Goal: Task Accomplishment & Management: Manage account settings

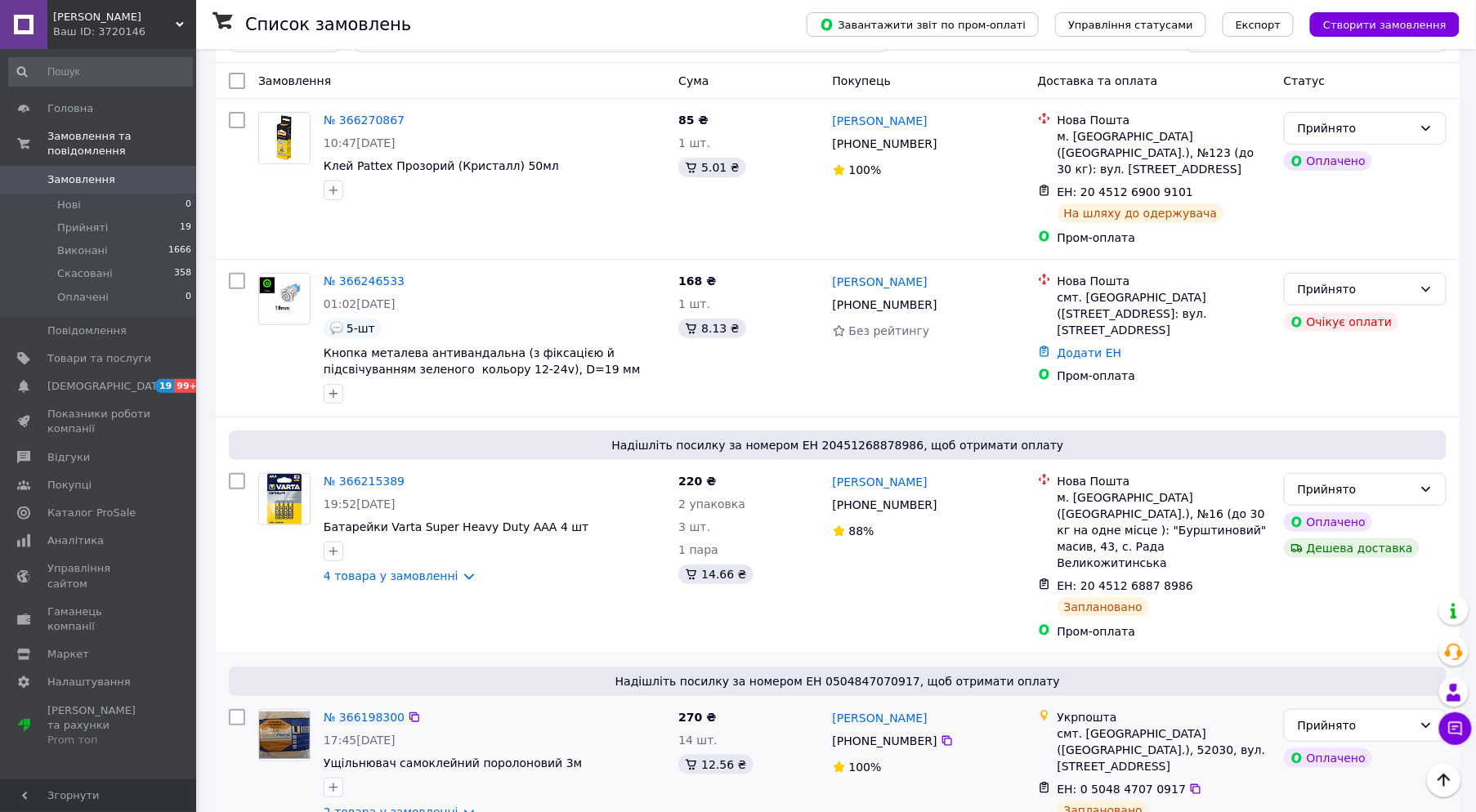
scroll to position [91, 0]
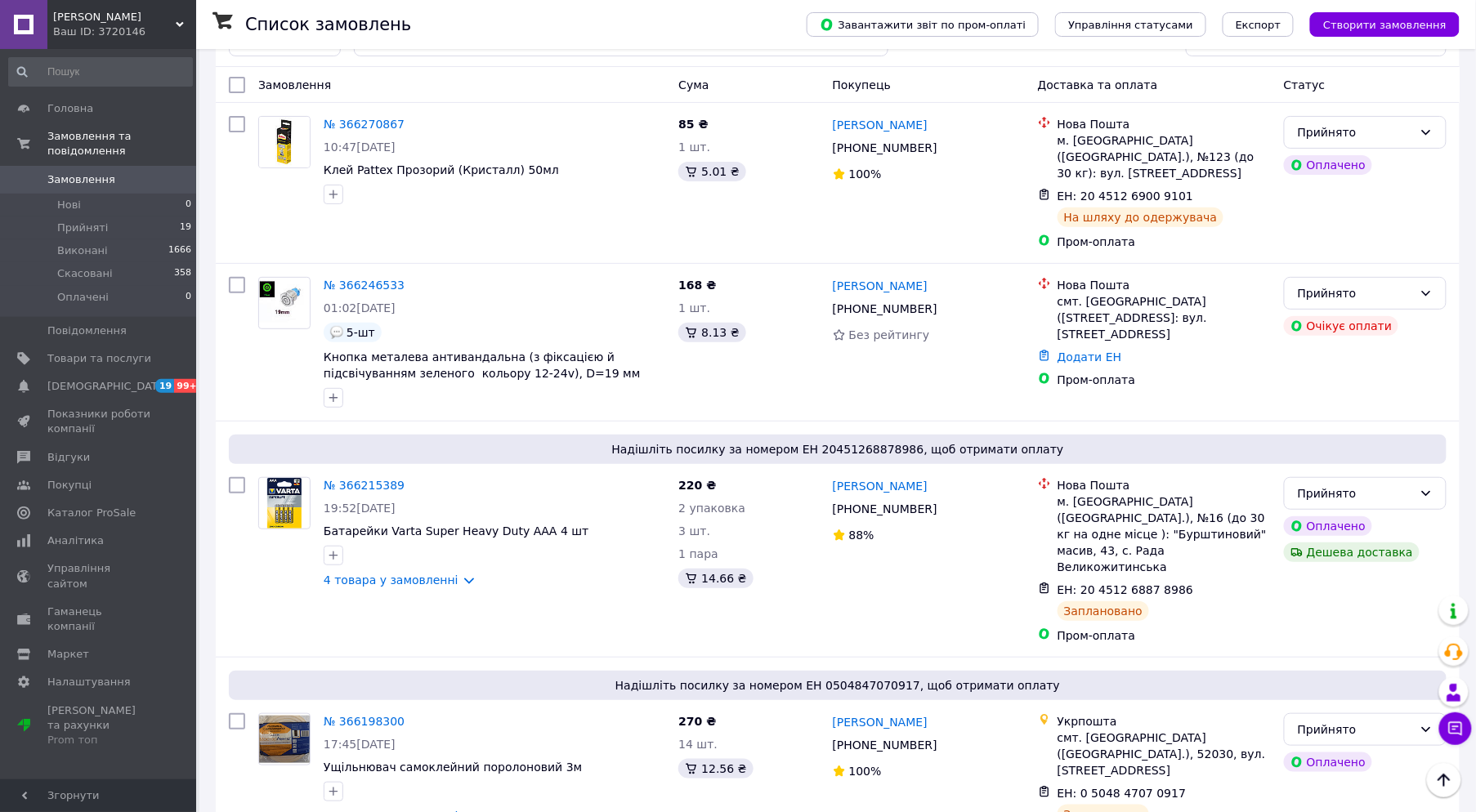
click at [90, 21] on span "[PERSON_NAME]" at bounding box center [115, 17] width 123 height 15
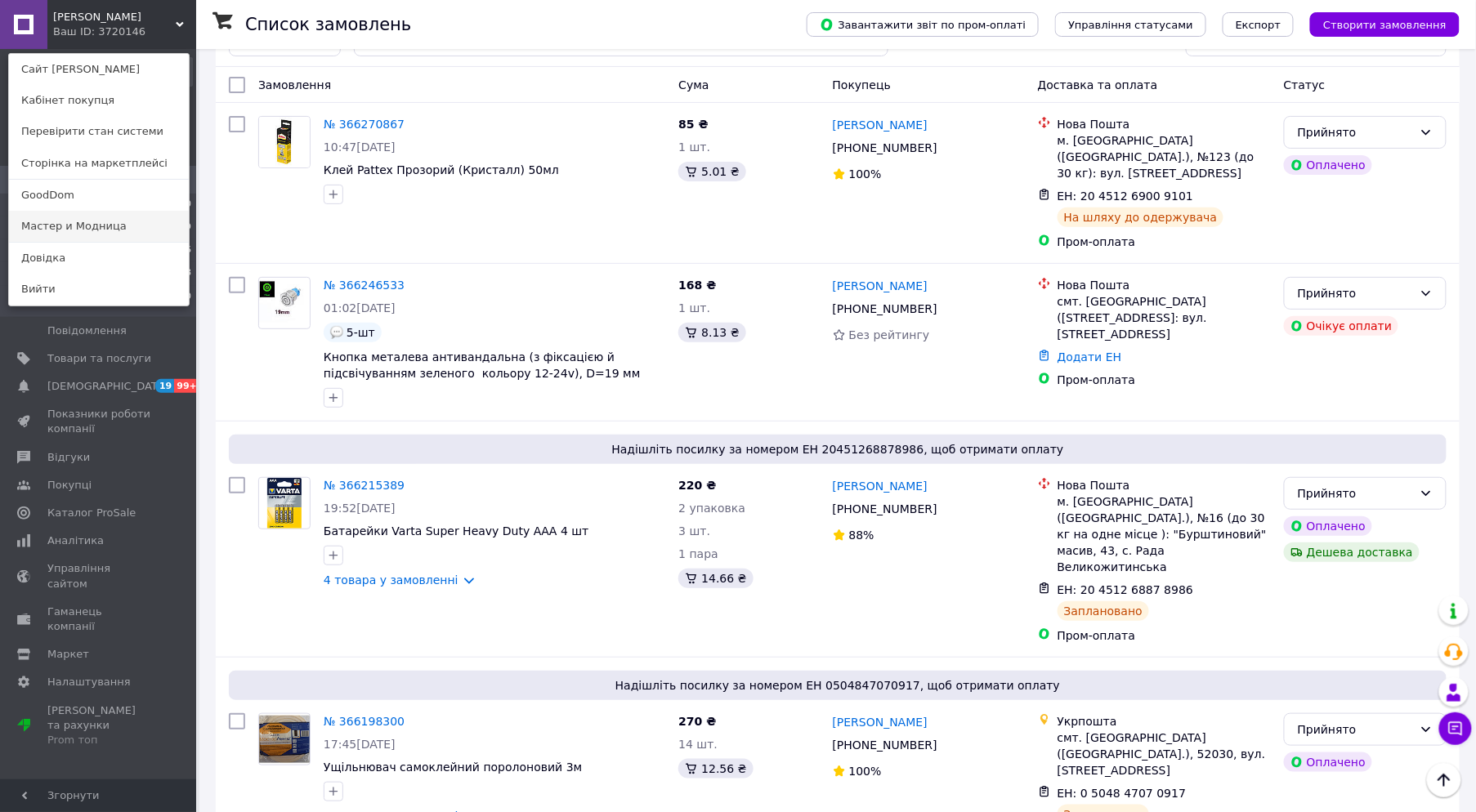
click at [75, 221] on link "Мастер и Модница" at bounding box center [99, 226] width 180 height 31
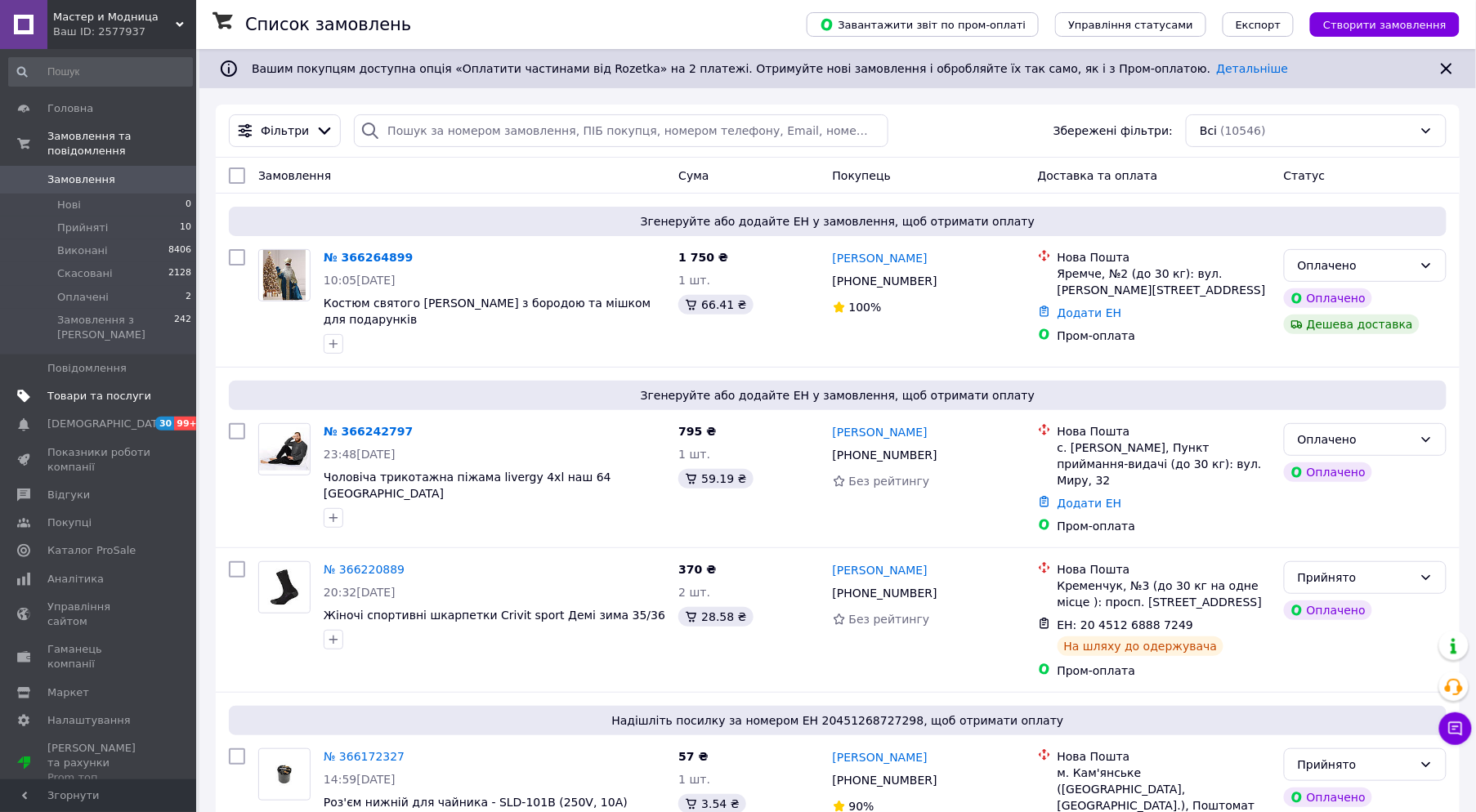
click at [116, 389] on span "Товари та послуги" at bounding box center [99, 396] width 103 height 15
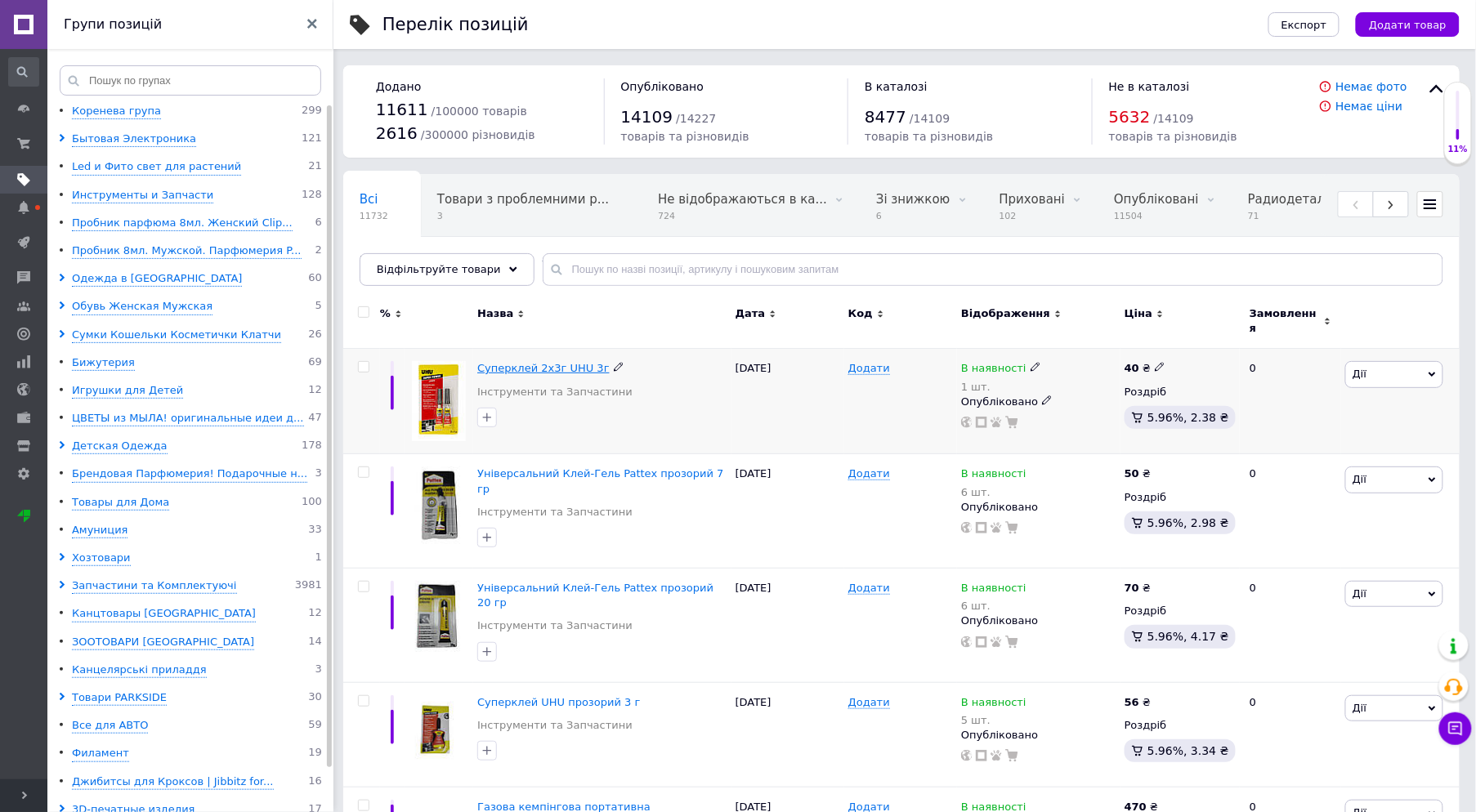
click at [533, 362] on span "Суперклей 2х3г UHU 3г" at bounding box center [543, 368] width 133 height 12
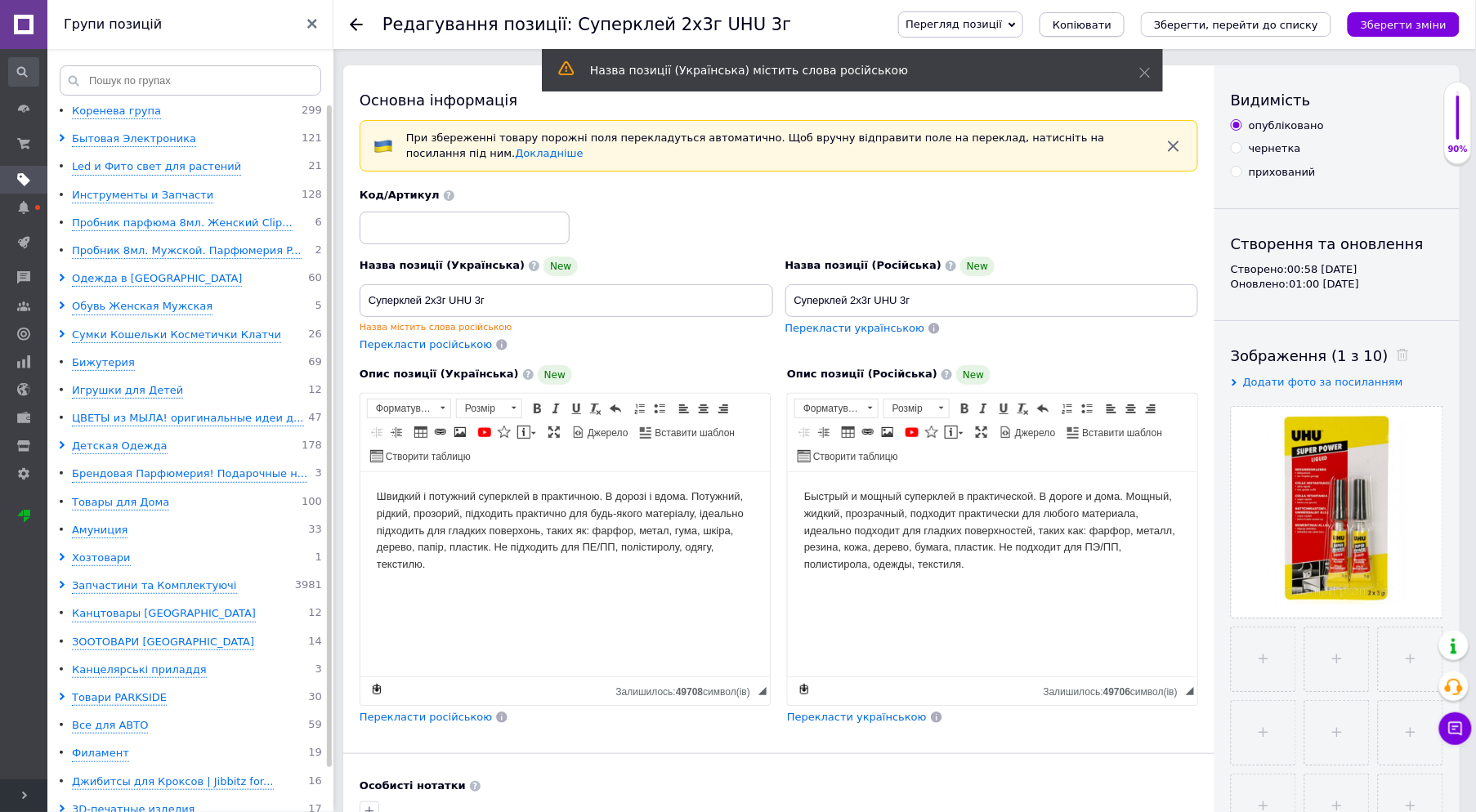
click at [1111, 21] on span "Копіювати" at bounding box center [1082, 25] width 59 height 12
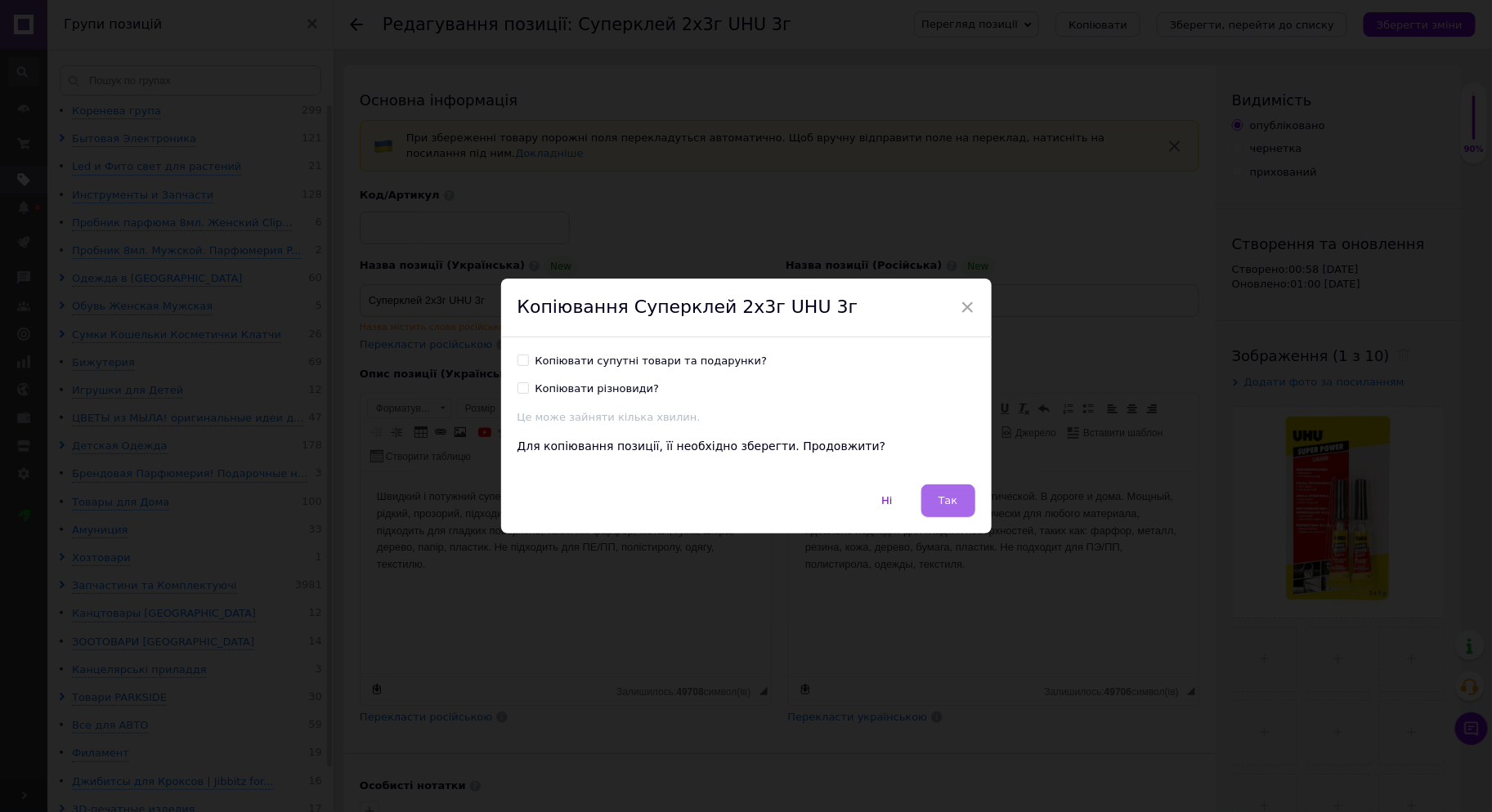
click at [967, 499] on button "Так" at bounding box center [948, 501] width 54 height 33
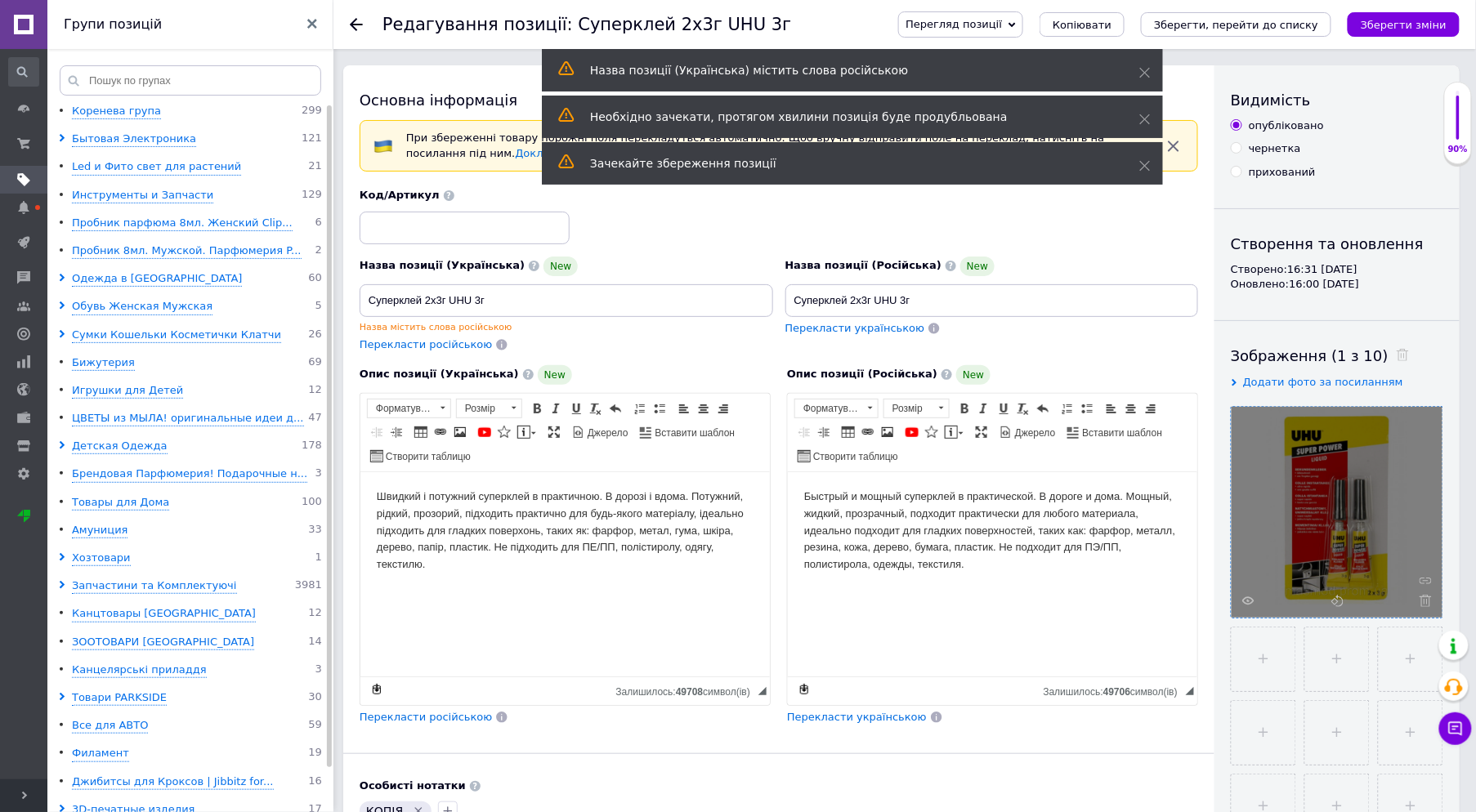
drag, startPoint x: 1423, startPoint y: 601, endPoint x: 1388, endPoint y: 611, distance: 36.4
click at [1423, 602] on icon at bounding box center [1425, 601] width 12 height 12
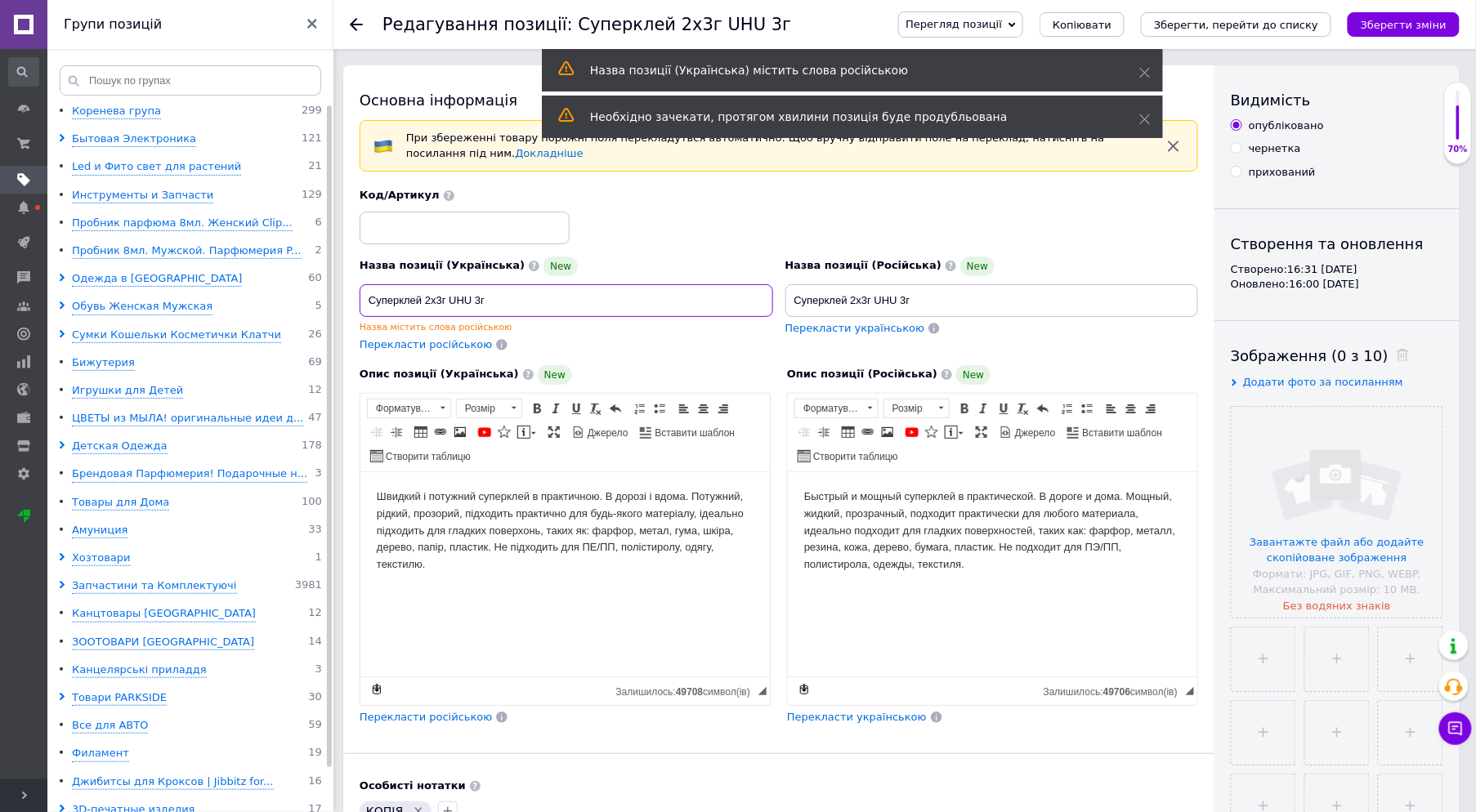
drag, startPoint x: 517, startPoint y: 303, endPoint x: 365, endPoint y: 308, distance: 152.1
click at [365, 308] on input "Суперклей 2х3г UHU 3г" at bounding box center [566, 300] width 414 height 33
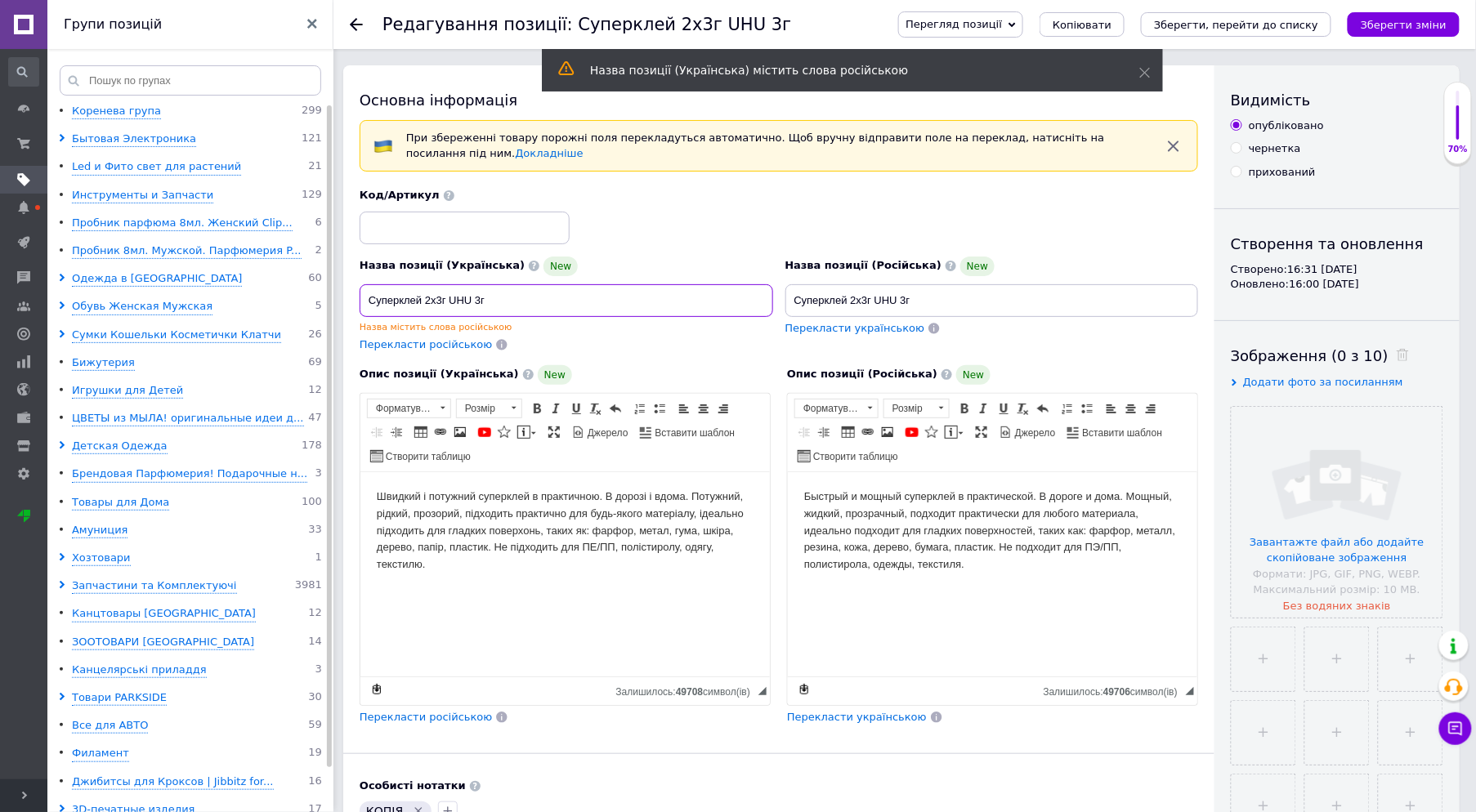
paste input "лей эпоксидный Pattex Express 48"
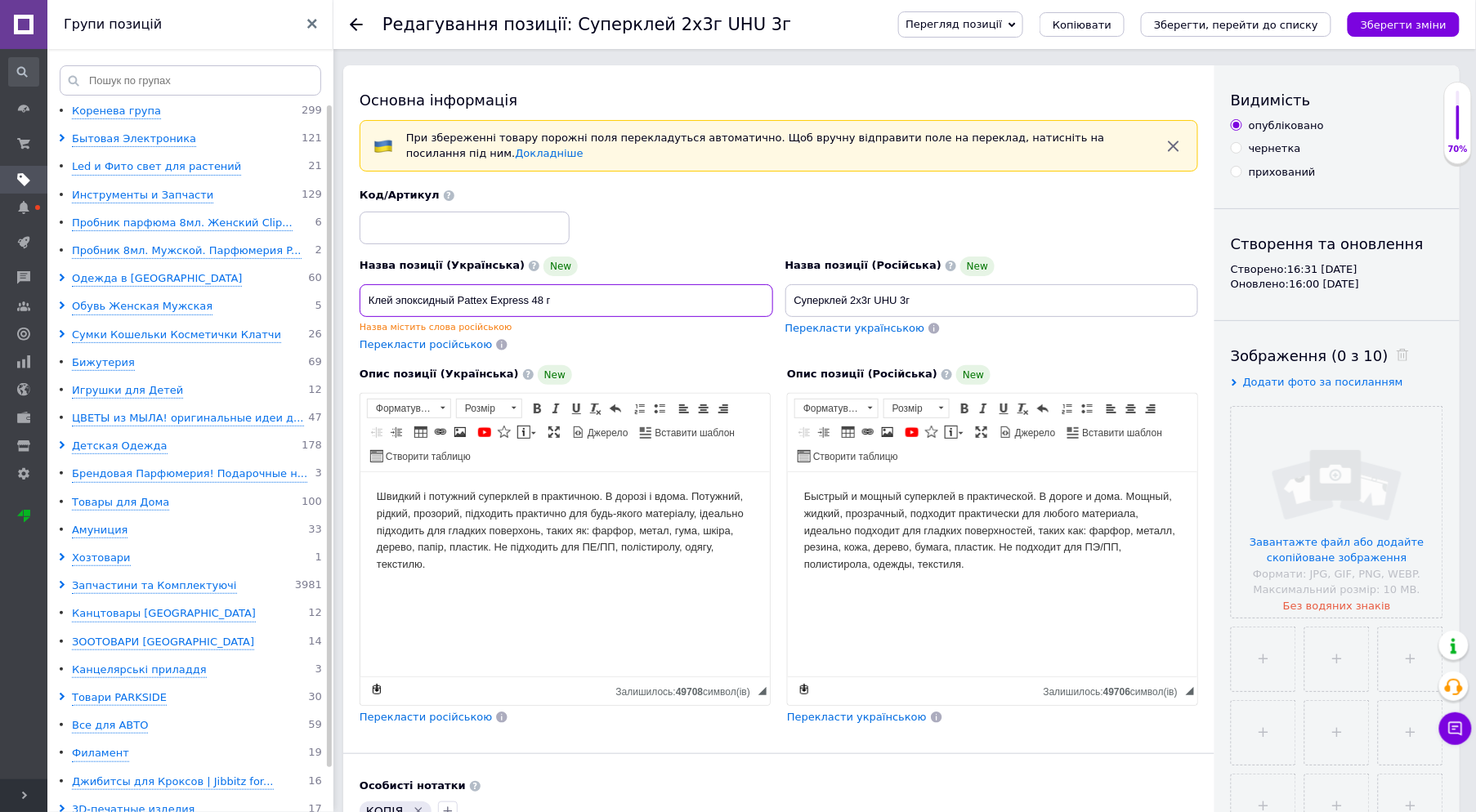
drag, startPoint x: 529, startPoint y: 299, endPoint x: 492, endPoint y: 299, distance: 37.0
click at [492, 299] on input "Клей эпоксидный Pattex Express 48 г" at bounding box center [566, 300] width 414 height 33
type input "Клей эпоксидный Pattex 48 г"
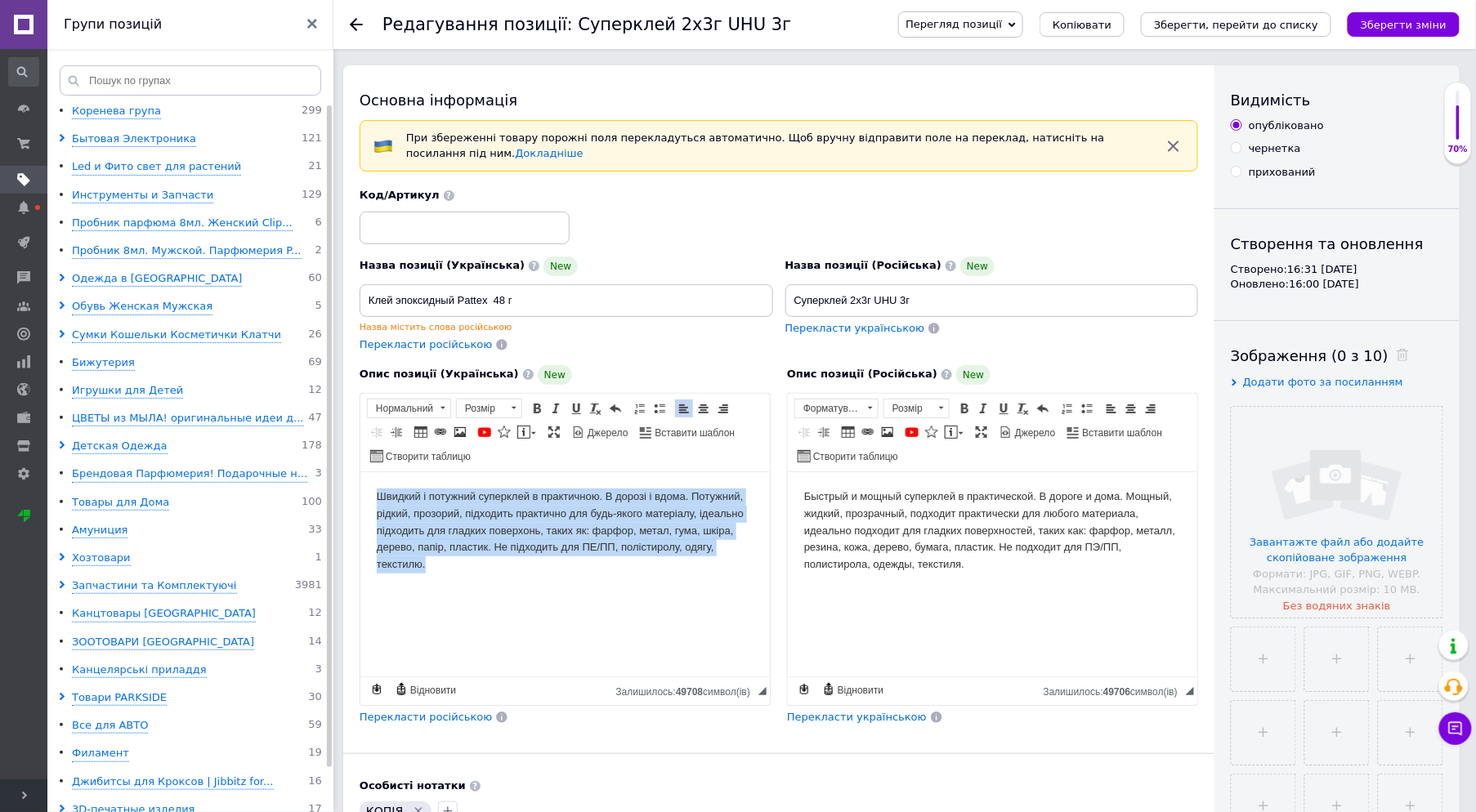
drag, startPoint x: 373, startPoint y: 493, endPoint x: 594, endPoint y: 604, distance: 247.3
click at [594, 589] on html "Швидкий і потужний суперклей в практичною. В дорозі і вдома. Потужний, рідкий, …" at bounding box center [563, 530] width 409 height 118
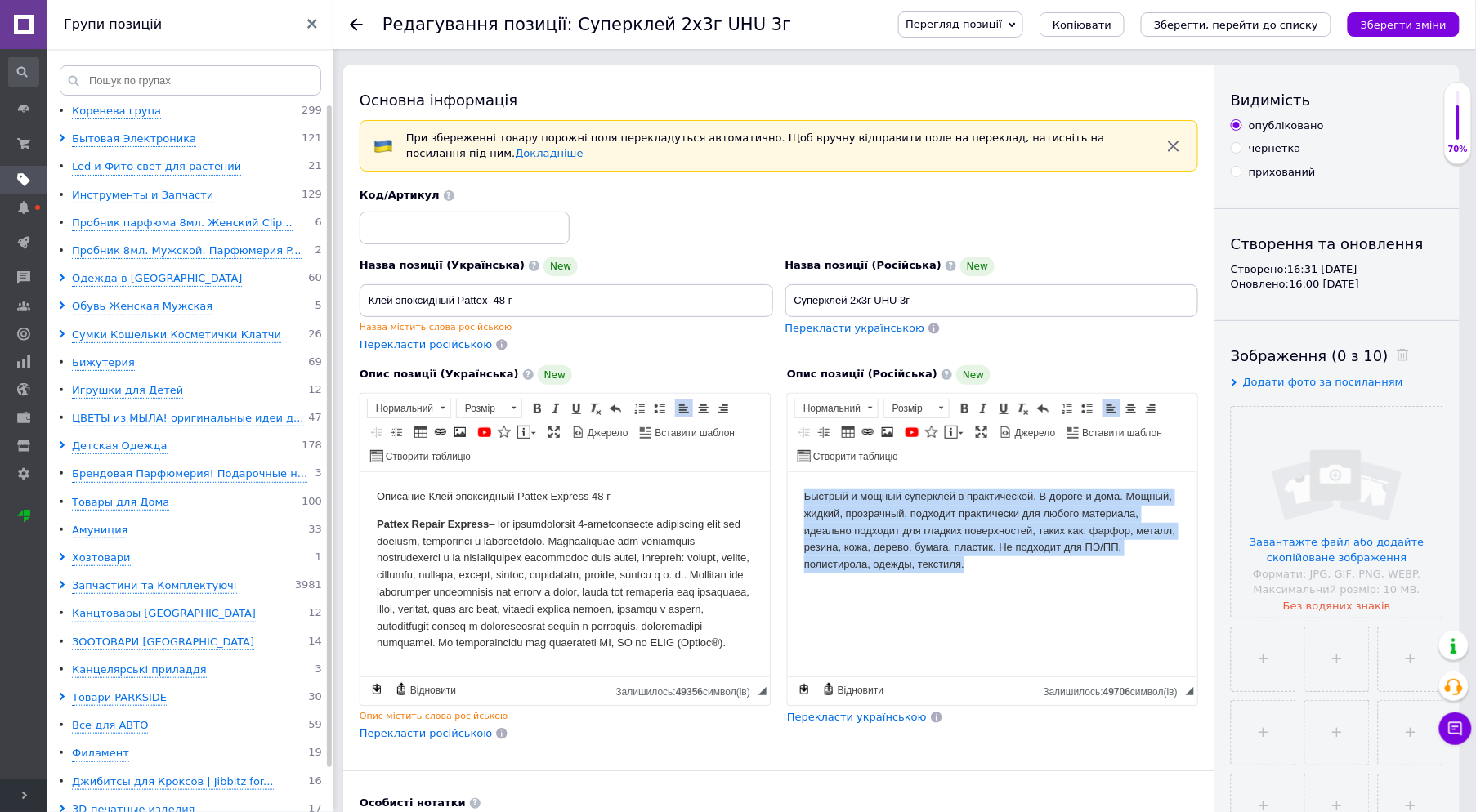
drag, startPoint x: 800, startPoint y: 485, endPoint x: 1012, endPoint y: 630, distance: 256.8
click at [1012, 589] on html "Быстрый и мощный суперклей в практической. В дороге и дома. Мощный, жидкий, про…" at bounding box center [991, 530] width 409 height 118
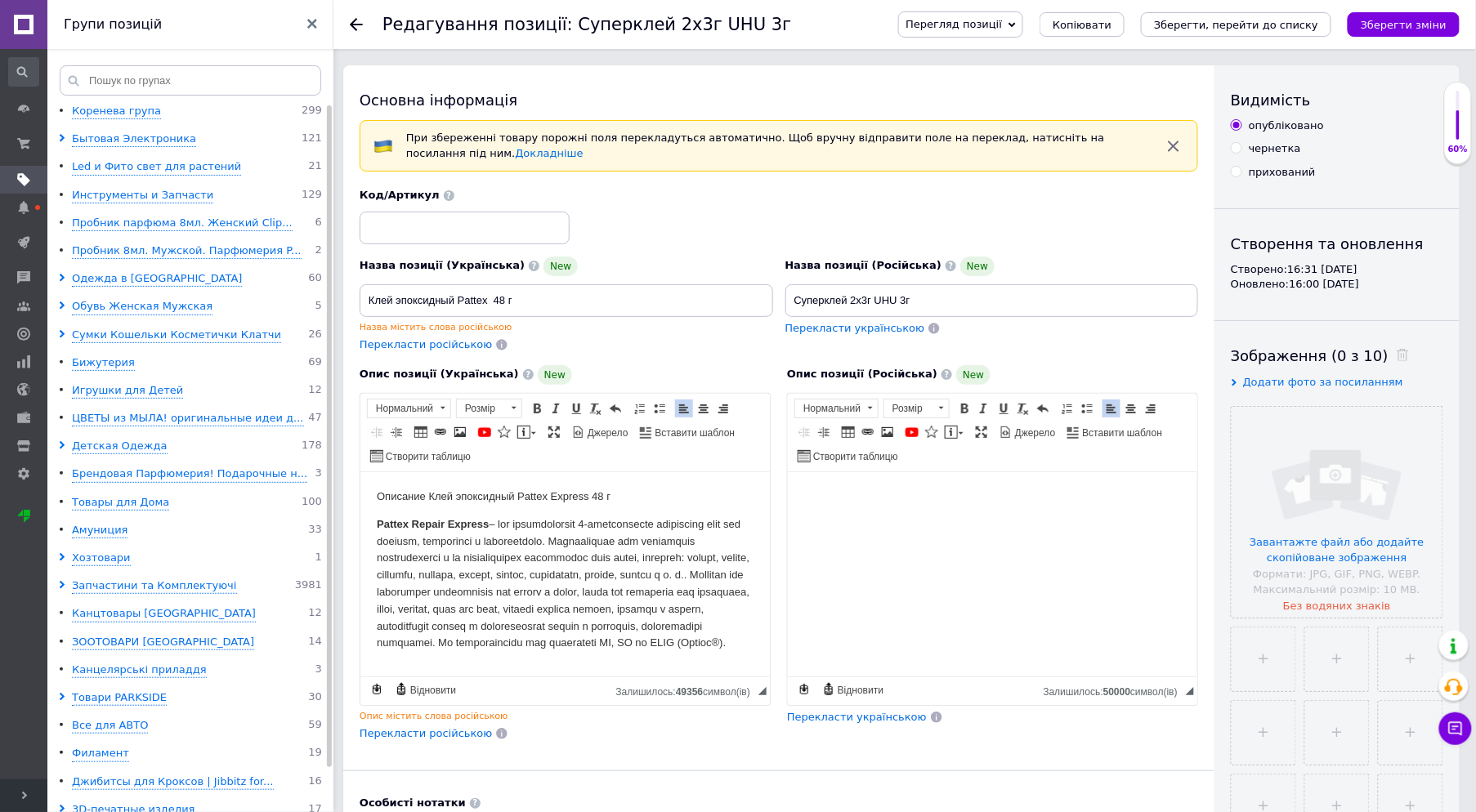
click at [871, 521] on html at bounding box center [991, 496] width 409 height 50
drag, startPoint x: 858, startPoint y: 513, endPoint x: 966, endPoint y: 594, distance: 135.0
click at [966, 521] on html at bounding box center [991, 496] width 409 height 50
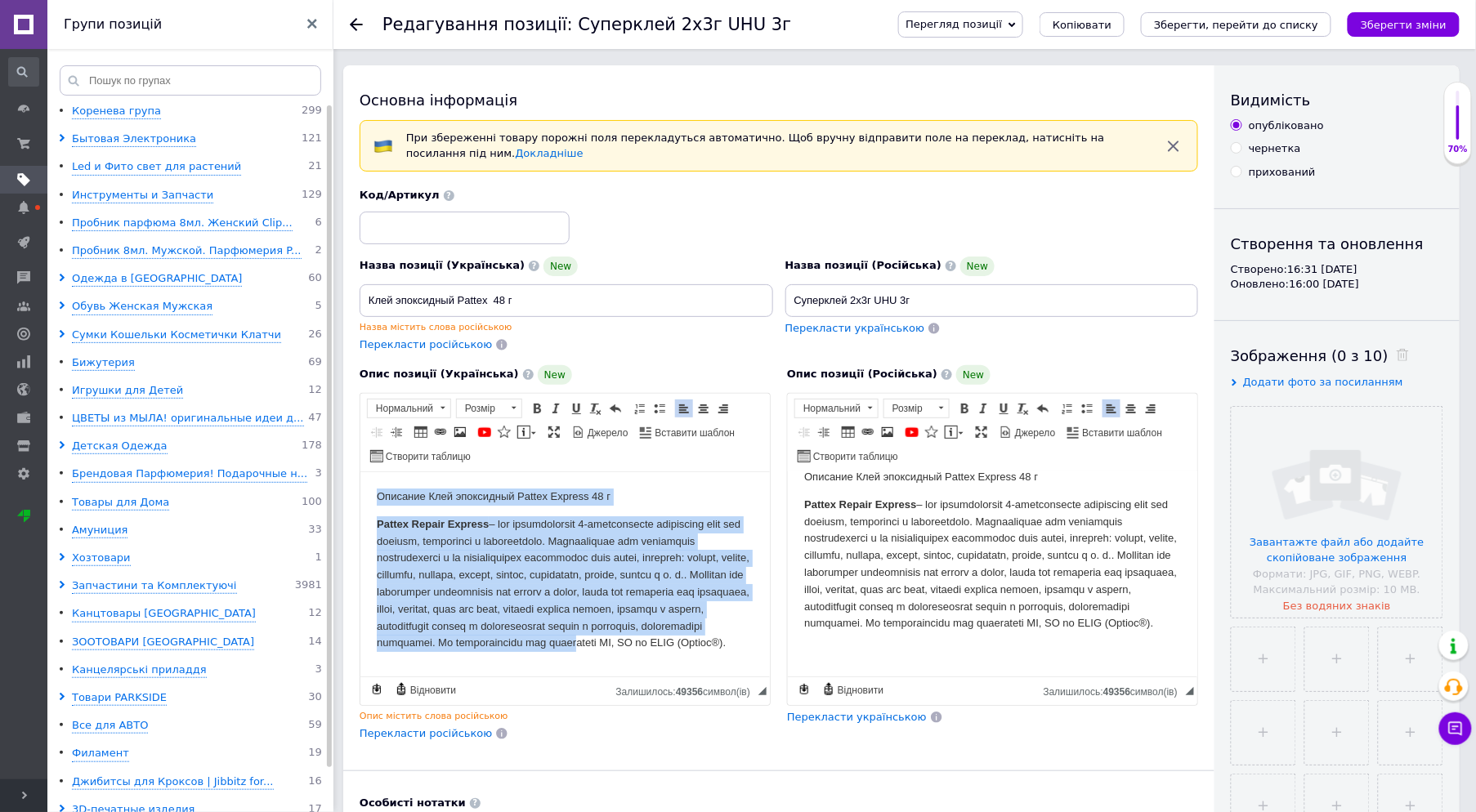
scroll to position [53, 0]
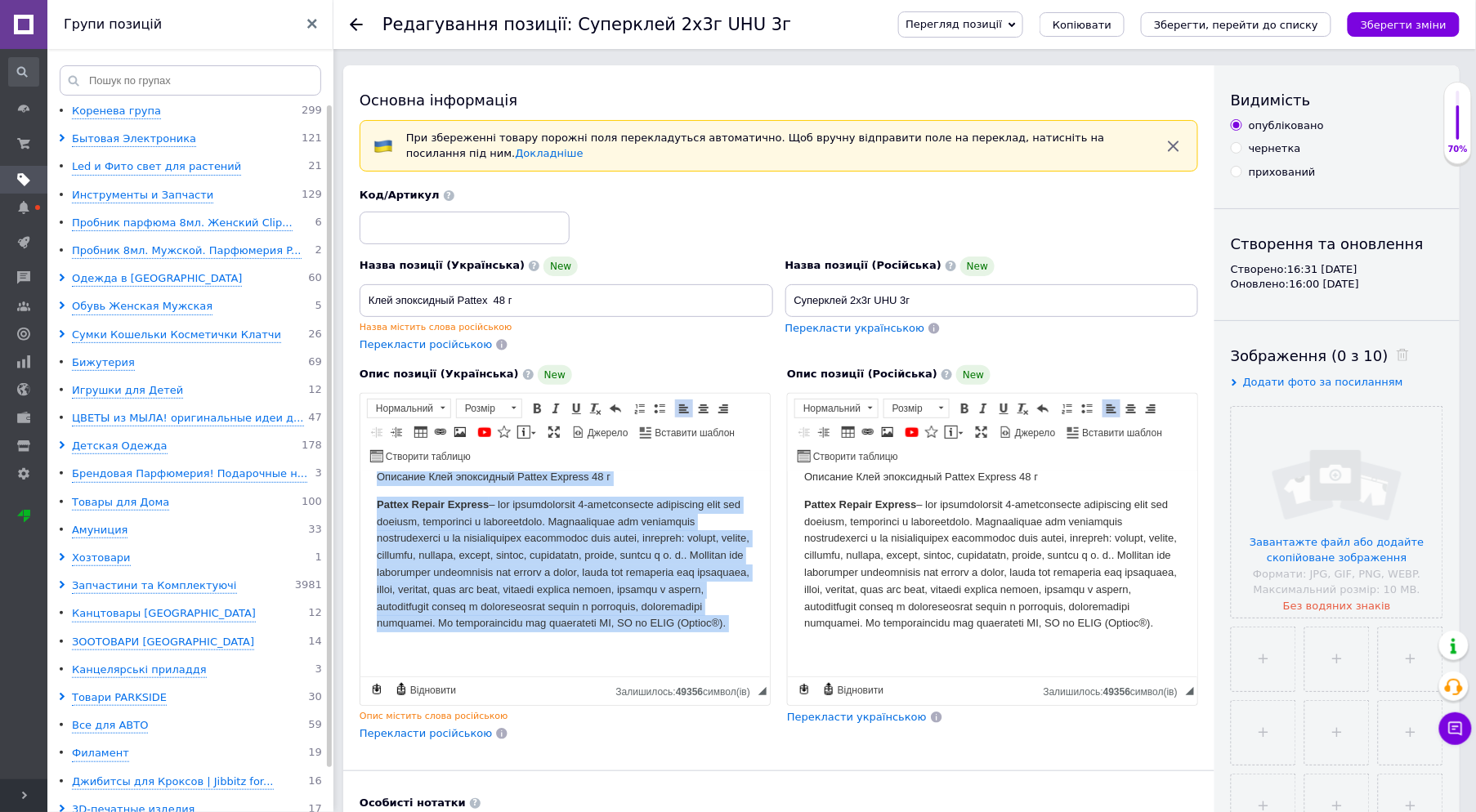
drag, startPoint x: 376, startPoint y: 490, endPoint x: 1095, endPoint y: 1152, distance: 977.3
click at [735, 676] on html "Описание Клей эпоксидный Pattex Express 48 г Pattex Repair Express" at bounding box center [563, 563] width 409 height 224
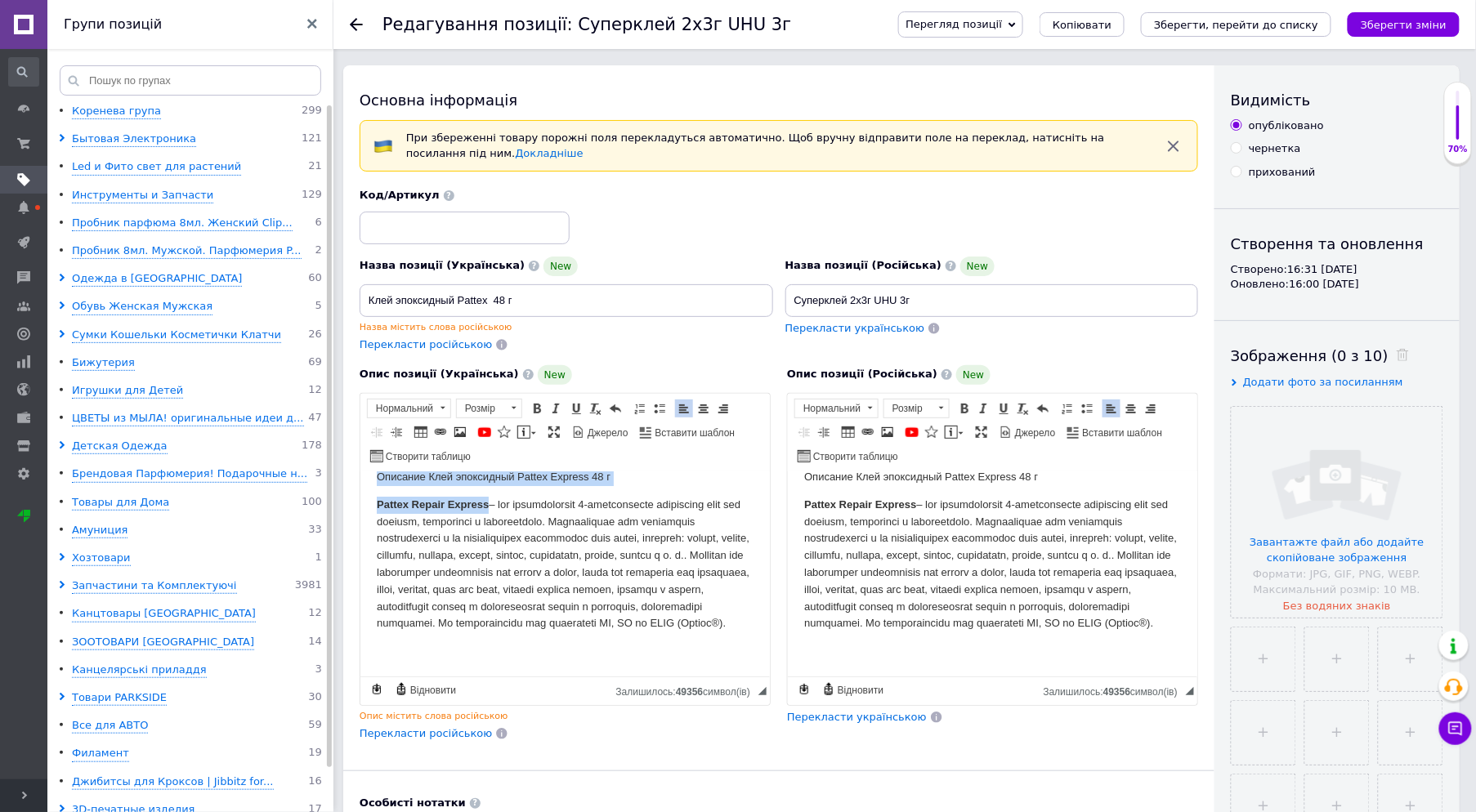
scroll to position [0, 0]
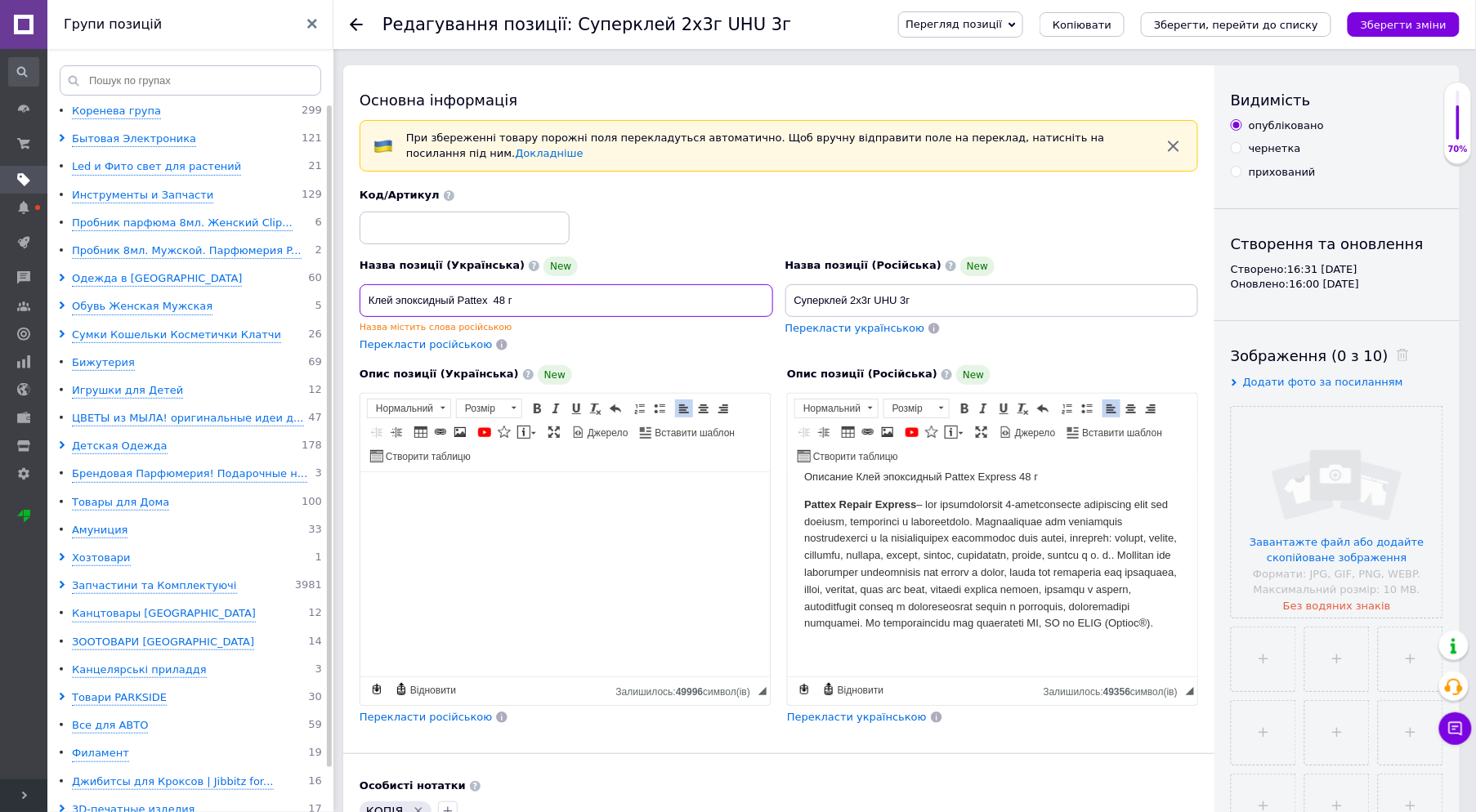
drag, startPoint x: 520, startPoint y: 299, endPoint x: 361, endPoint y: 312, distance: 159.5
click at [361, 312] on input "Клей эпоксидный Pattex 48 г" at bounding box center [566, 300] width 414 height 33
drag, startPoint x: 961, startPoint y: 304, endPoint x: 765, endPoint y: 292, distance: 196.4
click at [765, 292] on div "Назва позиції (Українська) New Клей эпоксидный Pattex 48 г Назва містить слова …" at bounding box center [779, 270] width 850 height 176
paste input "лей эпоксидный Pattex 48"
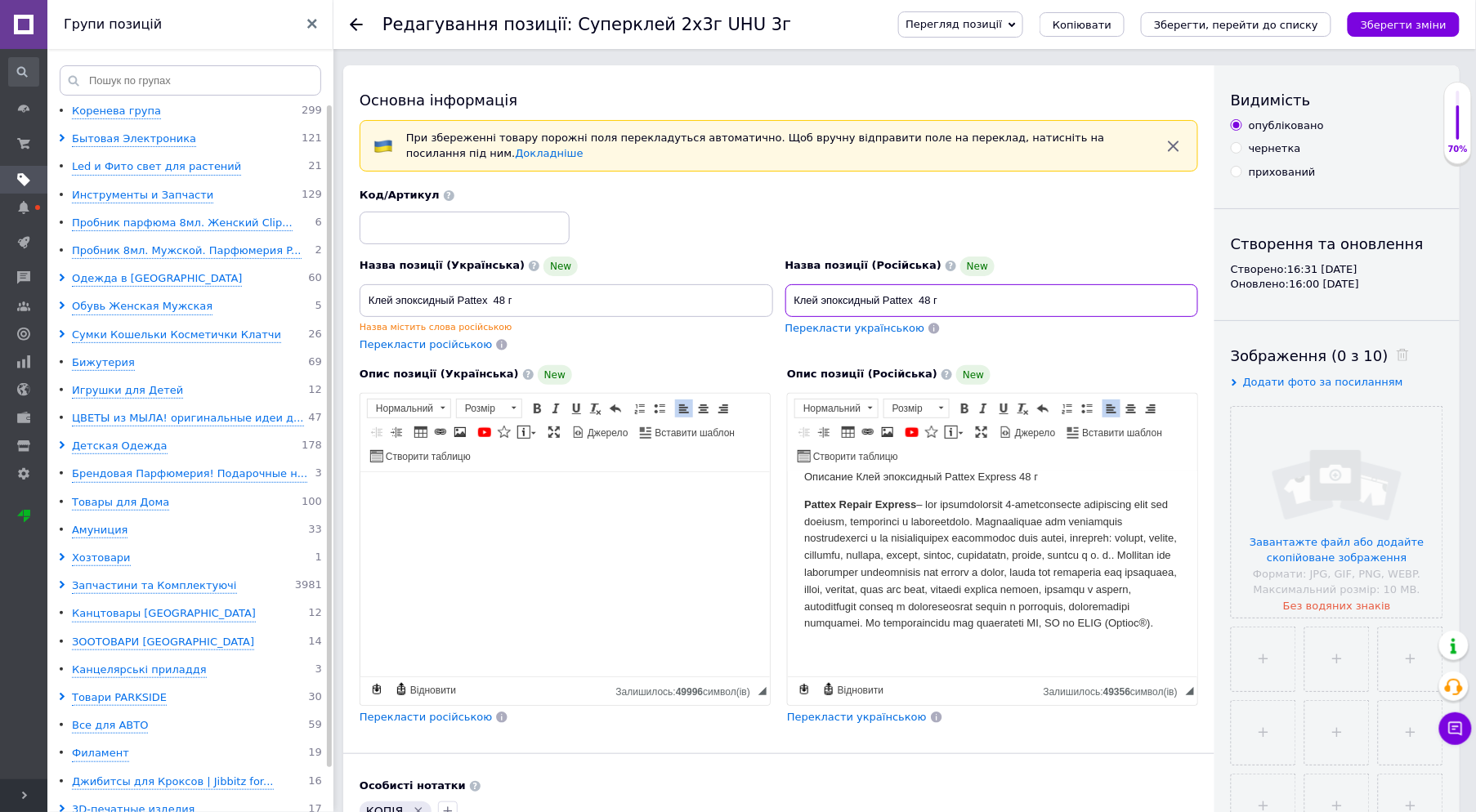
type input "Клей эпоксидный Pattex 48 г"
click at [853, 719] on span "Перекласти українською" at bounding box center [857, 718] width 140 height 12
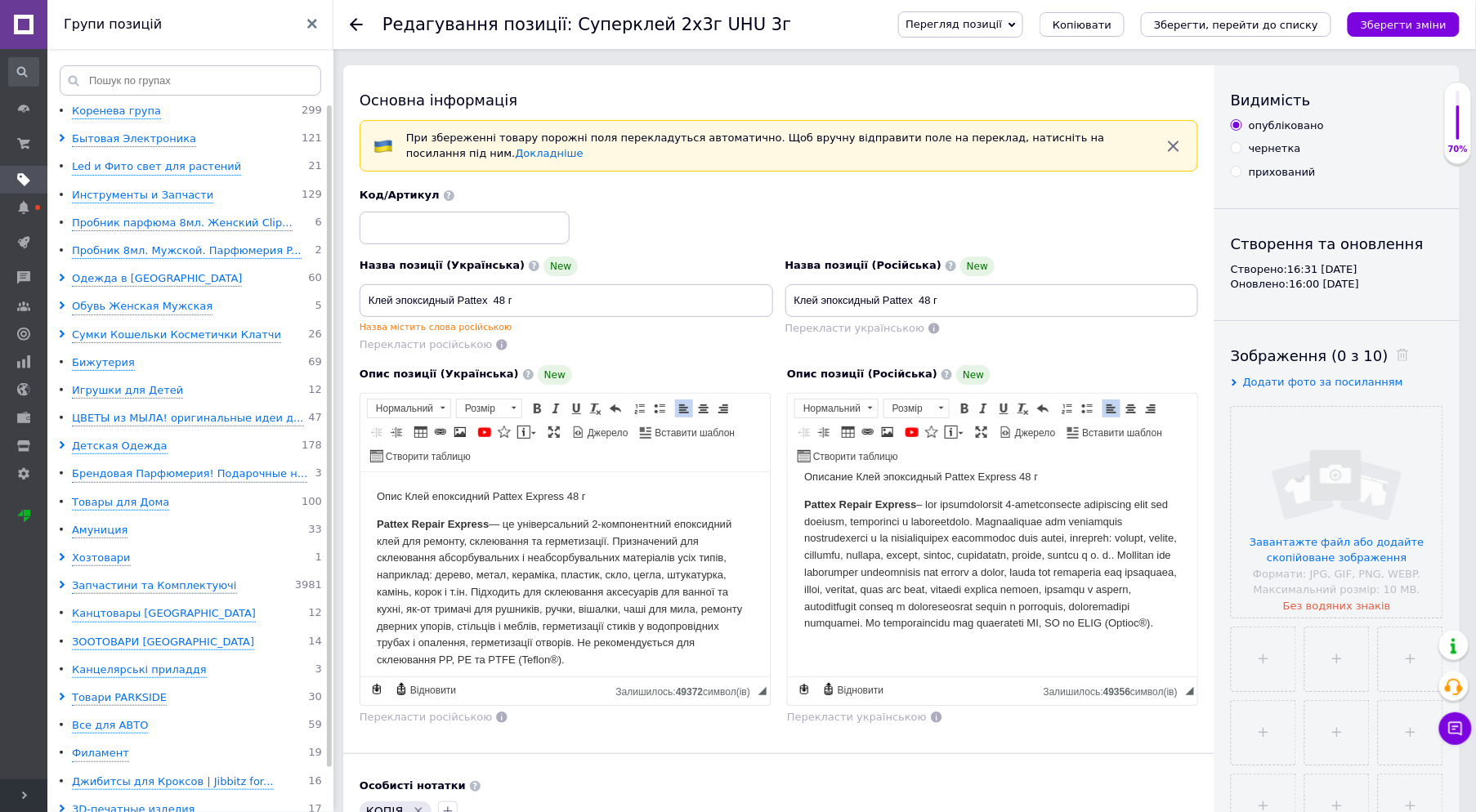
click at [959, 591] on p "Pattex Repair Express" at bounding box center [991, 563] width 377 height 135
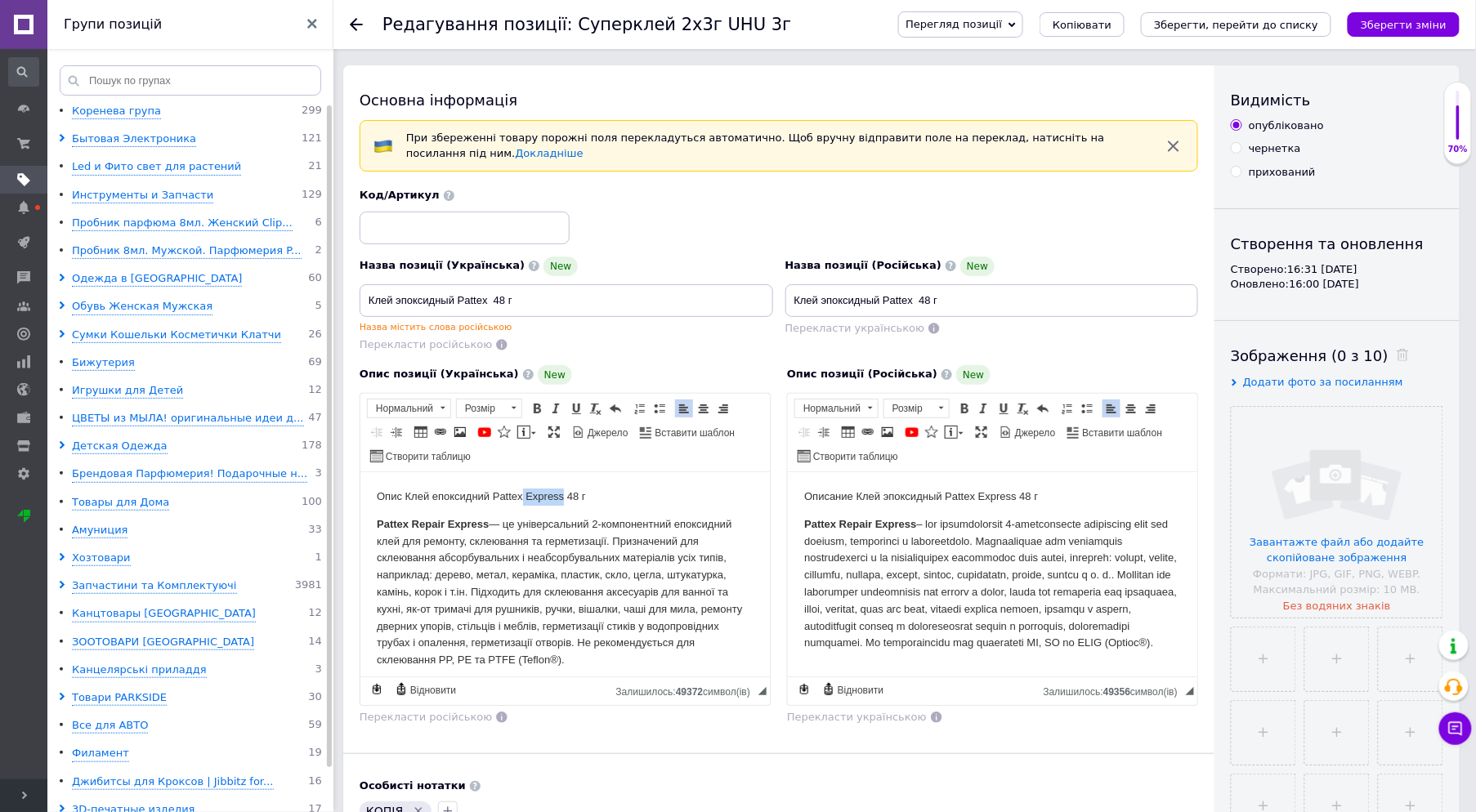
drag, startPoint x: 520, startPoint y: 495, endPoint x: 561, endPoint y: 492, distance: 41.1
click at [561, 492] on p "Опис Клей епоксидний Pattex Express 48 г" at bounding box center [564, 496] width 377 height 17
drag, startPoint x: 975, startPoint y: 498, endPoint x: 1013, endPoint y: 503, distance: 38.3
click at [1013, 503] on p "Описание Клей эпоксидный Pattex Express 48 г" at bounding box center [991, 496] width 377 height 17
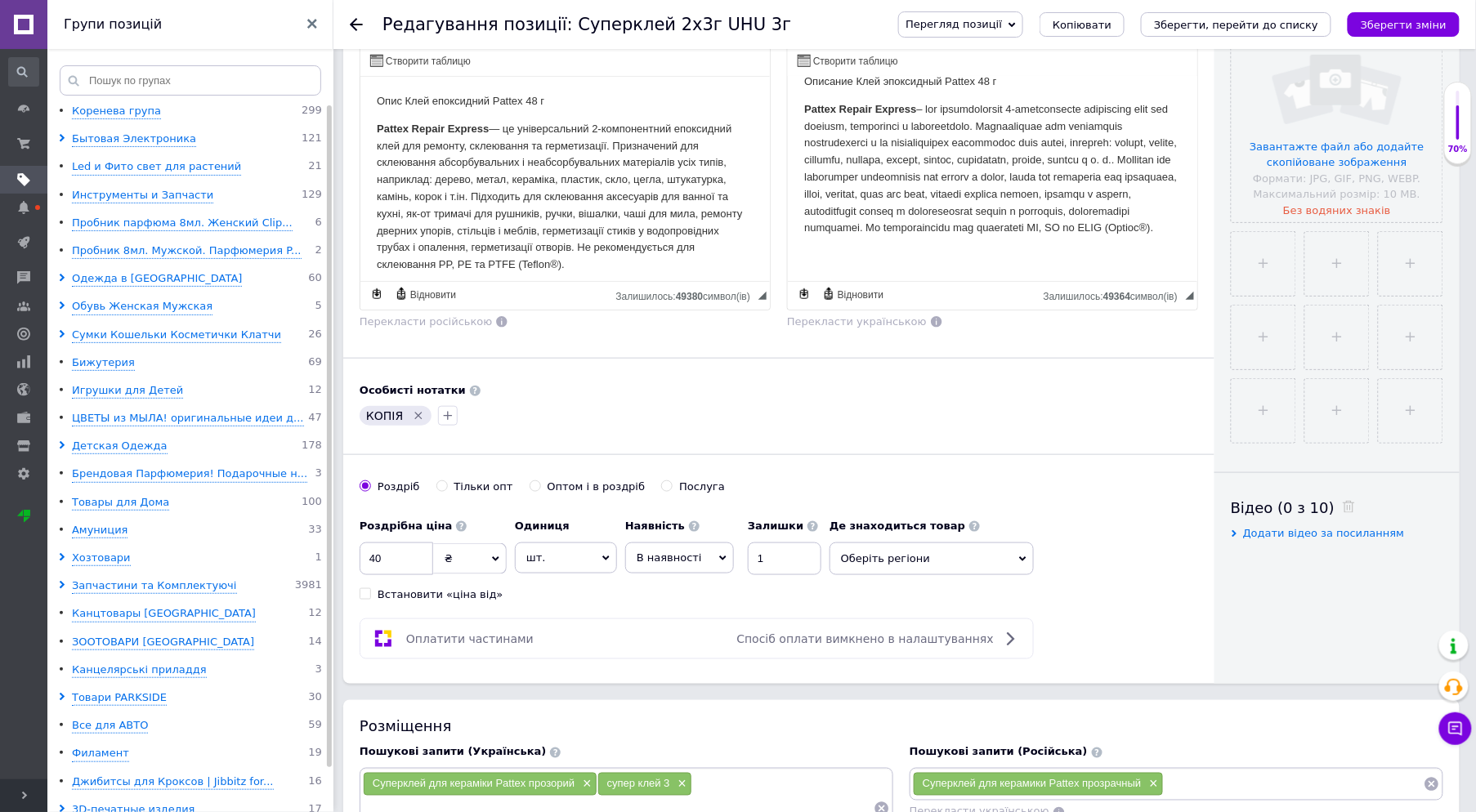
scroll to position [363, 0]
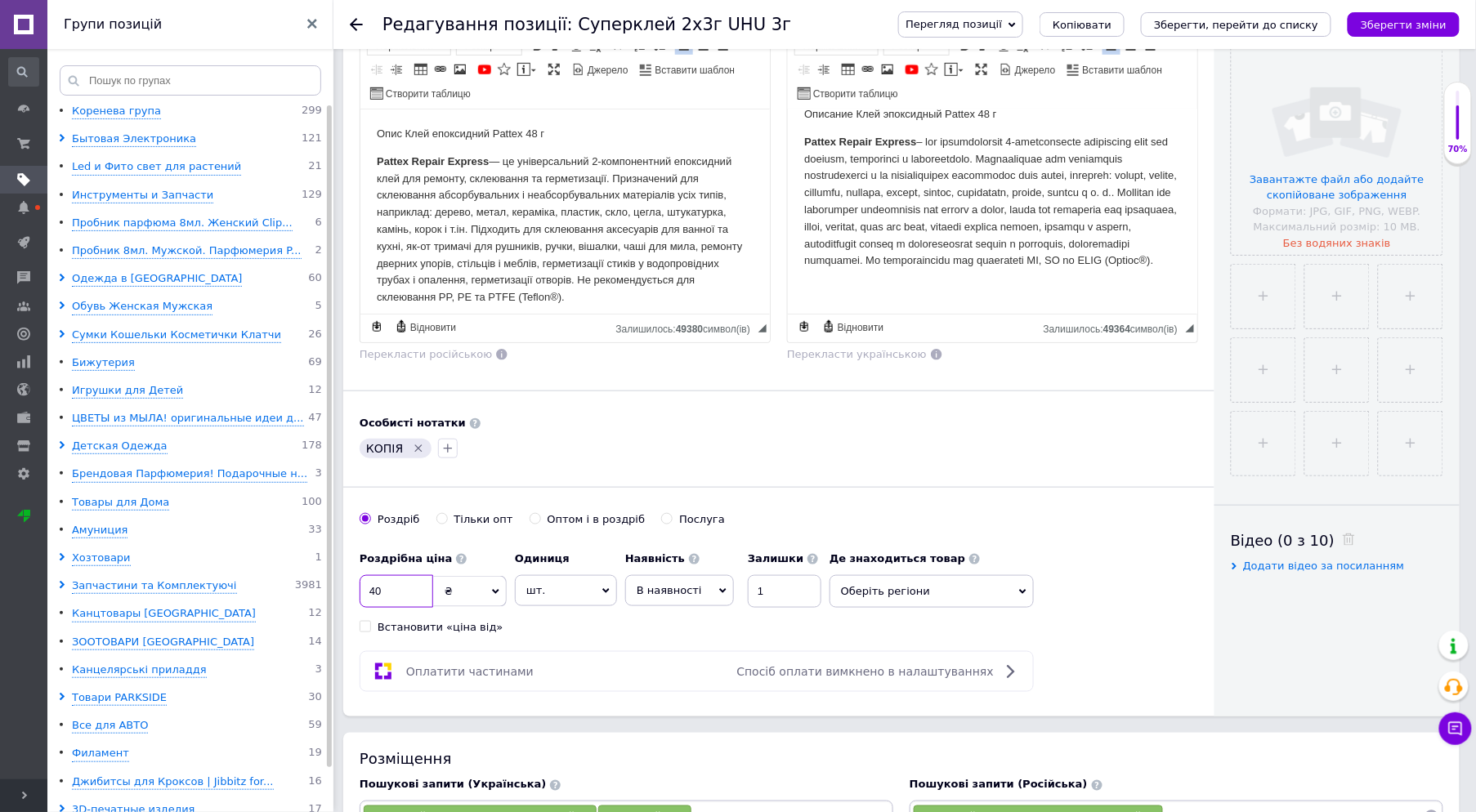
drag, startPoint x: 410, startPoint y: 594, endPoint x: 357, endPoint y: 603, distance: 53.8
click at [357, 603] on div "Основна інформація При збереженні товару порожні поля перекладуться автоматично…" at bounding box center [778, 209] width 871 height 1014
type input "200"
drag, startPoint x: 779, startPoint y: 592, endPoint x: 750, endPoint y: 598, distance: 29.6
click at [750, 598] on input "1" at bounding box center [784, 591] width 74 height 33
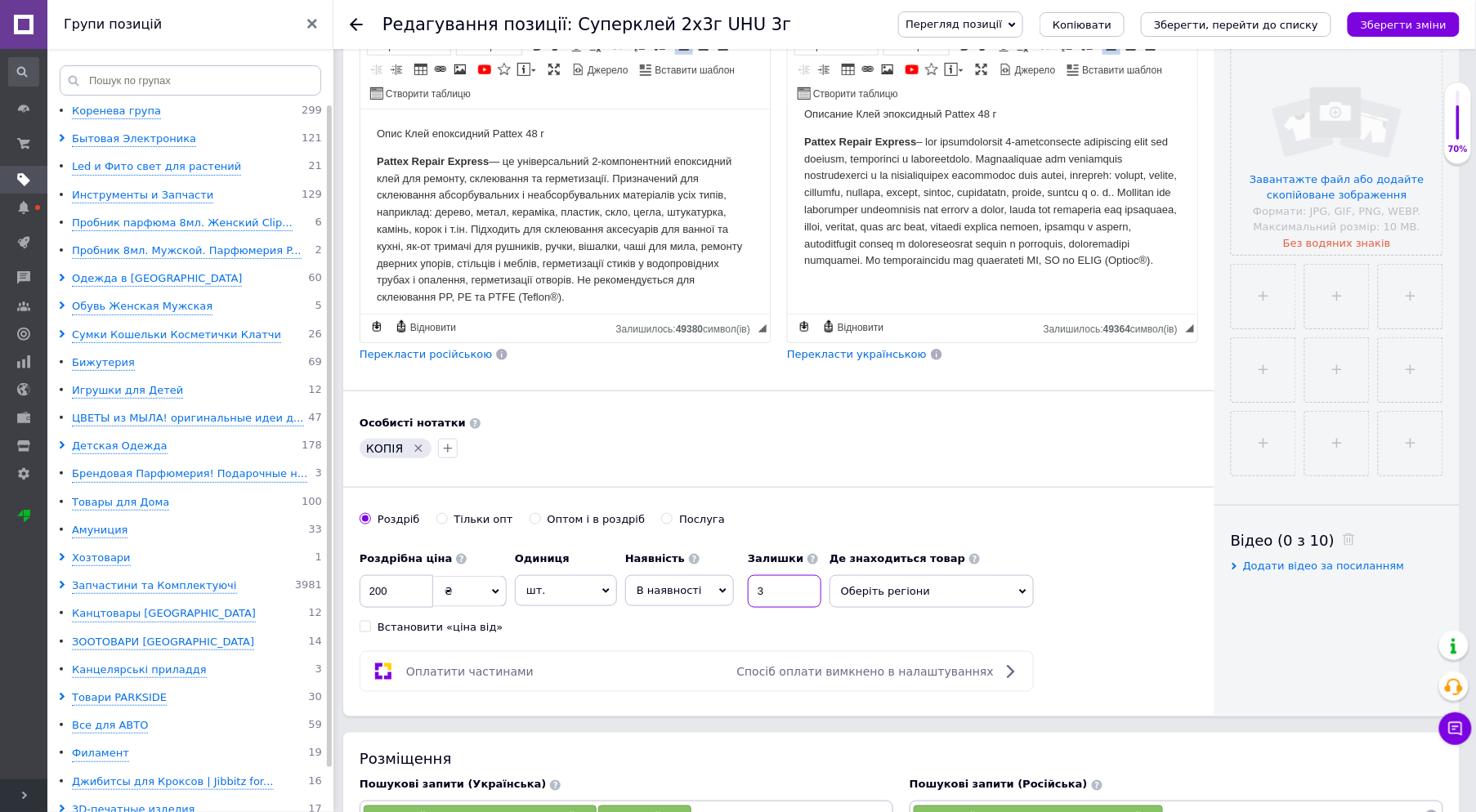
type input "3"
click at [891, 586] on span "Оберіть регіони" at bounding box center [931, 591] width 204 height 33
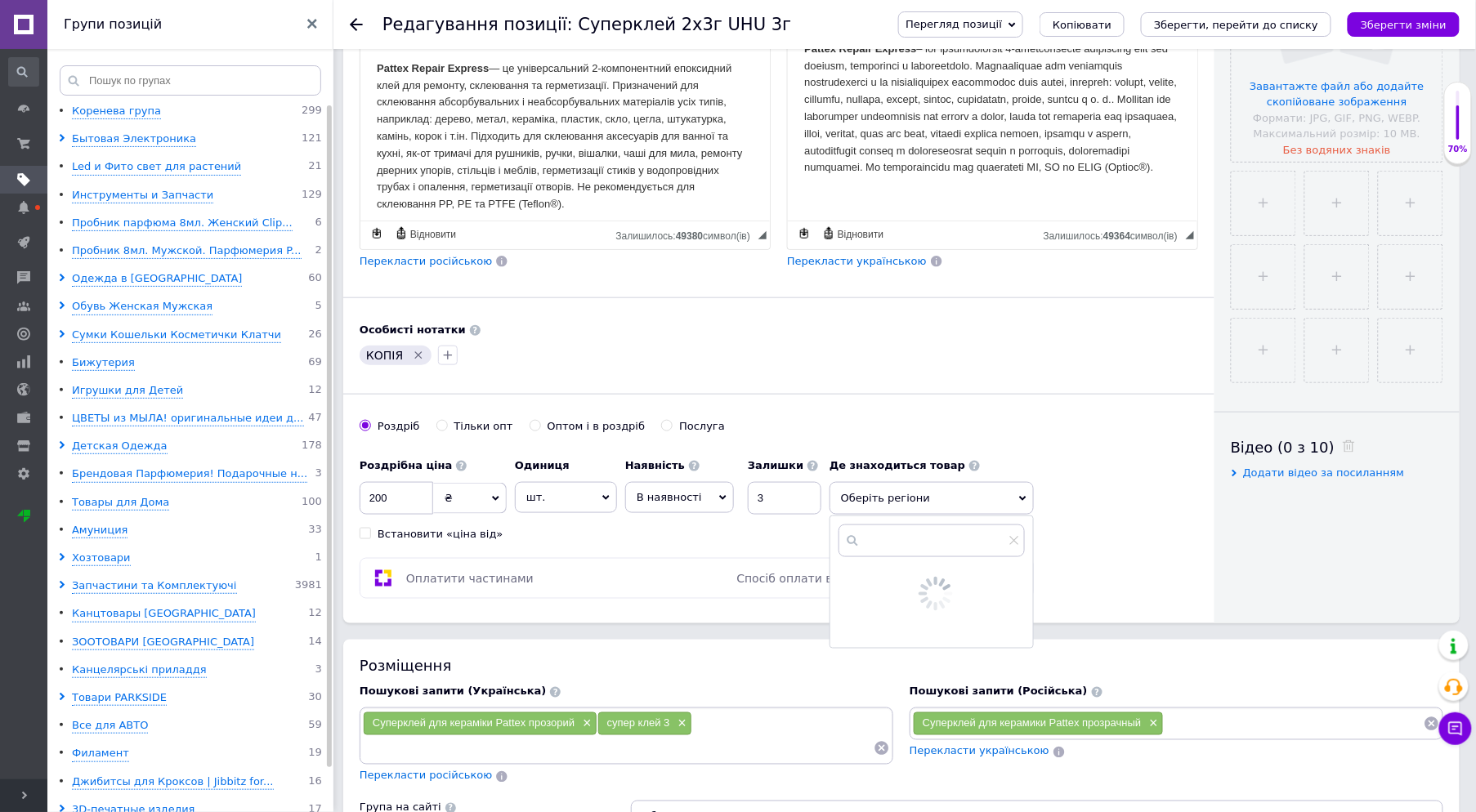
scroll to position [635, 0]
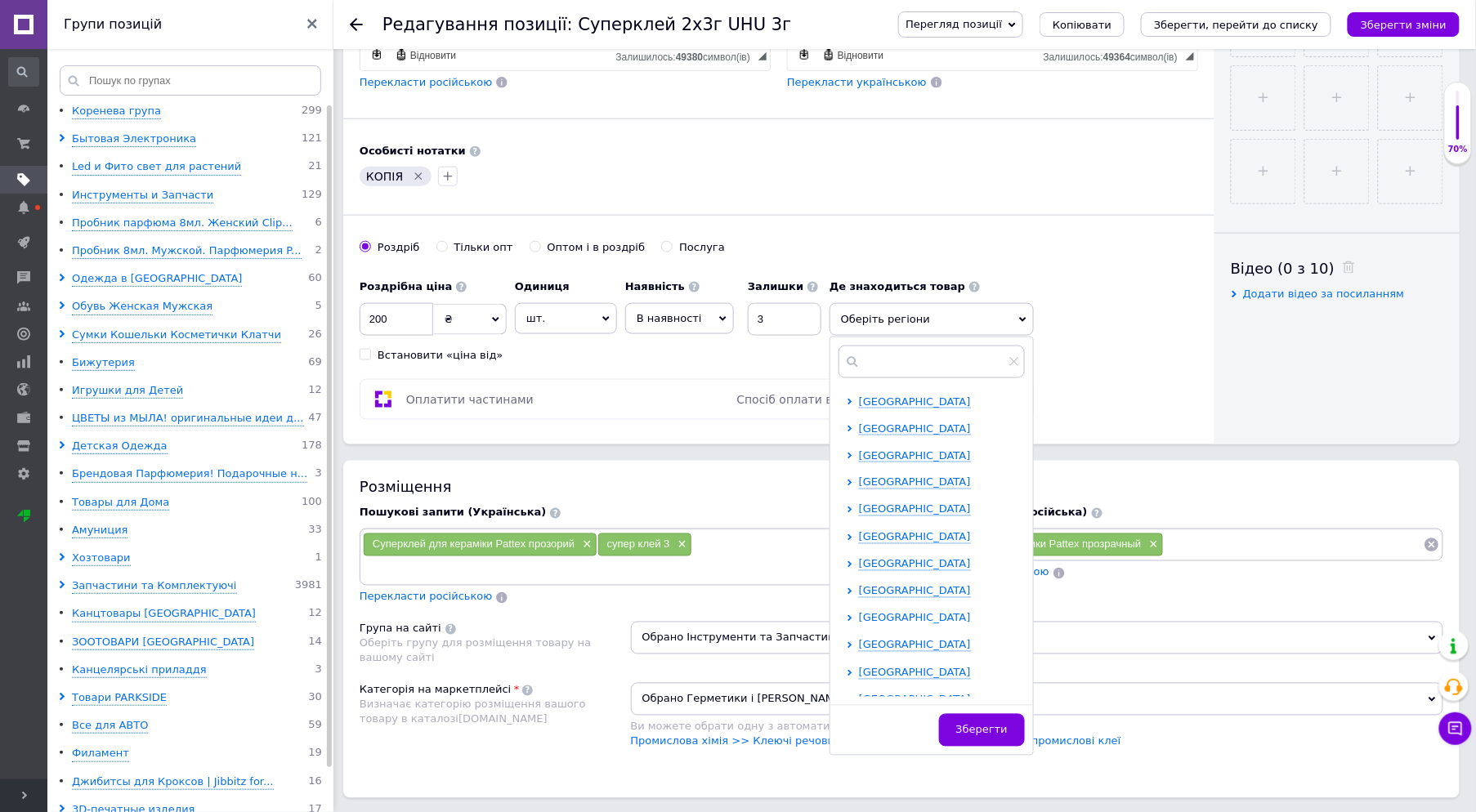
click at [914, 619] on span "Київська область" at bounding box center [914, 619] width 112 height 12
click at [868, 643] on input "checkbox" at bounding box center [864, 644] width 11 height 11
checkbox input "true"
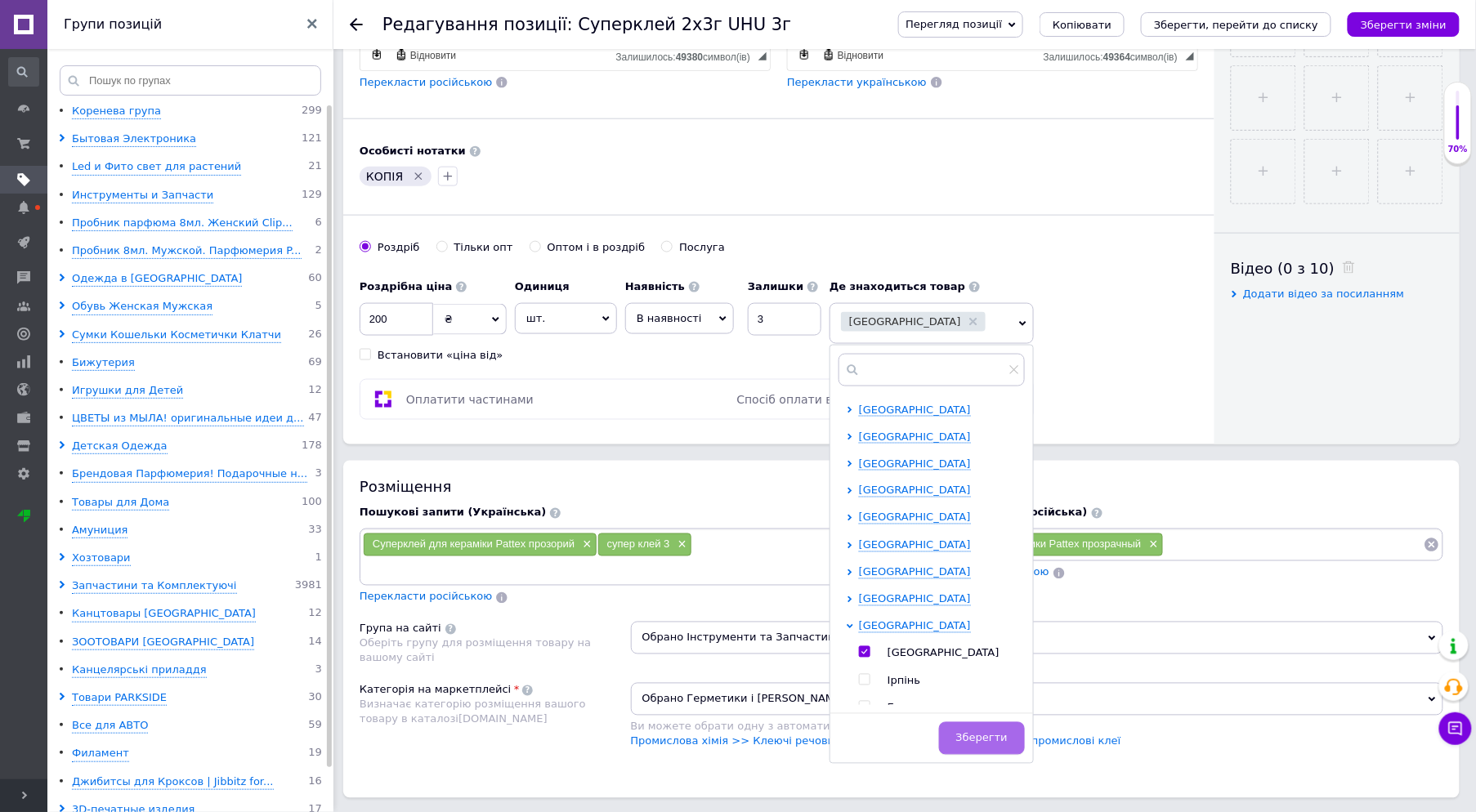
click at [969, 736] on span "Зберегти" at bounding box center [982, 738] width 52 height 12
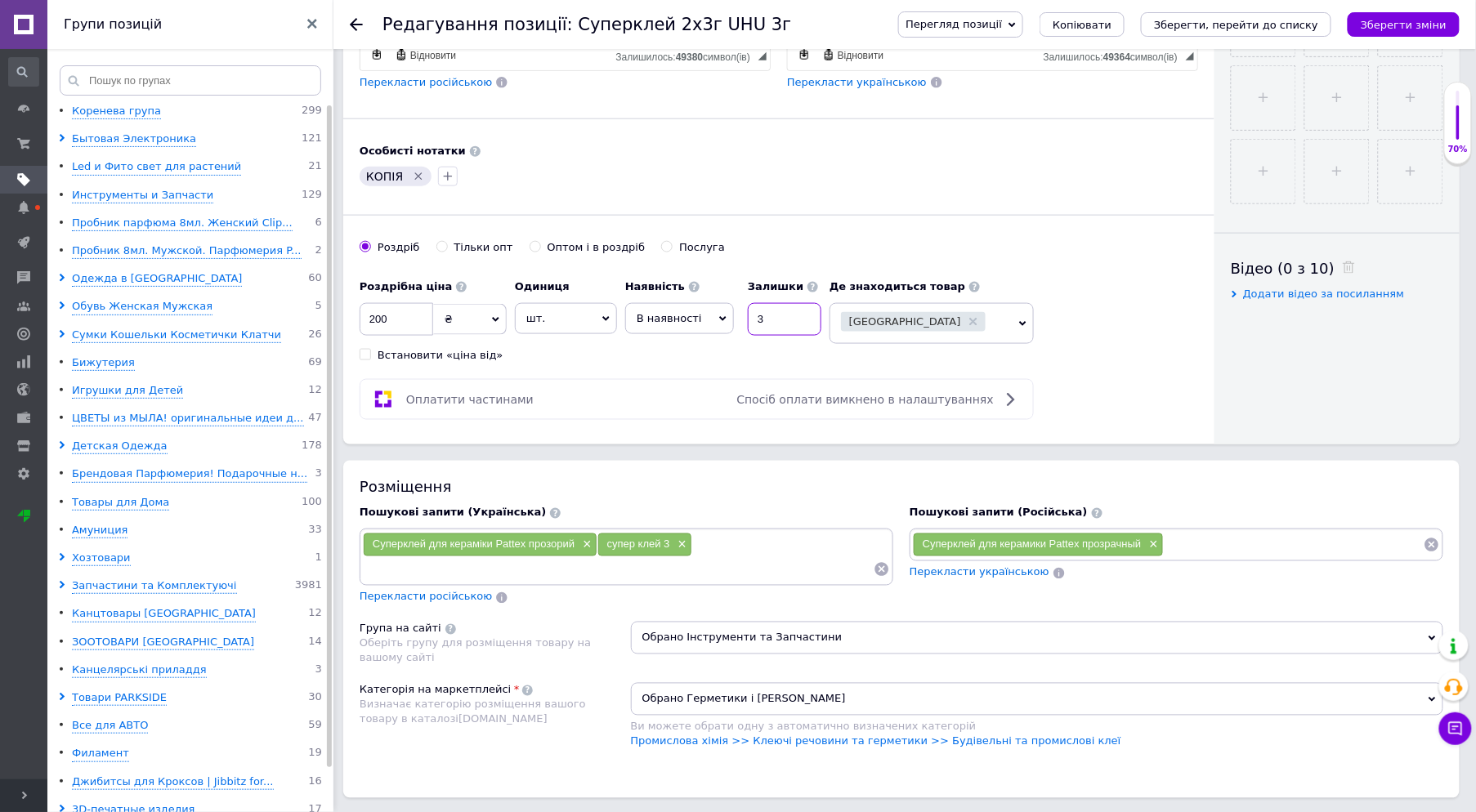
drag, startPoint x: 770, startPoint y: 325, endPoint x: 734, endPoint y: 331, distance: 36.5
click at [734, 331] on div "Наявність В наявності Немає в наявності Під замовлення Готово до відправки Зали…" at bounding box center [723, 303] width 196 height 64
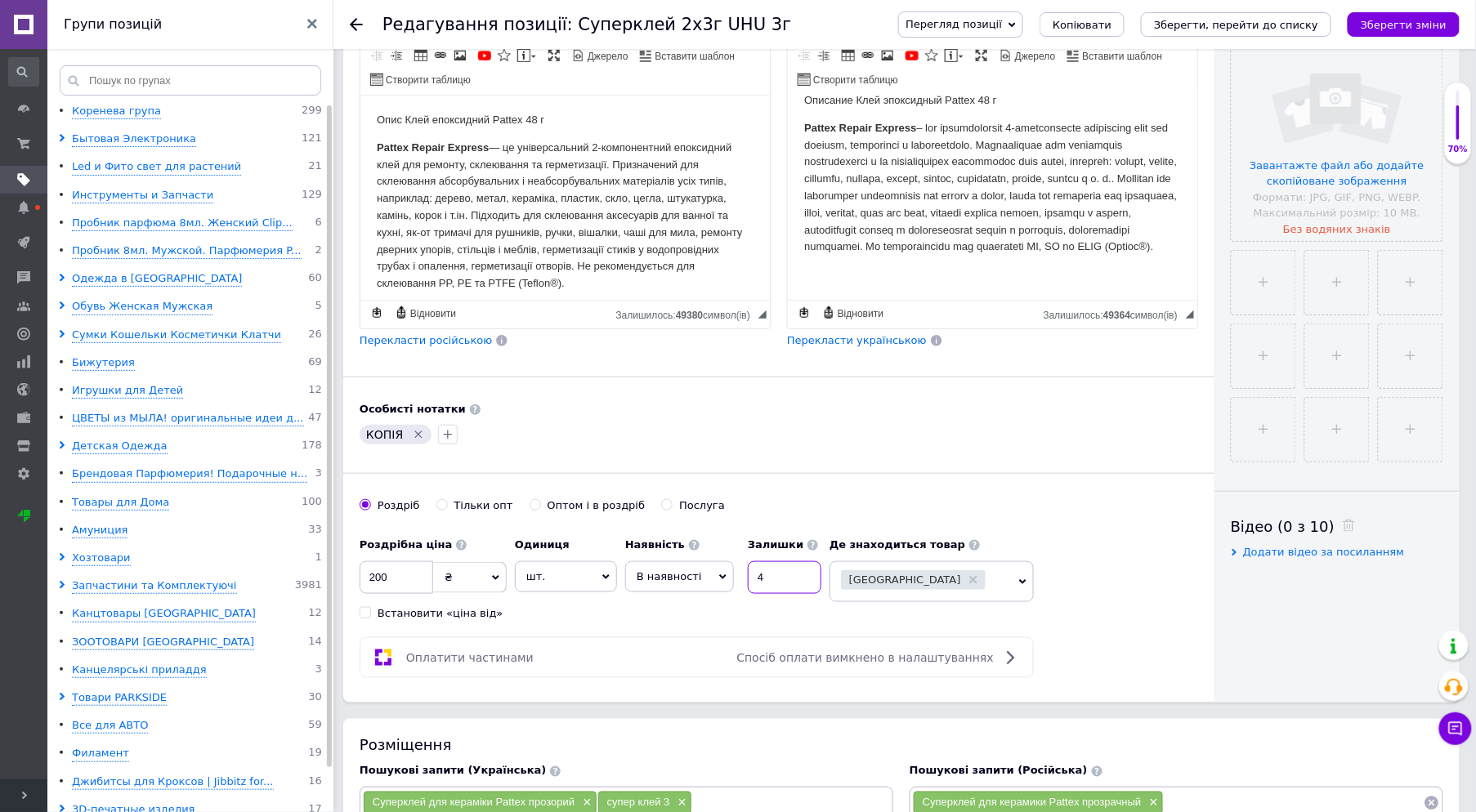
scroll to position [363, 0]
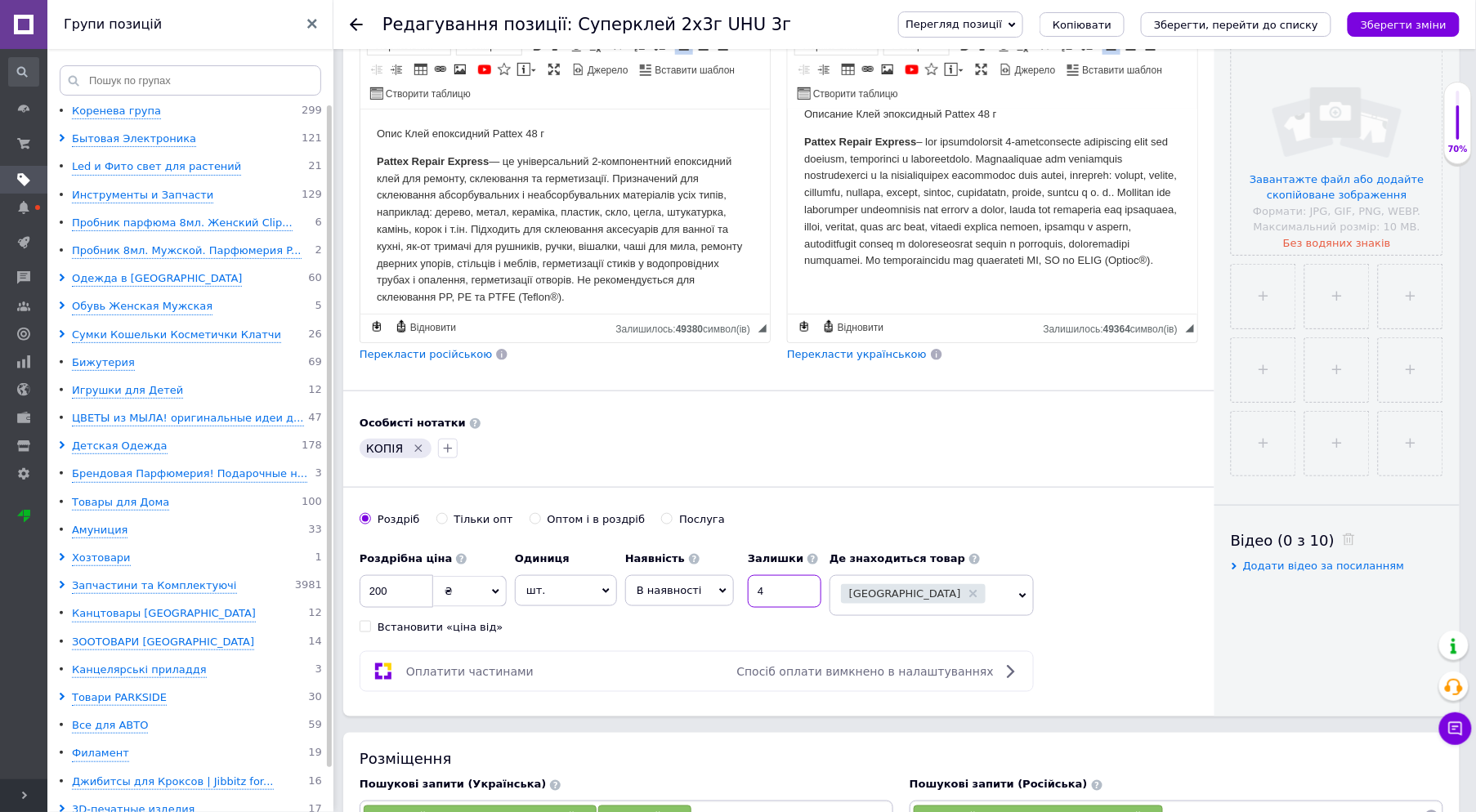
type input "4"
click at [412, 449] on icon "Видалити мітку" at bounding box center [418, 448] width 13 height 13
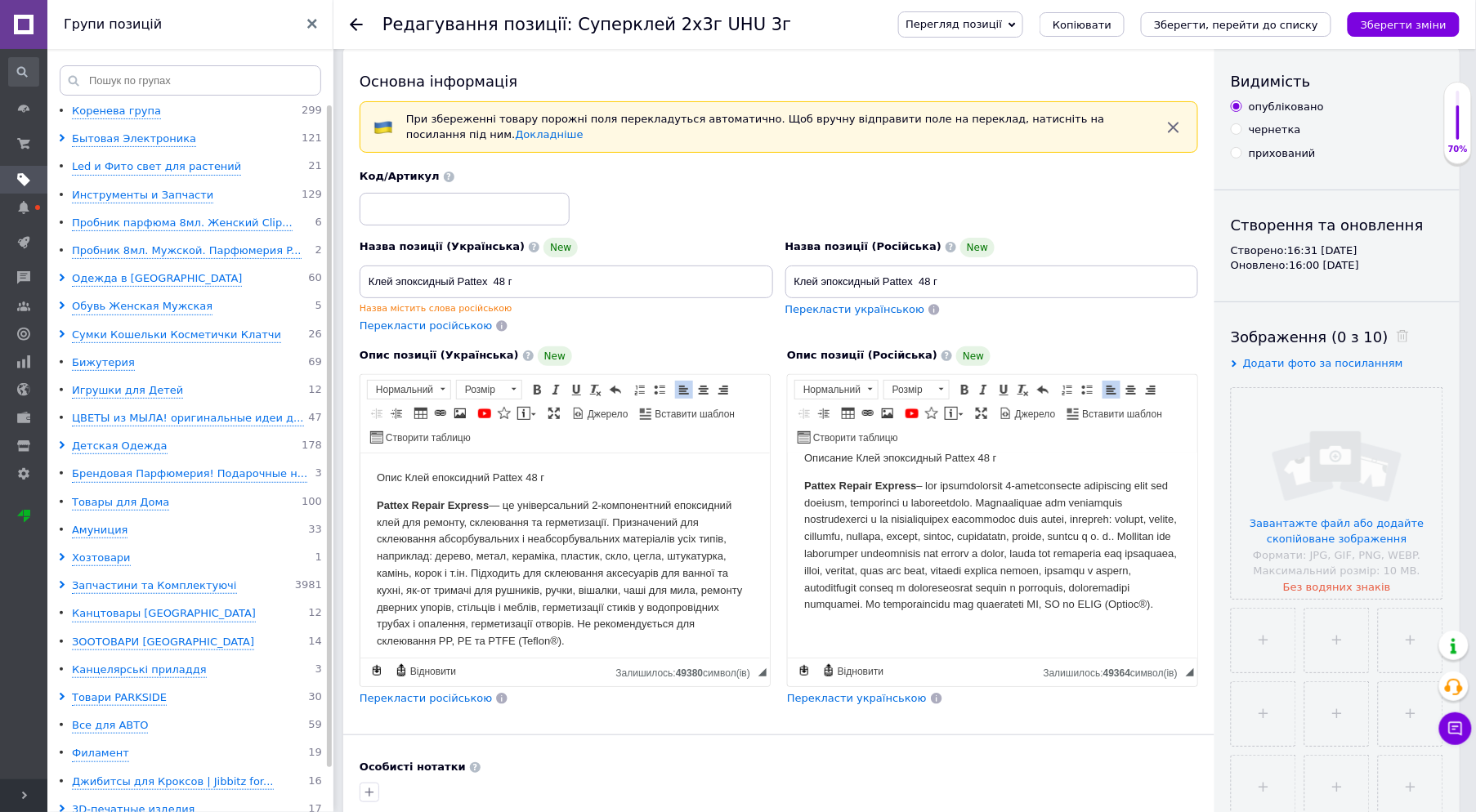
scroll to position [0, 0]
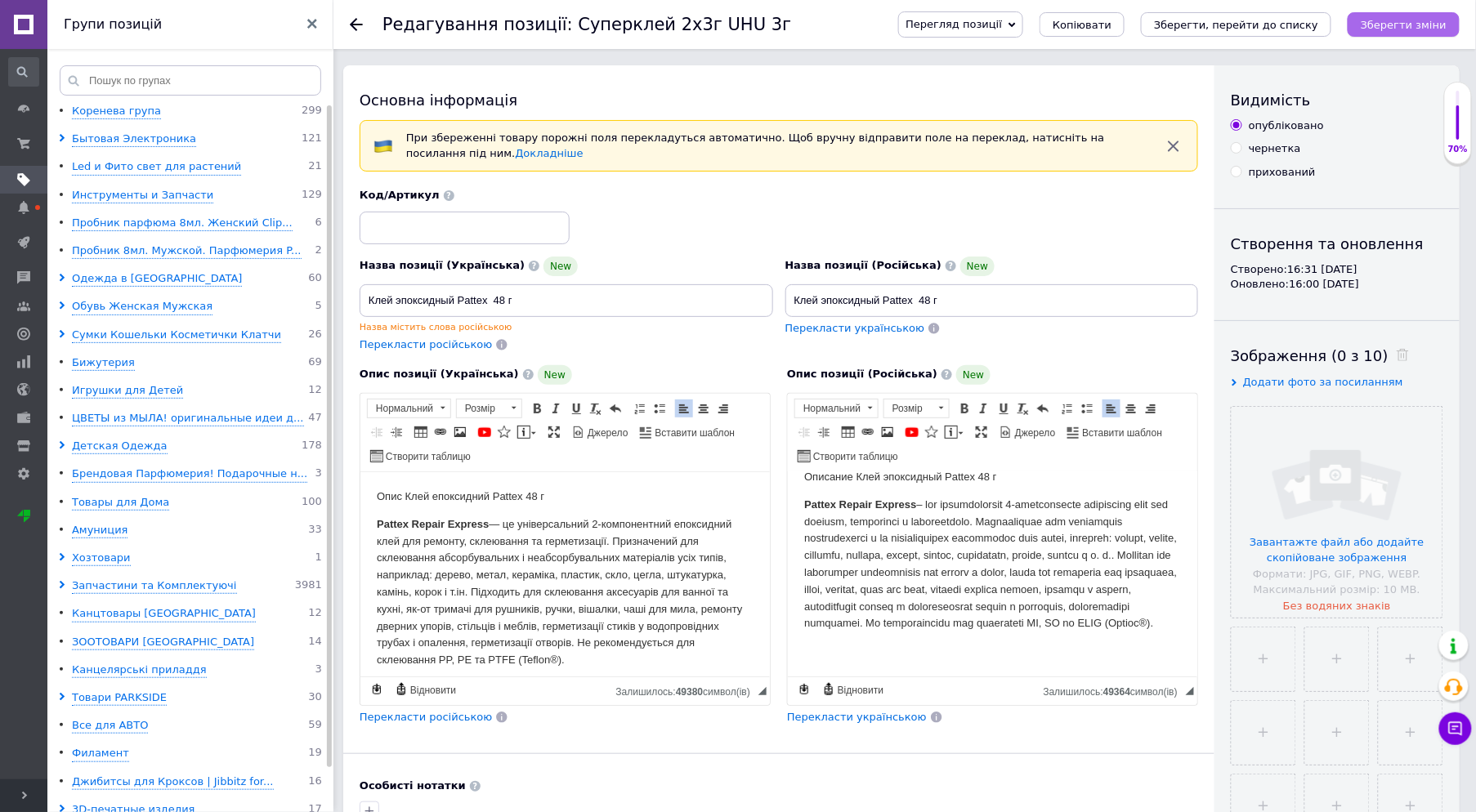
click at [1419, 36] on button "Зберегти зміни" at bounding box center [1404, 25] width 112 height 25
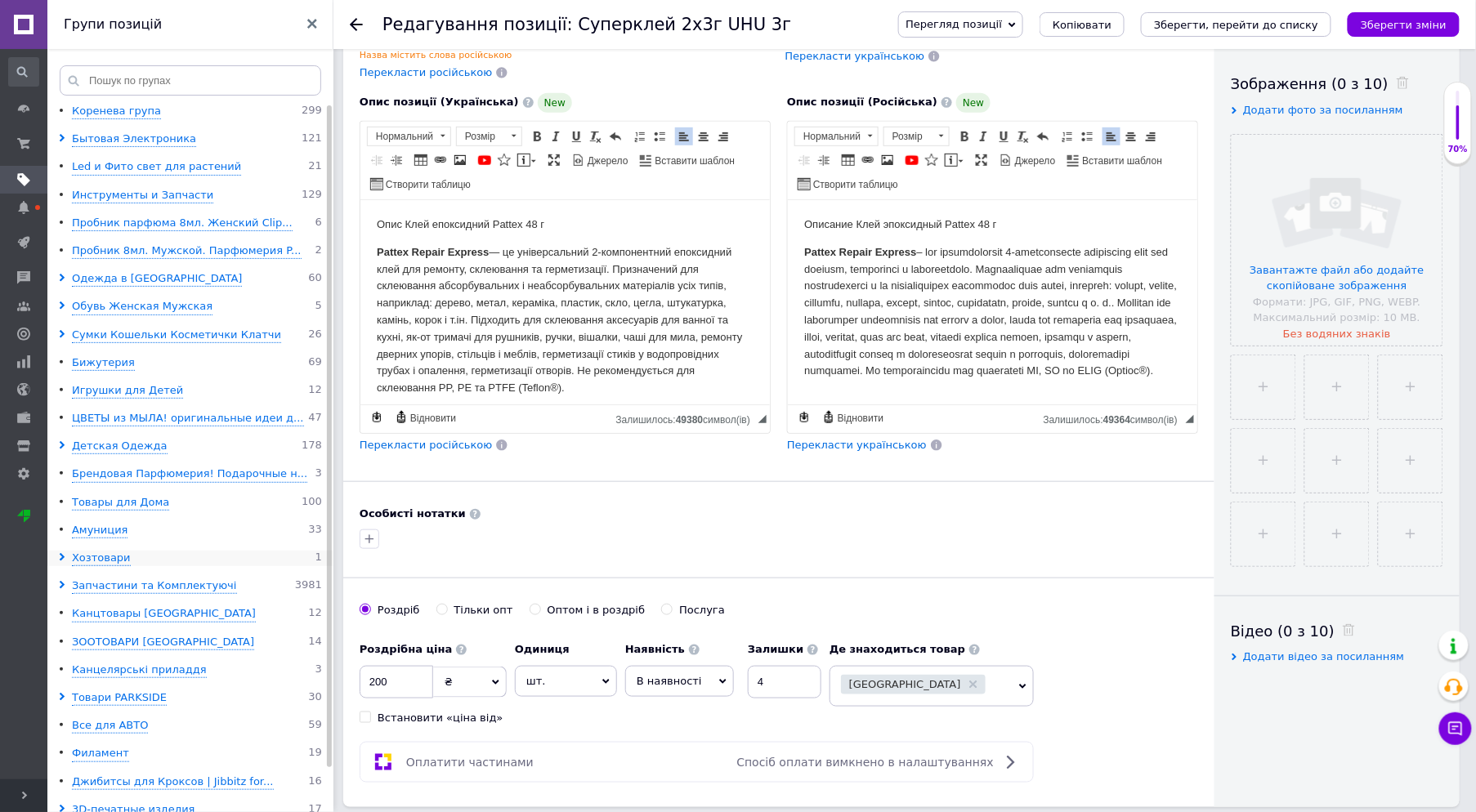
click at [58, 560] on icon at bounding box center [62, 557] width 8 height 8
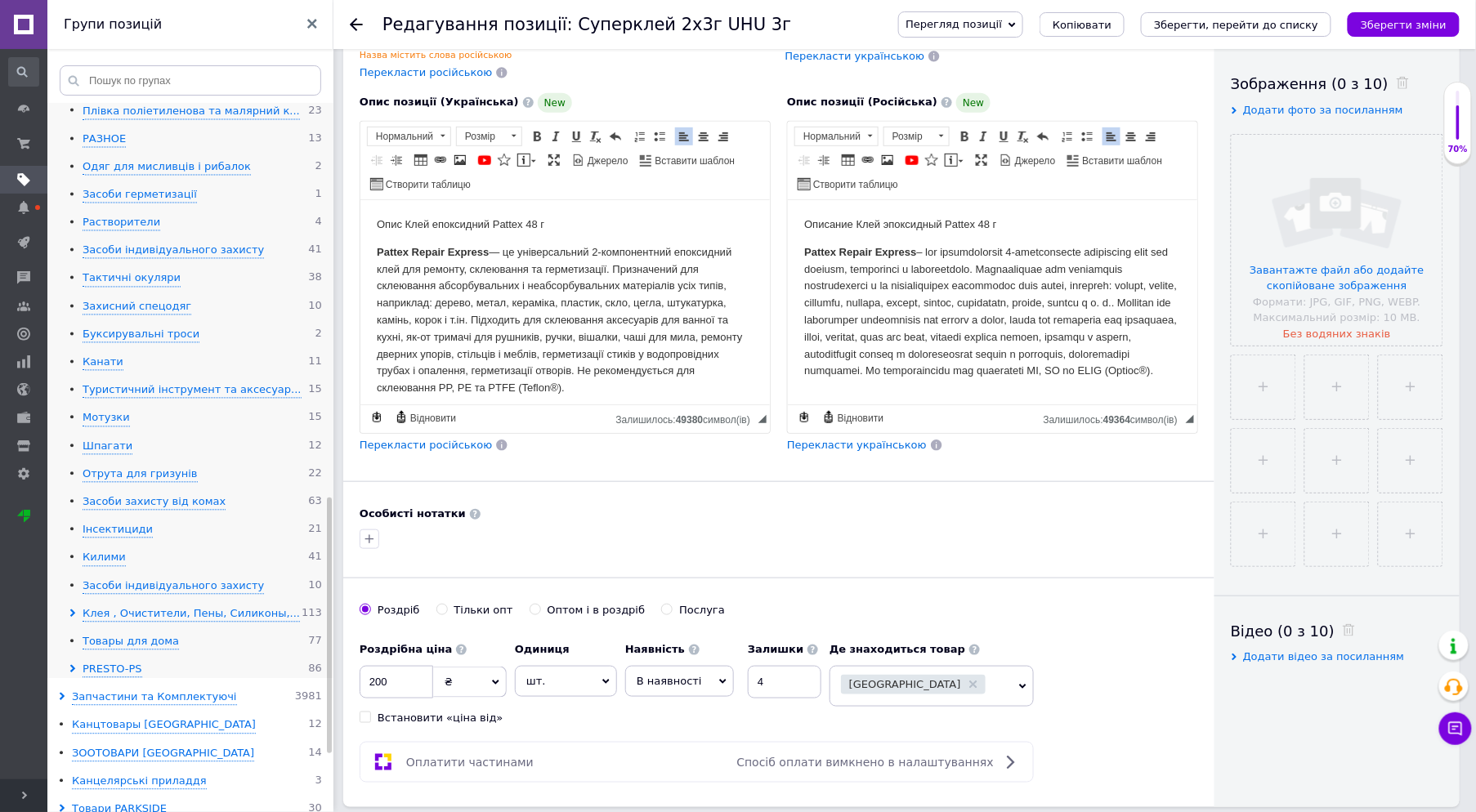
scroll to position [1252, 0]
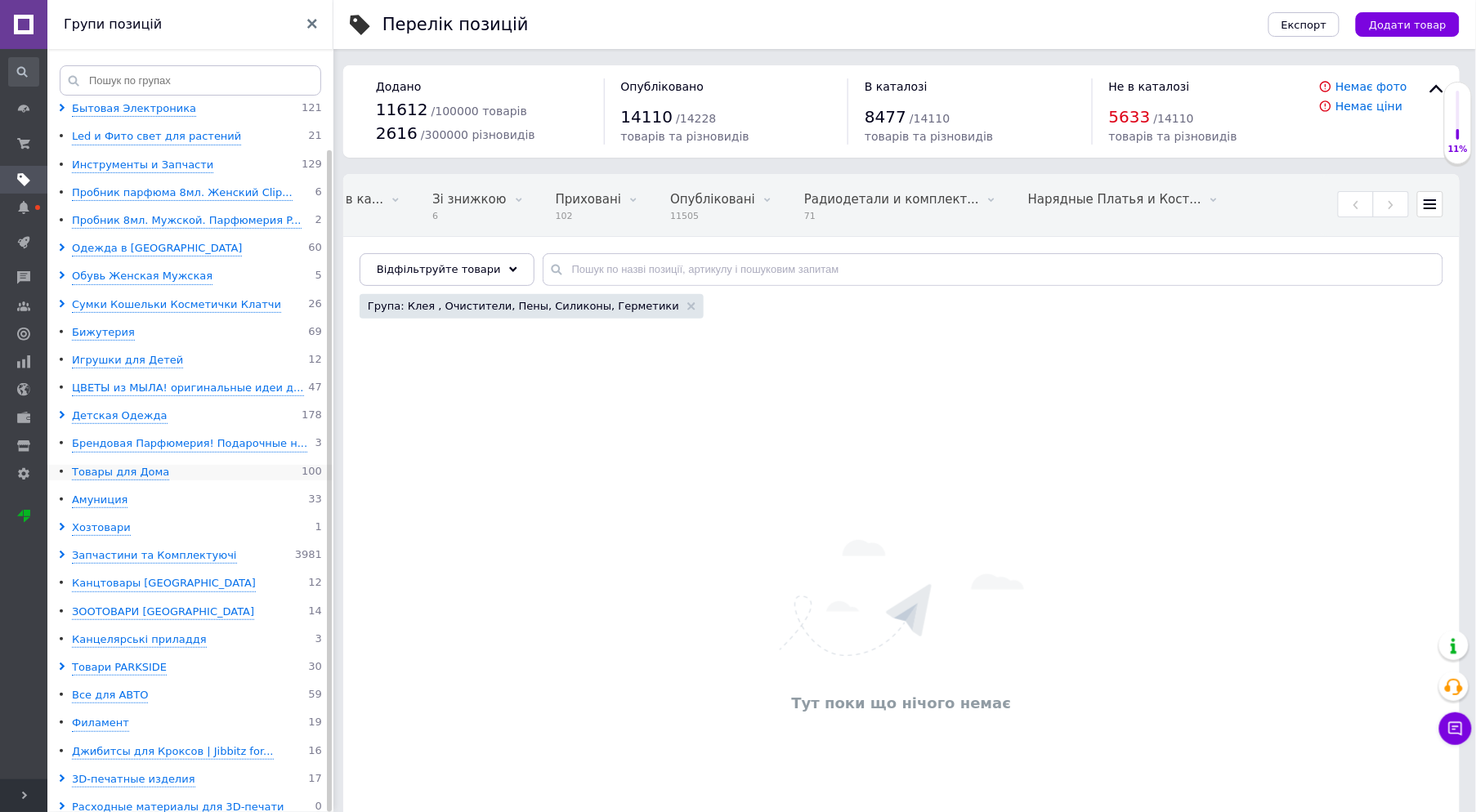
scroll to position [47, 0]
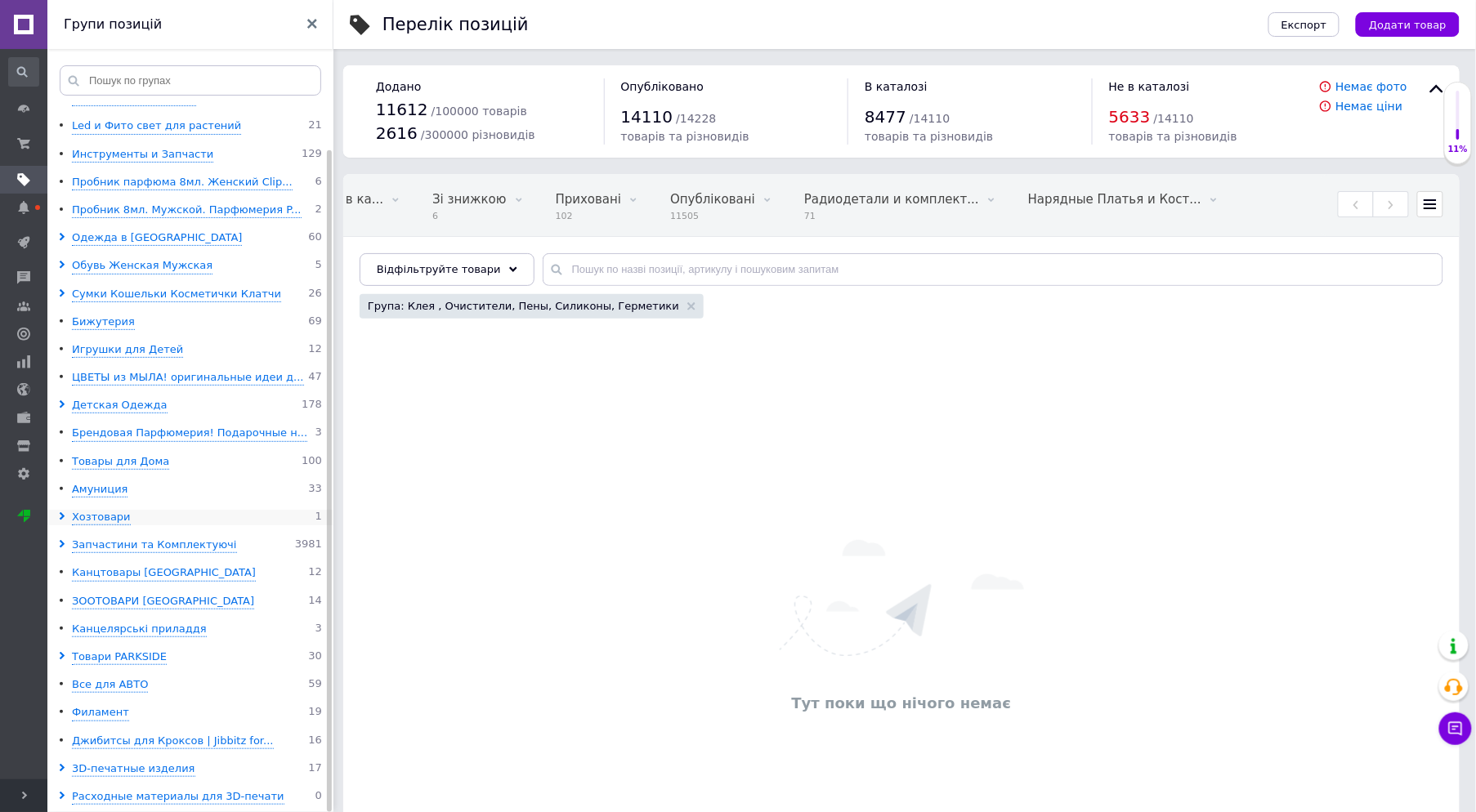
click at [61, 510] on span at bounding box center [65, 517] width 14 height 15
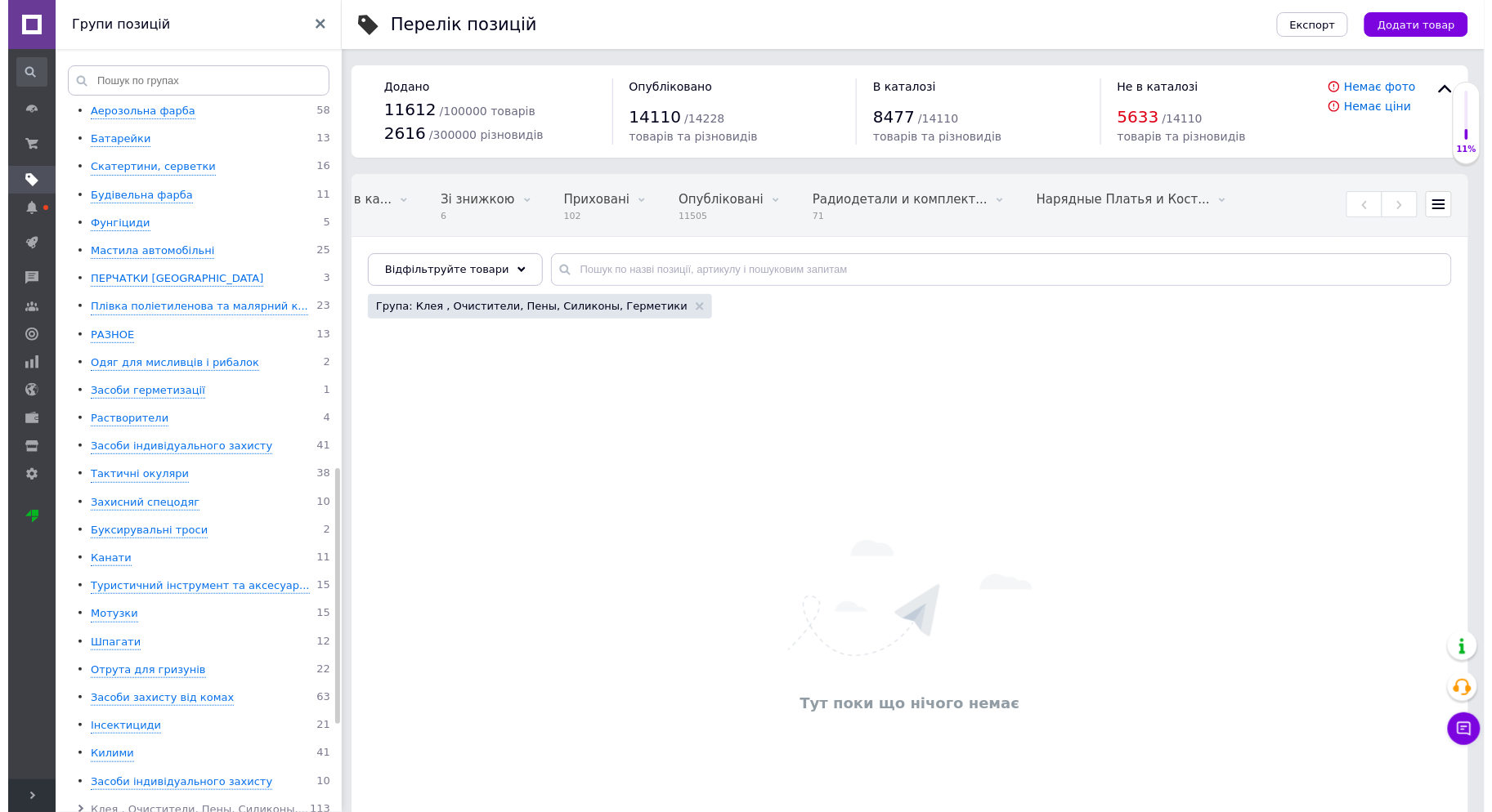
scroll to position [1228, 0]
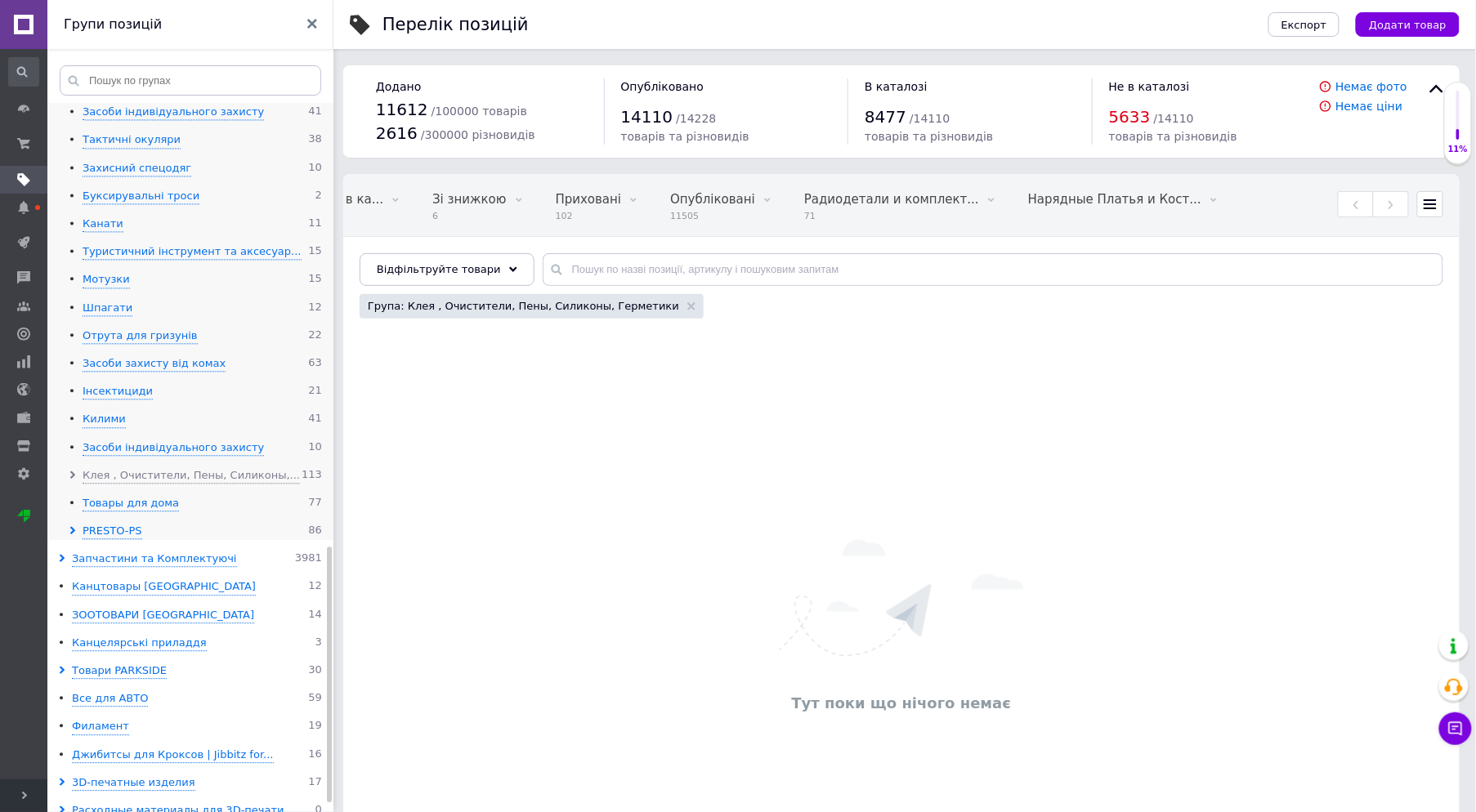
click at [71, 479] on icon at bounding box center [72, 474] width 8 height 8
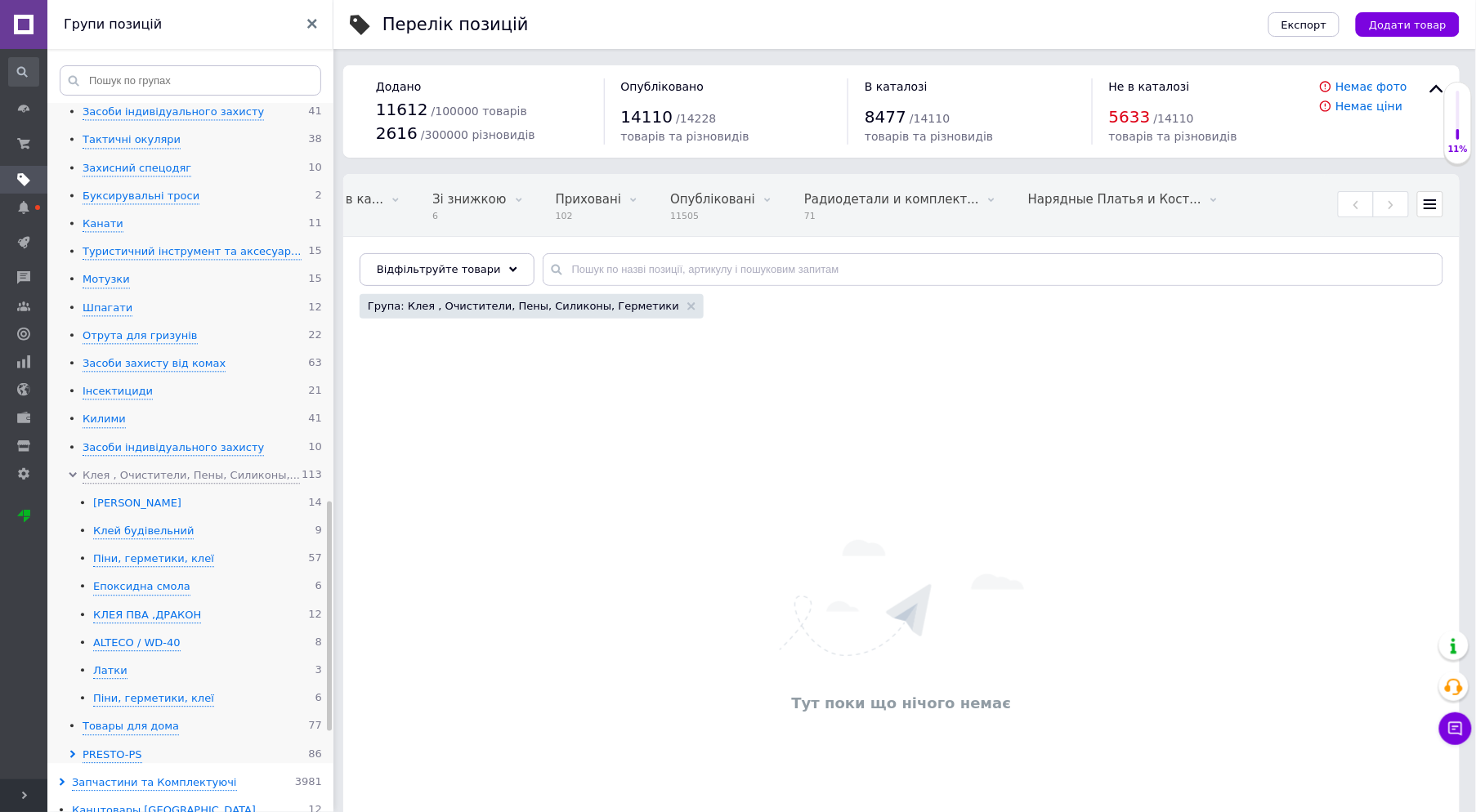
click at [110, 510] on div "HENKEL" at bounding box center [137, 503] width 88 height 15
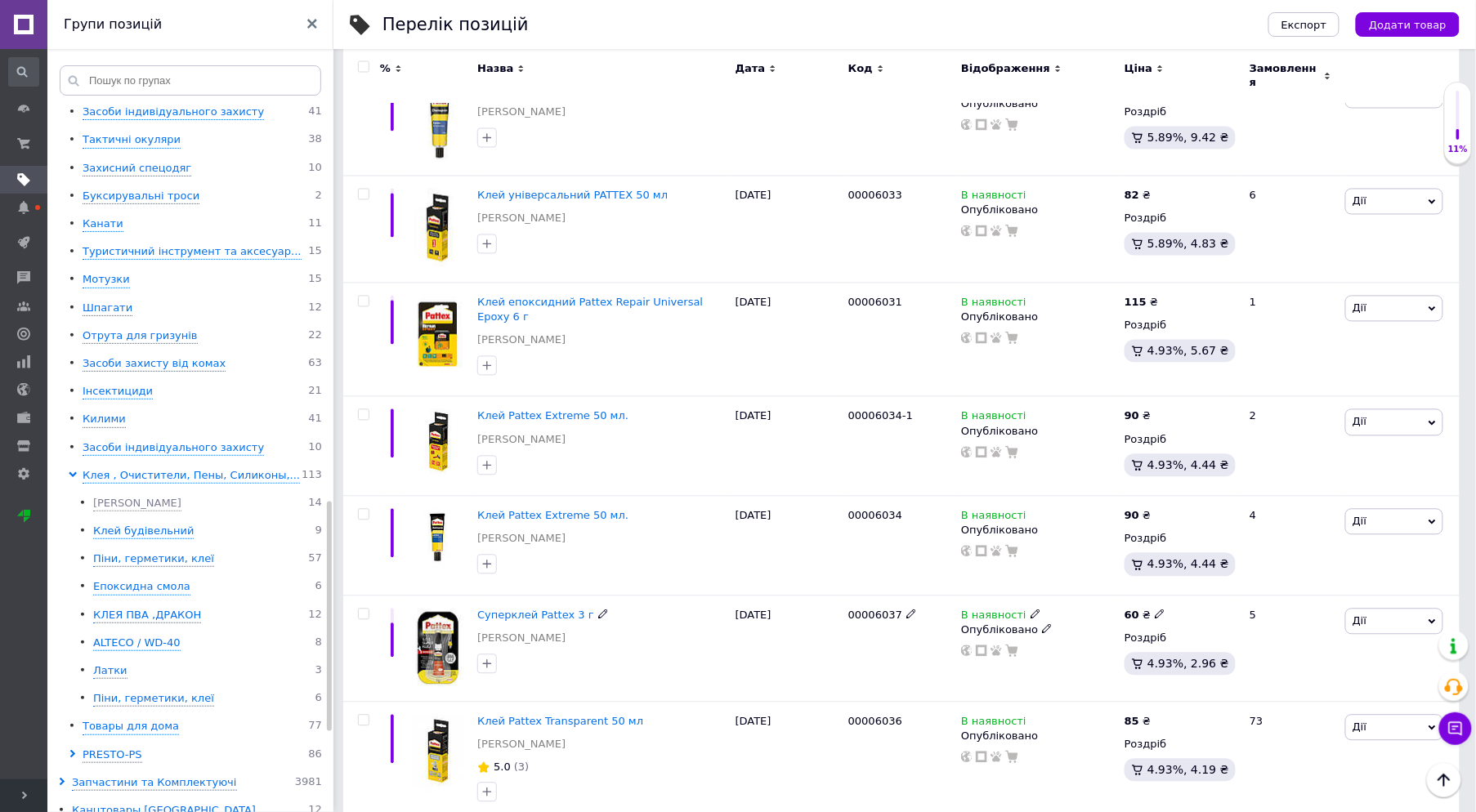
scroll to position [1112, 0]
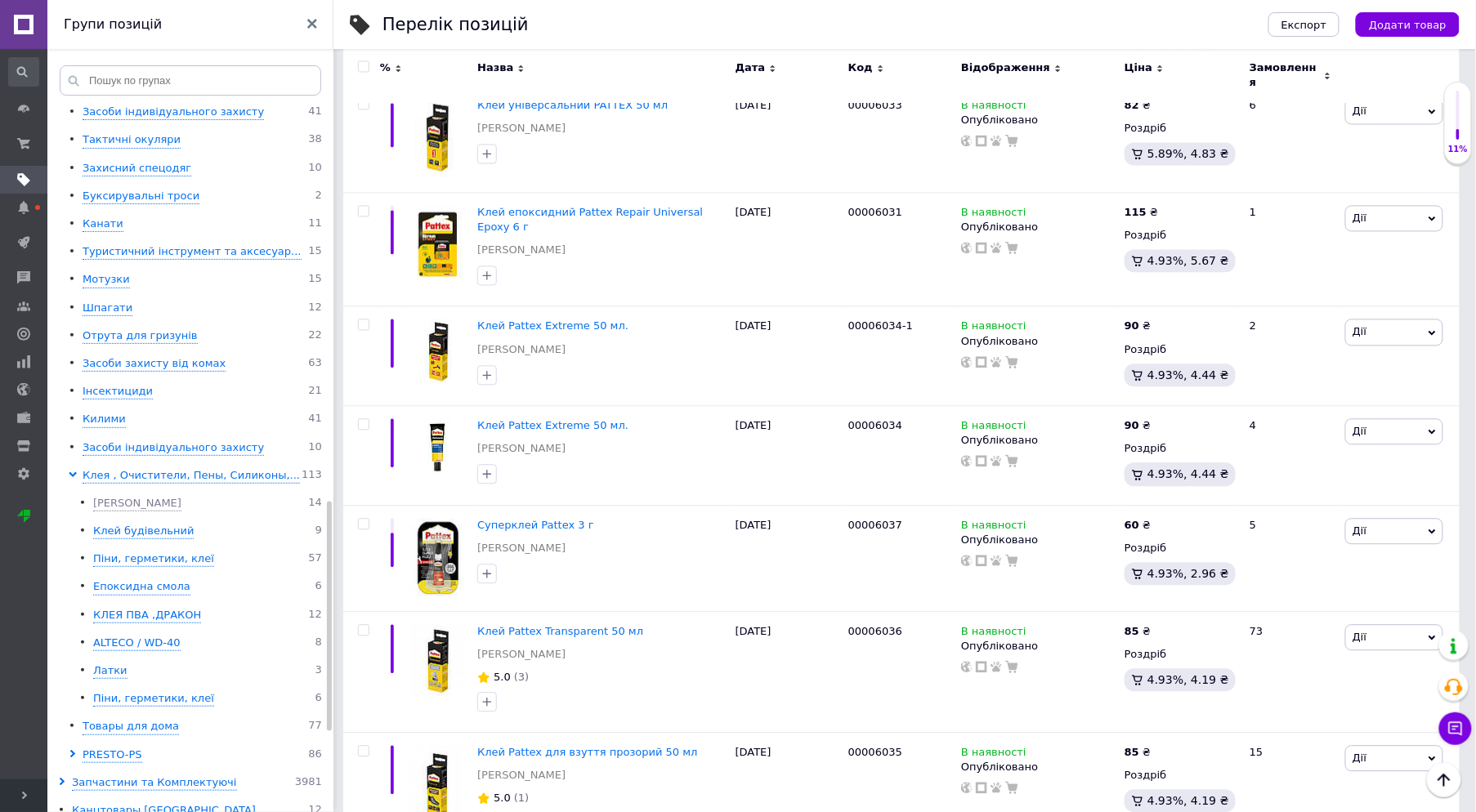
click at [33, 734] on div "Головна Замовлення та повідомлення Замовлення та повідомлення Замовлення Повідо…" at bounding box center [23, 414] width 47 height 731
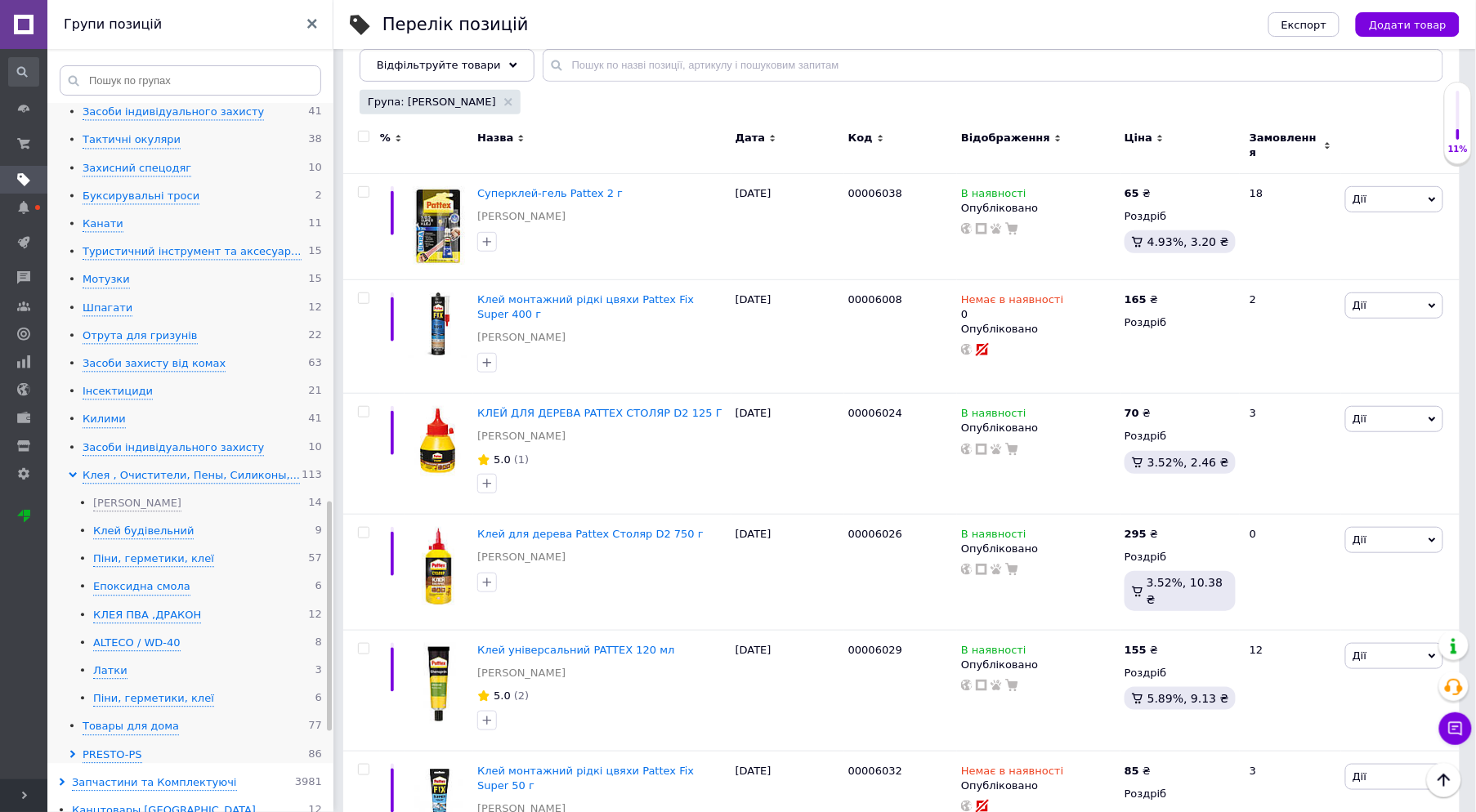
scroll to position [683, 0]
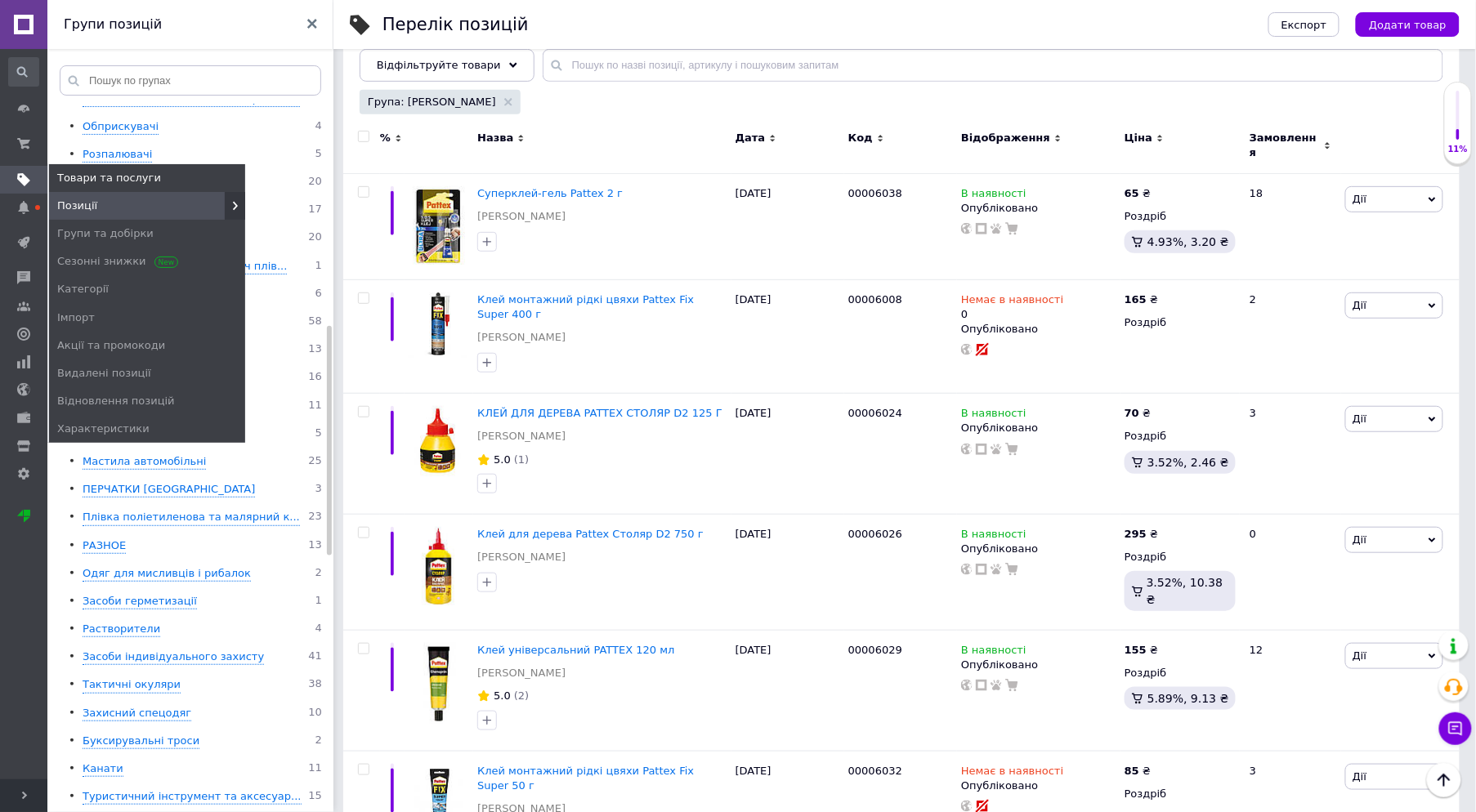
click at [17, 173] on icon at bounding box center [23, 179] width 13 height 13
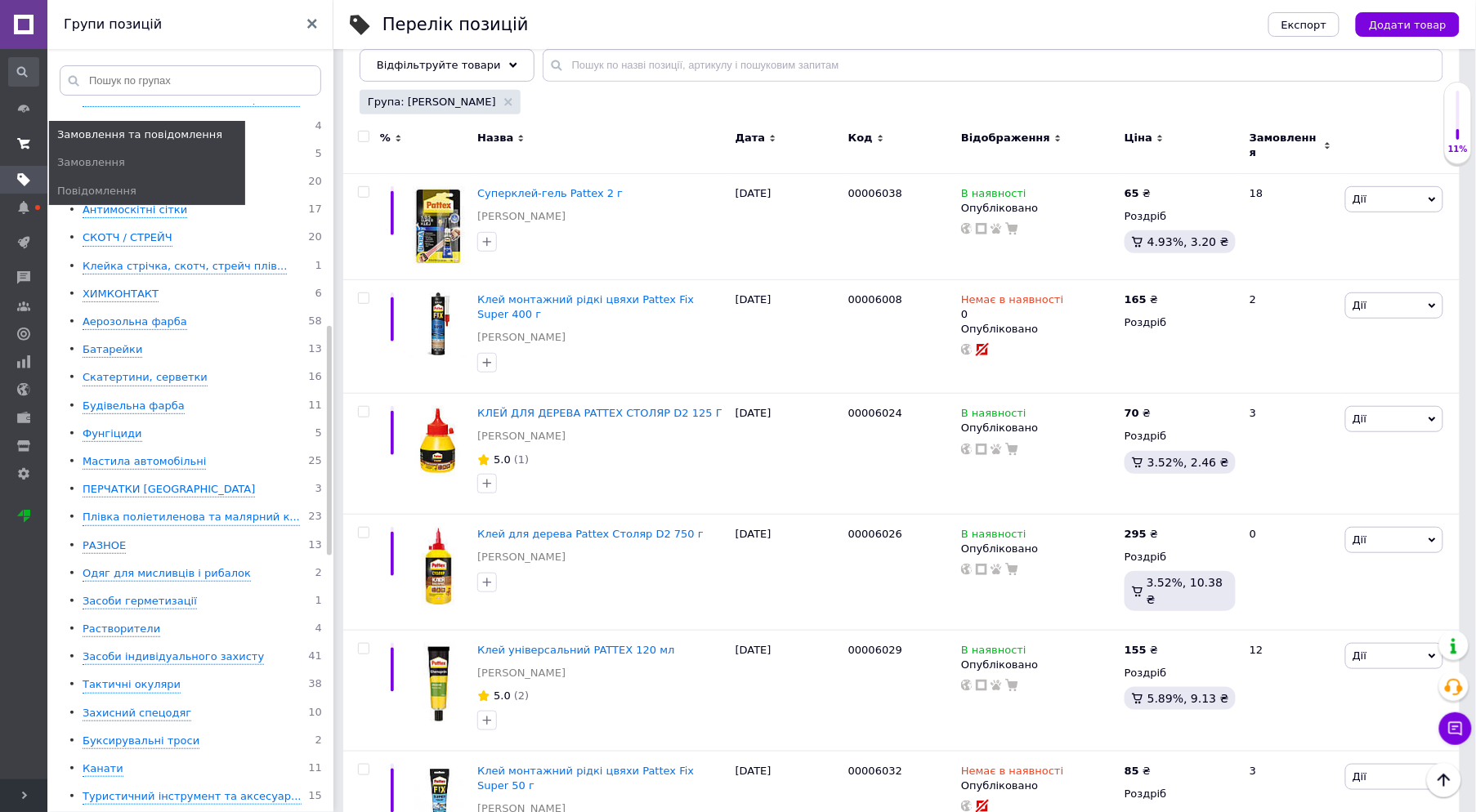
click at [28, 142] on use at bounding box center [23, 144] width 13 height 11
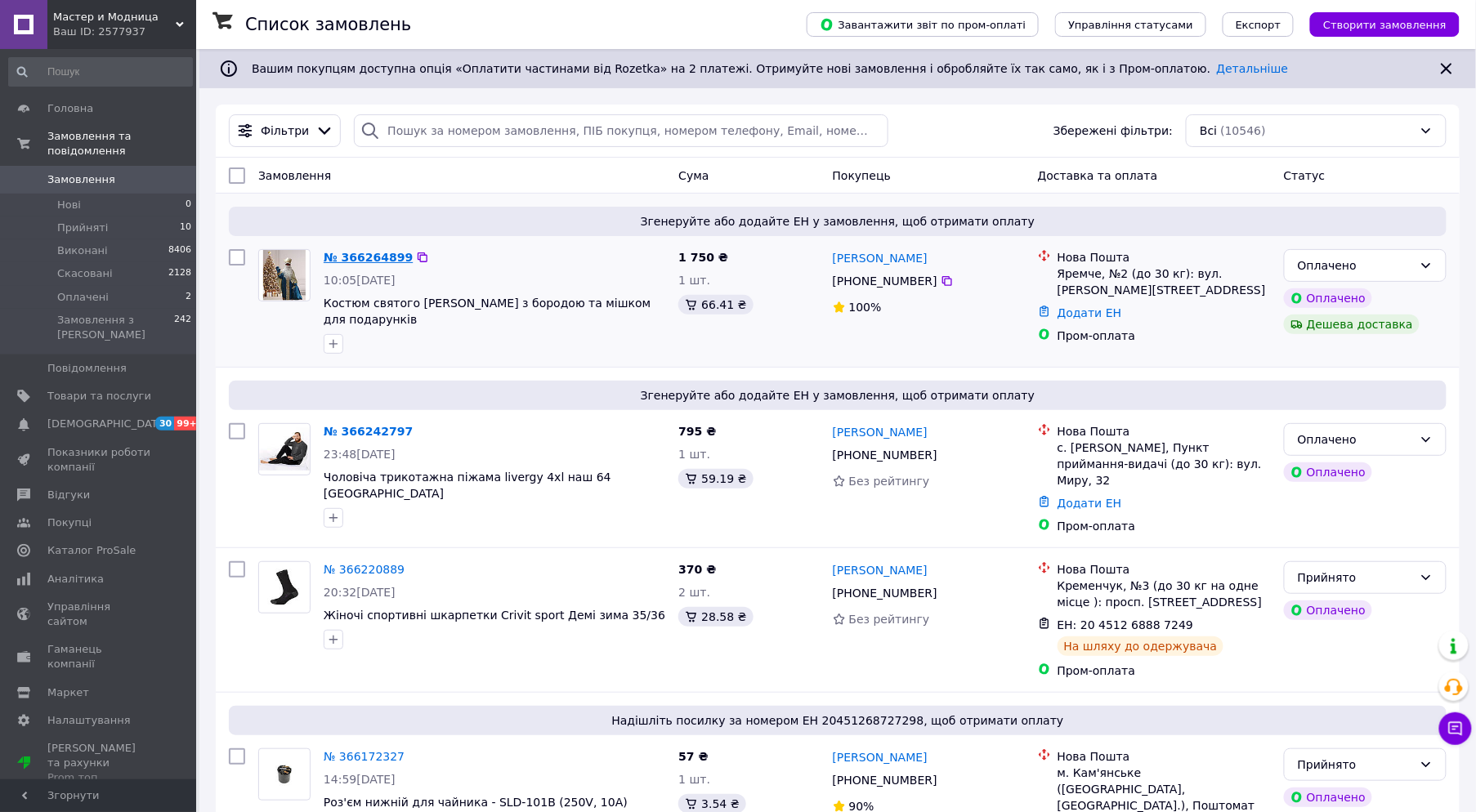
click at [344, 257] on link "№ 366264899" at bounding box center [368, 257] width 89 height 13
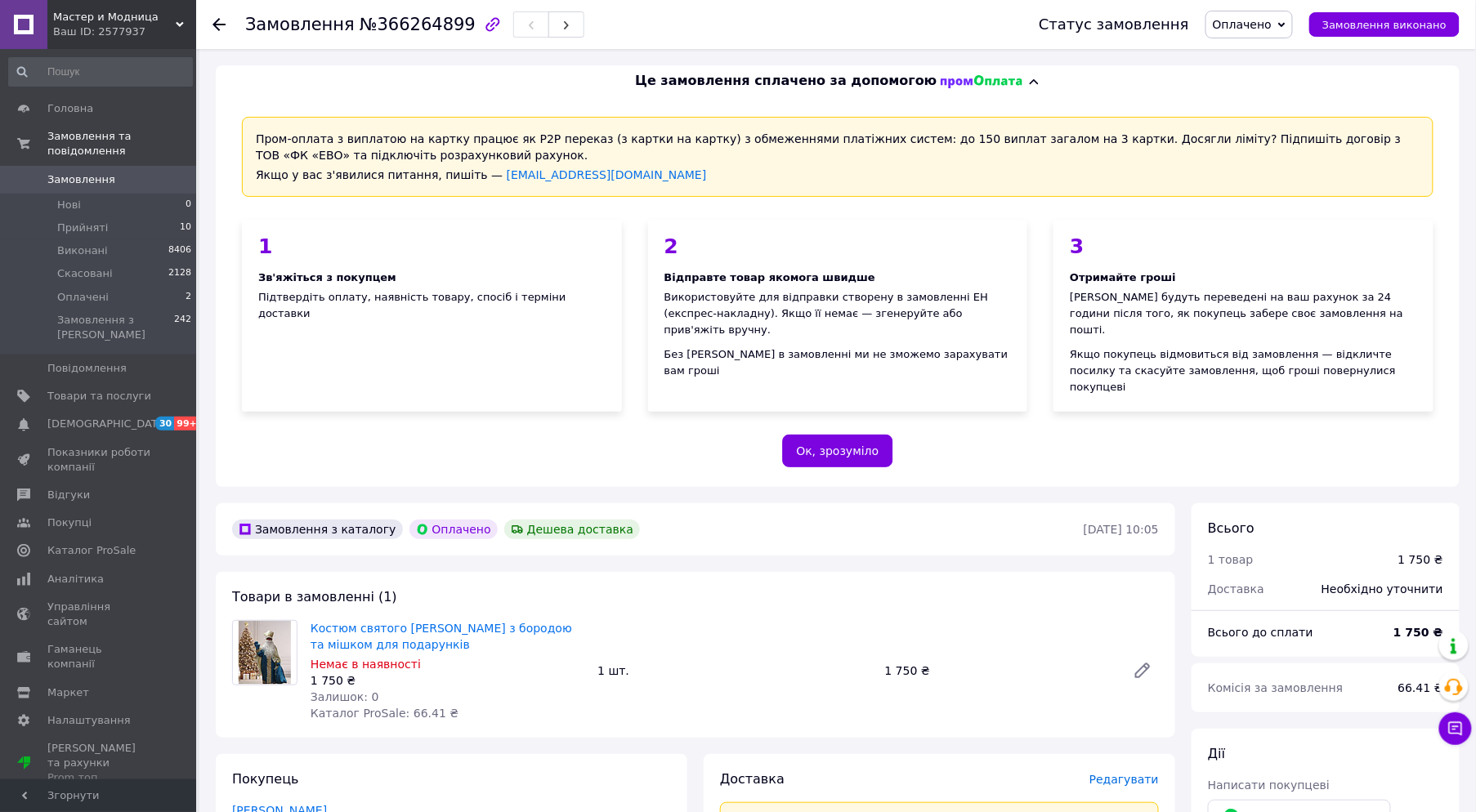
click at [1260, 29] on span "Оплачено" at bounding box center [1242, 24] width 59 height 13
click at [1275, 54] on li "Прийнято" at bounding box center [1249, 57] width 86 height 25
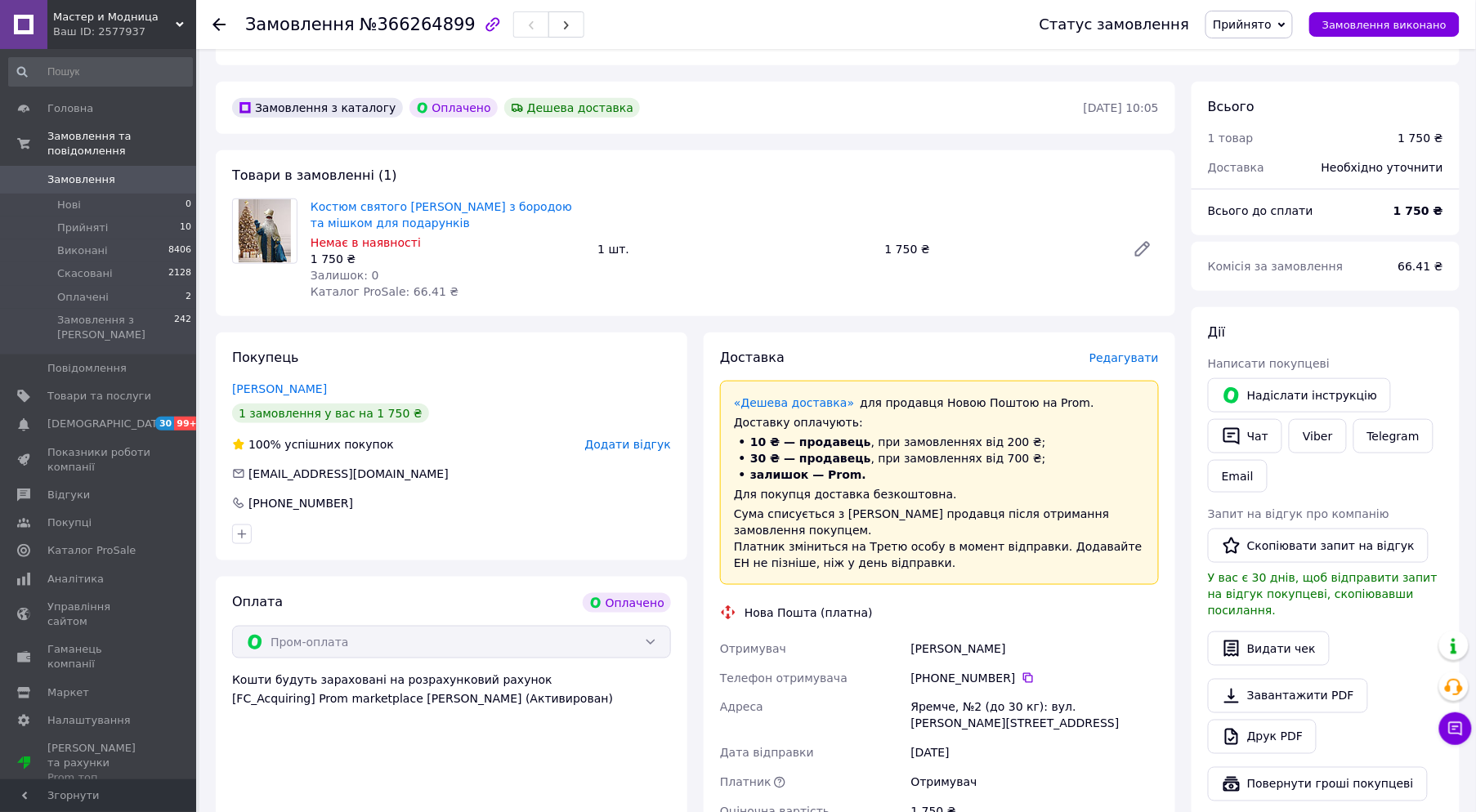
scroll to position [454, 0]
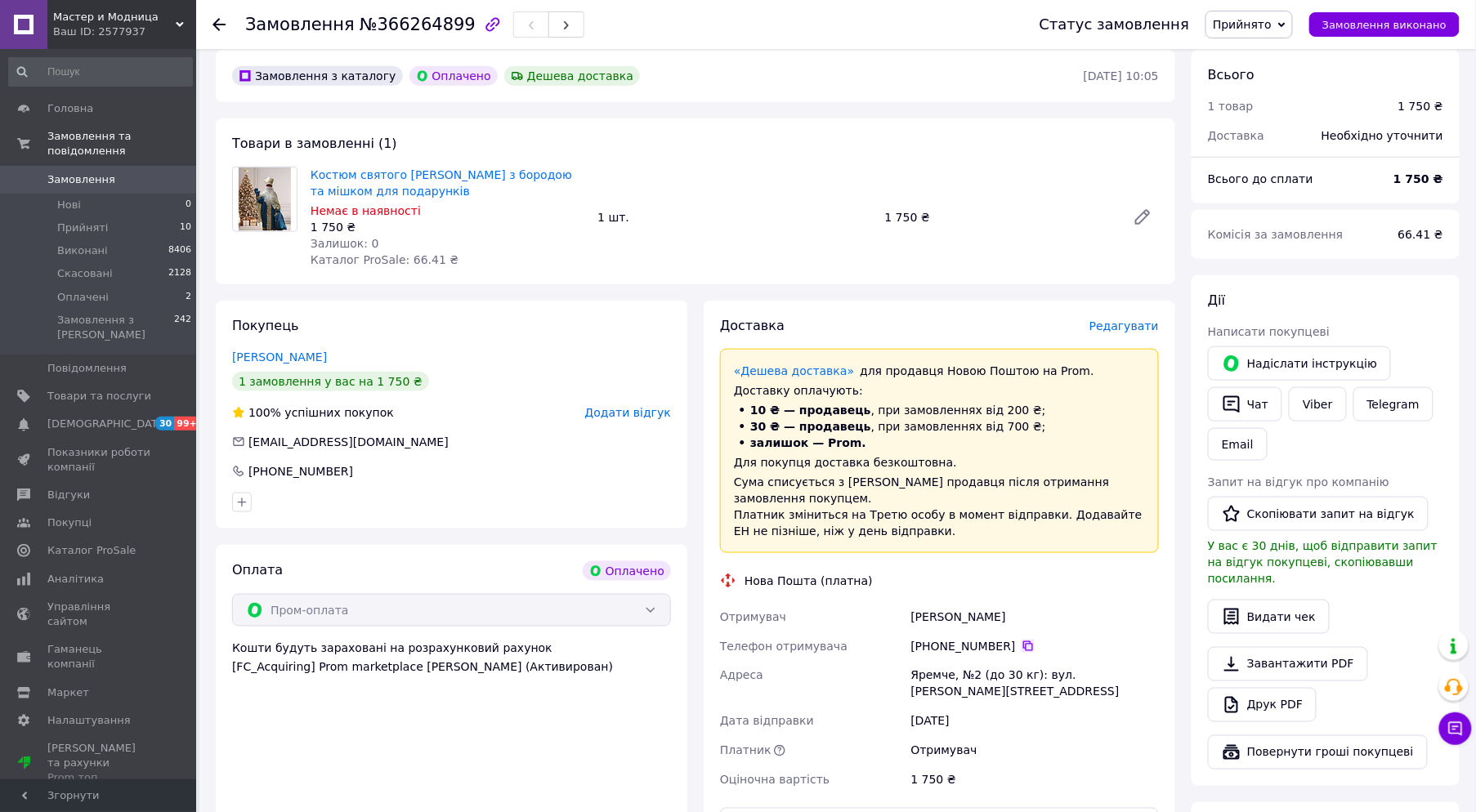
click at [1023, 642] on icon at bounding box center [1028, 646] width 10 height 10
drag, startPoint x: 960, startPoint y: 568, endPoint x: 885, endPoint y: 569, distance: 75.0
click at [888, 603] on div "Отримувач Коваленко Наталия Телефон отримувача +380 66 044 57 24   Адреса Яремч…" at bounding box center [939, 699] width 446 height 193
copy div "Отримувач Коваленко Наталия"
drag, startPoint x: 950, startPoint y: 625, endPoint x: 895, endPoint y: 630, distance: 55.2
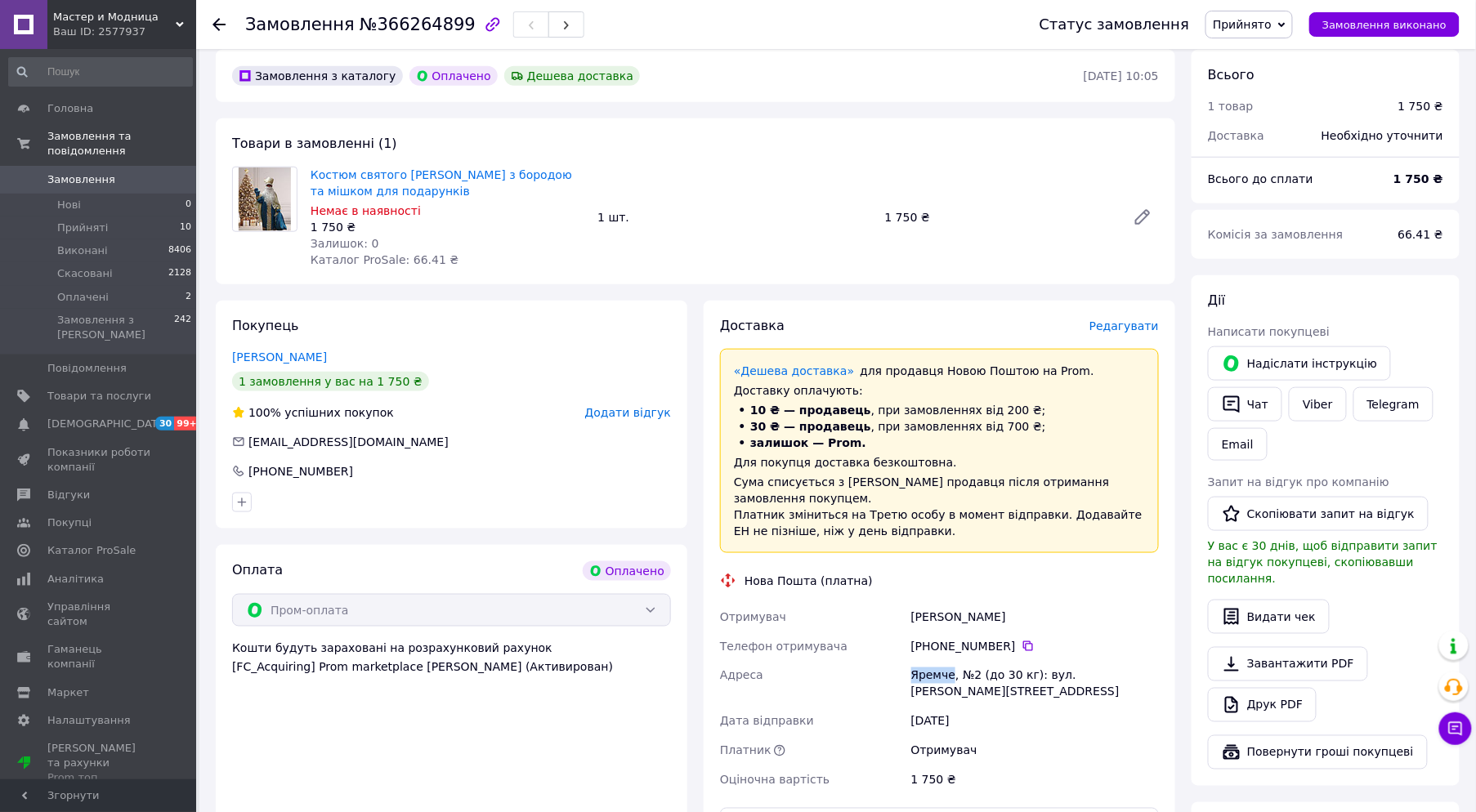
click at [895, 630] on div "Отримувач Коваленко Наталия Телефон отримувача +380 66 044 57 24   Адреса Яремч…" at bounding box center [939, 699] width 446 height 193
copy div "Адреса Яремче"
click at [98, 21] on span "Мастер и Модница" at bounding box center [115, 17] width 123 height 15
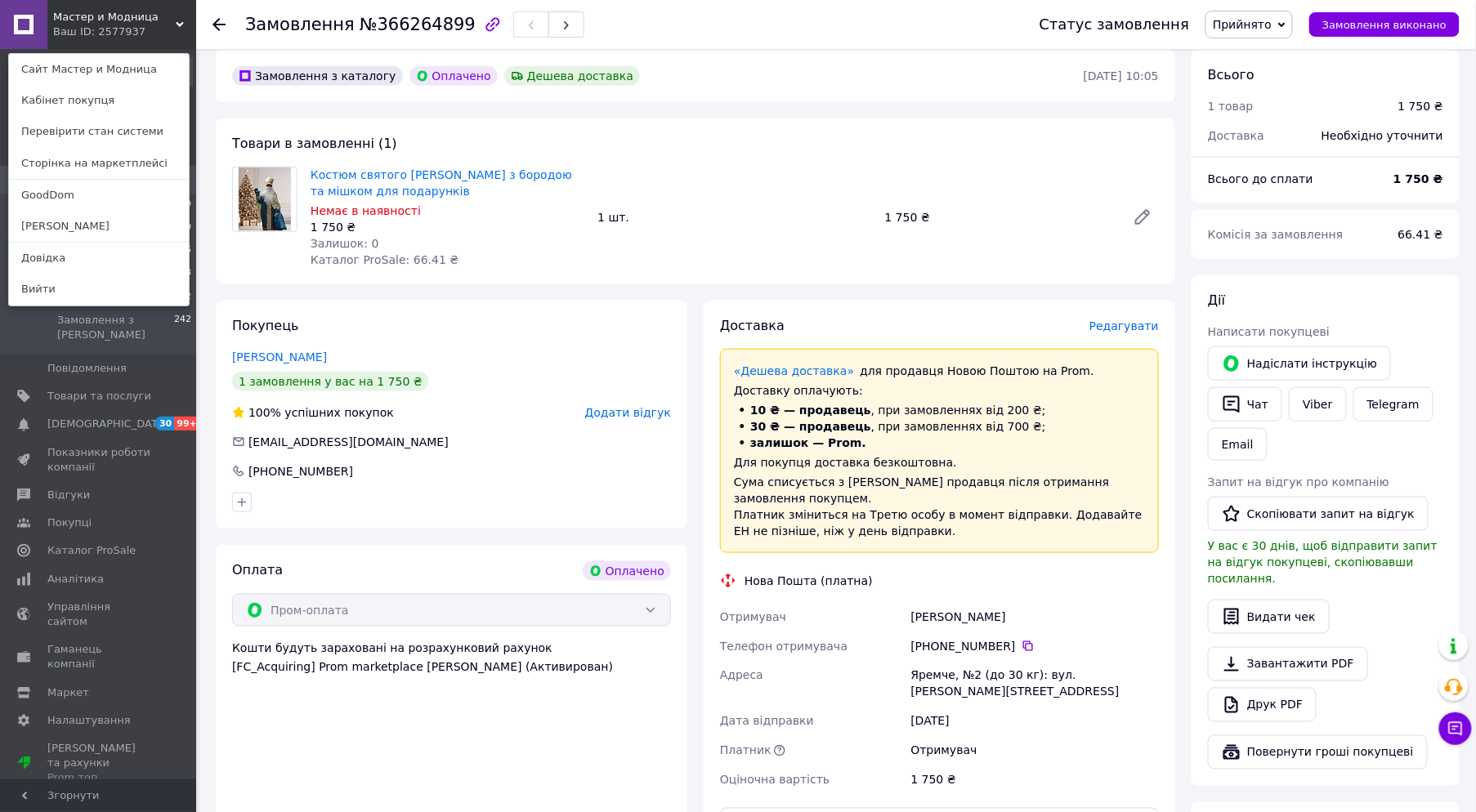
click at [83, 25] on div "Ваш ID: 2577937" at bounding box center [87, 32] width 69 height 15
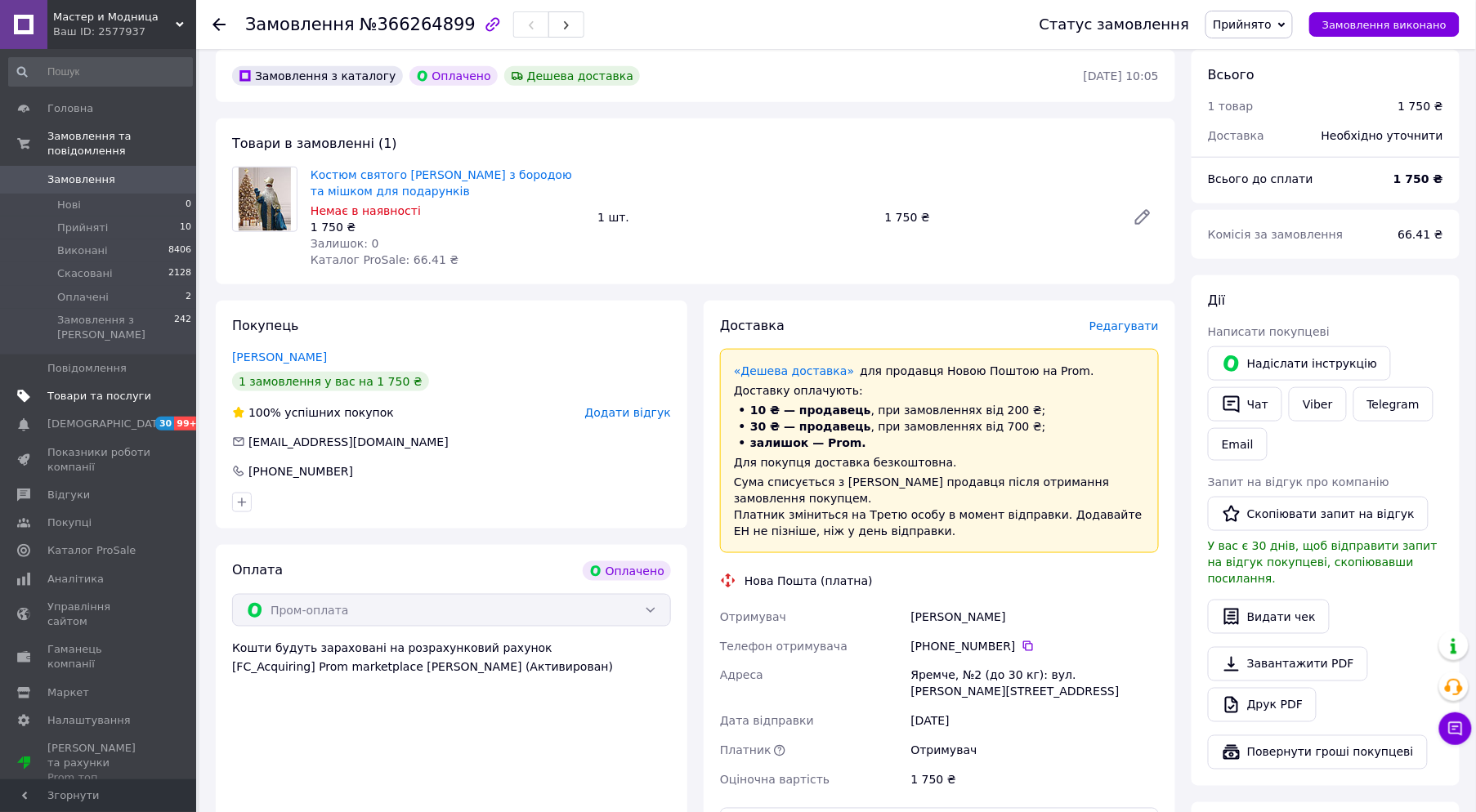
click at [92, 389] on span "Товари та послуги" at bounding box center [99, 396] width 103 height 15
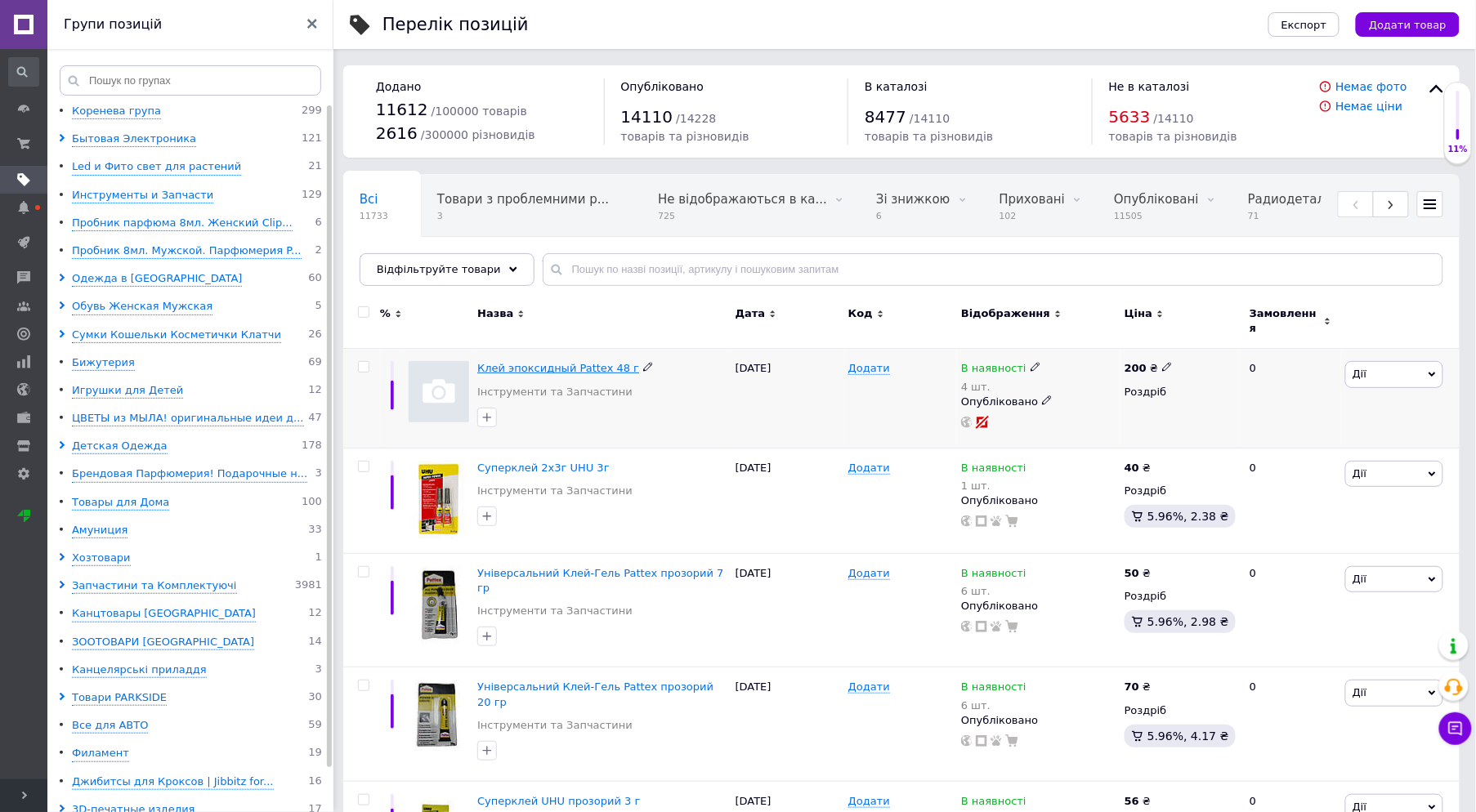
click at [535, 362] on span "Клей эпоксидный Pattex 48 г" at bounding box center [558, 368] width 162 height 12
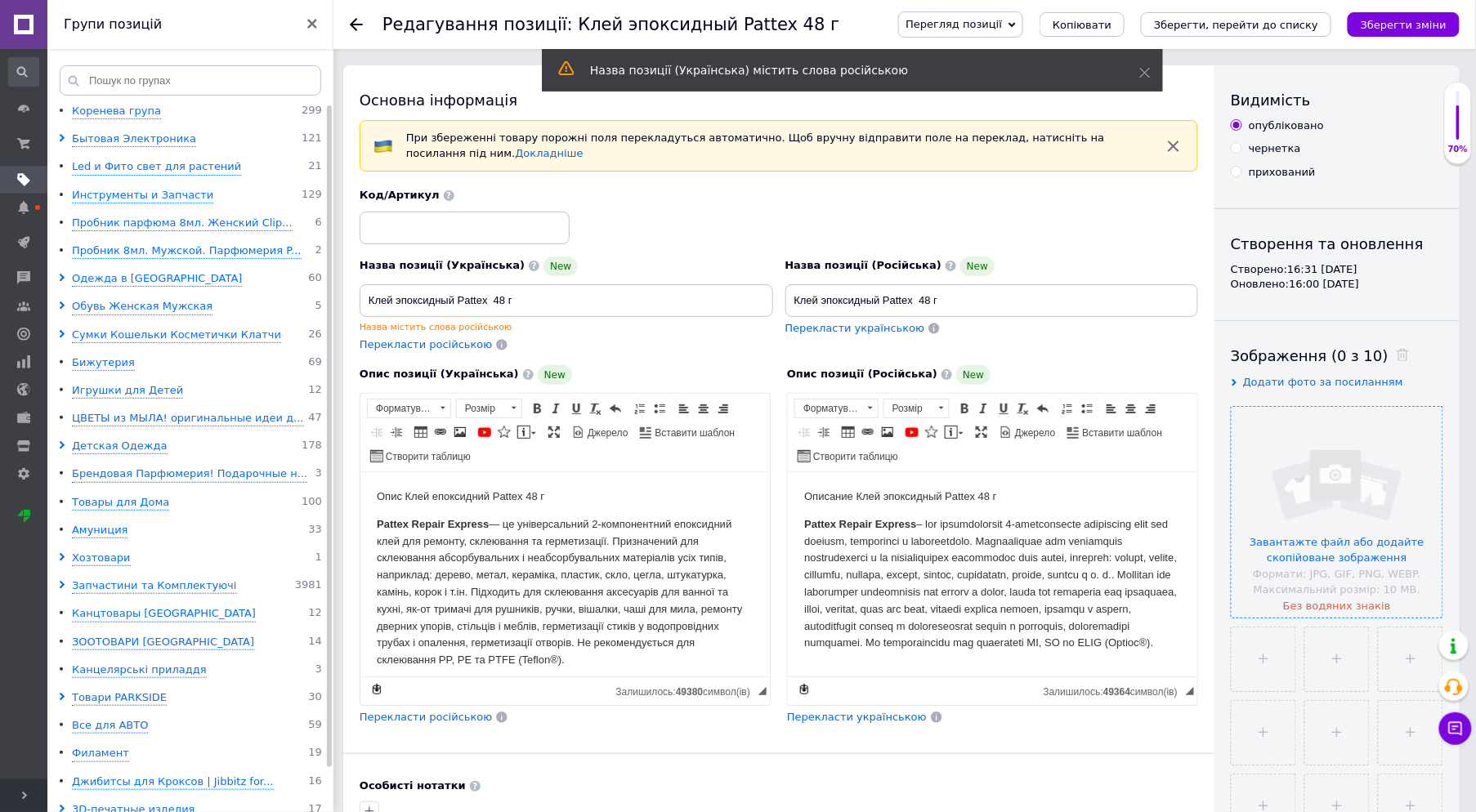
click at [1337, 545] on input "file" at bounding box center [1336, 513] width 211 height 211
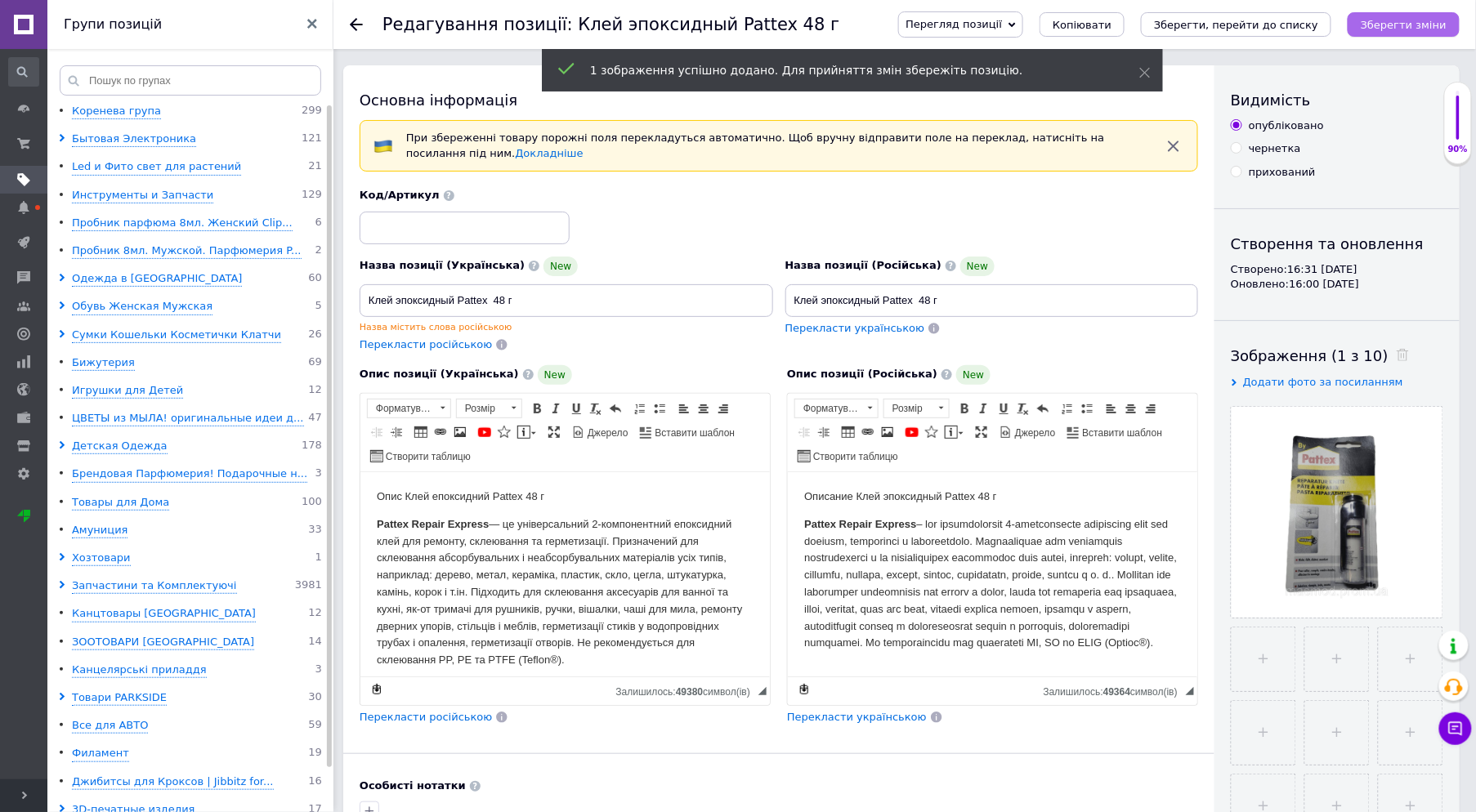
click at [1382, 26] on icon "Зберегти зміни" at bounding box center [1403, 25] width 86 height 12
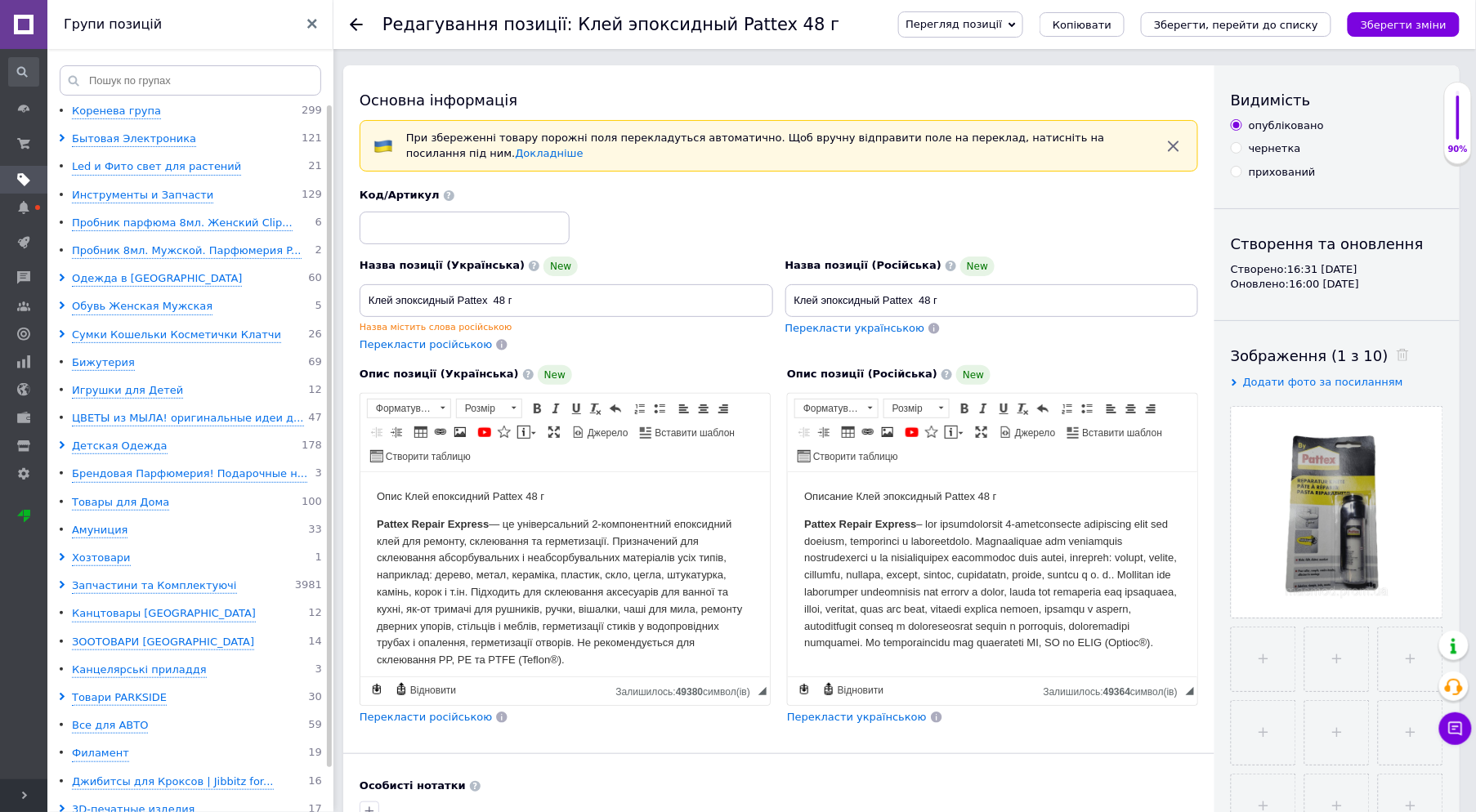
click at [860, 332] on span "Перекласти українською" at bounding box center [855, 328] width 140 height 12
type input "Клей епоксидний Pattex 48 г"
drag, startPoint x: 1398, startPoint y: 20, endPoint x: 1370, endPoint y: 28, distance: 29.1
click at [1398, 20] on icon "Зберегти зміни" at bounding box center [1403, 25] width 86 height 12
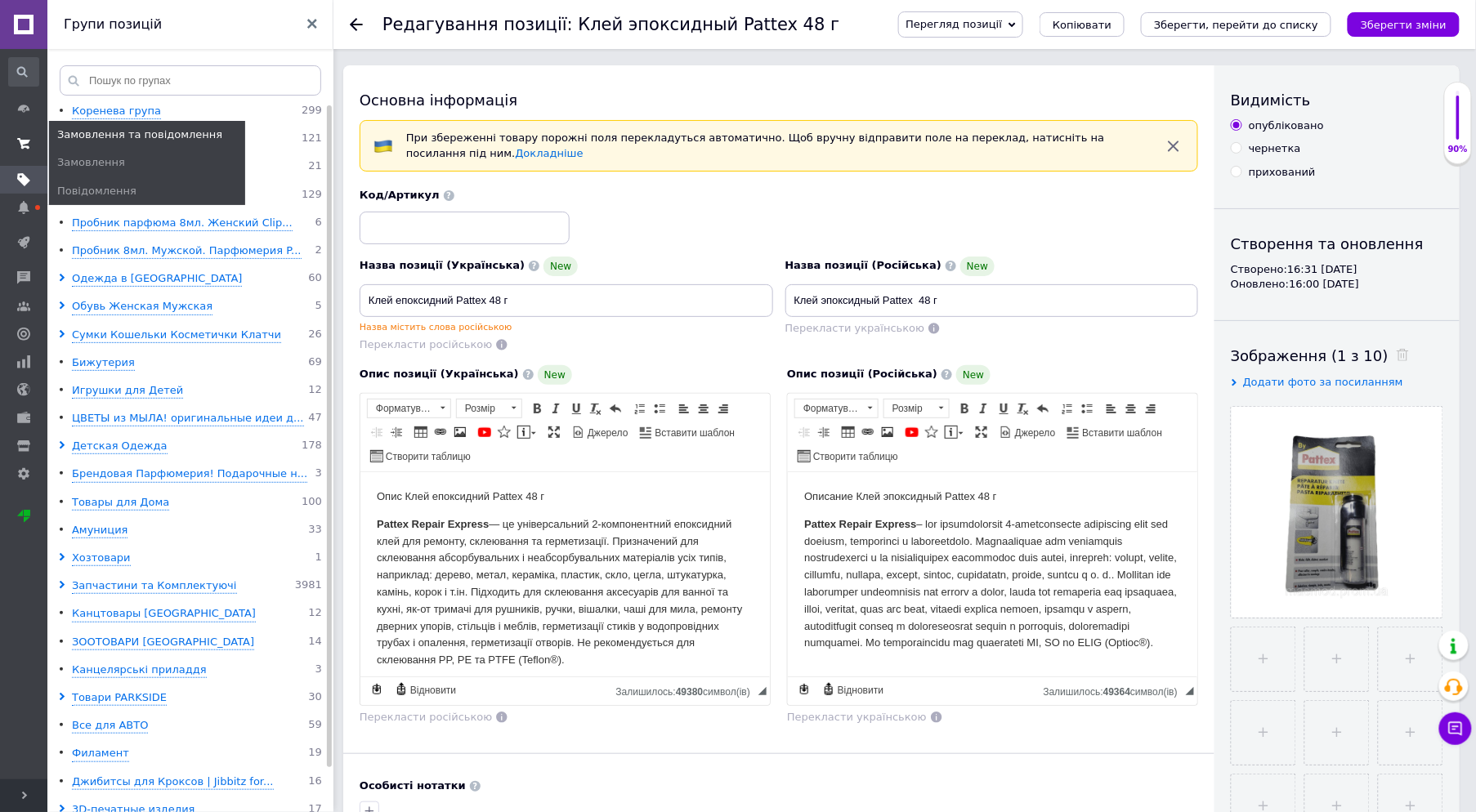
click at [20, 145] on icon at bounding box center [23, 144] width 13 height 13
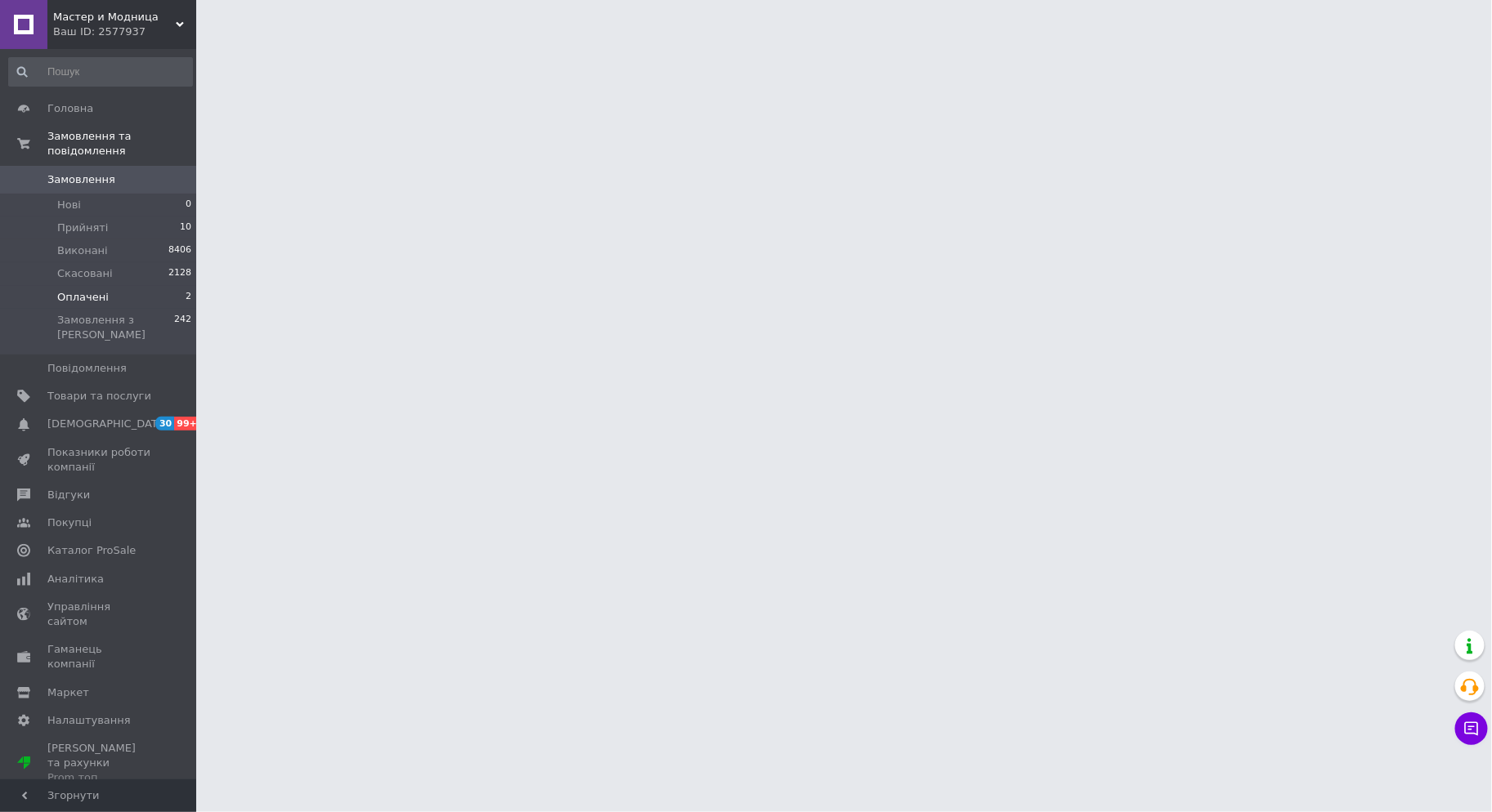
click at [167, 286] on li "Оплачені 2" at bounding box center [101, 298] width 202 height 23
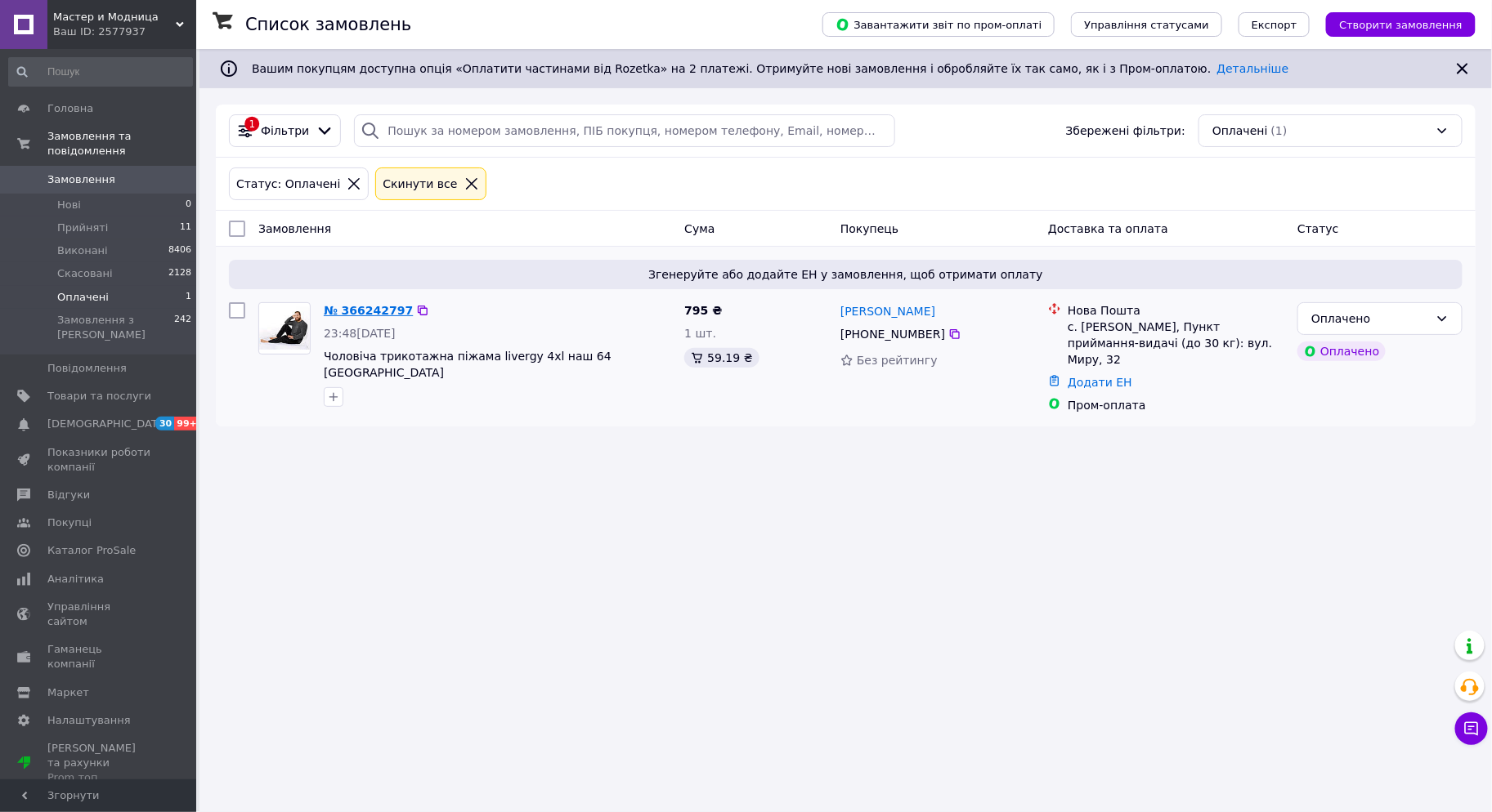
click at [388, 308] on link "№ 366242797" at bounding box center [368, 310] width 89 height 13
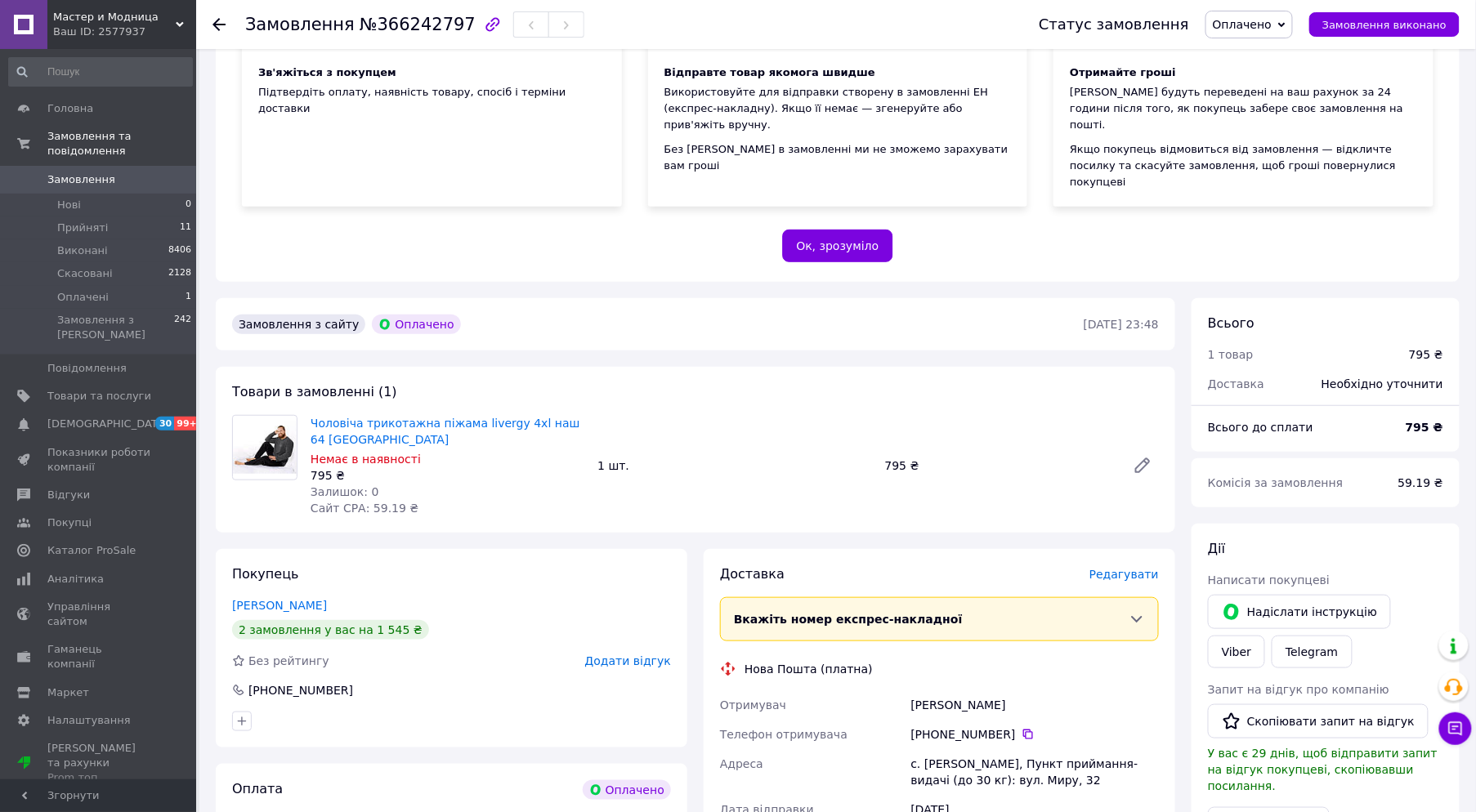
scroll to position [454, 0]
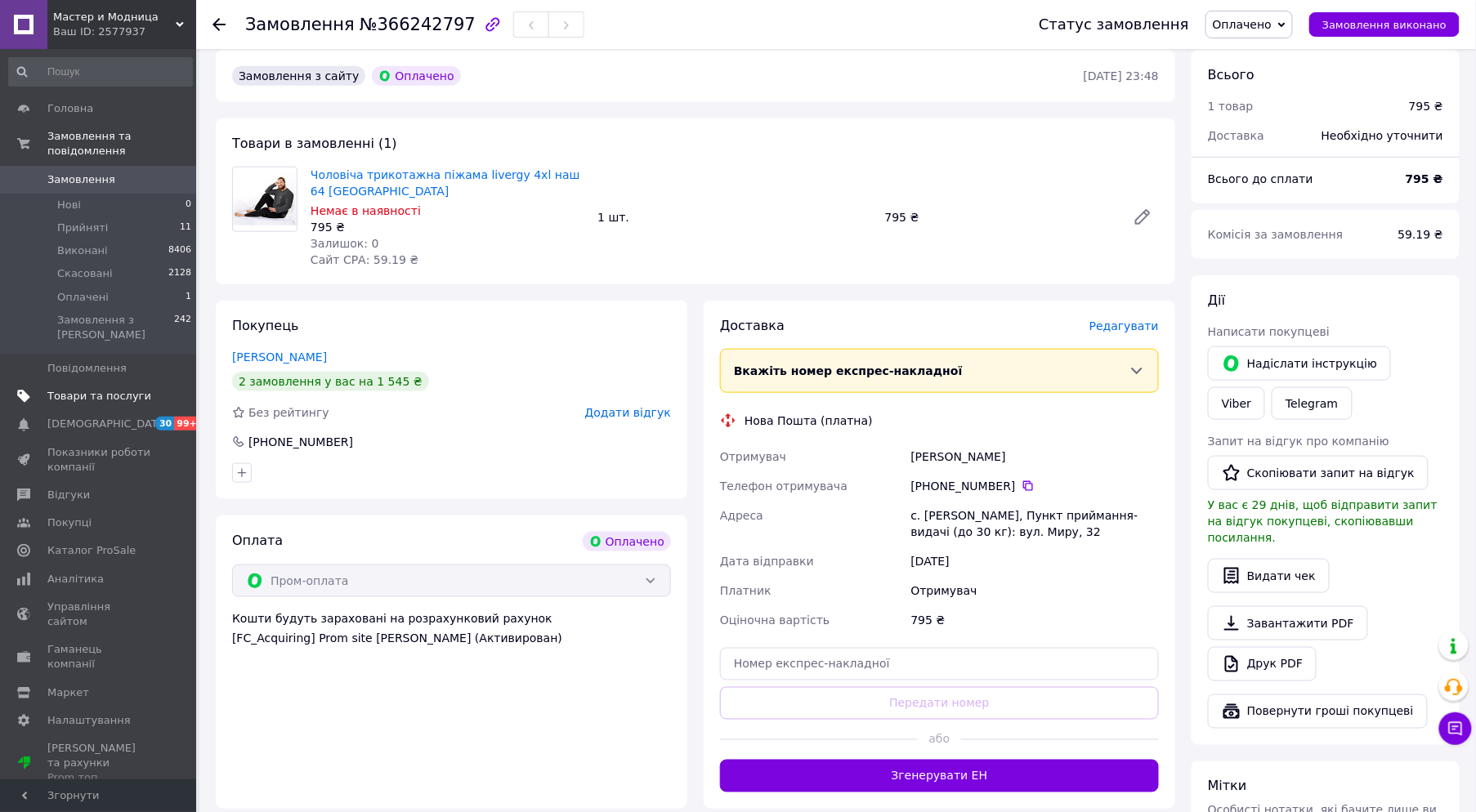
click at [106, 389] on span "Товари та послуги" at bounding box center [99, 396] width 103 height 15
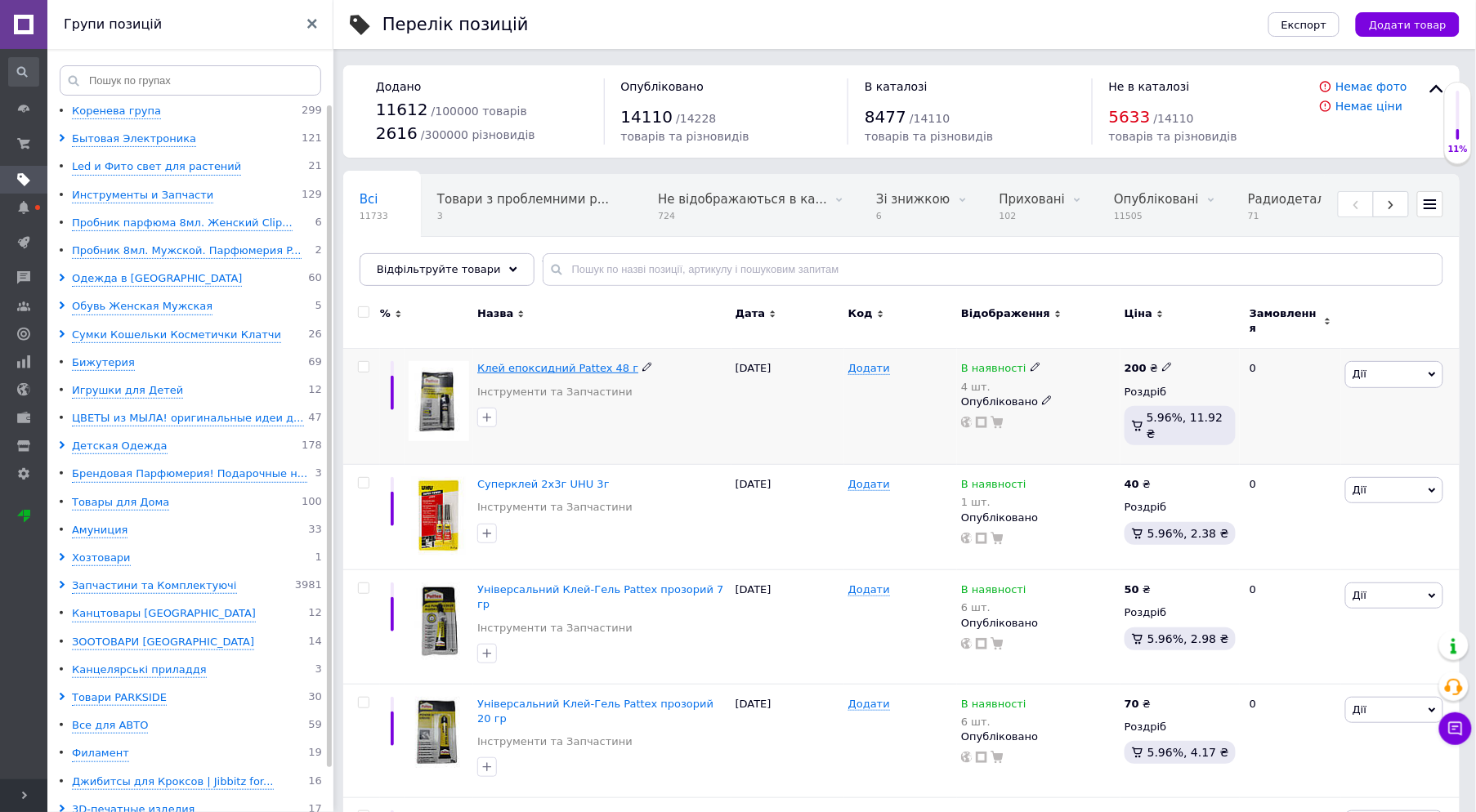
click at [545, 365] on span "Клей епоксидний Pattex 48 г" at bounding box center [557, 368] width 161 height 12
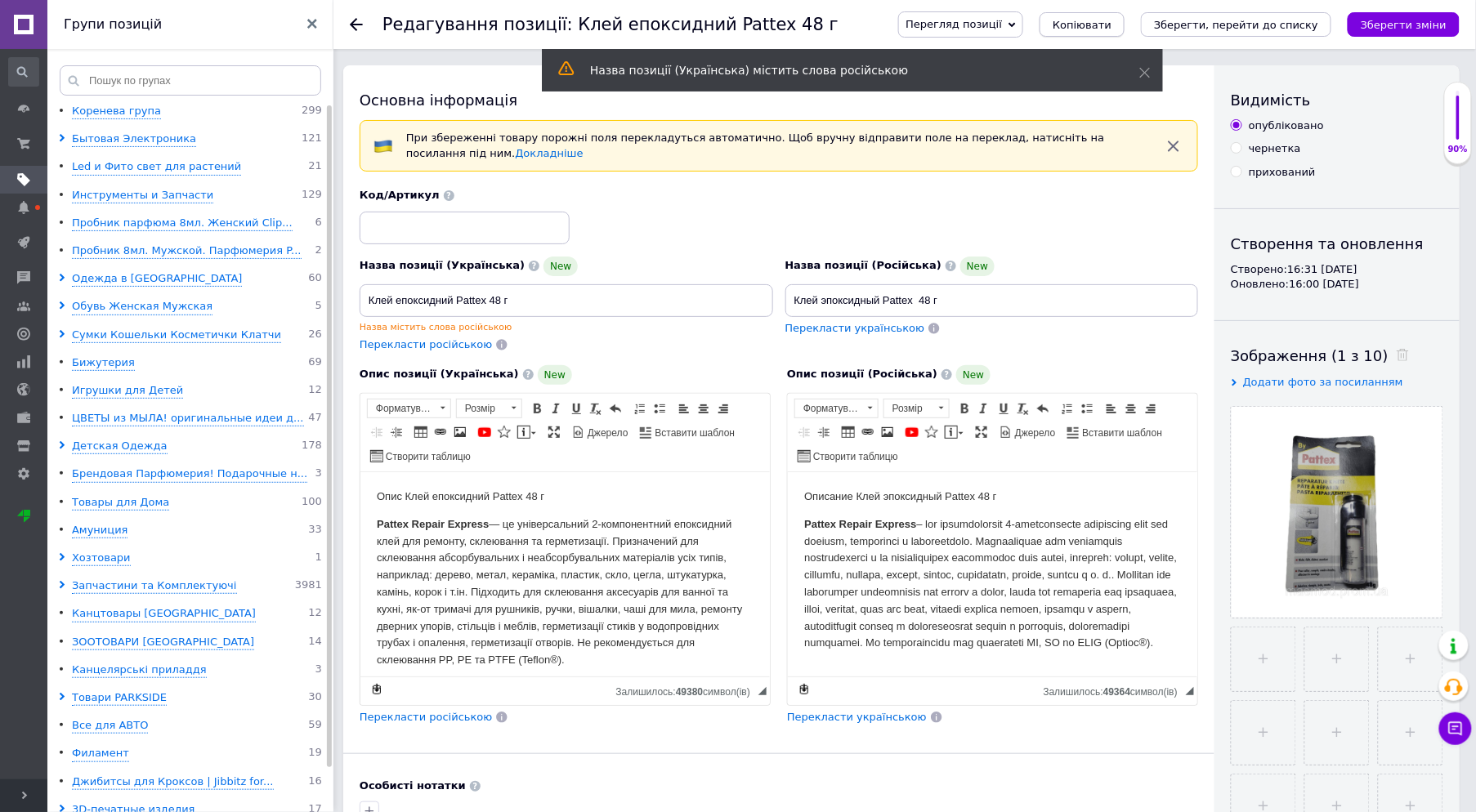
click at [1111, 22] on span "Копіювати" at bounding box center [1082, 25] width 59 height 12
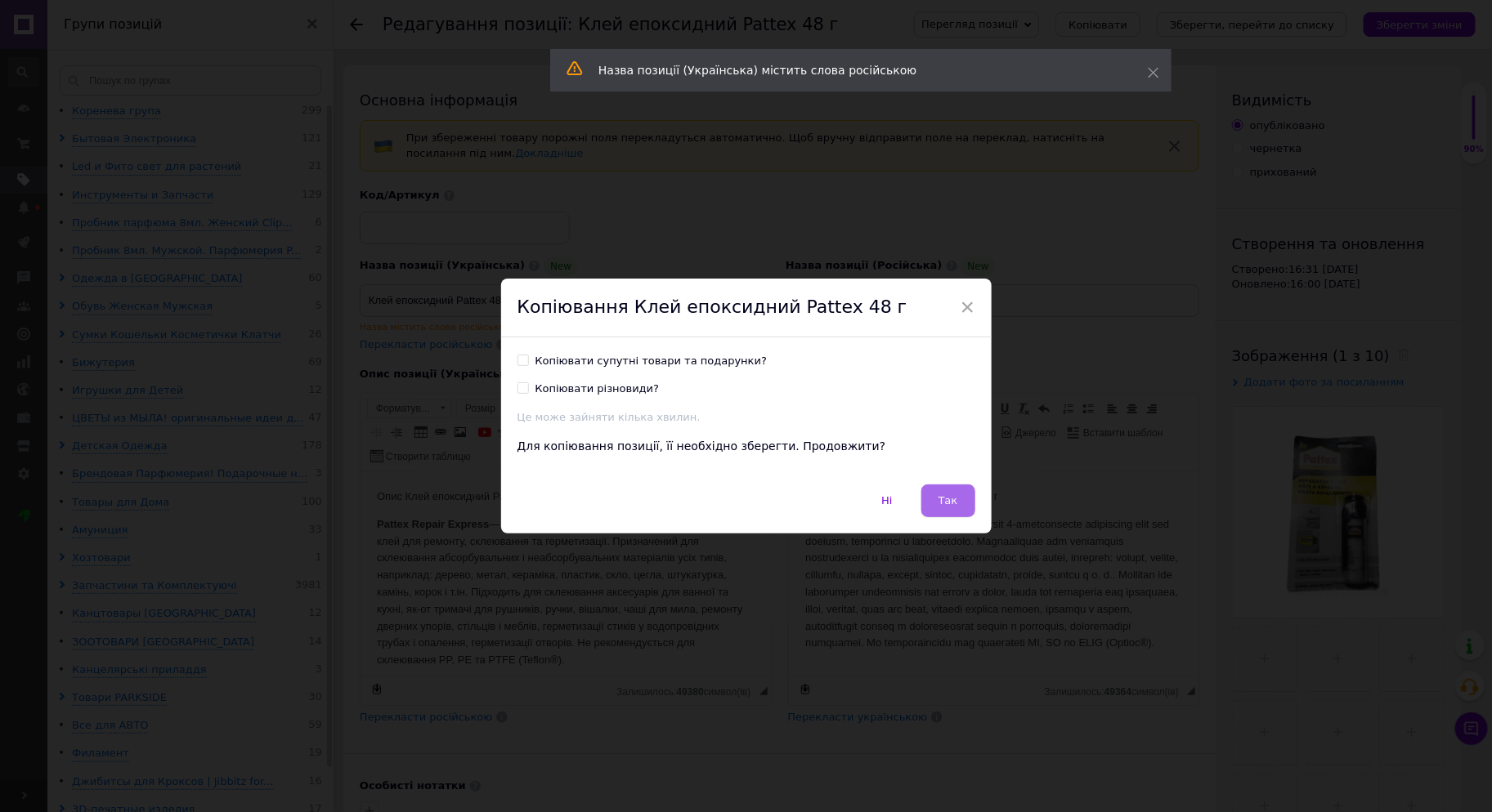
click at [952, 509] on button "Так" at bounding box center [948, 501] width 54 height 33
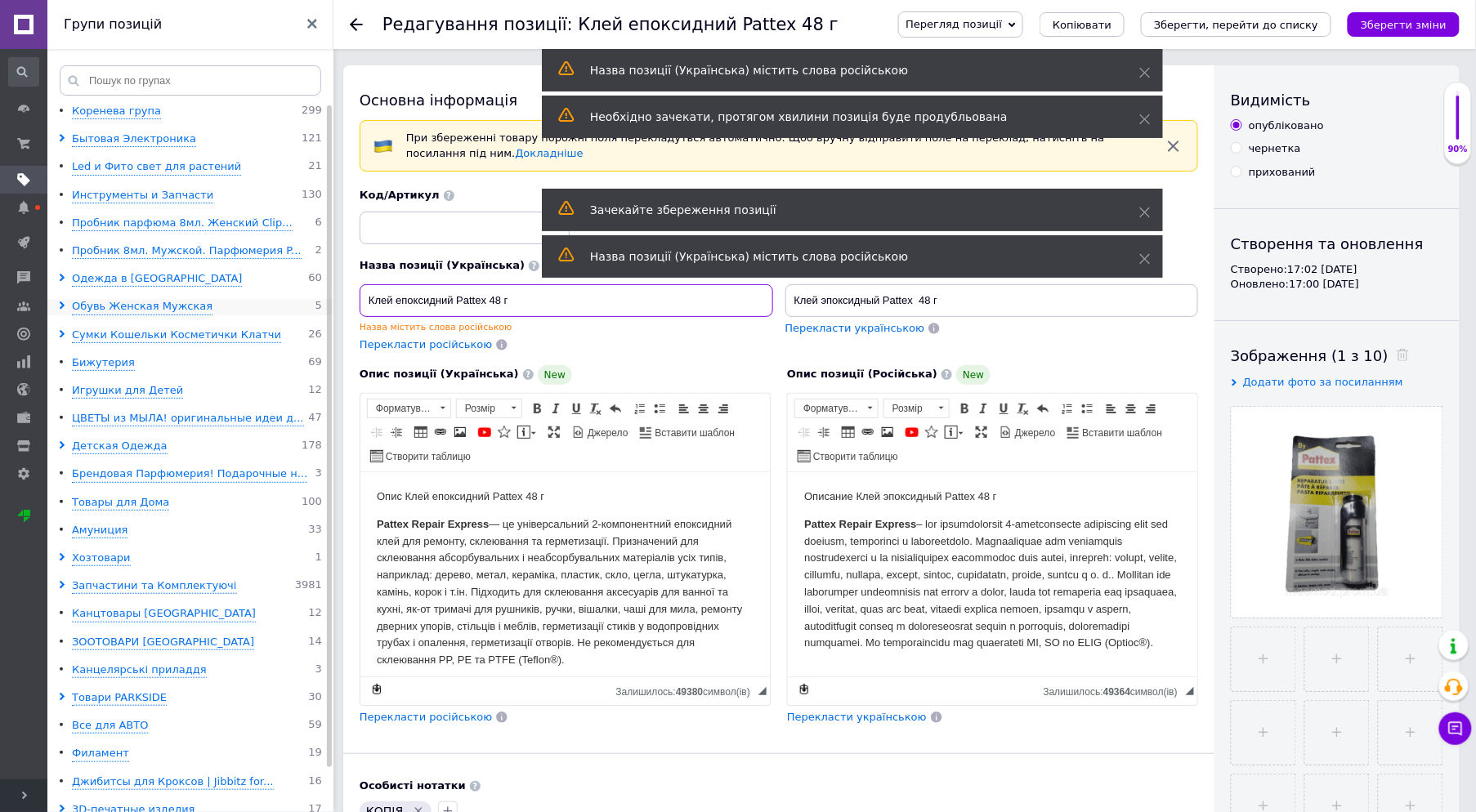
drag, startPoint x: 573, startPoint y: 300, endPoint x: 290, endPoint y: 302, distance: 283.0
paste input "онтажний клей вологостійкий Pattex"
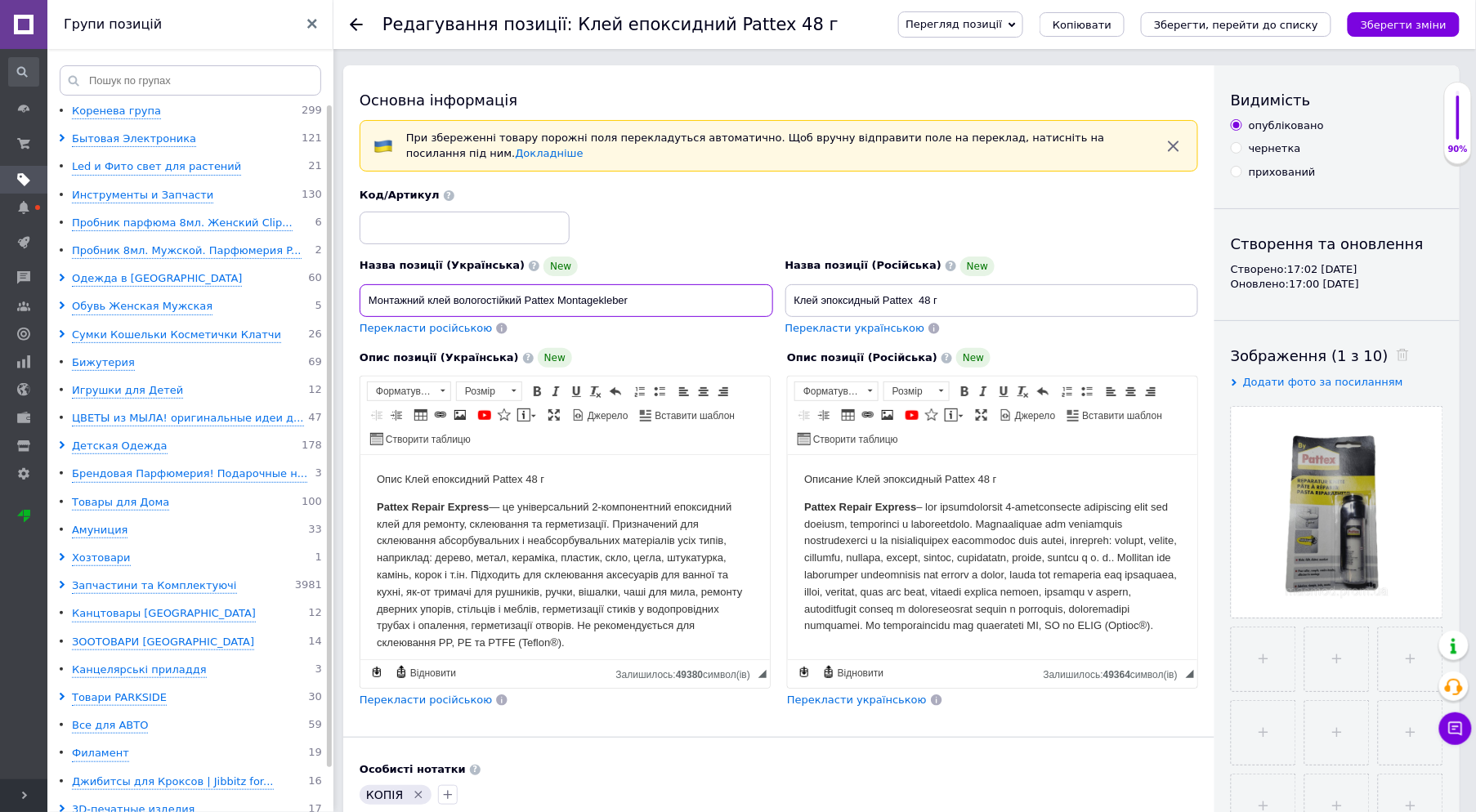
drag, startPoint x: 663, startPoint y: 299, endPoint x: 360, endPoint y: 309, distance: 303.2
click at [360, 309] on input "Монтажний клей вологостійкий Pattex Montagekleber" at bounding box center [566, 300] width 414 height 33
type input "Монтажний клей вологостійкий Pattex Montagekleber"
drag, startPoint x: 992, startPoint y: 307, endPoint x: 730, endPoint y: 302, distance: 262.0
click at [730, 302] on div "Назва позиції (Українська) New Монтажний клей вологостійкий Pattex Montageklebe…" at bounding box center [779, 262] width 850 height 160
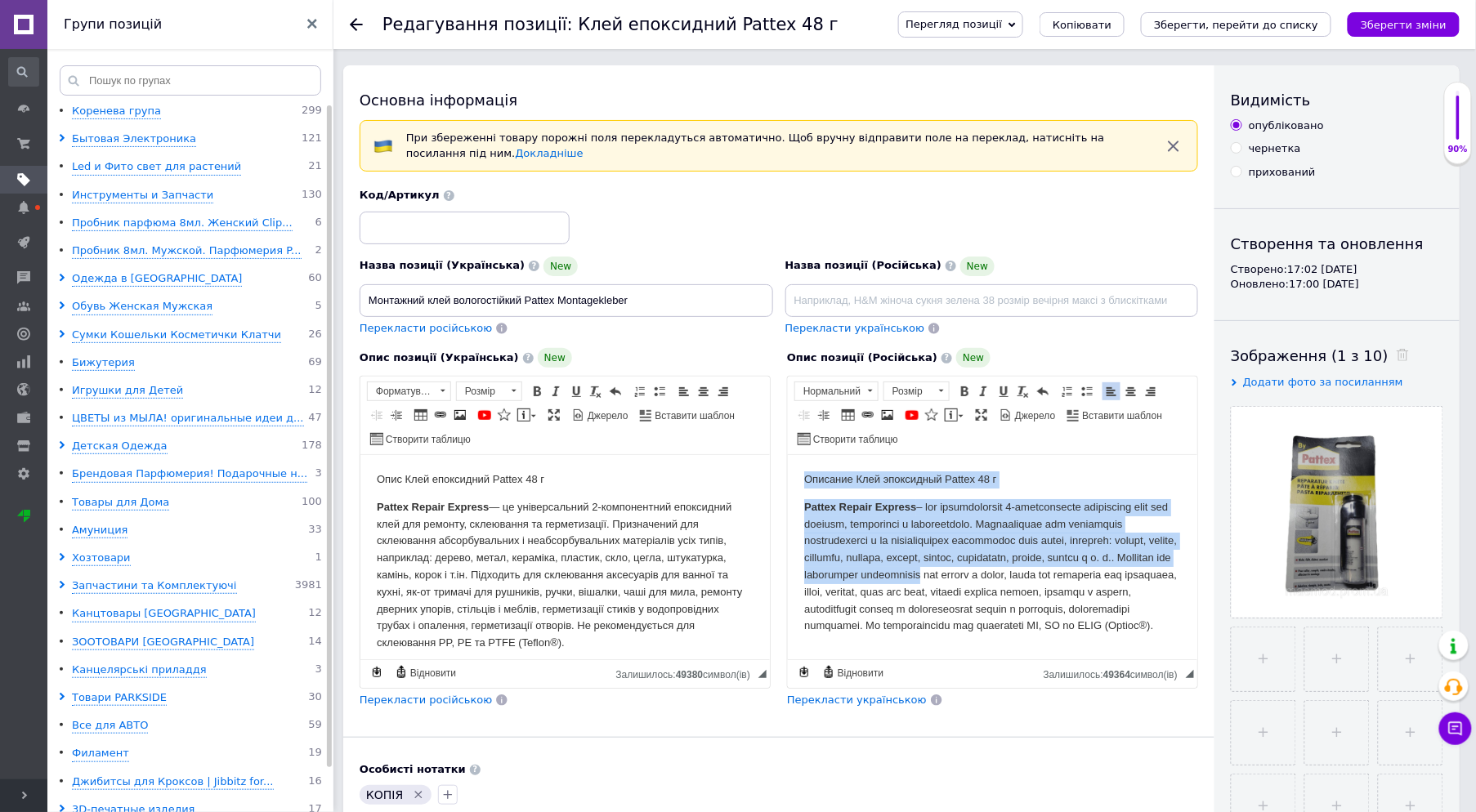
scroll to position [53, 0]
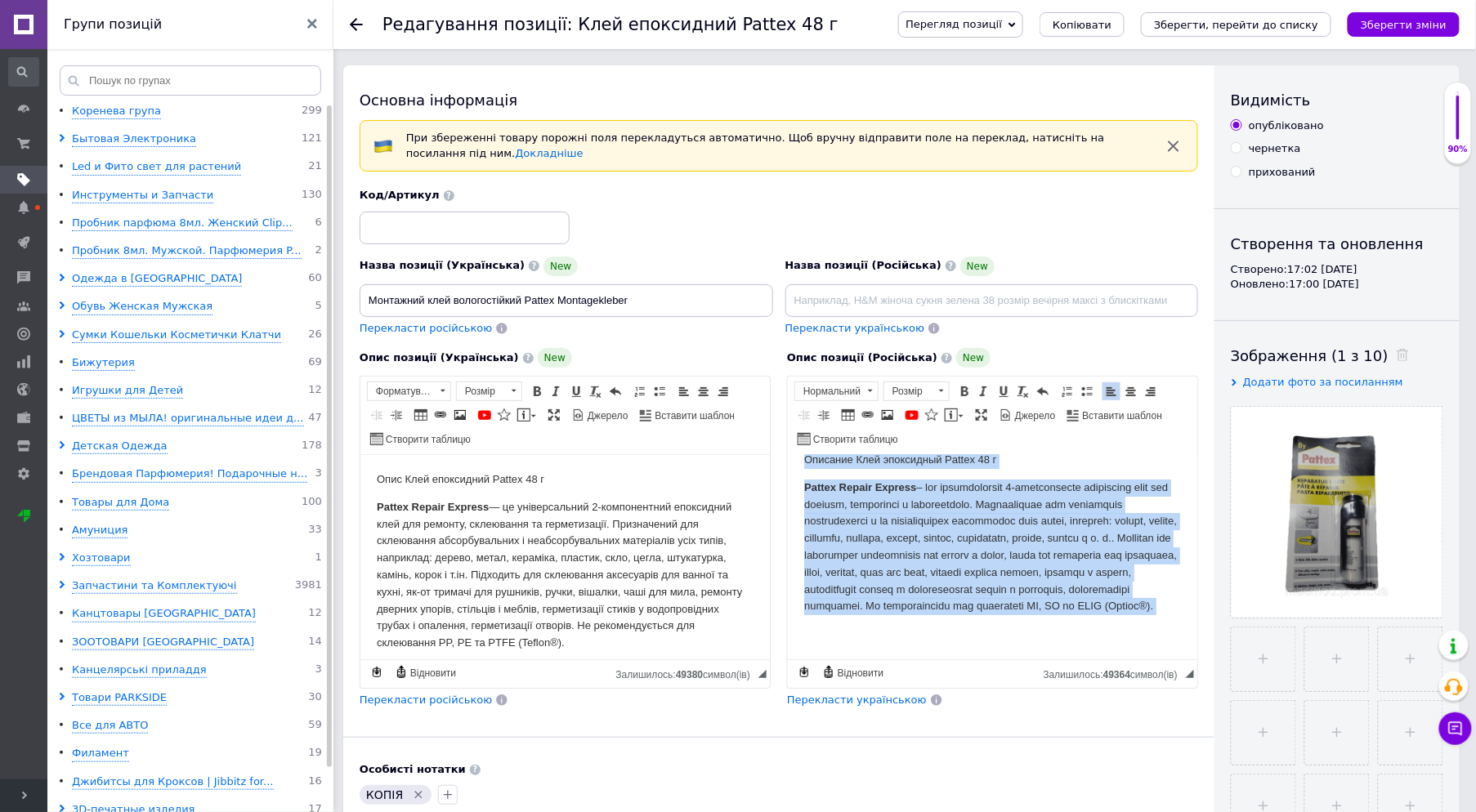
drag, startPoint x: 800, startPoint y: 476, endPoint x: 1733, endPoint y: 1119, distance: 1133.1
click at [1013, 659] on html "Описание Клей эпоксидный Pattex 48 г Pattex Repair Express" at bounding box center [991, 546] width 409 height 224
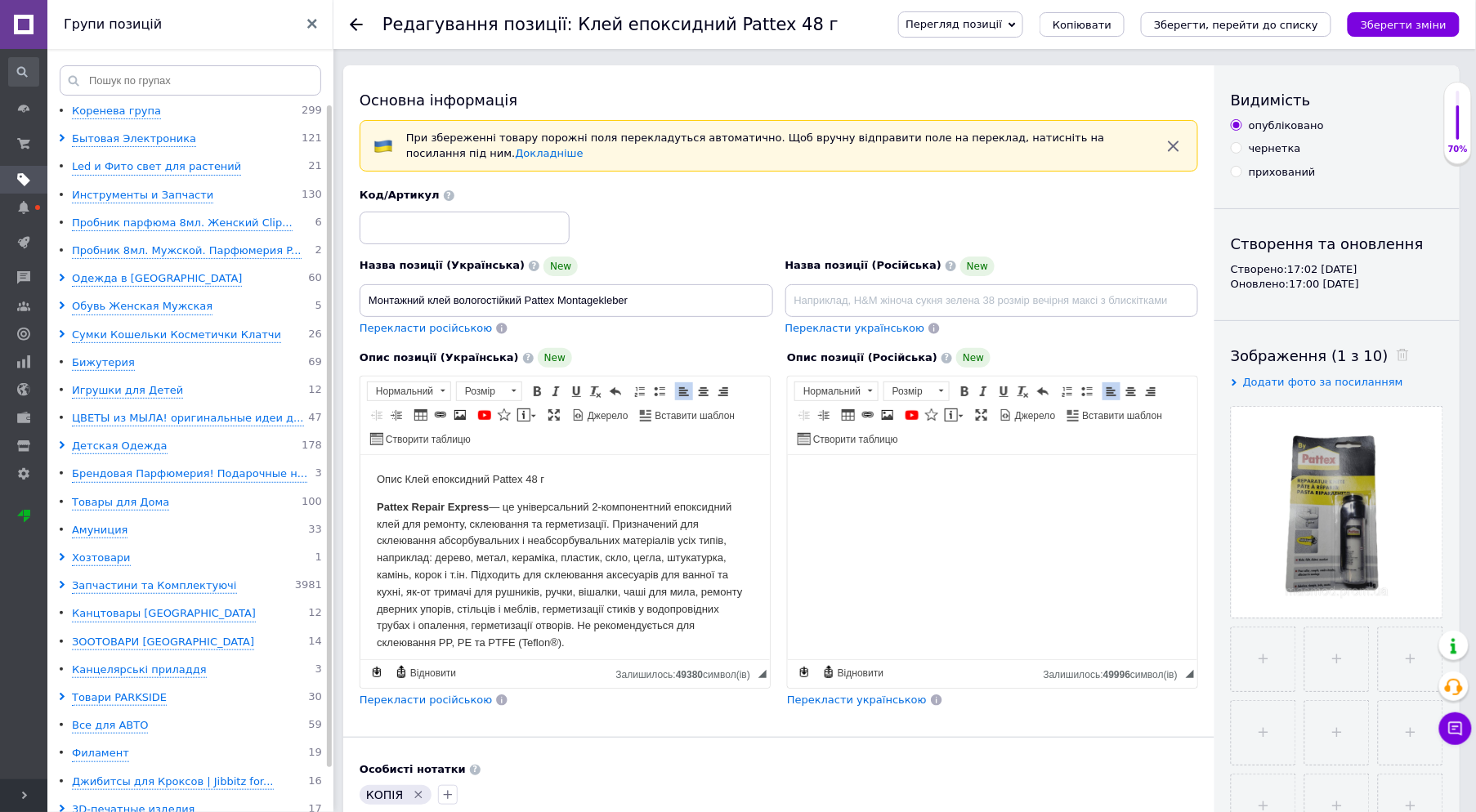
scroll to position [36, 0]
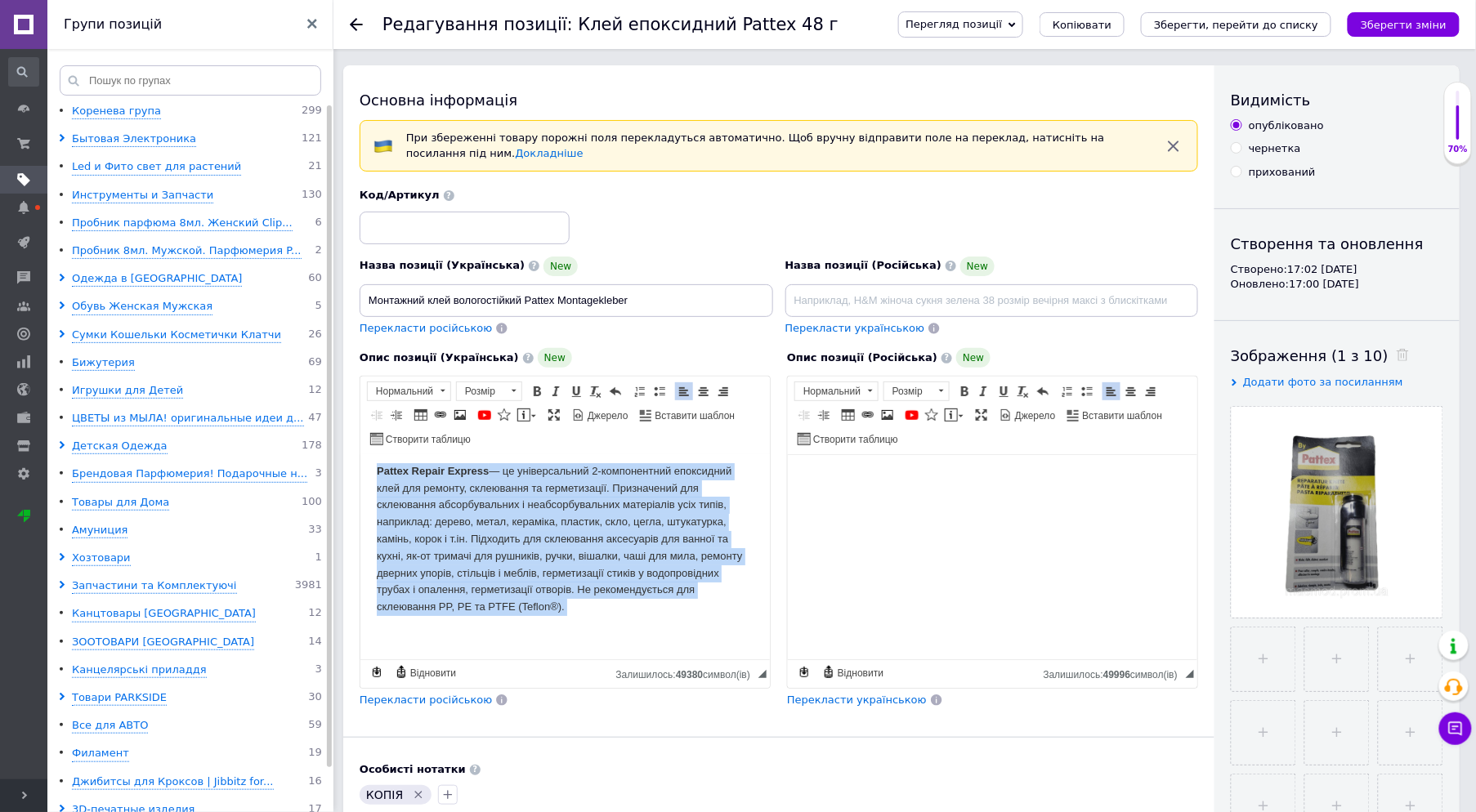
drag, startPoint x: 366, startPoint y: 475, endPoint x: 768, endPoint y: 703, distance: 462.2
click at [768, 660] on html "Опис Клей епоксидний Pattex 48 г Pattex Repair Express" at bounding box center [563, 538] width 409 height 241
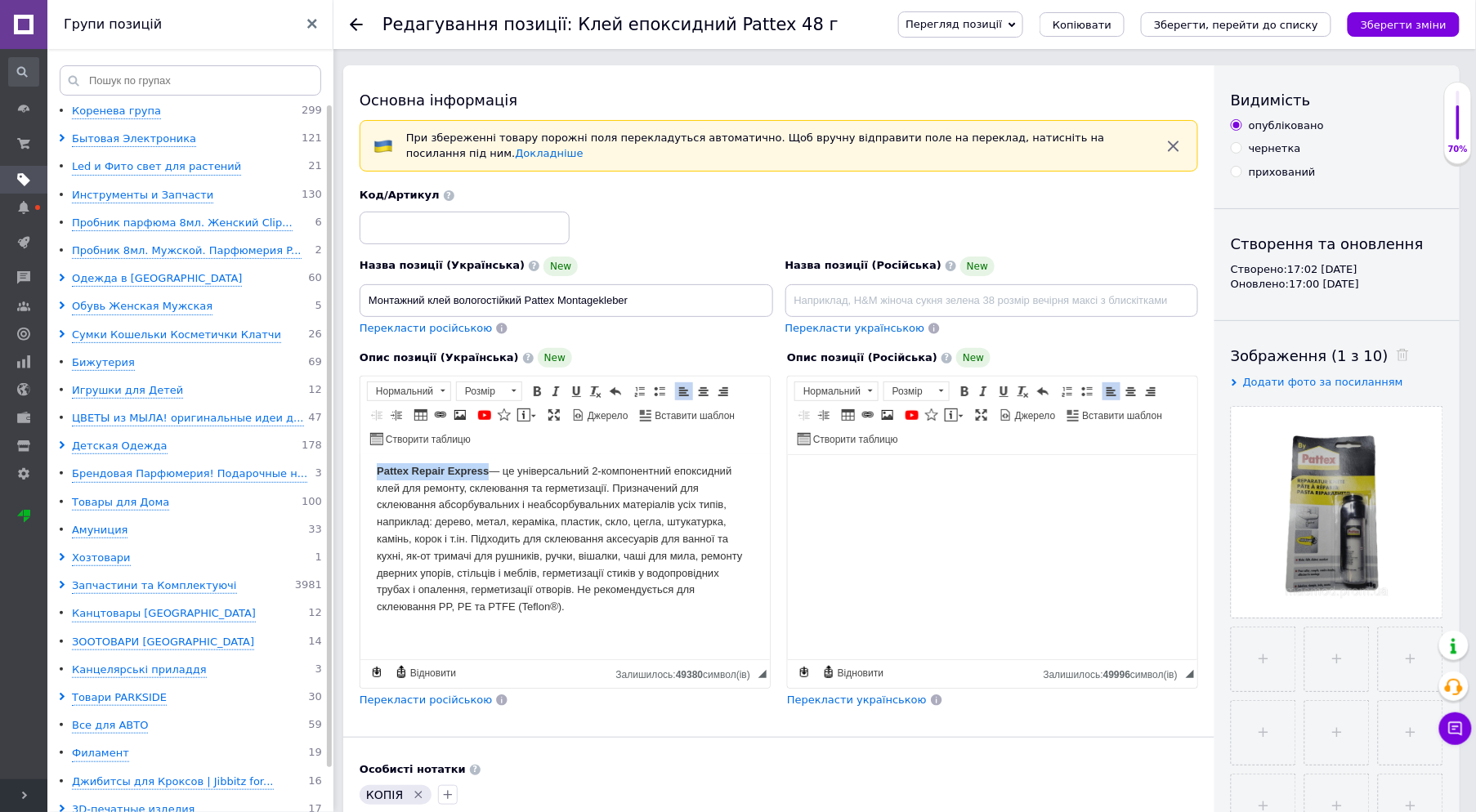
scroll to position [0, 0]
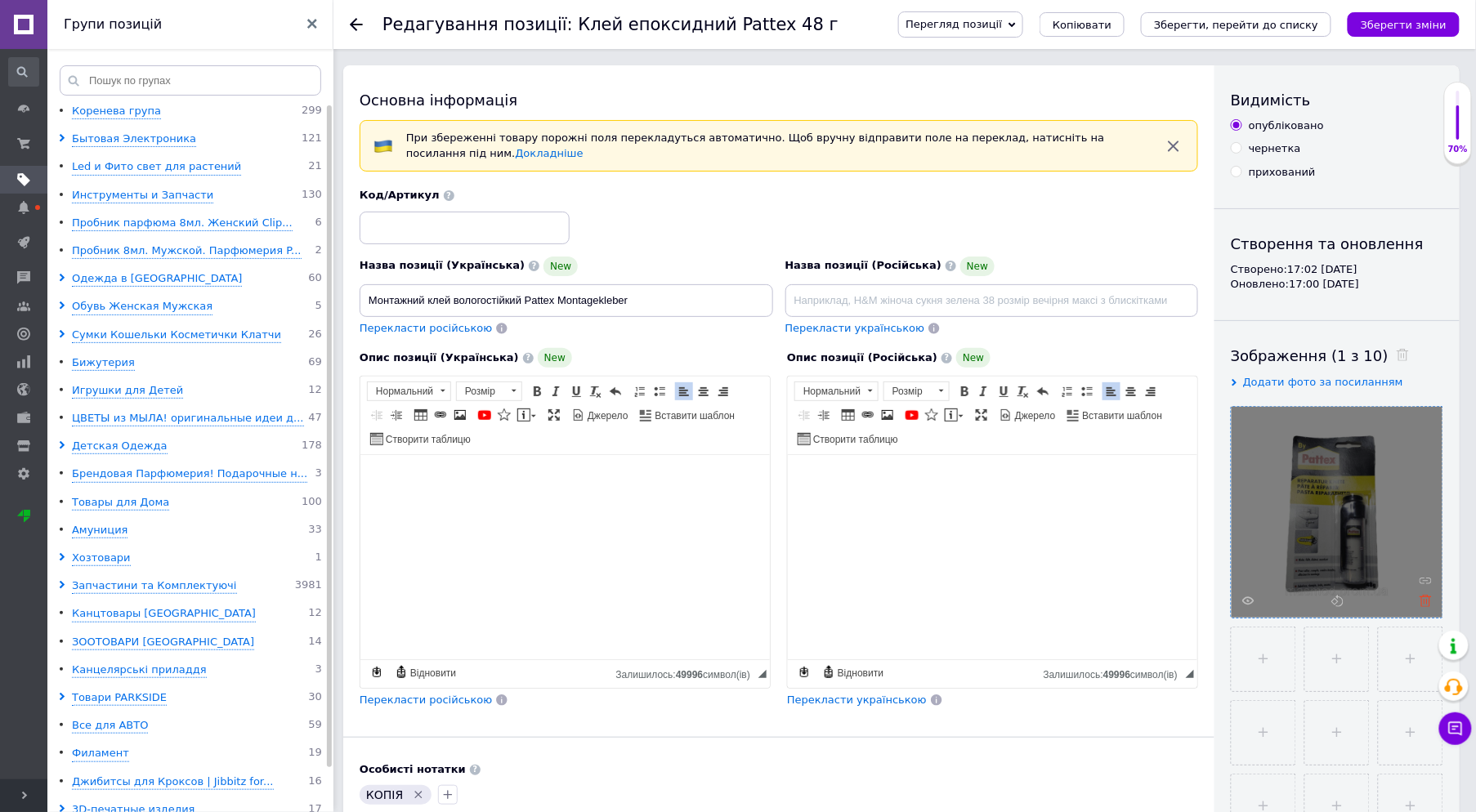
click at [1428, 604] on icon at bounding box center [1425, 601] width 12 height 12
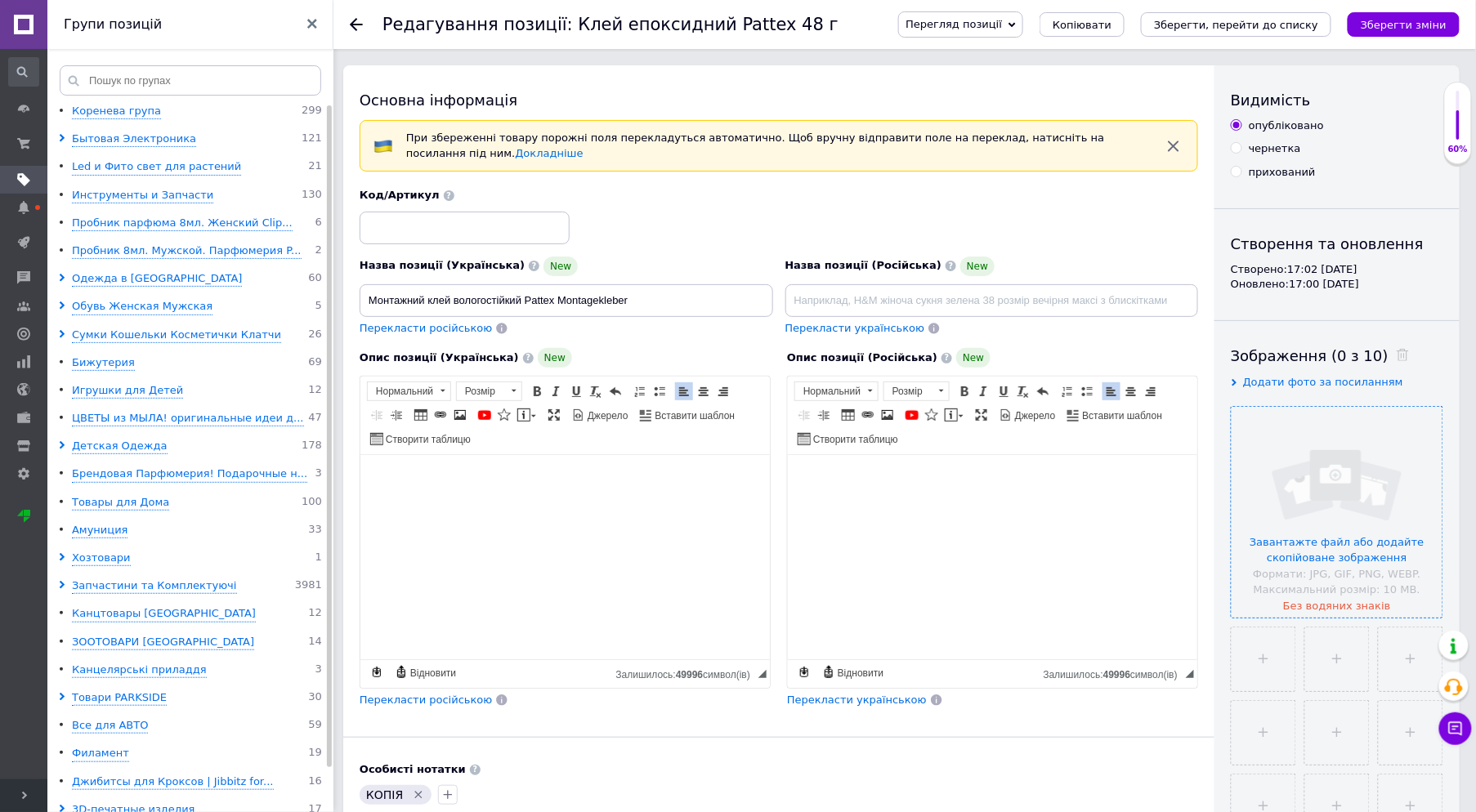
click at [435, 331] on span "Перекласти російською" at bounding box center [425, 328] width 133 height 12
type input "Монтажный клей влагостойкий Pattex Montagekleber"
click at [544, 495] on body "Редактор, E6C87A24-52B4-482C-88A7-BB30DA5D09A1" at bounding box center [564, 493] width 377 height 45
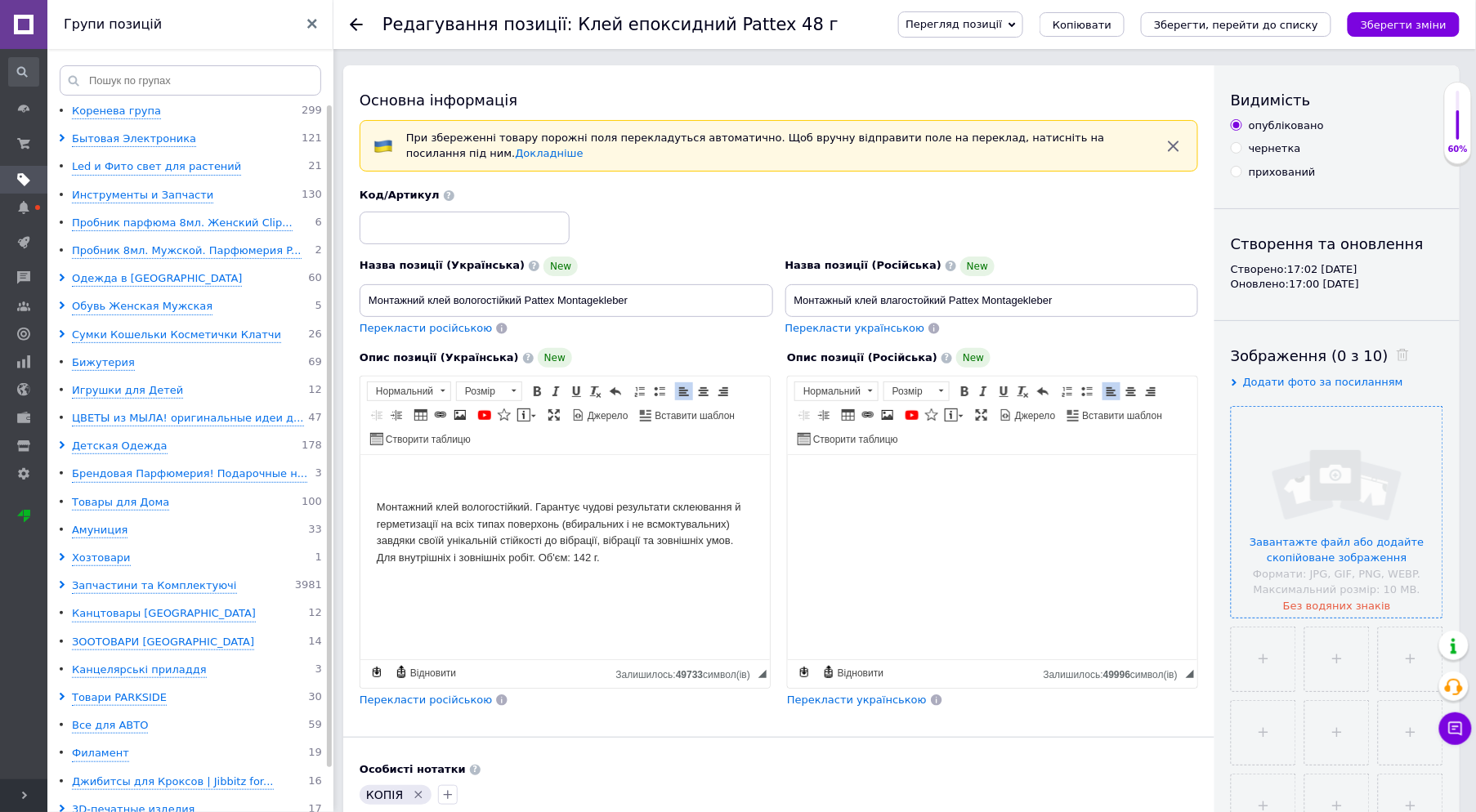
click at [427, 703] on span "Перекласти російською" at bounding box center [425, 700] width 133 height 12
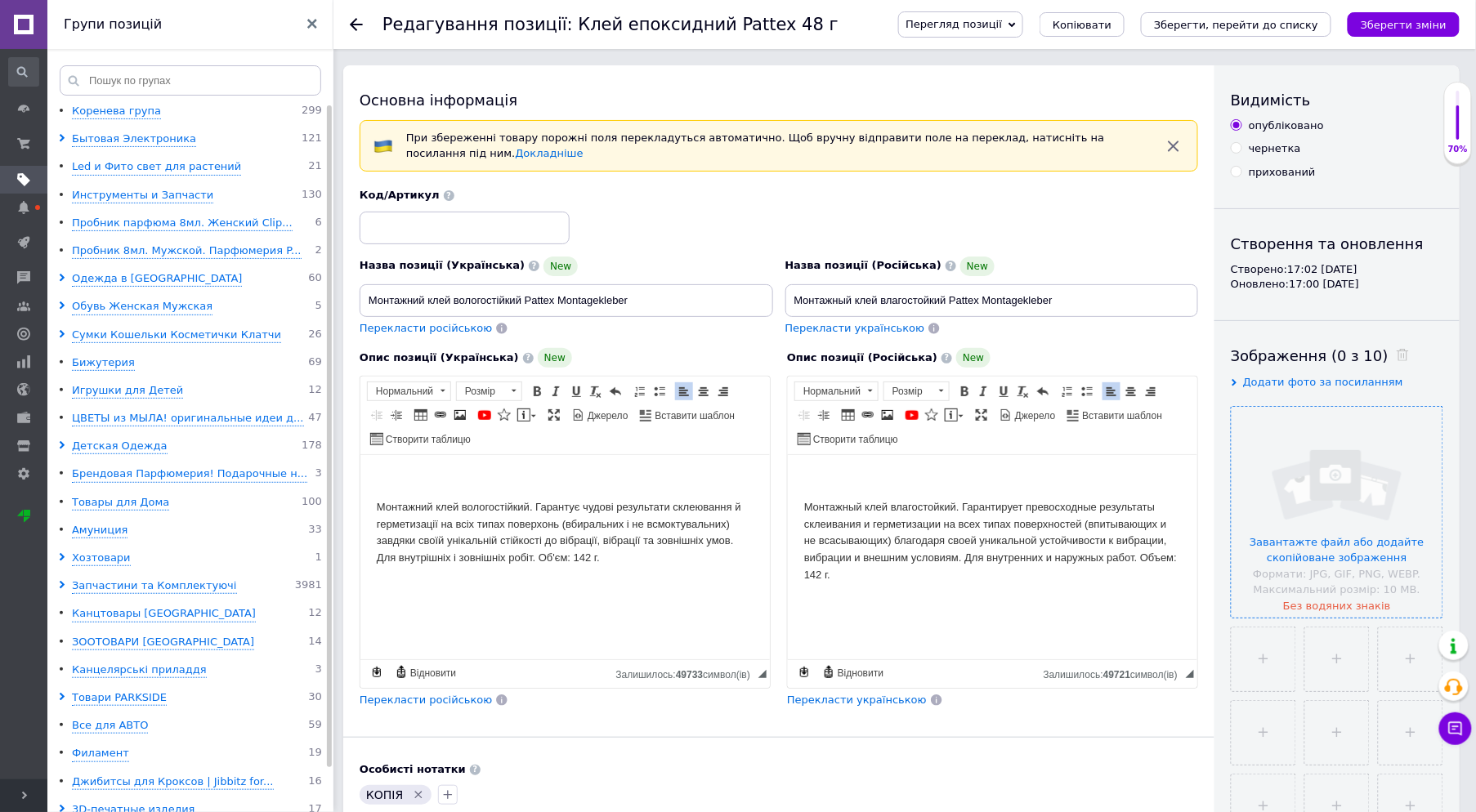
click at [1368, 547] on input "file" at bounding box center [1336, 513] width 211 height 211
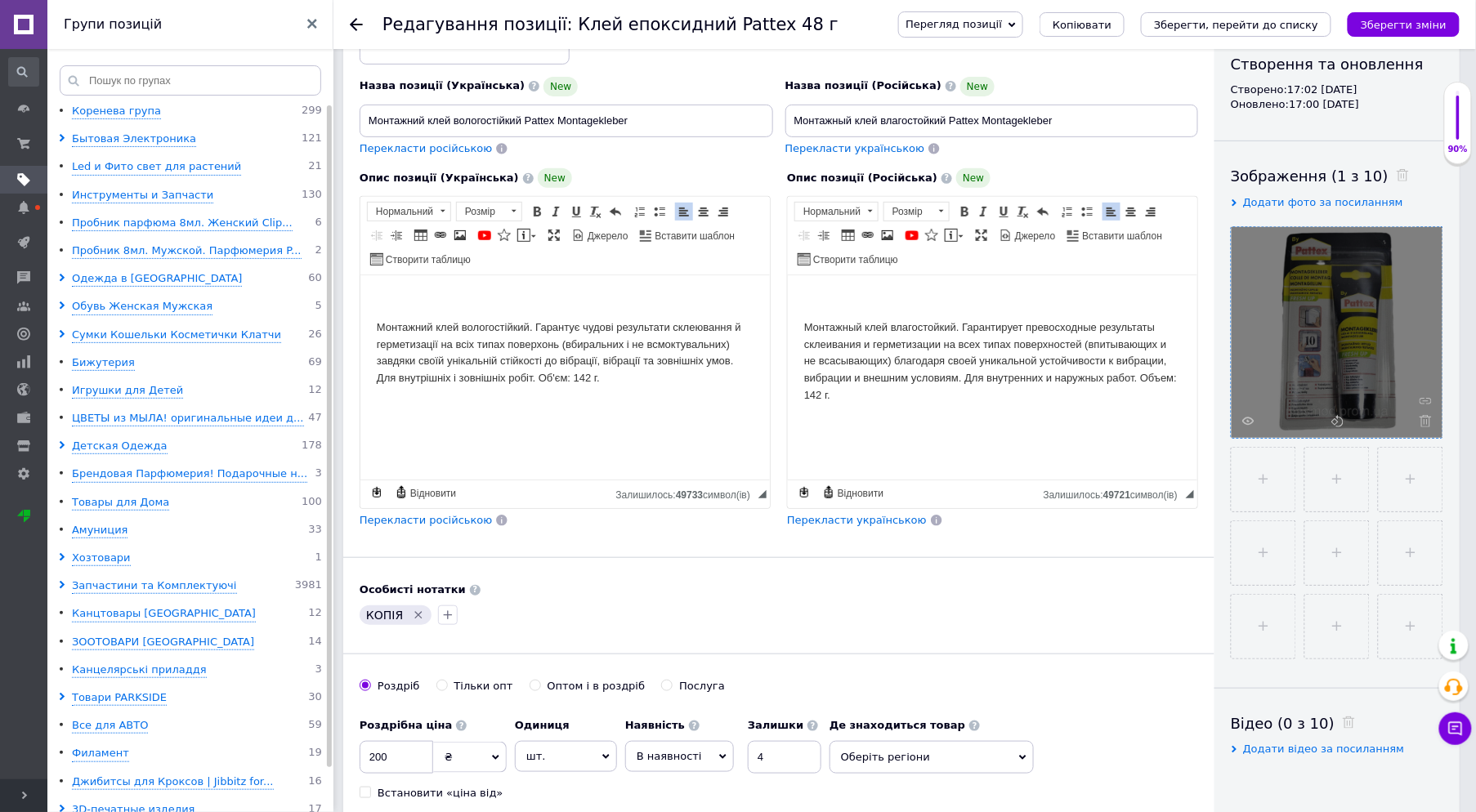
scroll to position [182, 0]
click at [412, 614] on icon "Видалити мітку" at bounding box center [418, 613] width 13 height 13
drag, startPoint x: 767, startPoint y: 755, endPoint x: 751, endPoint y: 759, distance: 16.5
click at [751, 759] on input "4" at bounding box center [784, 756] width 74 height 33
type input "1"
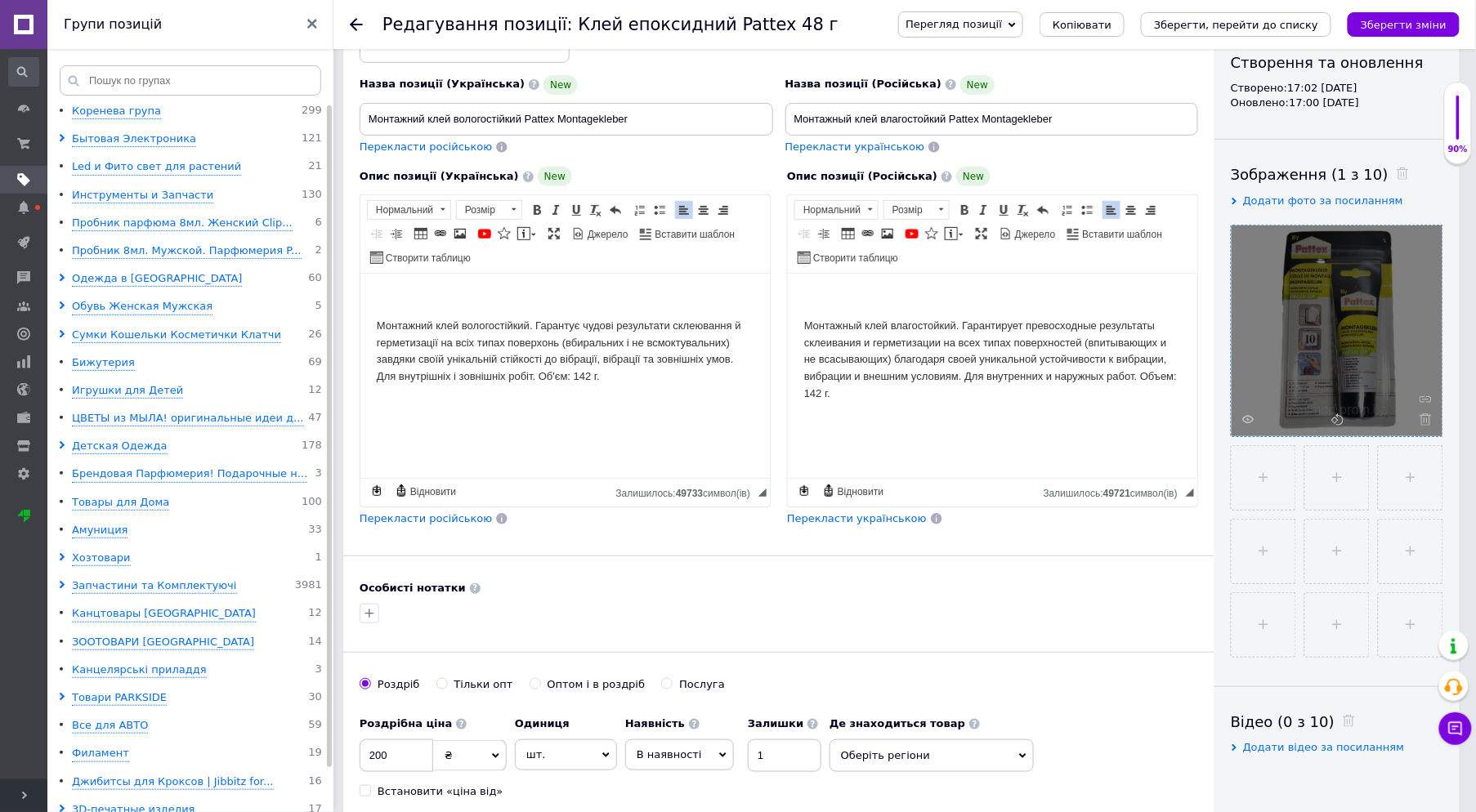
click at [907, 757] on span "Оберіть регіони" at bounding box center [931, 756] width 204 height 33
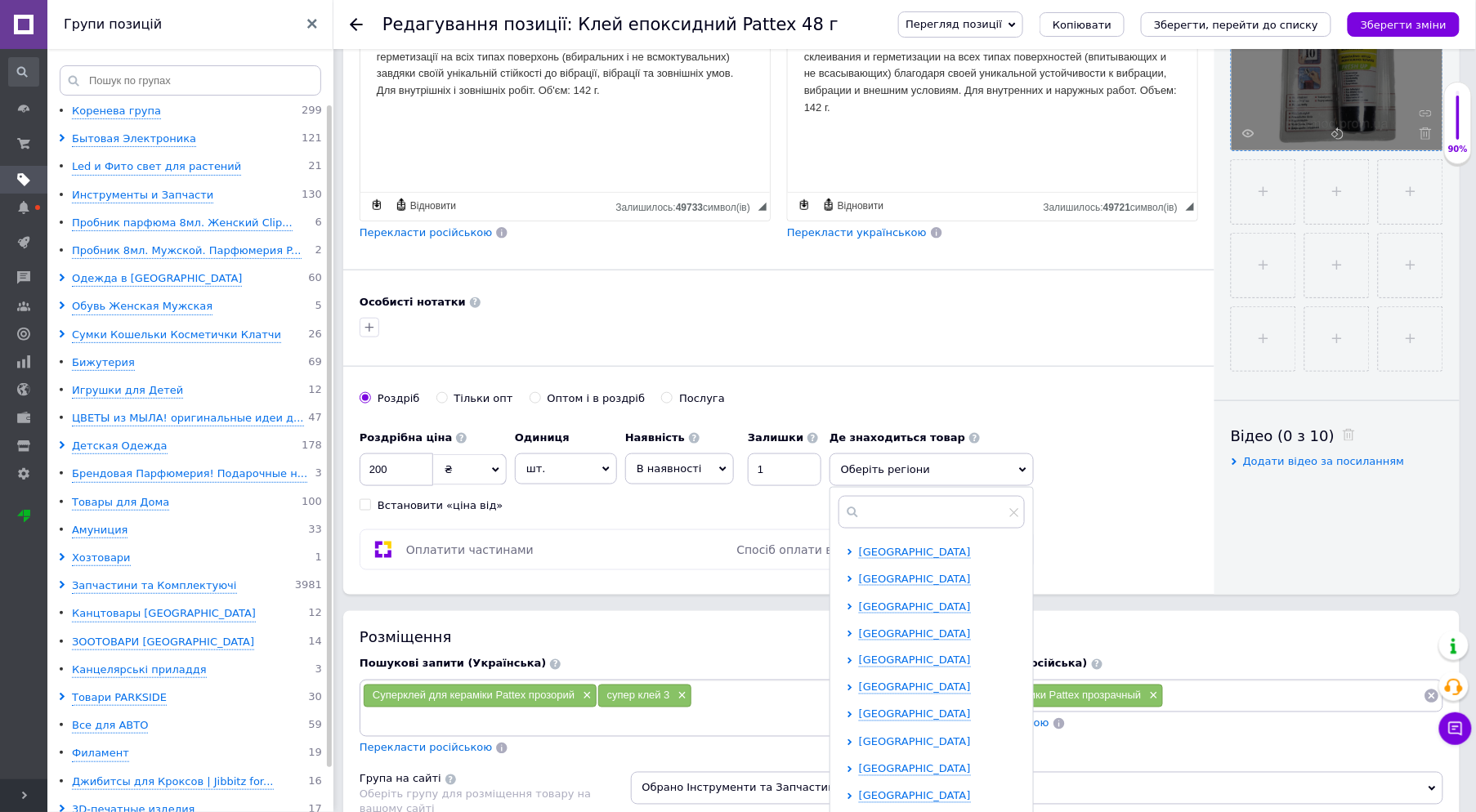
scroll to position [545, 0]
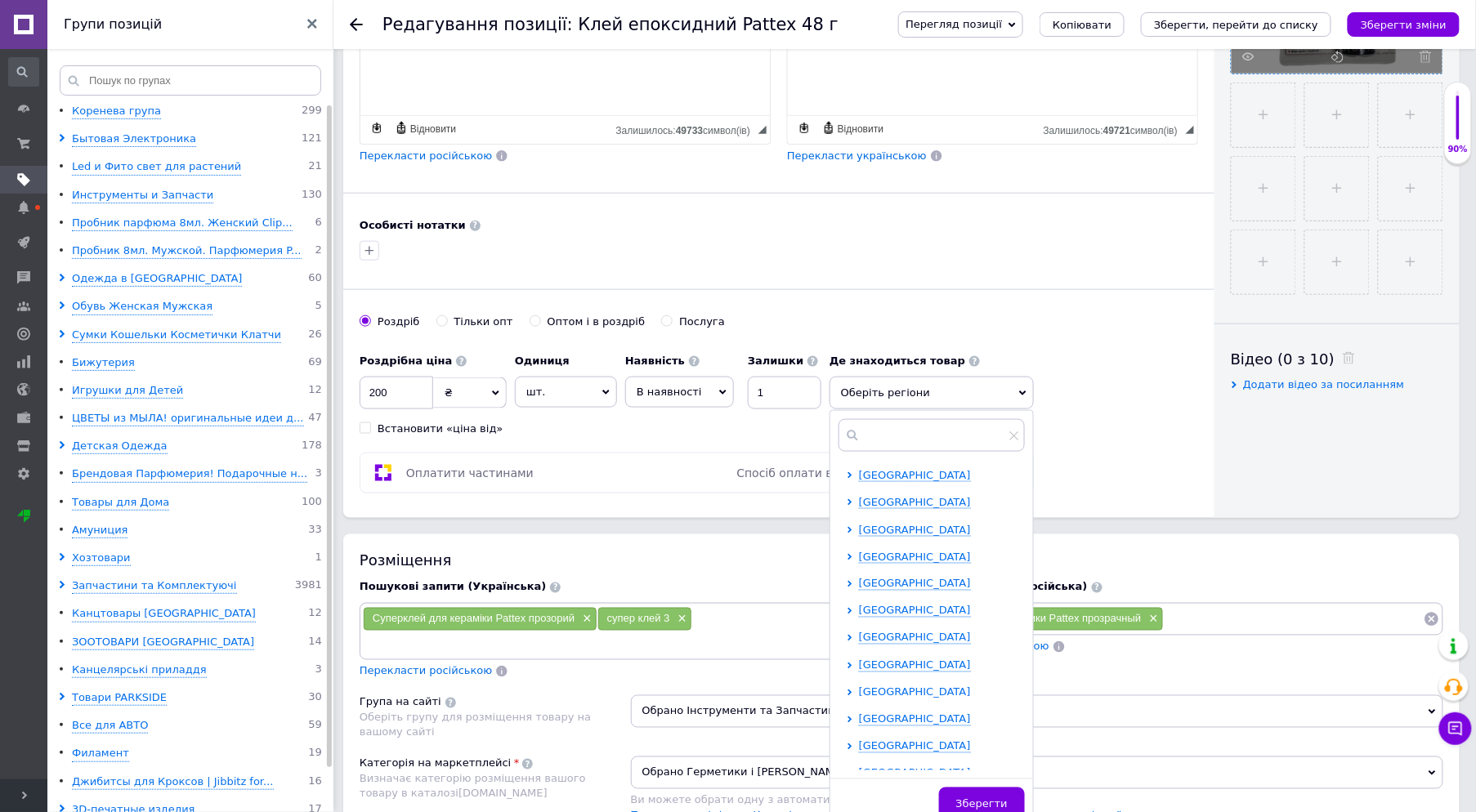
click at [907, 692] on span "Київська область" at bounding box center [914, 693] width 112 height 12
click at [905, 717] on span "Київ" at bounding box center [944, 719] width 112 height 12
checkbox input "true"
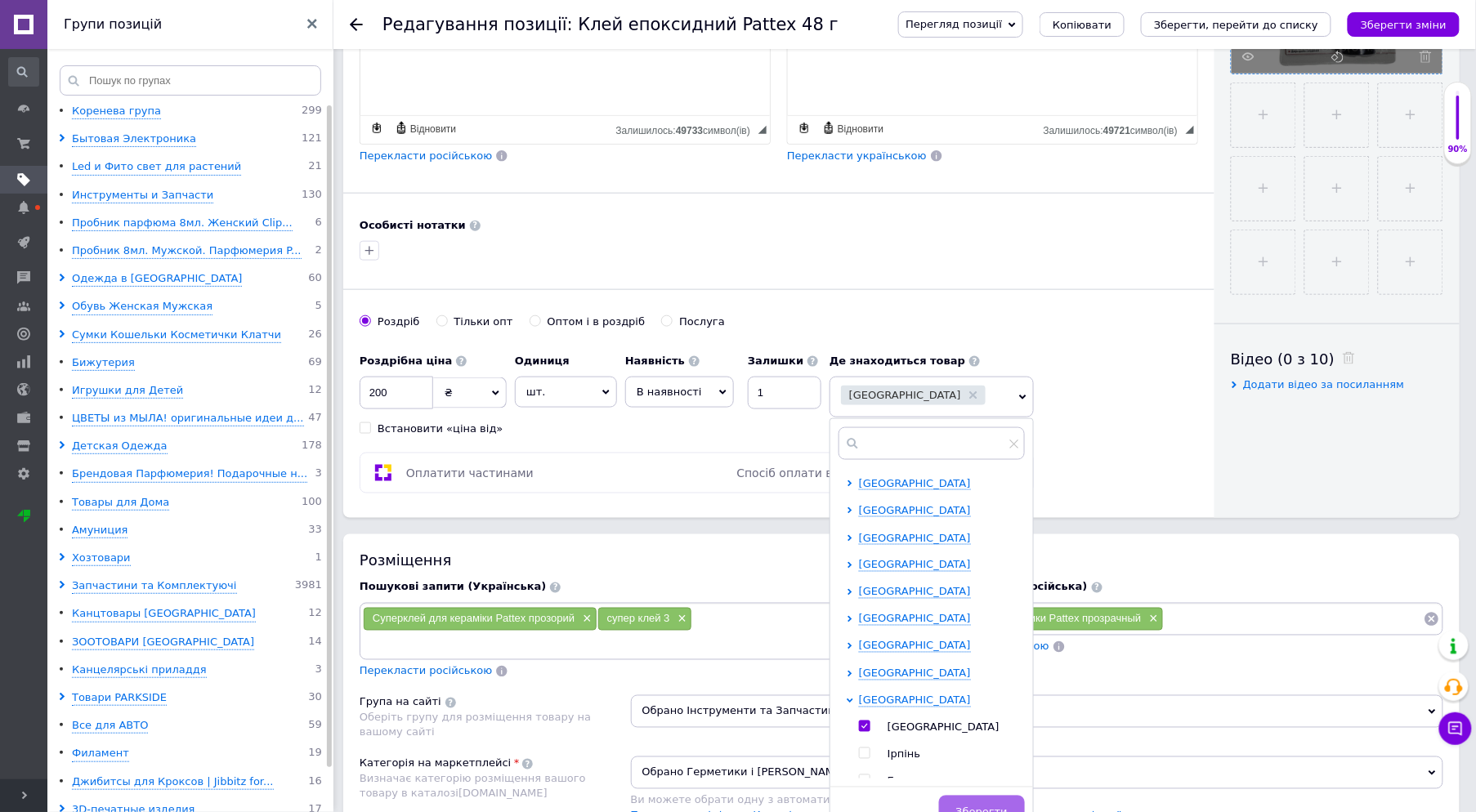
click at [984, 807] on span "Зберегти" at bounding box center [982, 813] width 52 height 12
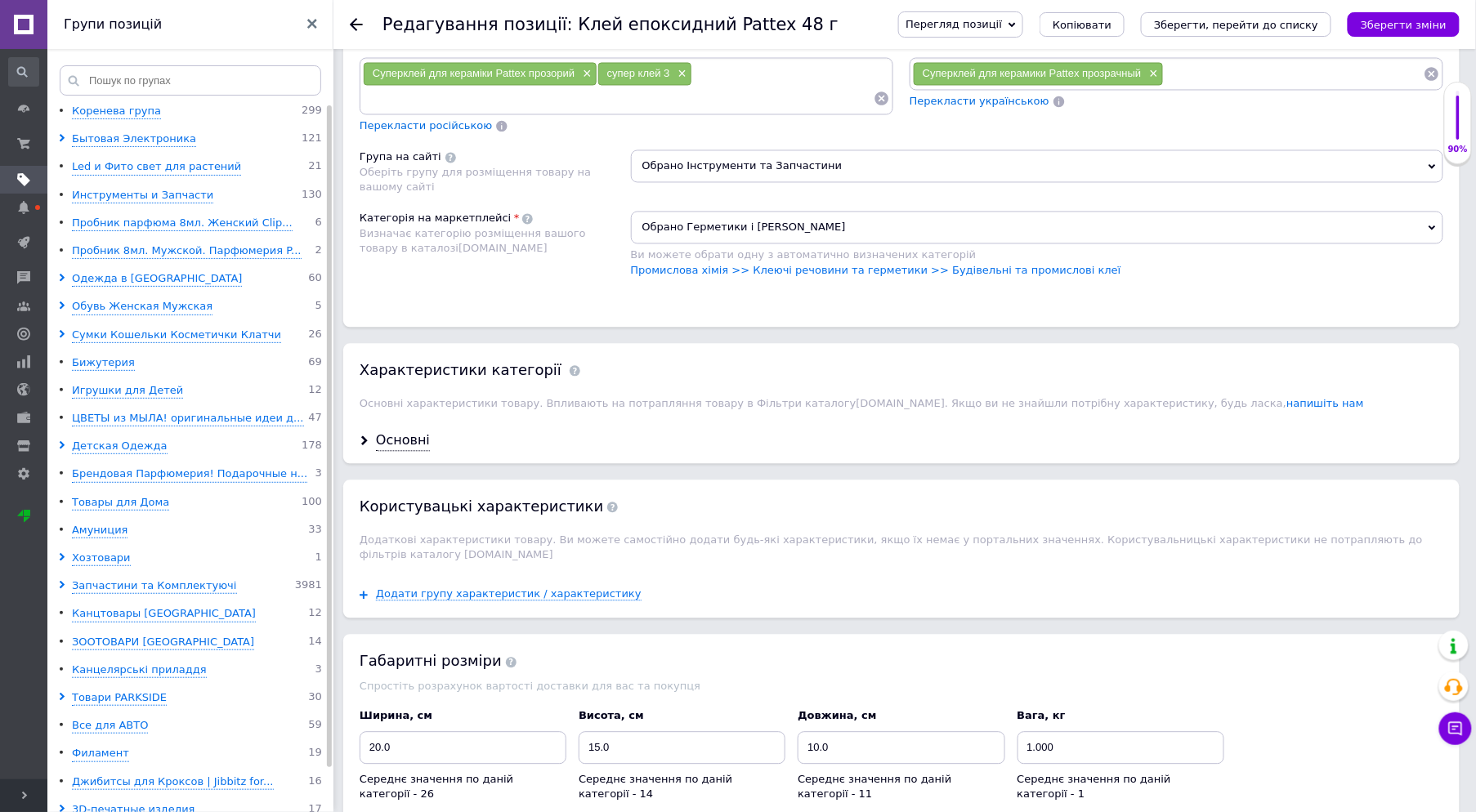
scroll to position [998, 0]
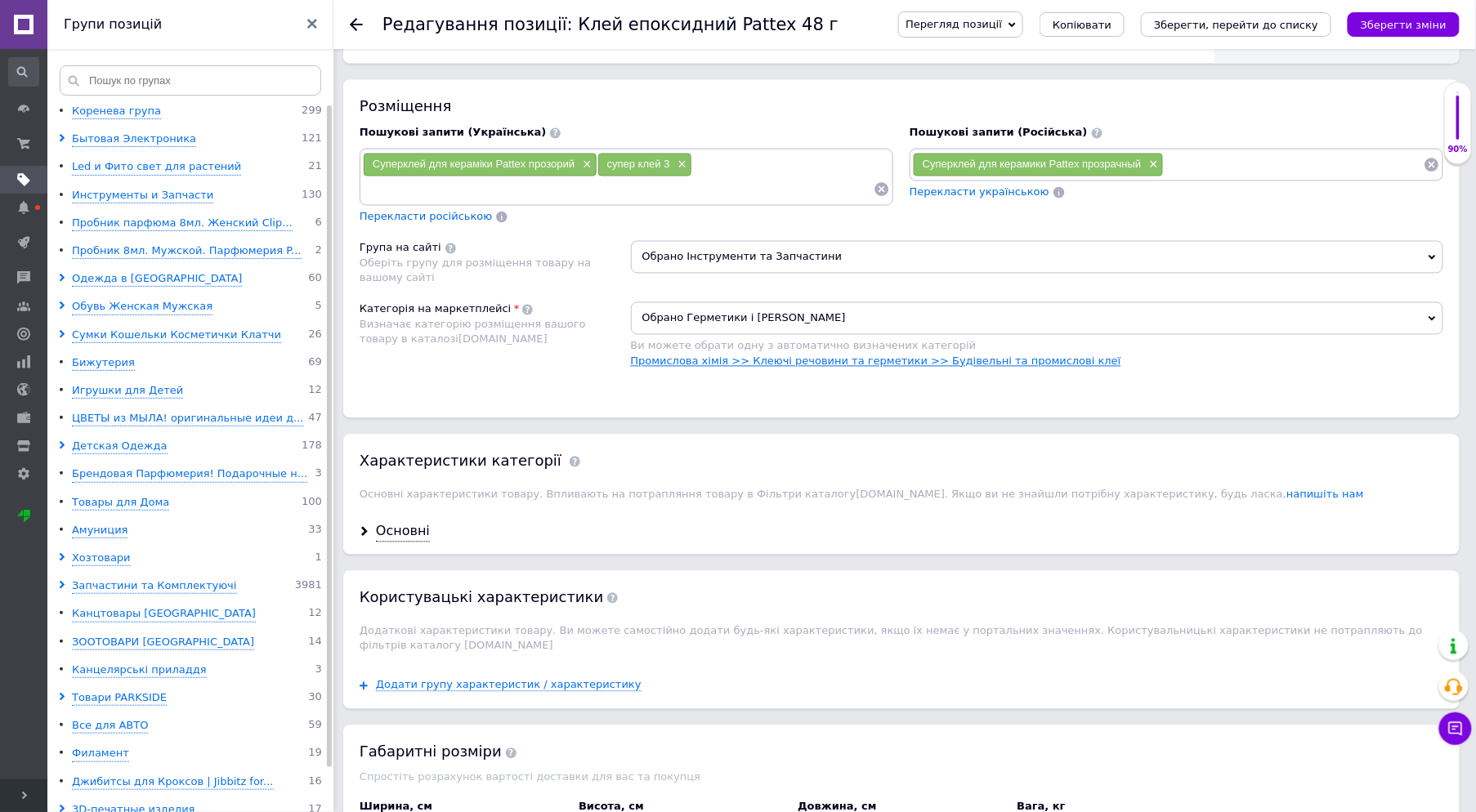
click at [969, 368] on link "Промислова хімія >> Клеючі речовини та герметики >> Будівельні та промислові кл…" at bounding box center [876, 362] width 490 height 12
click at [1393, 23] on icon "Зберегти зміни" at bounding box center [1403, 25] width 86 height 12
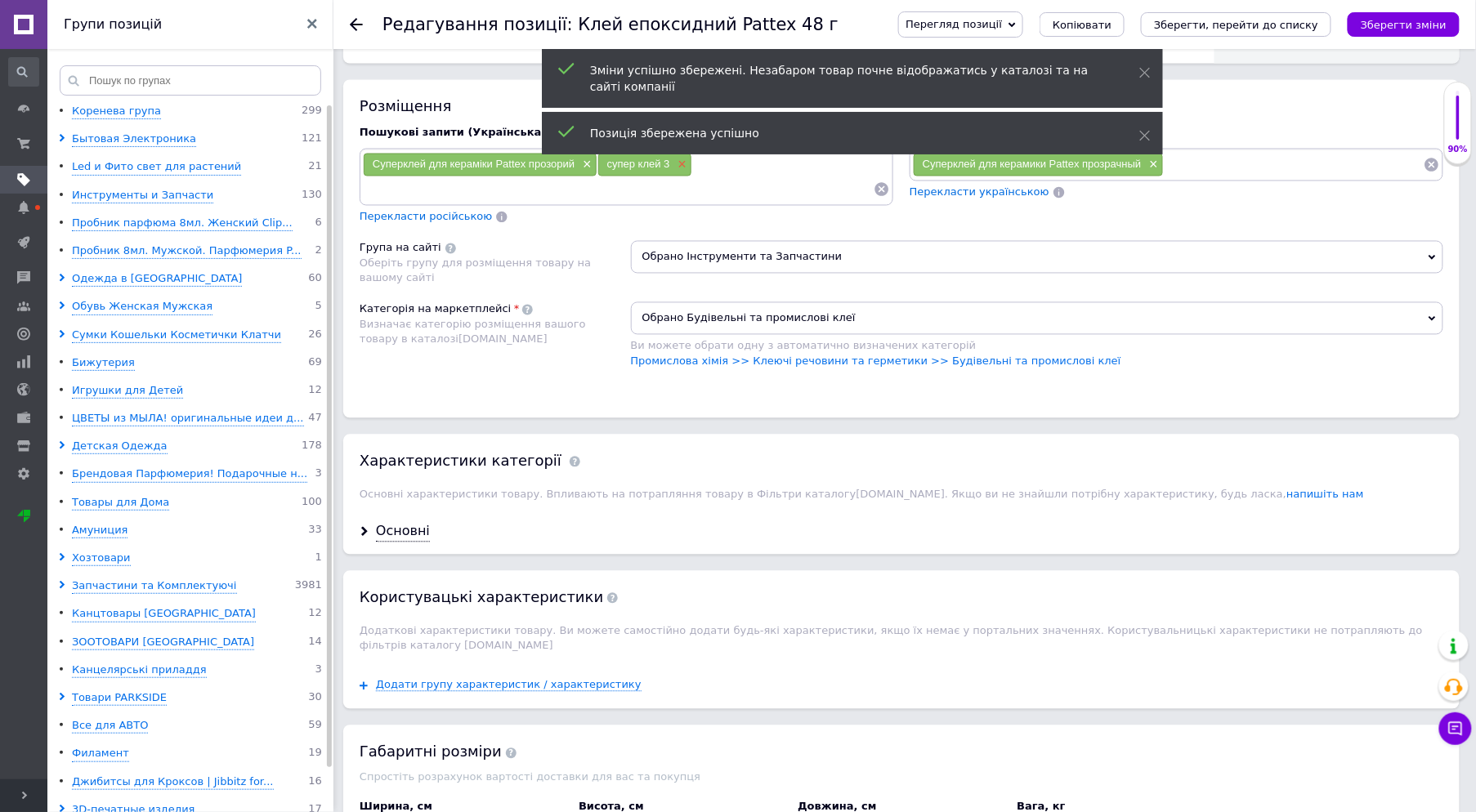
click at [676, 172] on span "×" at bounding box center [680, 166] width 13 height 14
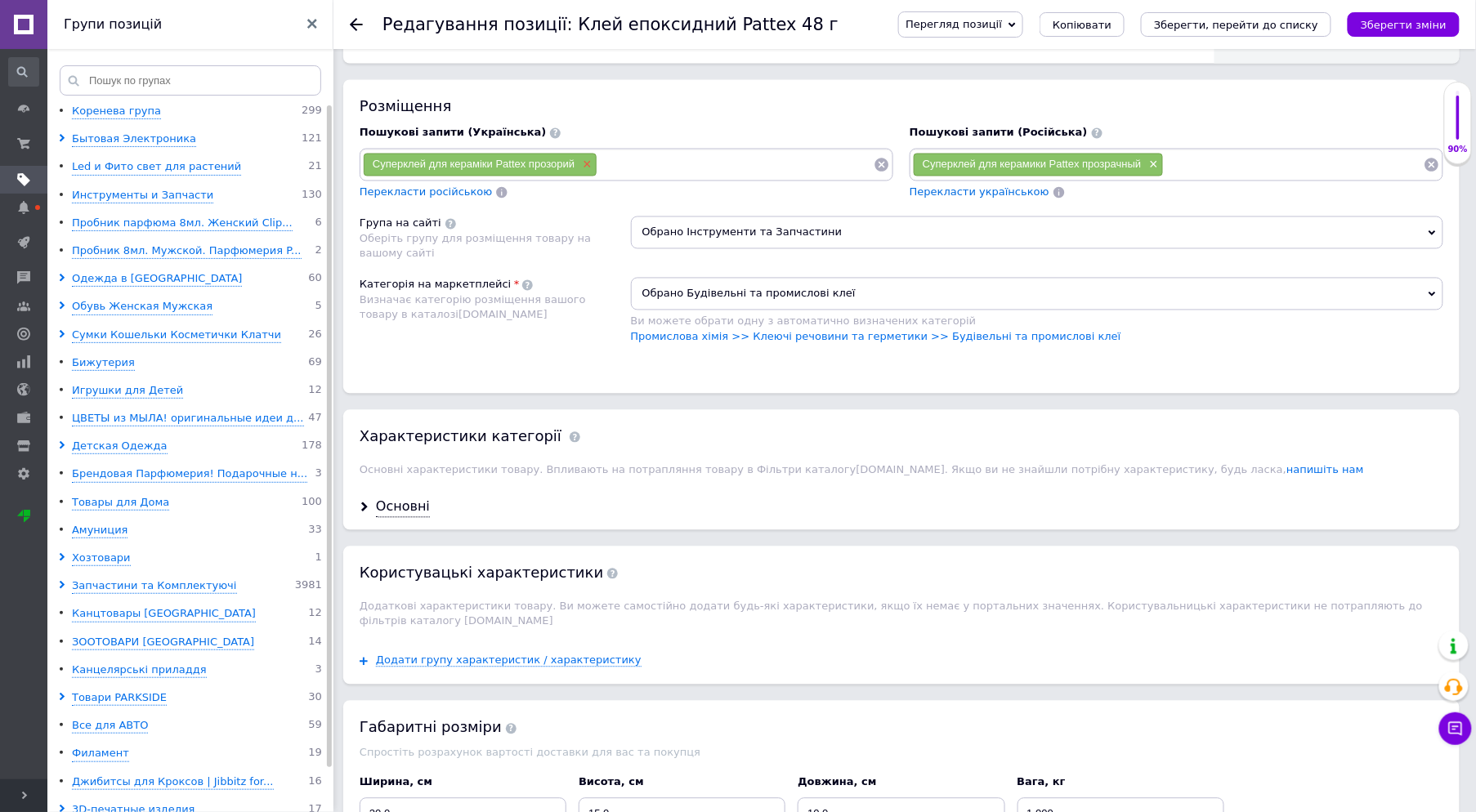
click at [585, 172] on span "×" at bounding box center [585, 166] width 13 height 14
click at [1149, 172] on span "×" at bounding box center [1152, 166] width 13 height 14
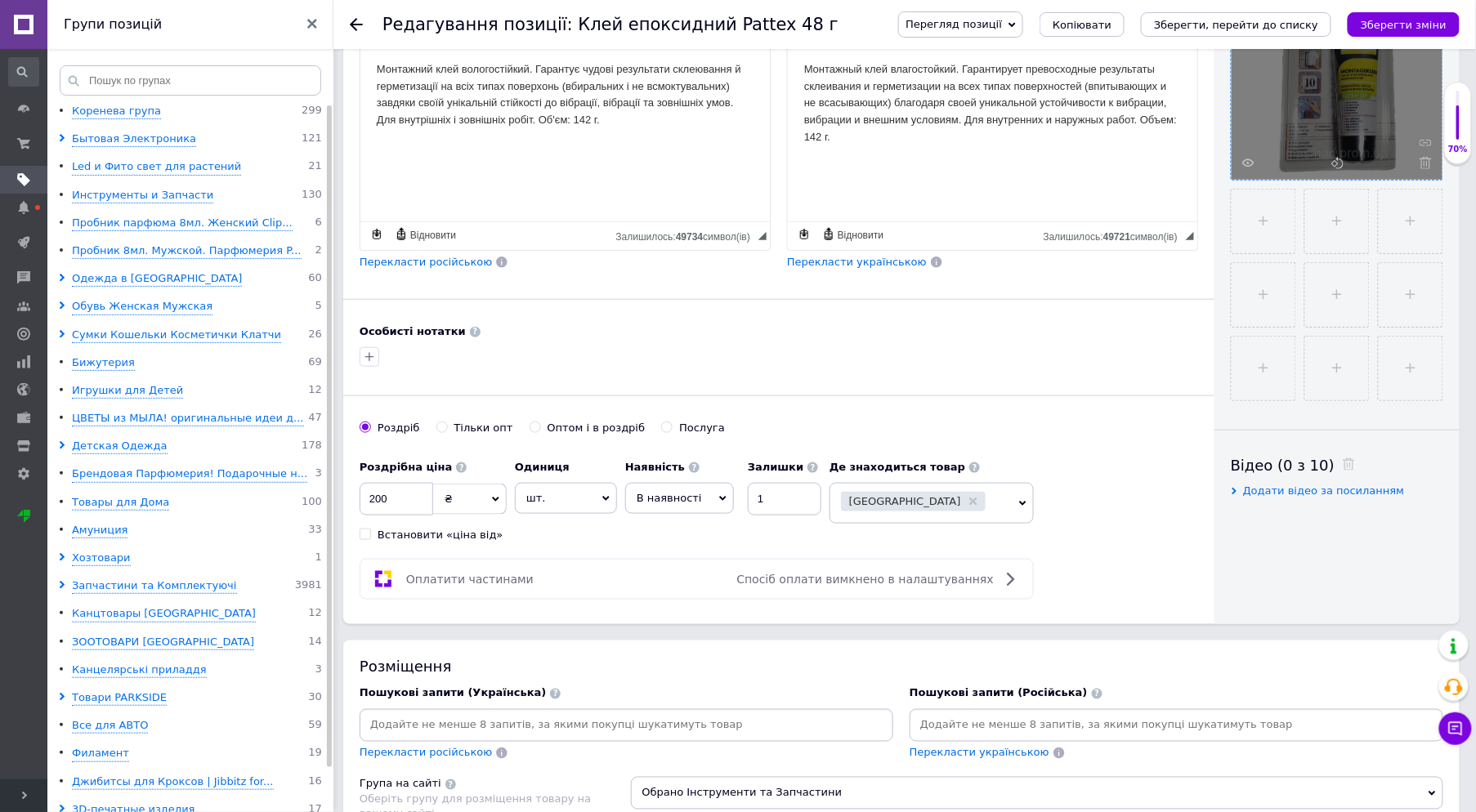
scroll to position [0, 0]
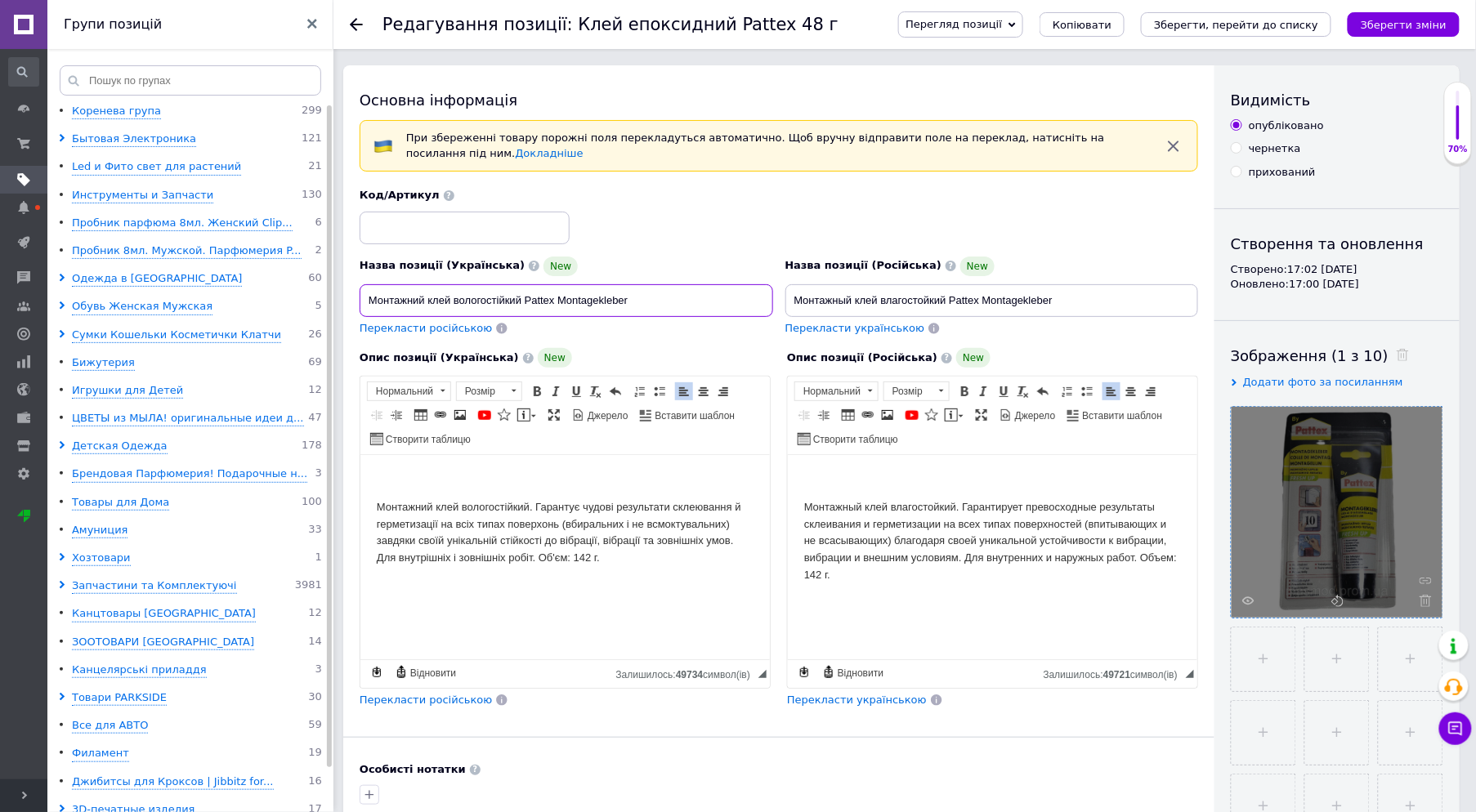
drag, startPoint x: 362, startPoint y: 303, endPoint x: 555, endPoint y: 295, distance: 193.2
click at [555, 295] on input "Монтажний клей вологостійкий Pattex Montagekleber" at bounding box center [566, 300] width 414 height 33
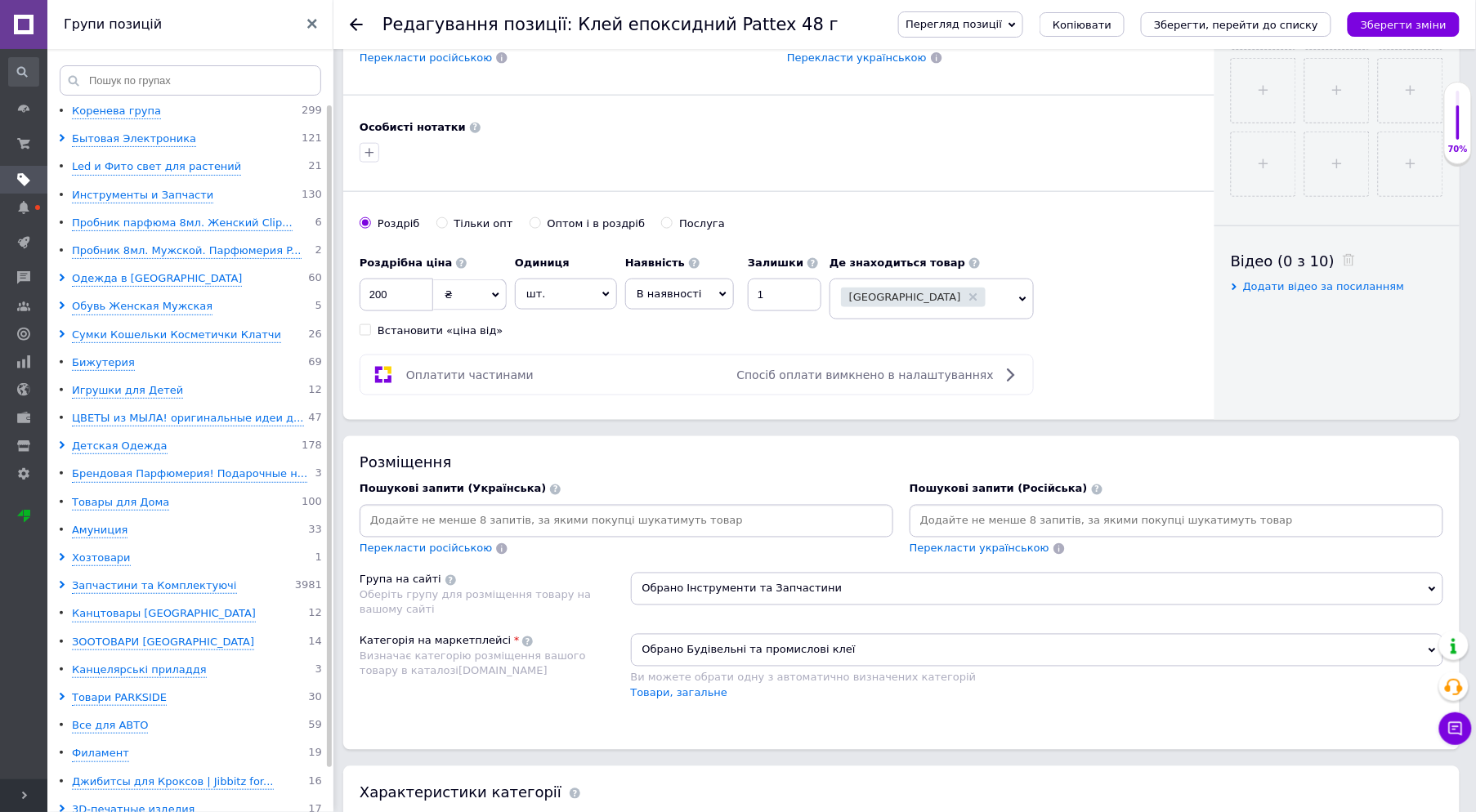
scroll to position [726, 0]
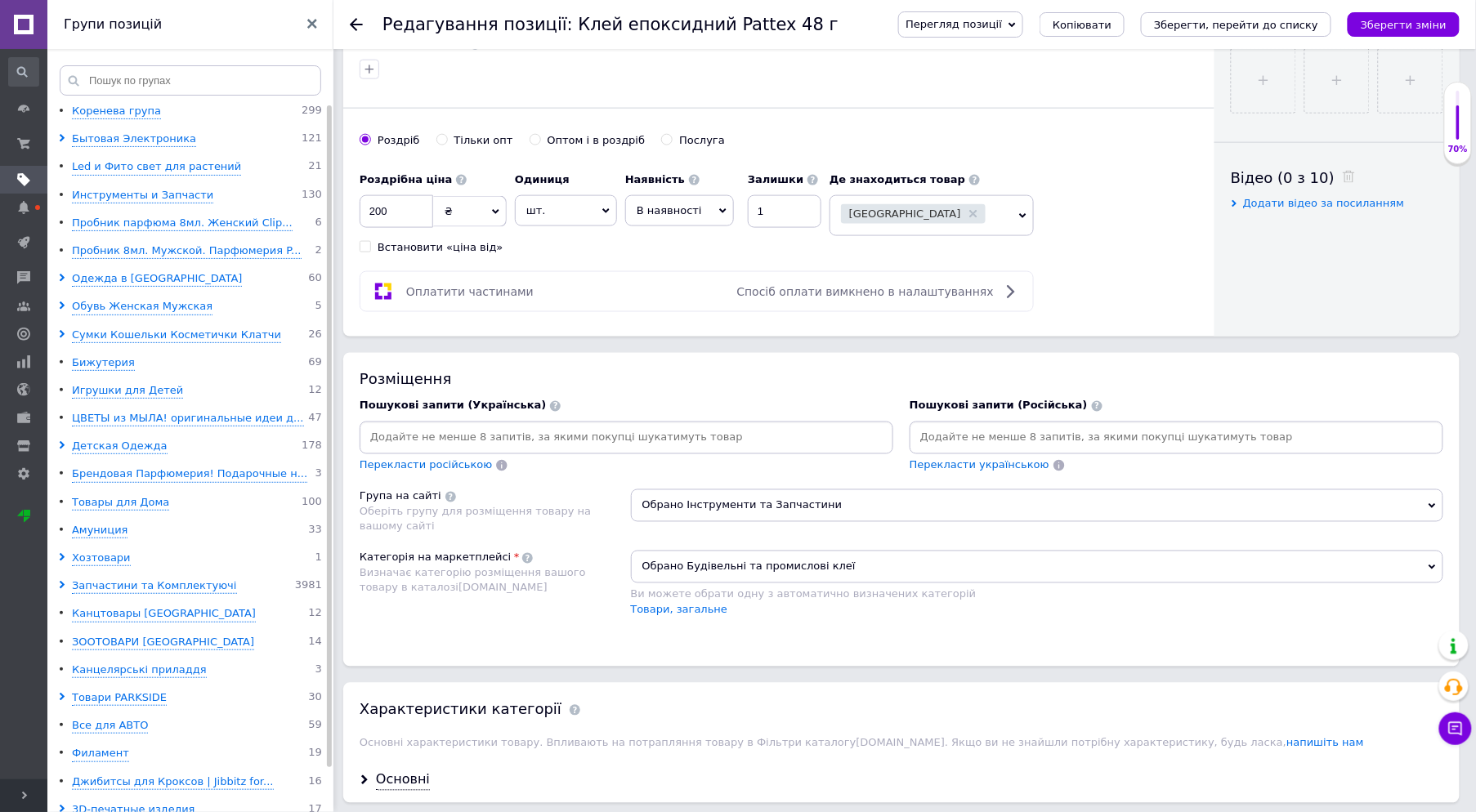
click at [490, 450] on input at bounding box center [626, 439] width 527 height 25
paste input "Монтажний клей вологостійкий Pattex"
type input "Монтажний клей вологостійкий Pattex"
click at [525, 474] on div "Перекласти російською" at bounding box center [626, 465] width 534 height 15
click at [785, 450] on input "Монтажний клей вологостійкий Pattex" at bounding box center [626, 439] width 527 height 25
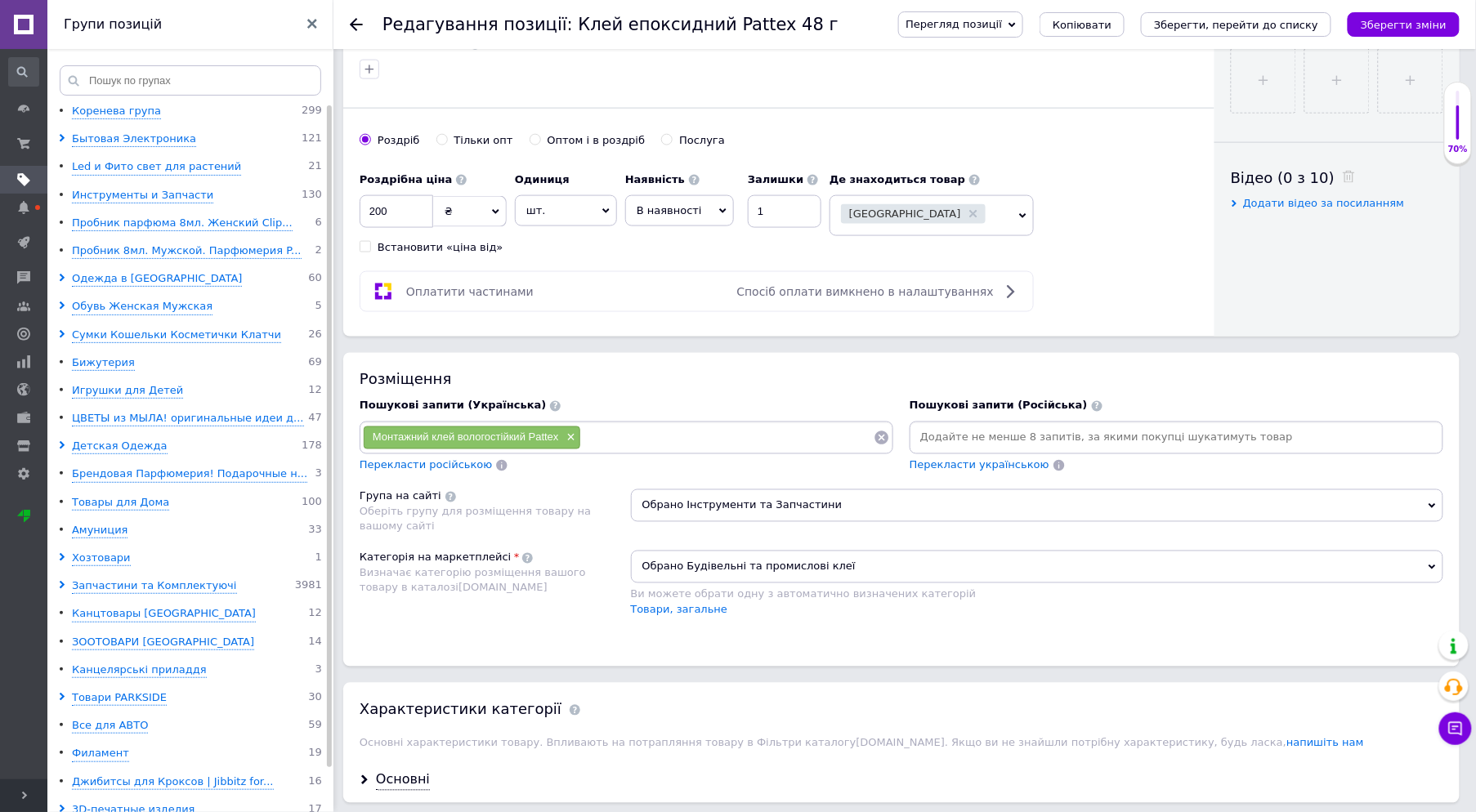
click at [1005, 450] on input at bounding box center [1176, 439] width 527 height 25
paste input "Монтажний клей вологостійкий Pattex"
type input "Монтажний клей вологостійкий Pattex"
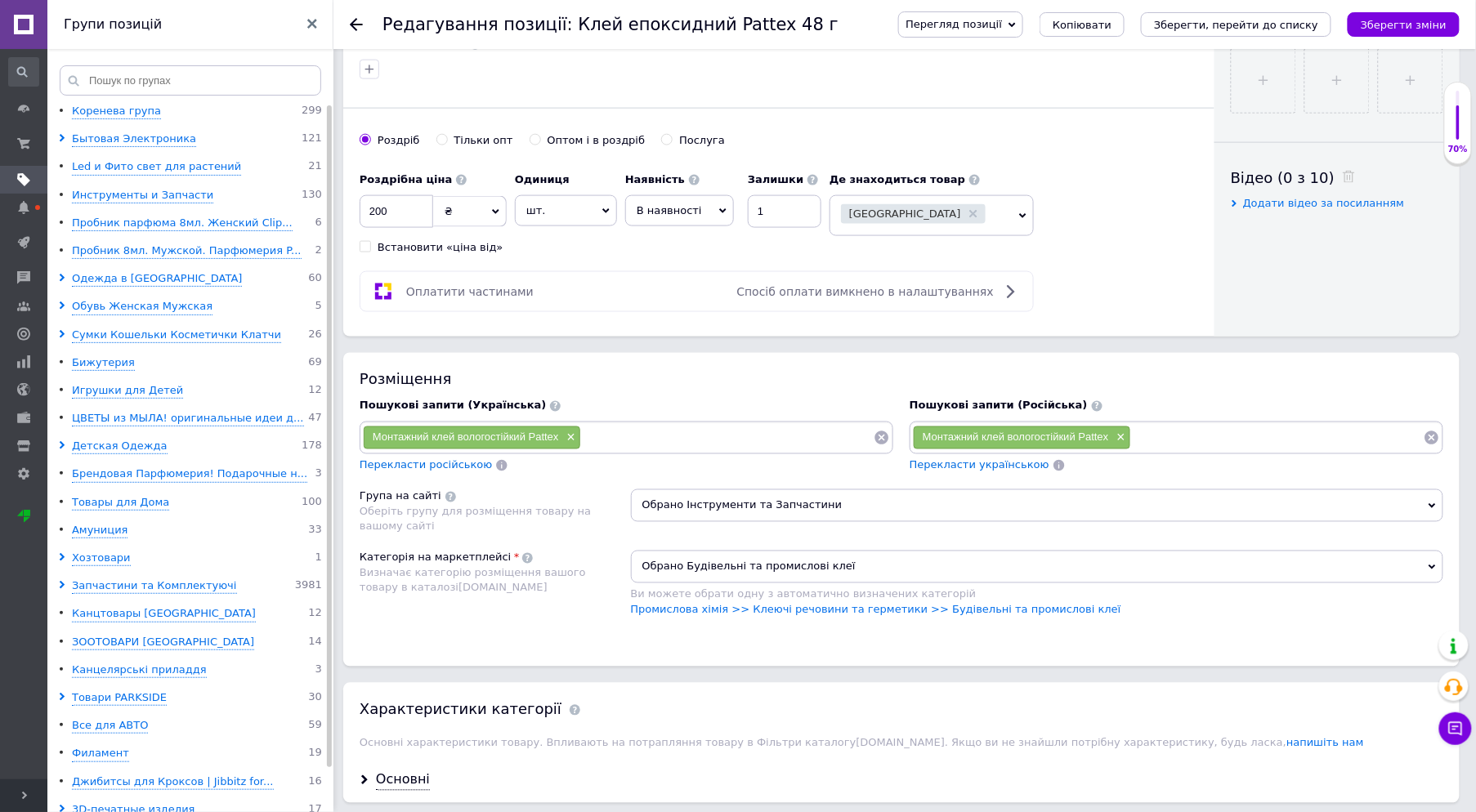
drag, startPoint x: 1121, startPoint y: 499, endPoint x: 819, endPoint y: 521, distance: 302.8
click at [1119, 446] on span "×" at bounding box center [1119, 439] width 13 height 14
click at [425, 472] on span "Перекласти російською" at bounding box center [425, 465] width 133 height 12
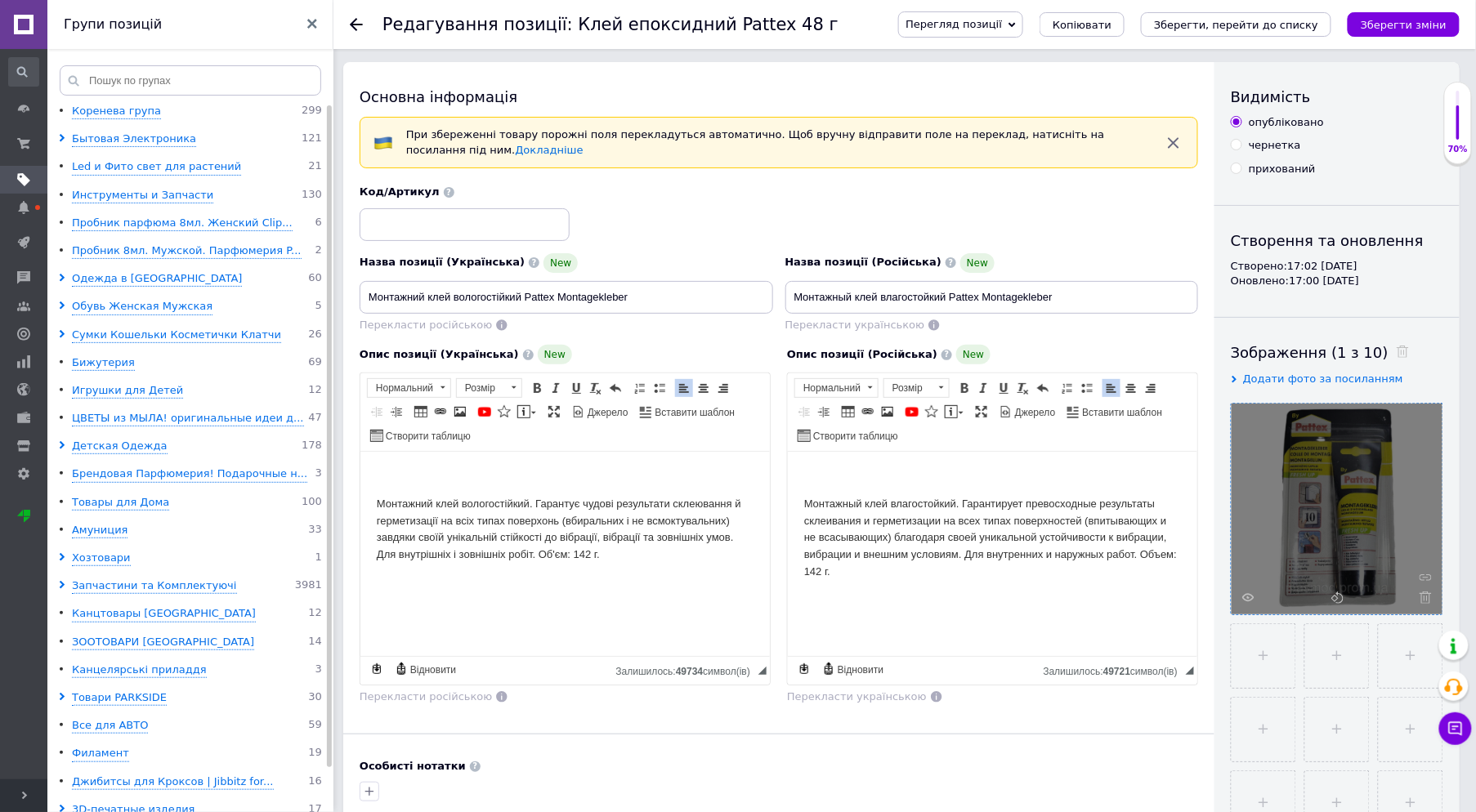
scroll to position [0, 0]
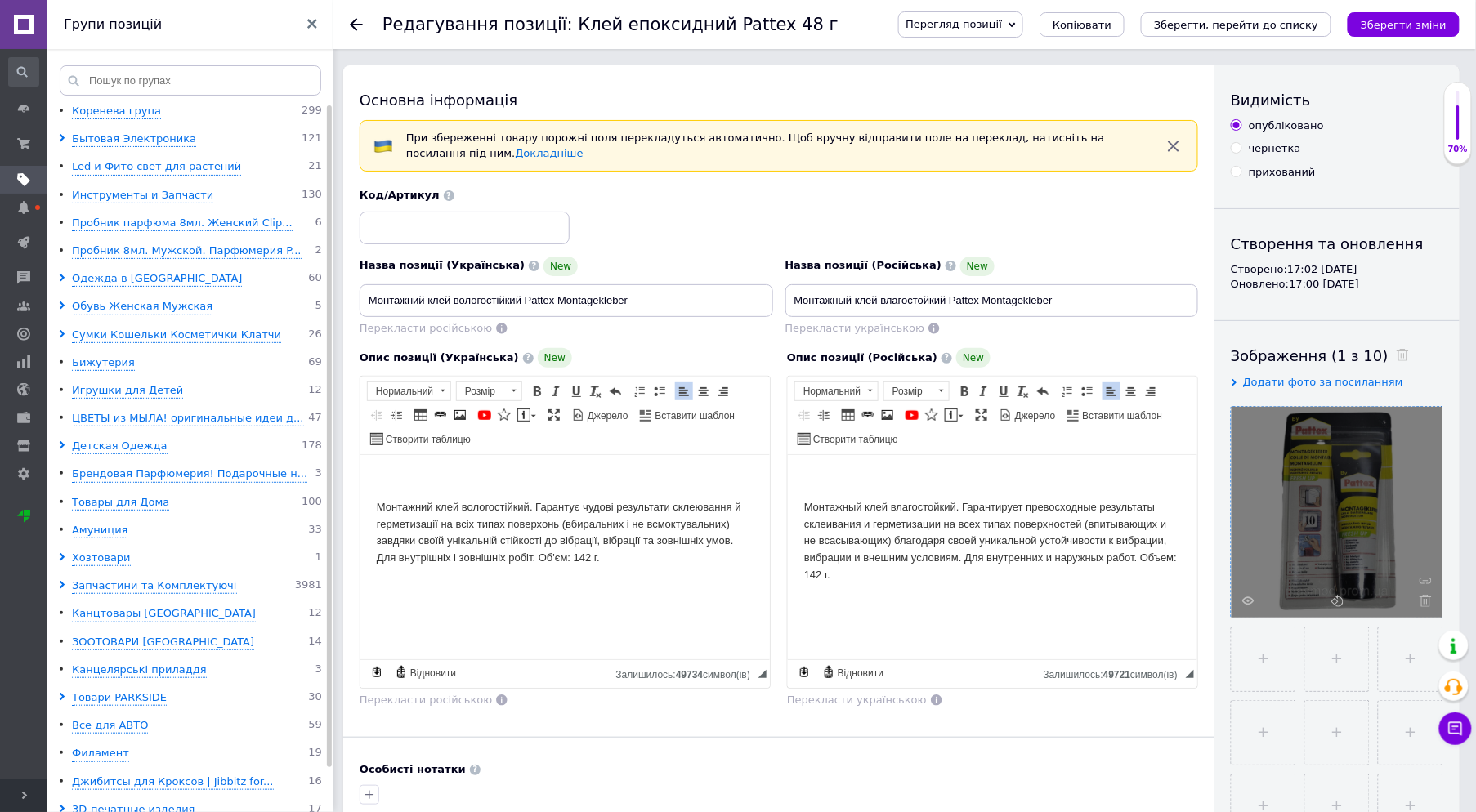
click at [1377, 15] on button "Зберегти зміни" at bounding box center [1404, 25] width 112 height 25
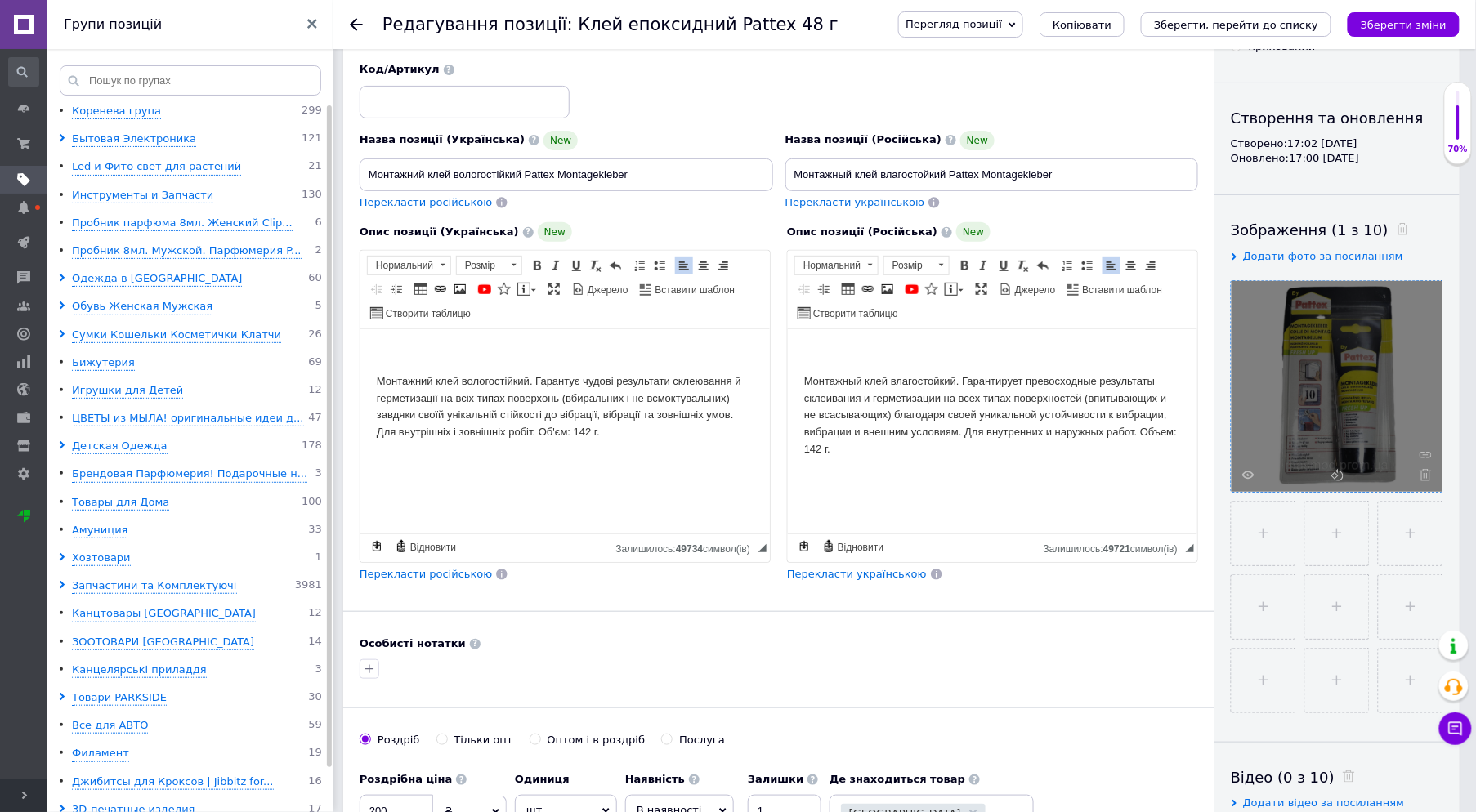
scroll to position [363, 0]
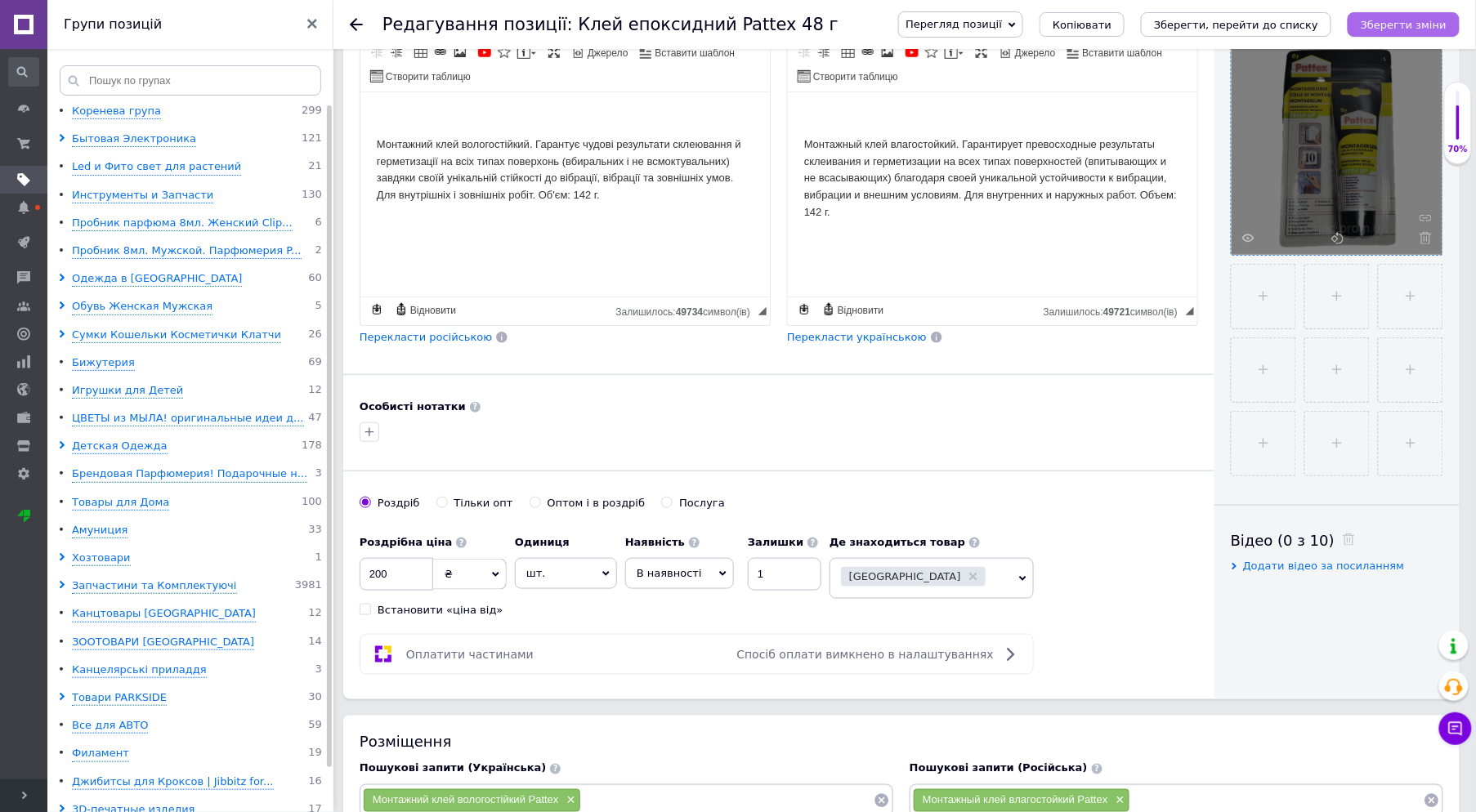
click at [1407, 22] on icon "Зберегти зміни" at bounding box center [1403, 25] width 86 height 12
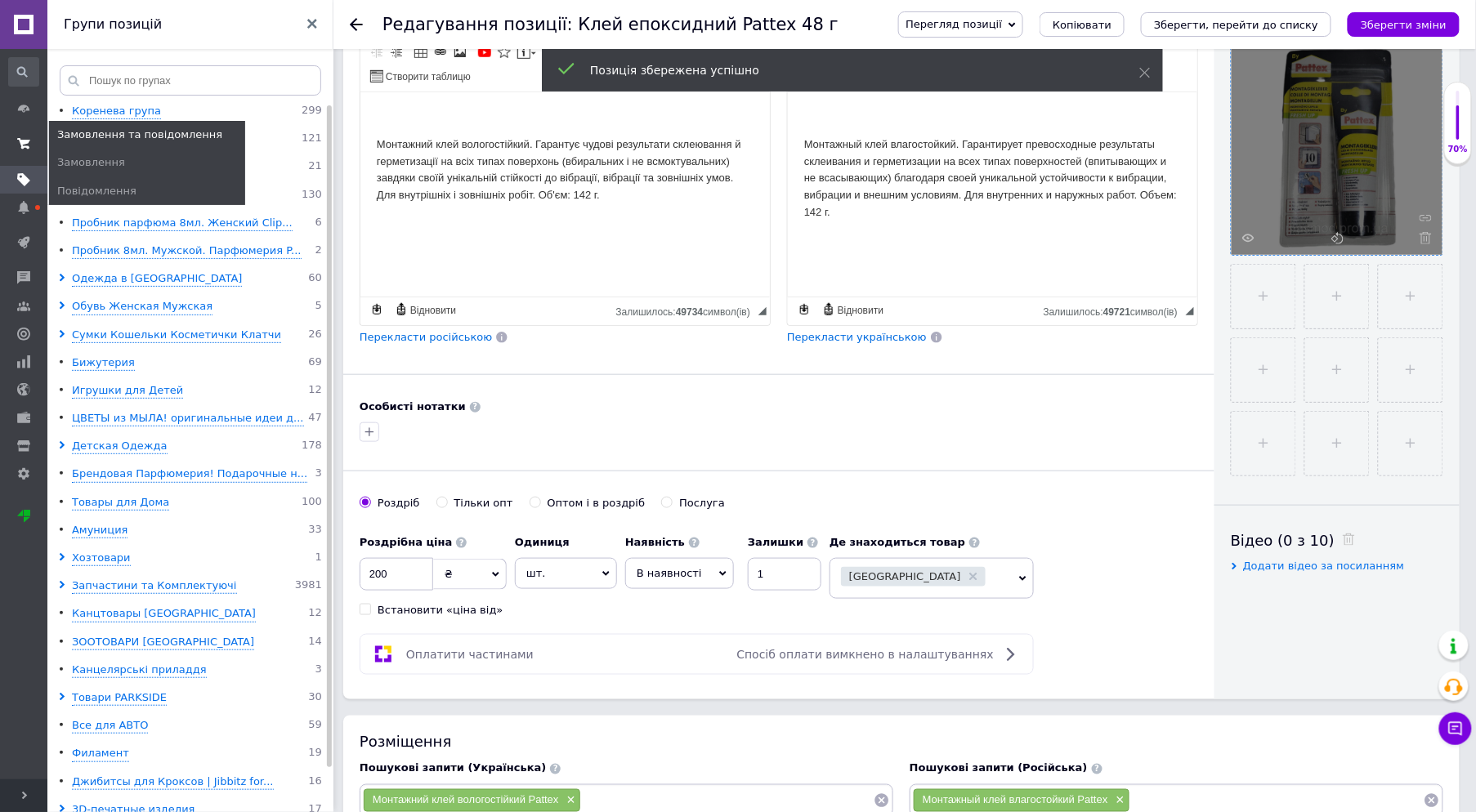
click at [28, 144] on icon at bounding box center [23, 144] width 13 height 13
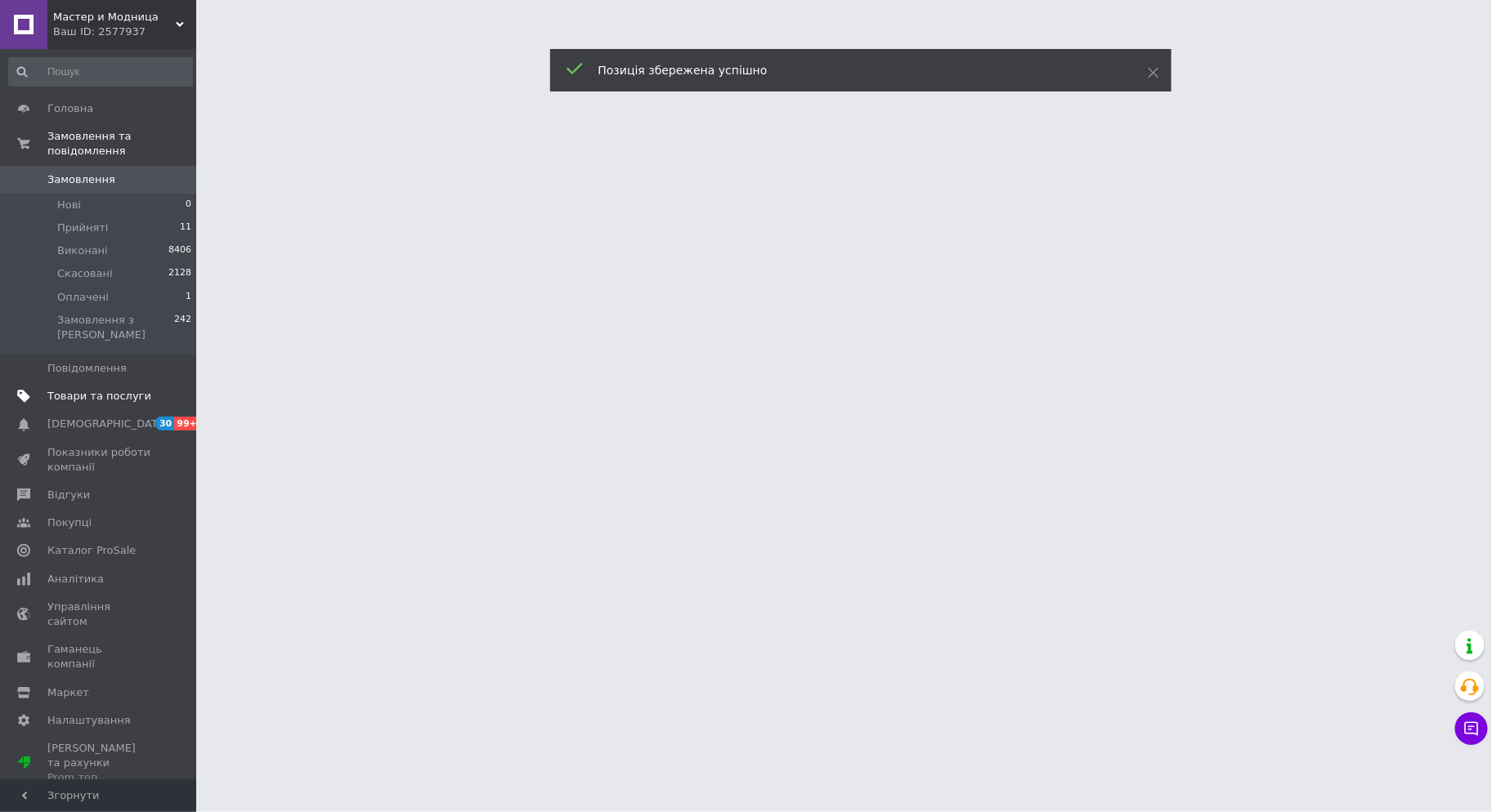
click at [41, 382] on link "Товари та послуги" at bounding box center [101, 396] width 202 height 28
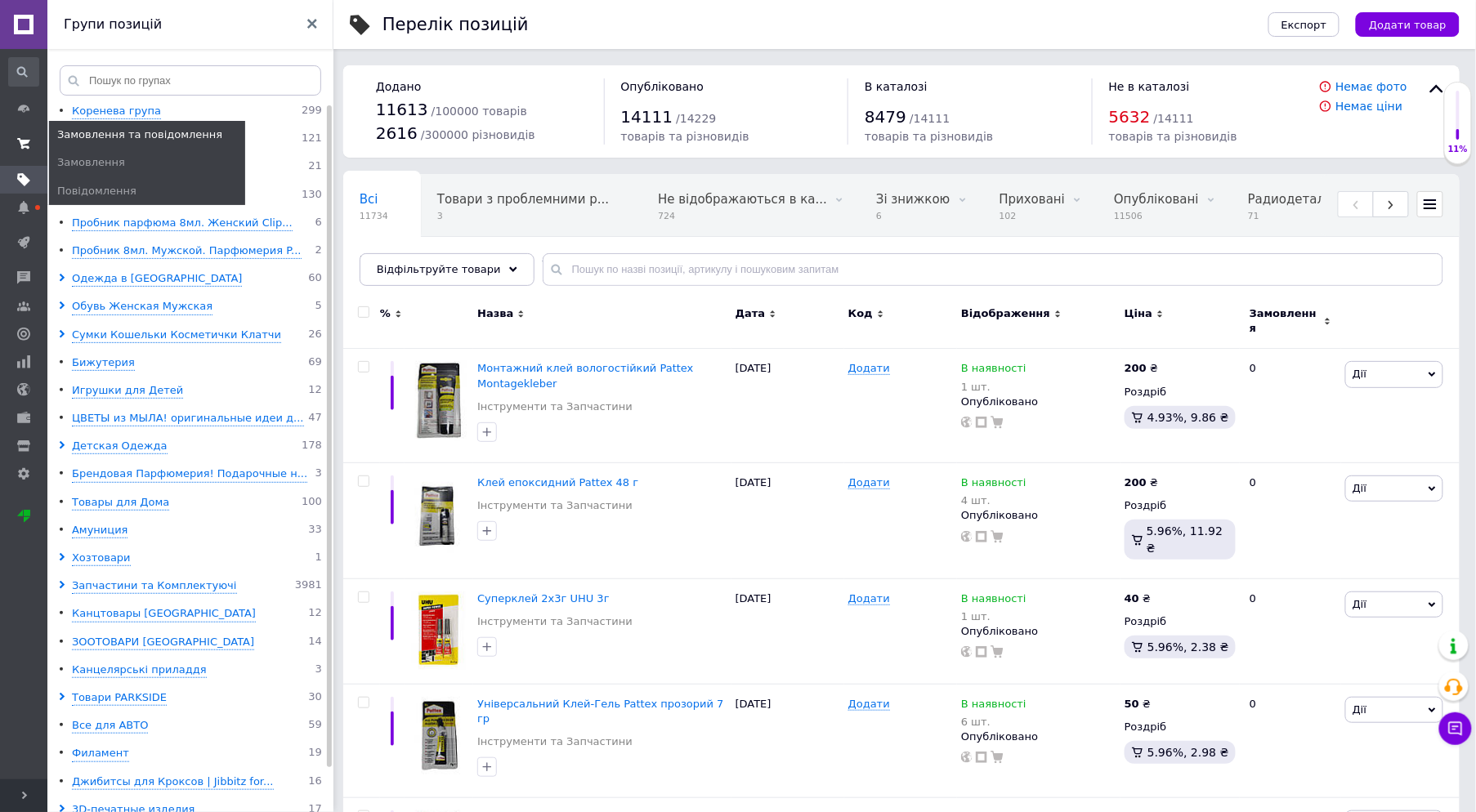
click at [25, 142] on use at bounding box center [23, 144] width 13 height 11
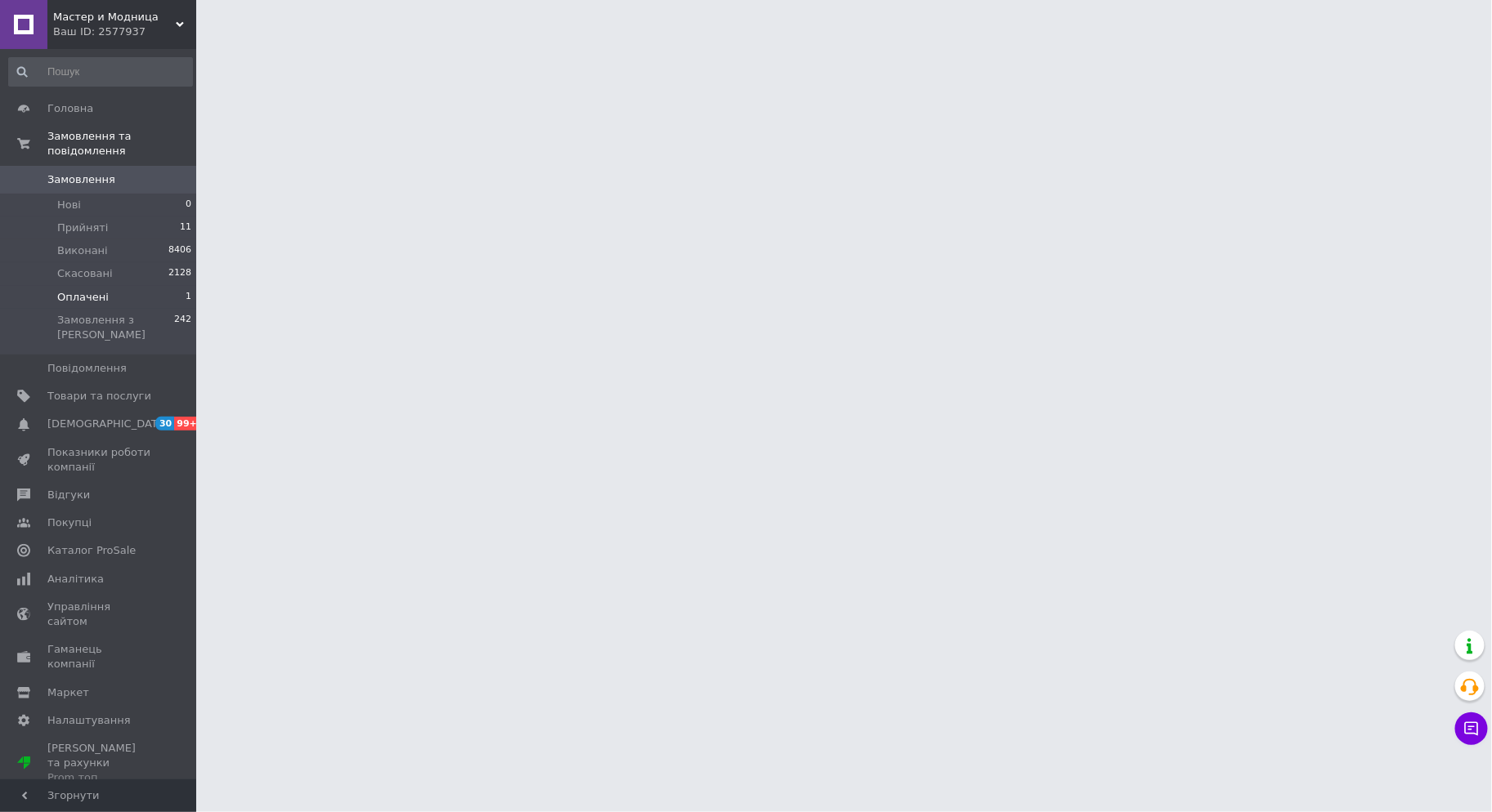
click at [121, 286] on li "Оплачені 1" at bounding box center [101, 298] width 202 height 23
click at [94, 290] on span "Оплачені" at bounding box center [83, 297] width 52 height 15
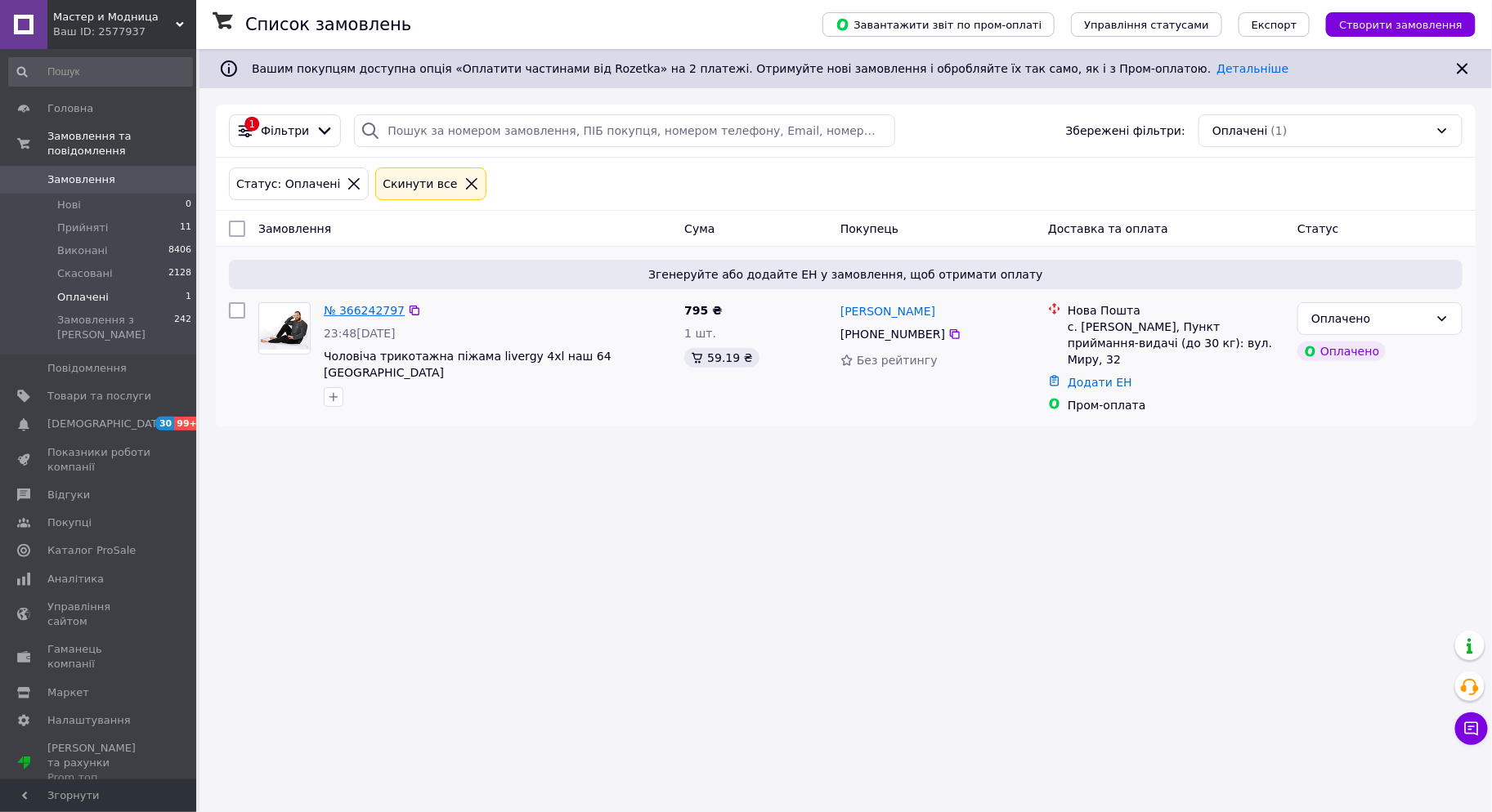
click at [353, 310] on link "№ 366242797" at bounding box center [364, 310] width 81 height 13
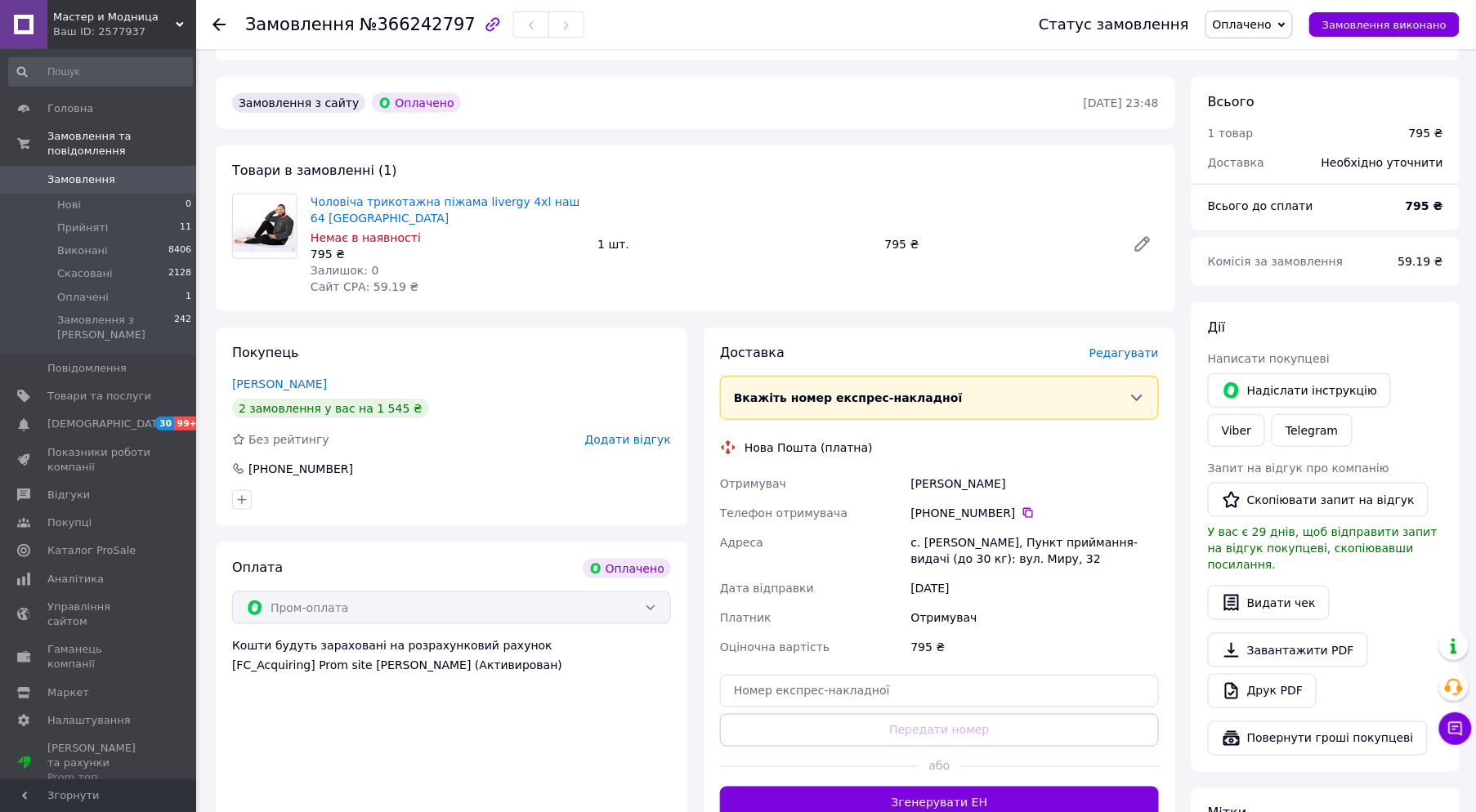
scroll to position [454, 0]
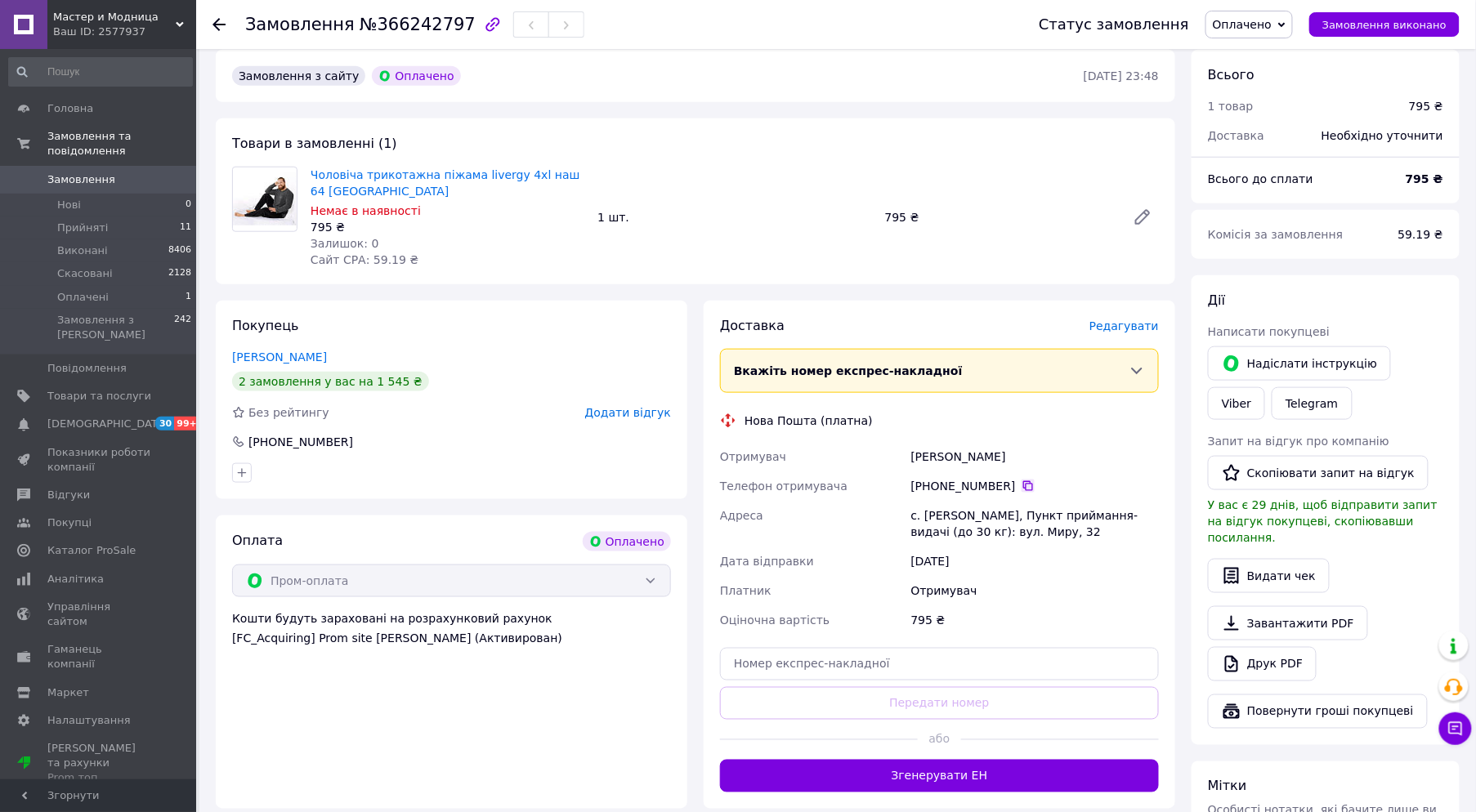
click at [1021, 480] on icon at bounding box center [1028, 486] width 13 height 13
drag, startPoint x: 1024, startPoint y: 425, endPoint x: 768, endPoint y: 415, distance: 256.2
click at [768, 442] on div "Отримувач Подольська Анна Телефон отримувача +380 99 759 46 05   Адреса с. Моша…" at bounding box center [939, 538] width 446 height 193
copy div "ач Подольська Анна"
click at [868, 413] on div "Нова Пошта (платна)" at bounding box center [939, 421] width 447 height 16
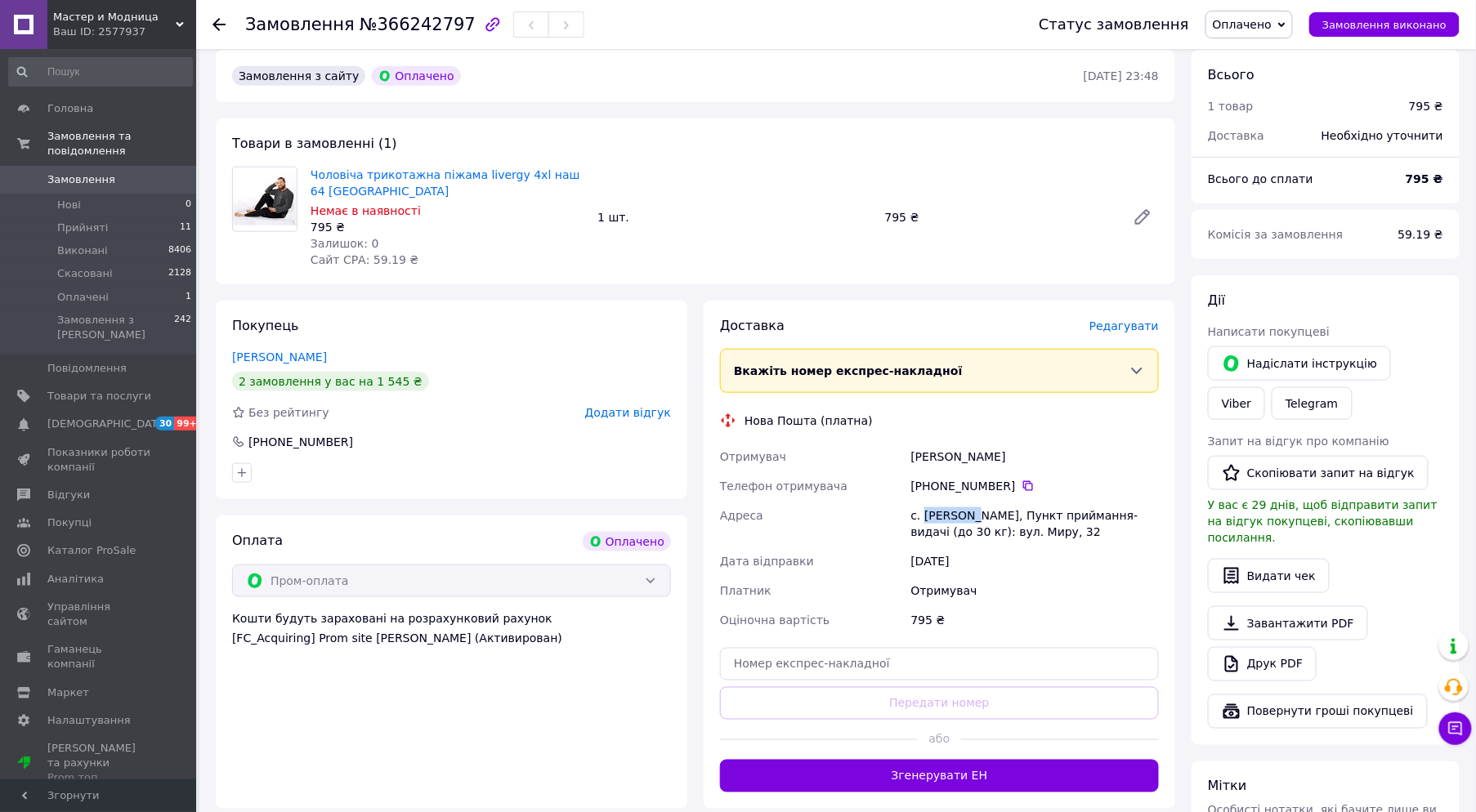
drag, startPoint x: 978, startPoint y: 485, endPoint x: 927, endPoint y: 486, distance: 51.0
click at [927, 501] on div "с. [PERSON_NAME], Пункт приймання-видачі (до 30 кг): вул. Миру, 32" at bounding box center [1034, 523] width 254 height 45
copy div "Мошанець"
click at [905, 648] on input "text" at bounding box center [939, 664] width 439 height 33
paste input "20451269196109"
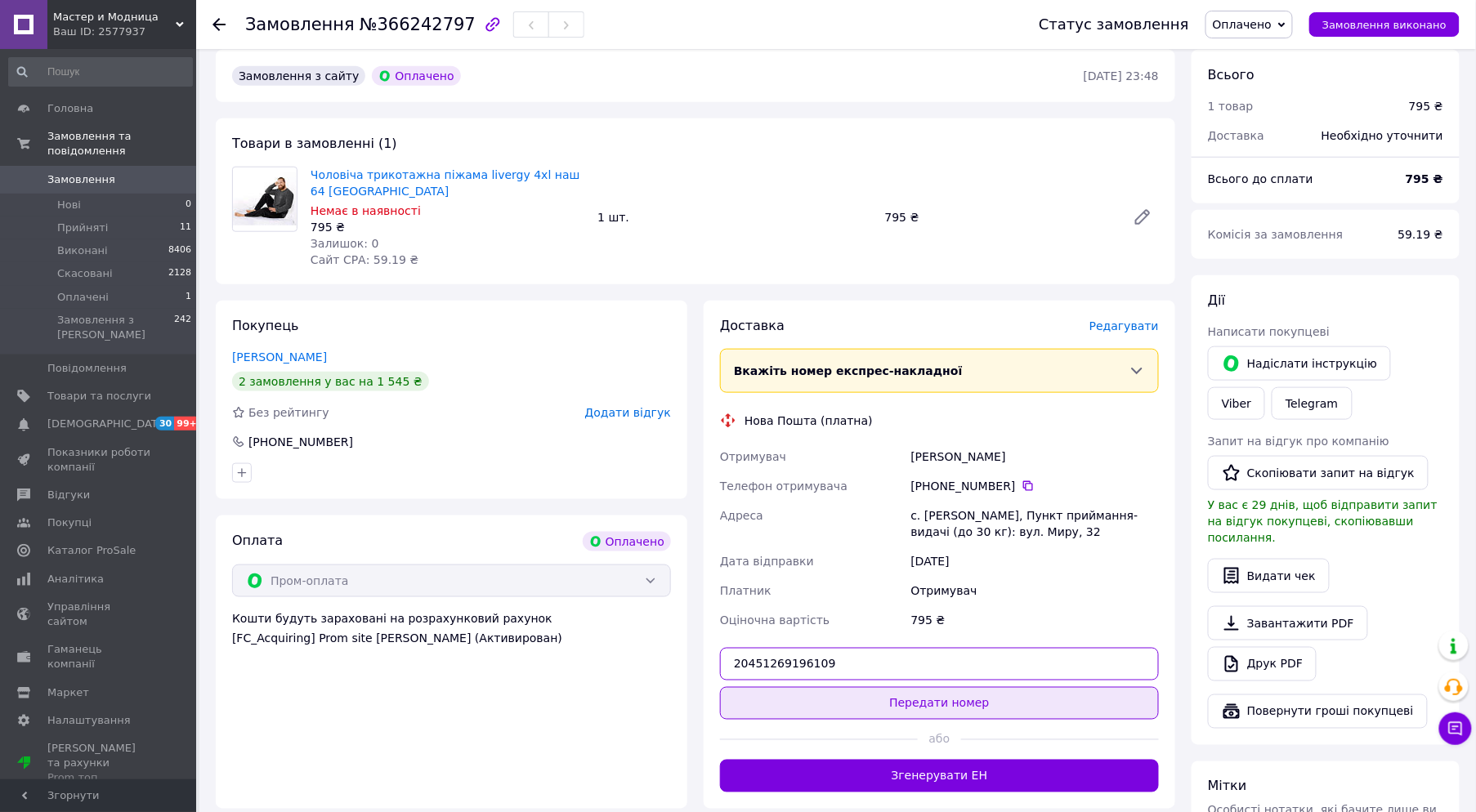
type input "20451269196109"
click at [961, 687] on button "Передати номер" at bounding box center [939, 703] width 439 height 33
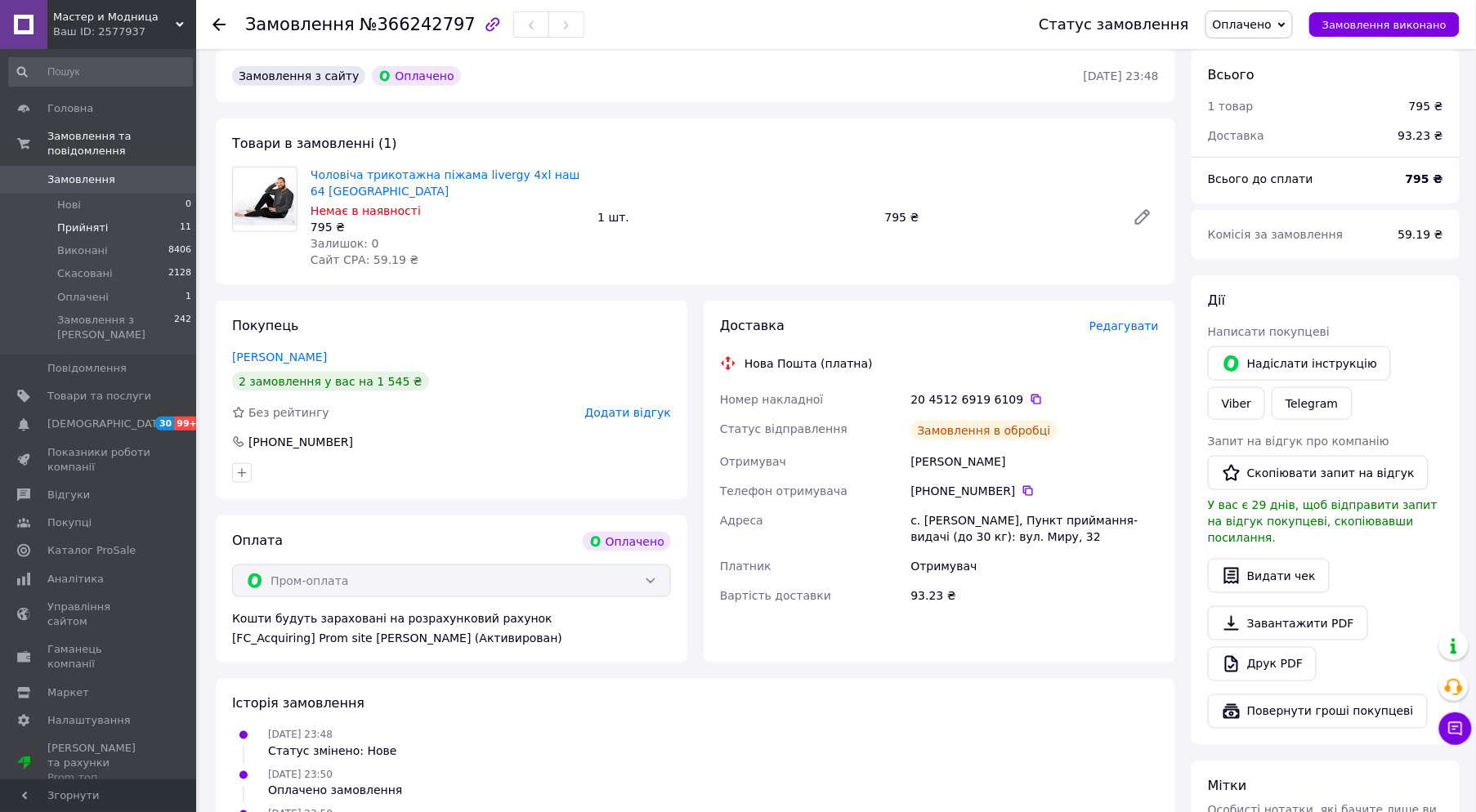
click at [102, 217] on li "Прийняті 11" at bounding box center [101, 228] width 201 height 23
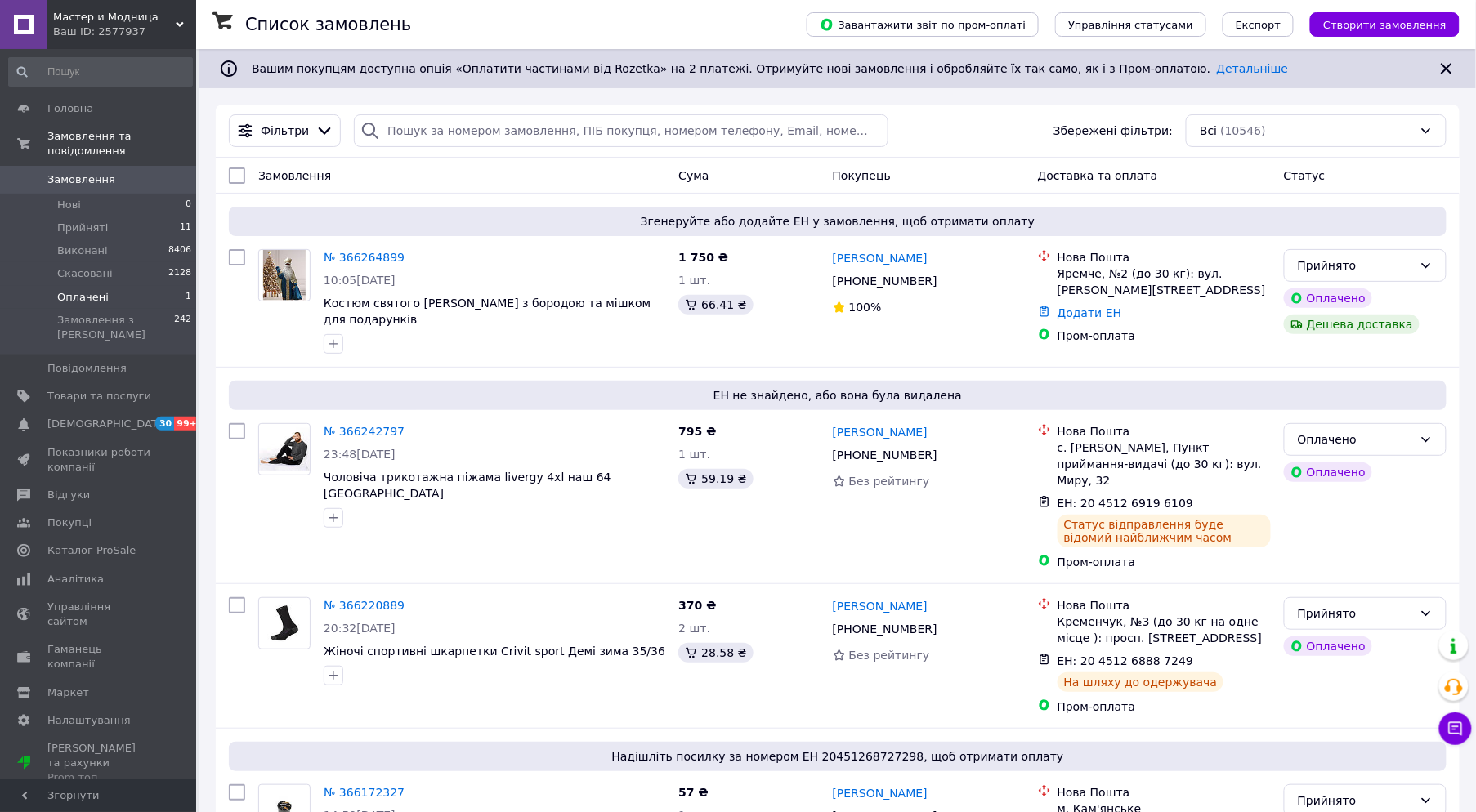
click at [126, 286] on li "Оплачені 1" at bounding box center [101, 298] width 201 height 23
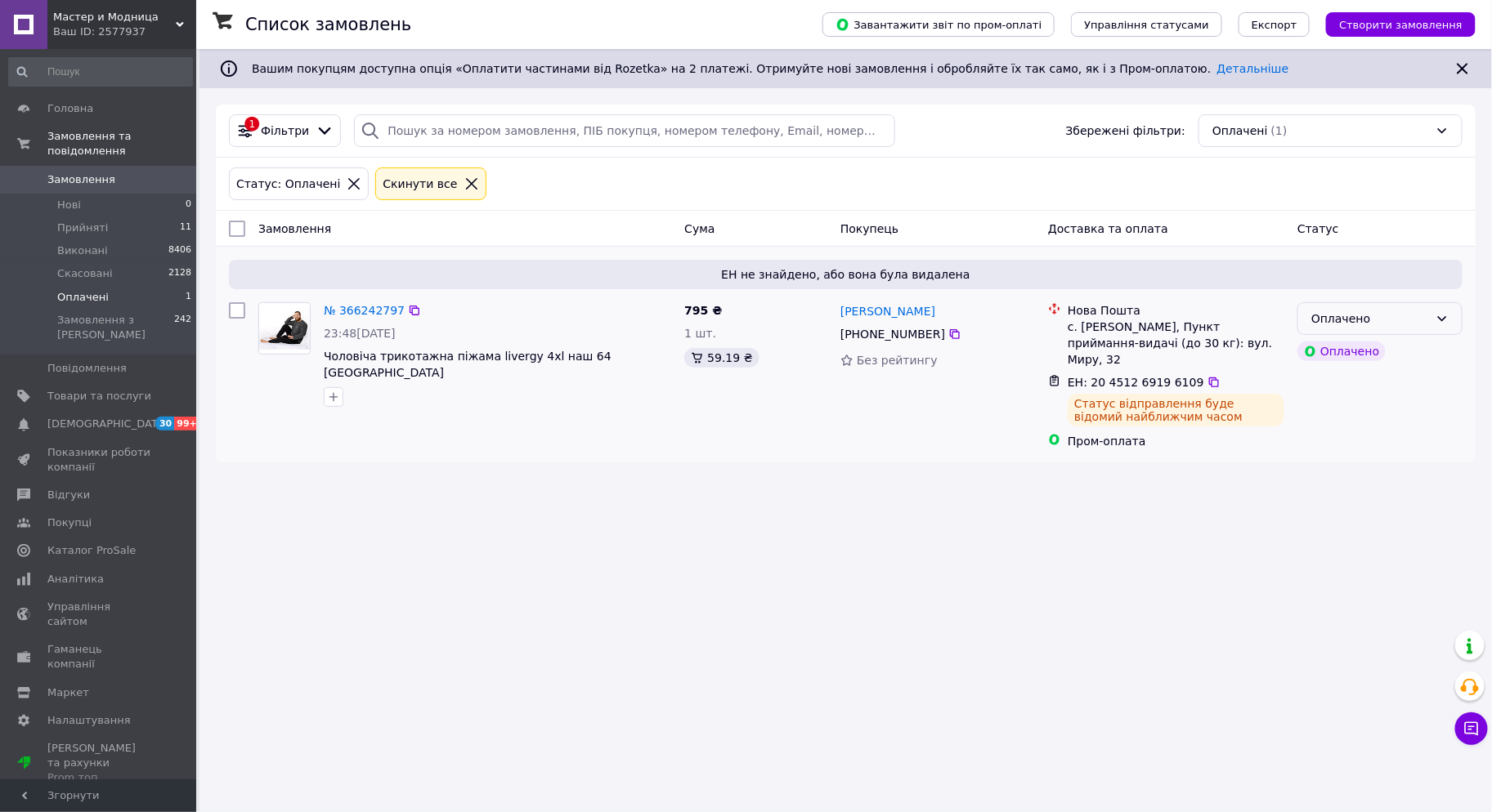
click at [1379, 321] on div "Оплачено" at bounding box center [1370, 318] width 118 height 18
drag, startPoint x: 1343, startPoint y: 353, endPoint x: 1278, endPoint y: 361, distance: 65.5
click at [1341, 354] on li "Прийнято" at bounding box center [1381, 355] width 163 height 29
click at [107, 12] on span "Мастер и Модница" at bounding box center [115, 17] width 123 height 15
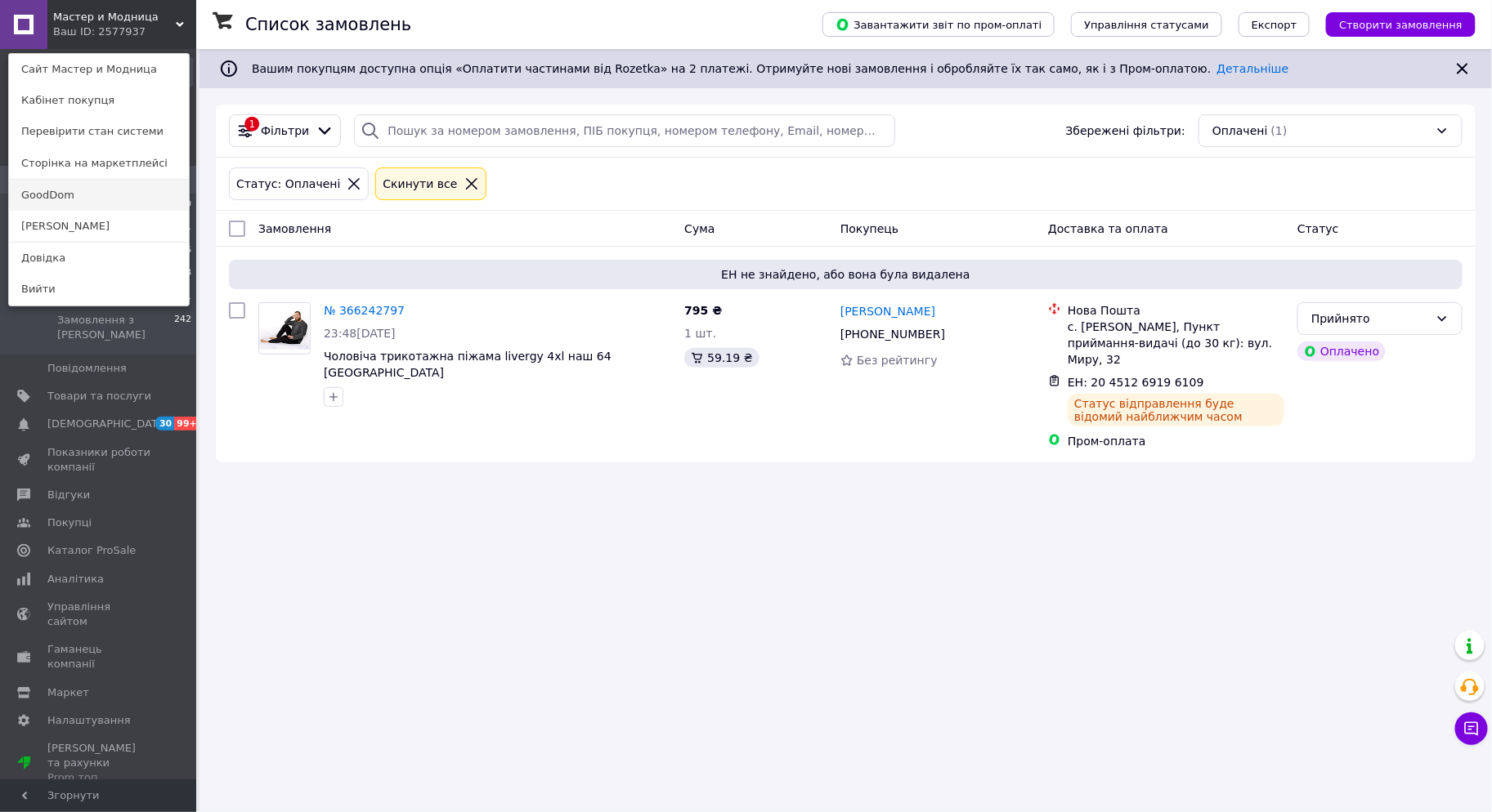
click at [62, 197] on link "GoodDom" at bounding box center [99, 195] width 180 height 31
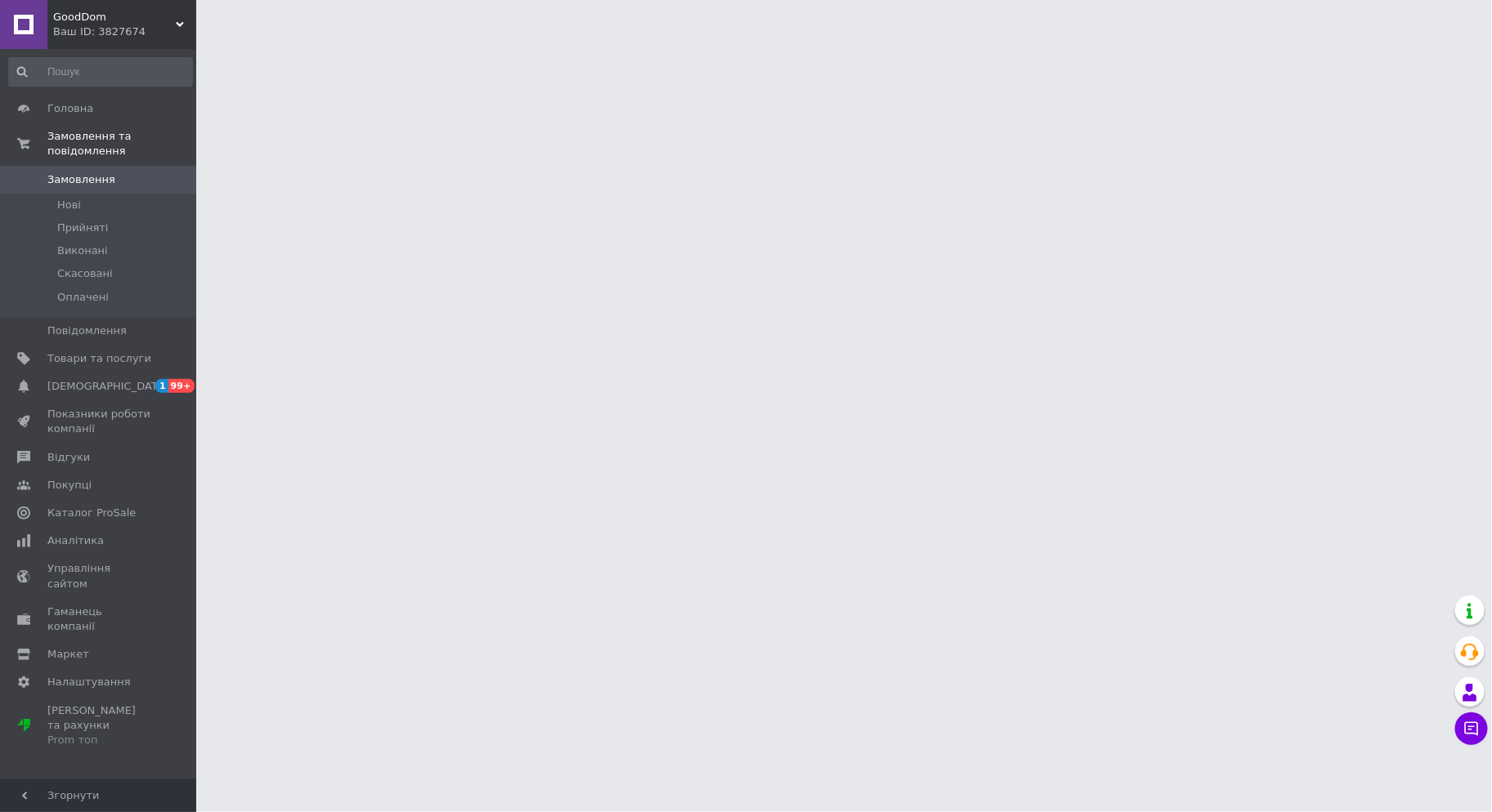
click at [121, 18] on span "GoodDom" at bounding box center [115, 17] width 123 height 15
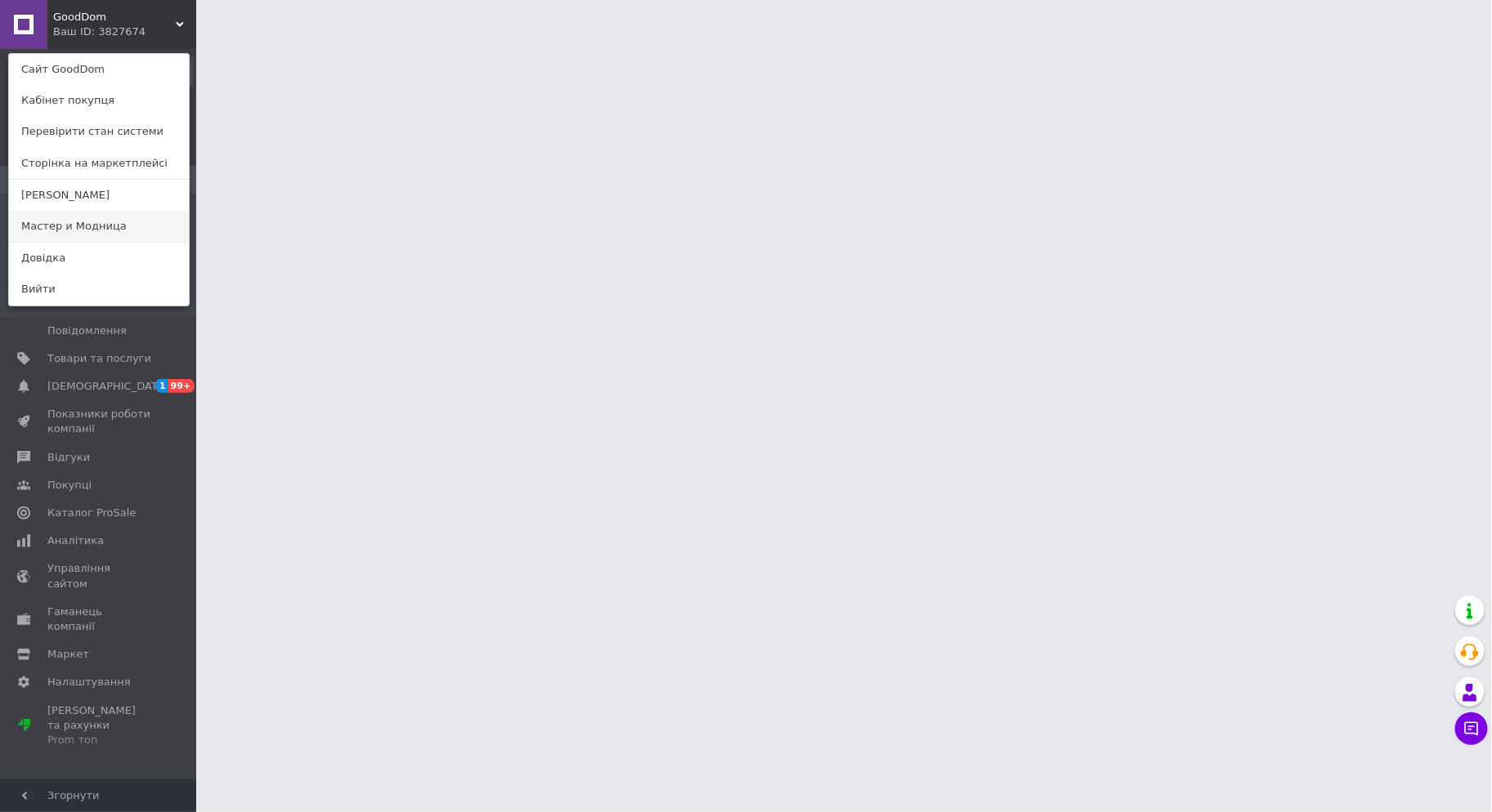
click at [76, 226] on link "Мастер и Модница" at bounding box center [99, 226] width 180 height 31
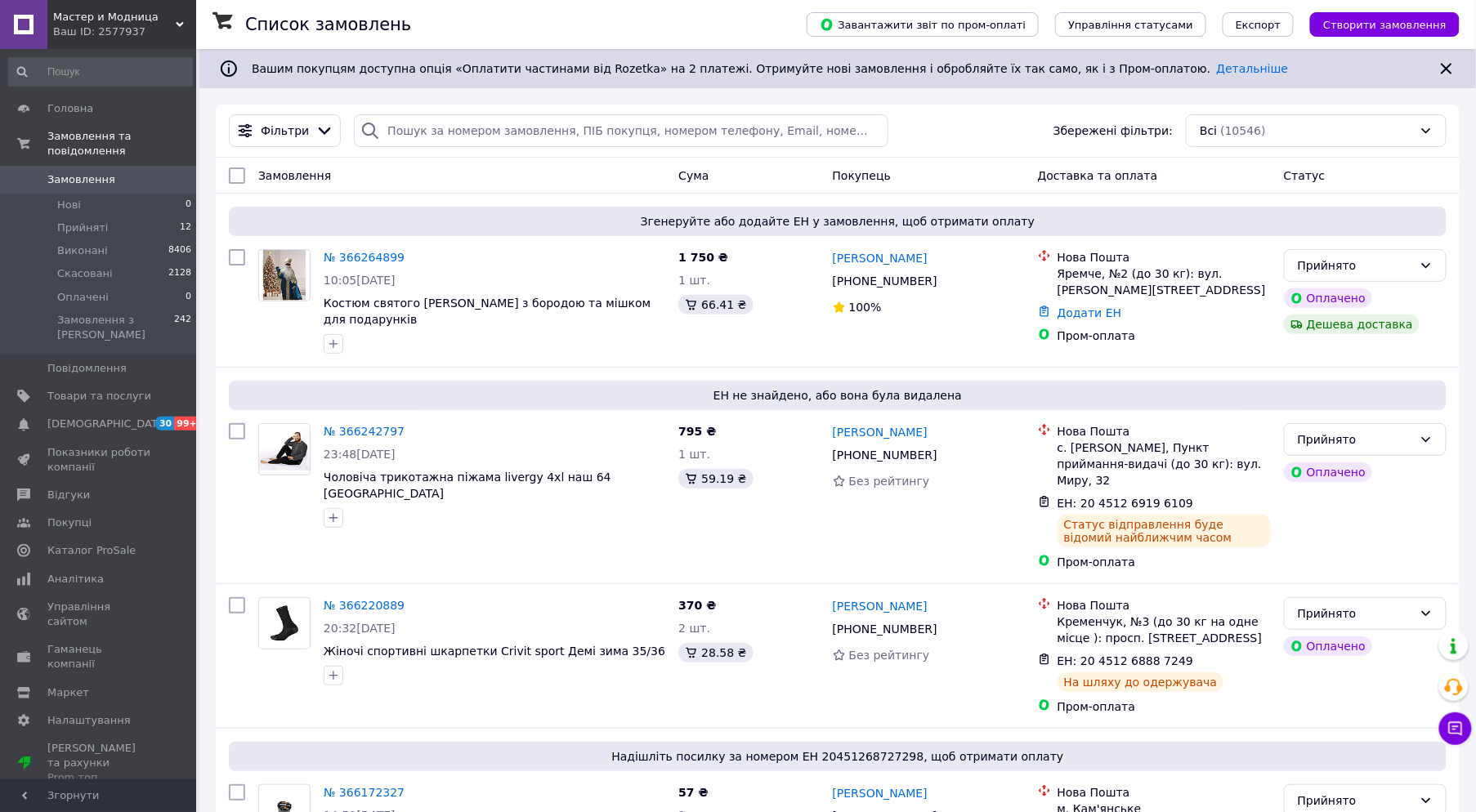
click at [90, 33] on div "Ваш ID: 2577937" at bounding box center [125, 32] width 143 height 15
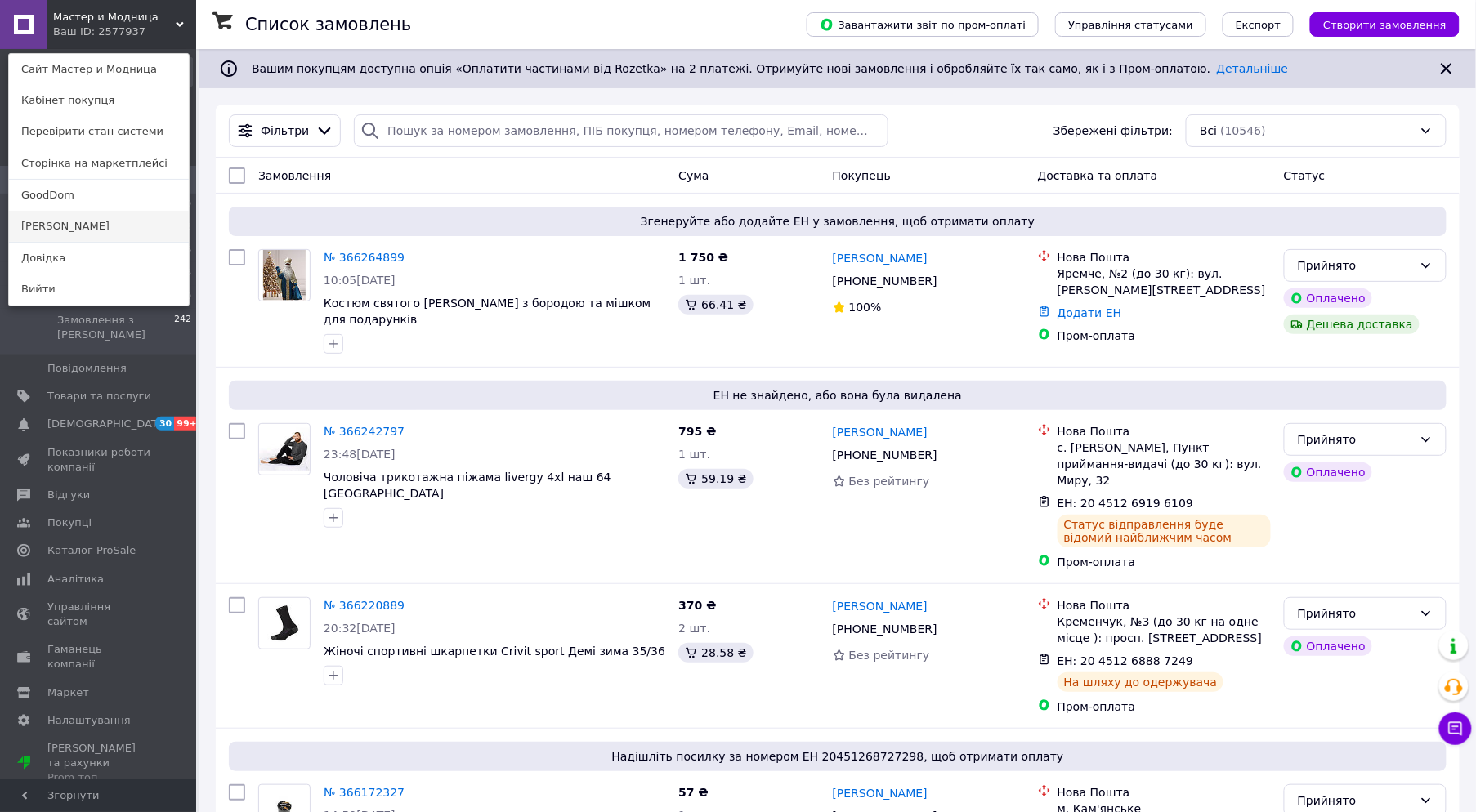
click at [75, 222] on link "[PERSON_NAME]" at bounding box center [99, 226] width 180 height 31
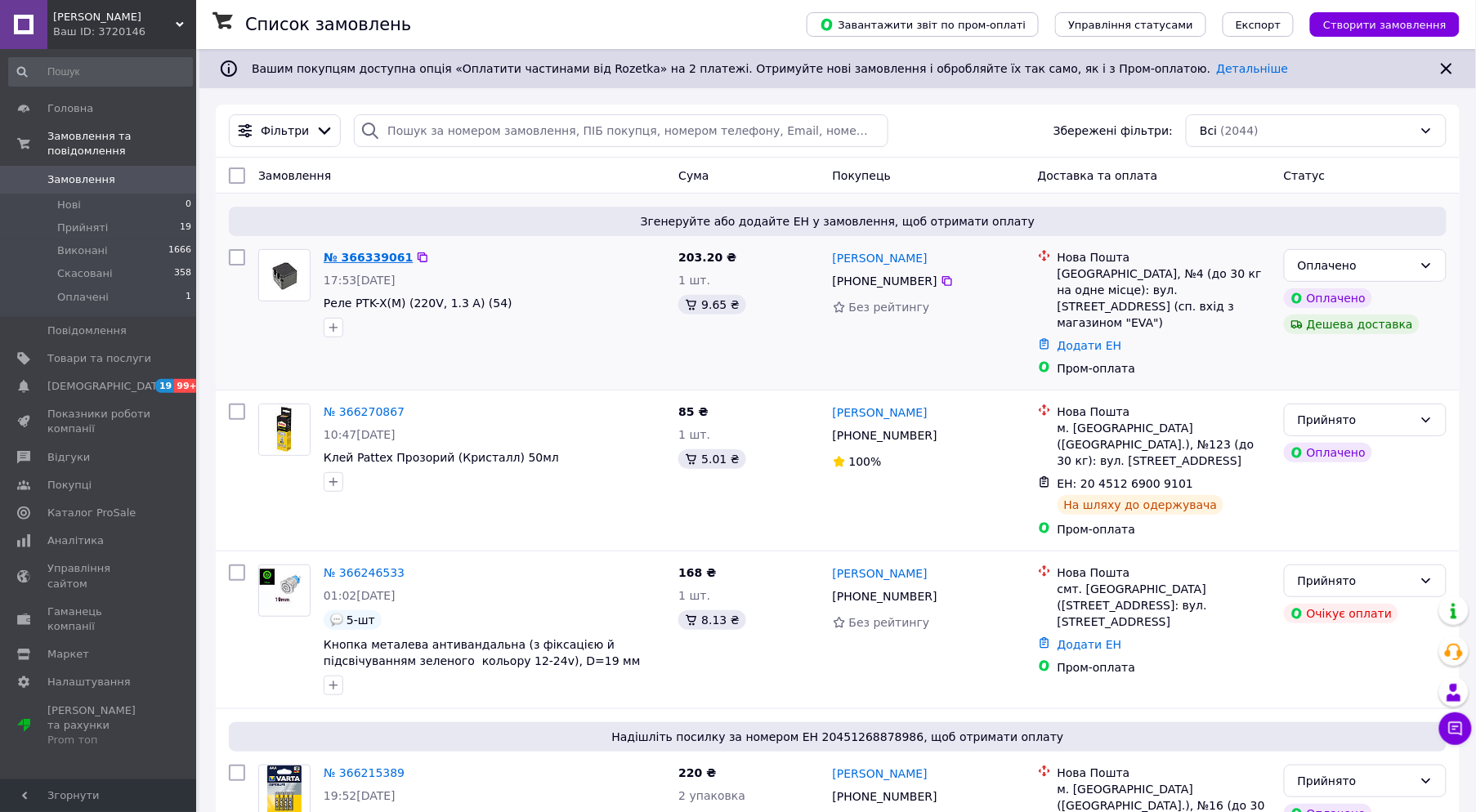
click at [359, 255] on link "№ 366339061" at bounding box center [368, 257] width 89 height 13
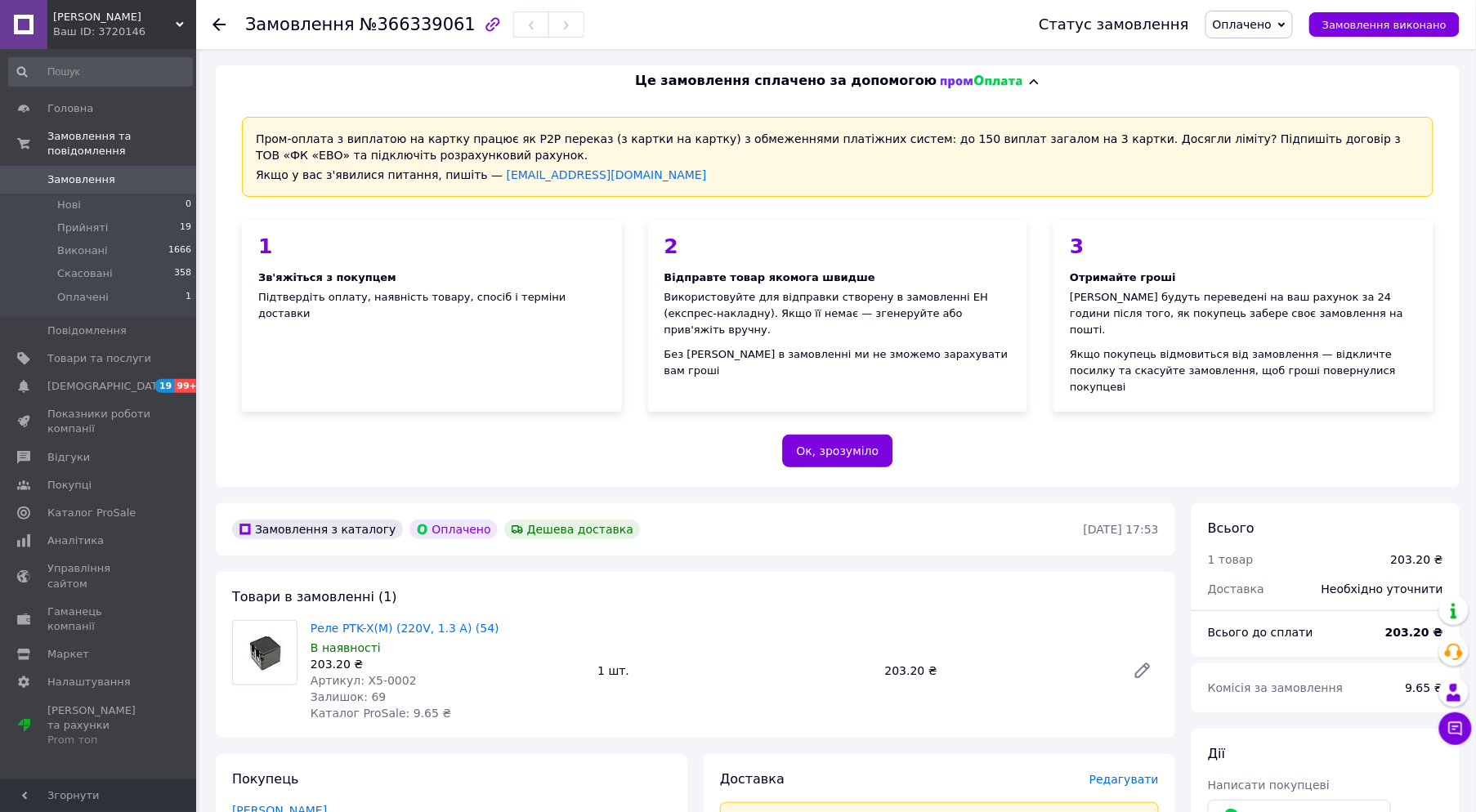
click at [1270, 29] on span "Оплачено" at bounding box center [1242, 24] width 59 height 13
click at [1283, 54] on li "Прийнято" at bounding box center [1249, 57] width 86 height 25
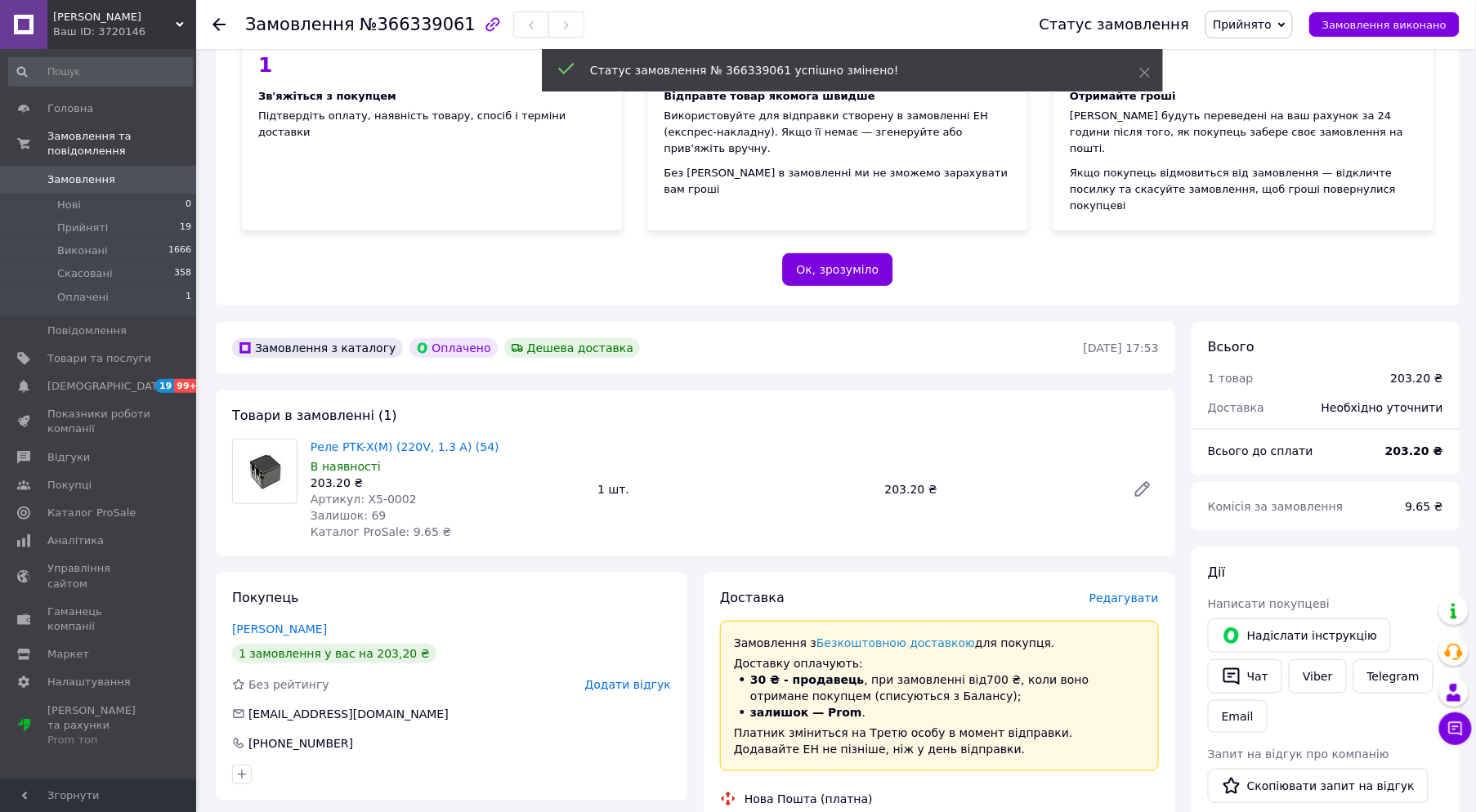
scroll to position [545, 0]
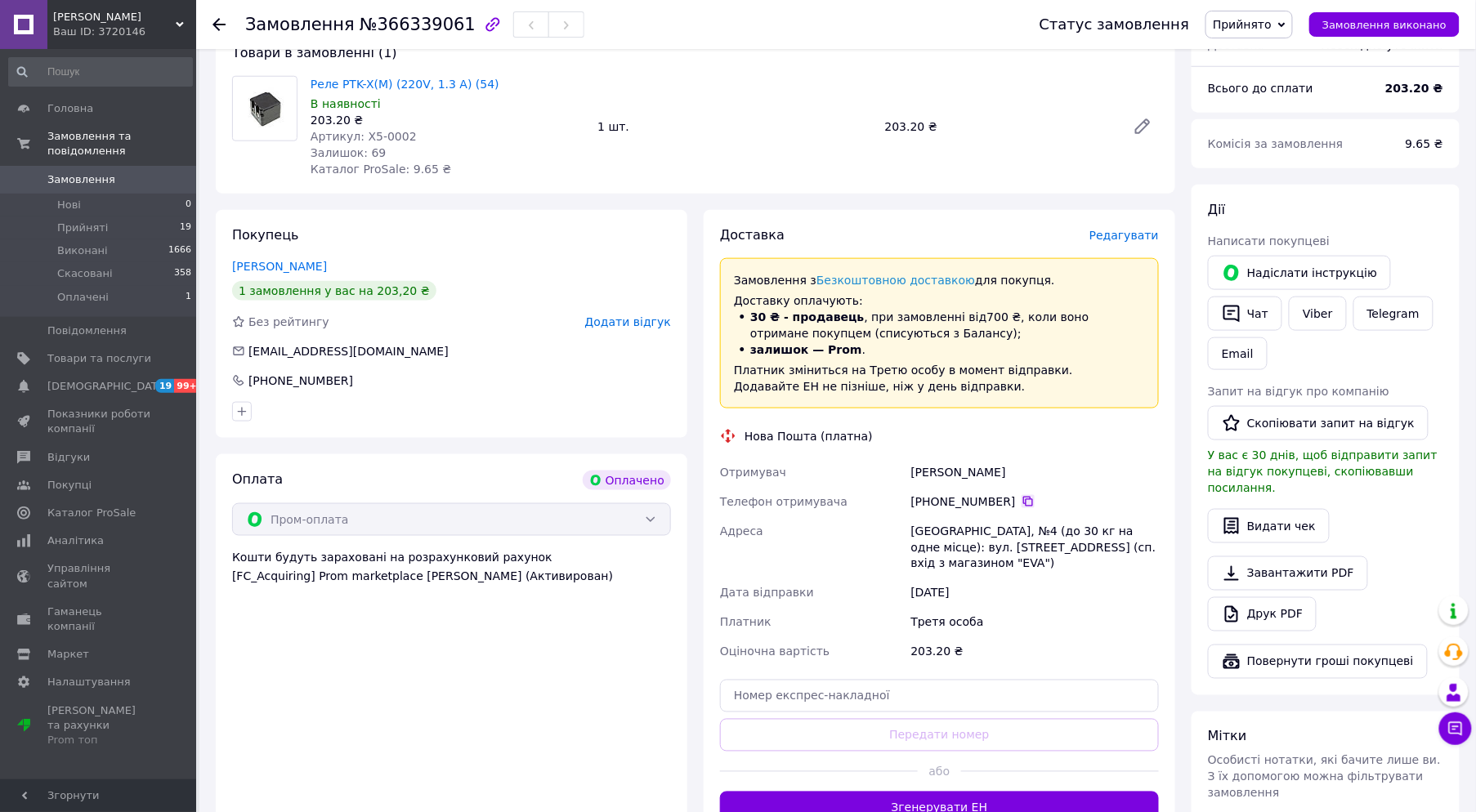
click at [1021, 496] on icon at bounding box center [1028, 502] width 13 height 13
drag, startPoint x: 1012, startPoint y: 436, endPoint x: 805, endPoint y: 435, distance: 207.0
click at [806, 457] on div "Отримувач Казакова Оксана Телефон отримувача +380 63 852 24 76   Адреса Крамато…" at bounding box center [939, 562] width 446 height 209
copy div "Отримувач Казакова Оксана"
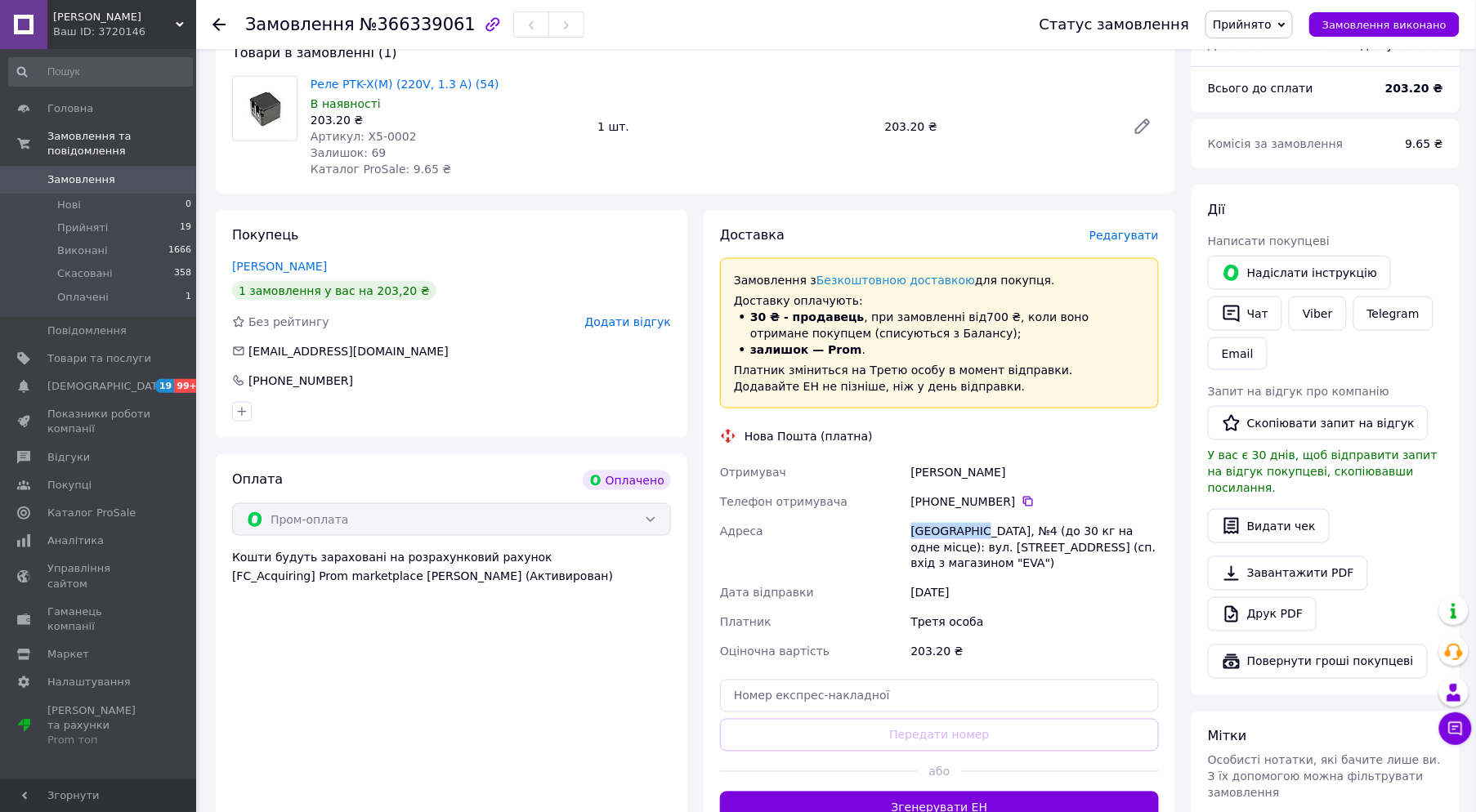
drag, startPoint x: 977, startPoint y: 501, endPoint x: 910, endPoint y: 503, distance: 67.0
click at [910, 516] on div "Краматорськ, №4 (до 30 кг на одне місце): вул. Хортицька, 34 (сп. вхід з магази…" at bounding box center [1034, 547] width 254 height 62
copy div "Краматорськ"
click at [1103, 608] on div "Третя особа" at bounding box center [1034, 622] width 254 height 29
click at [895, 680] on input "text" at bounding box center [939, 696] width 439 height 33
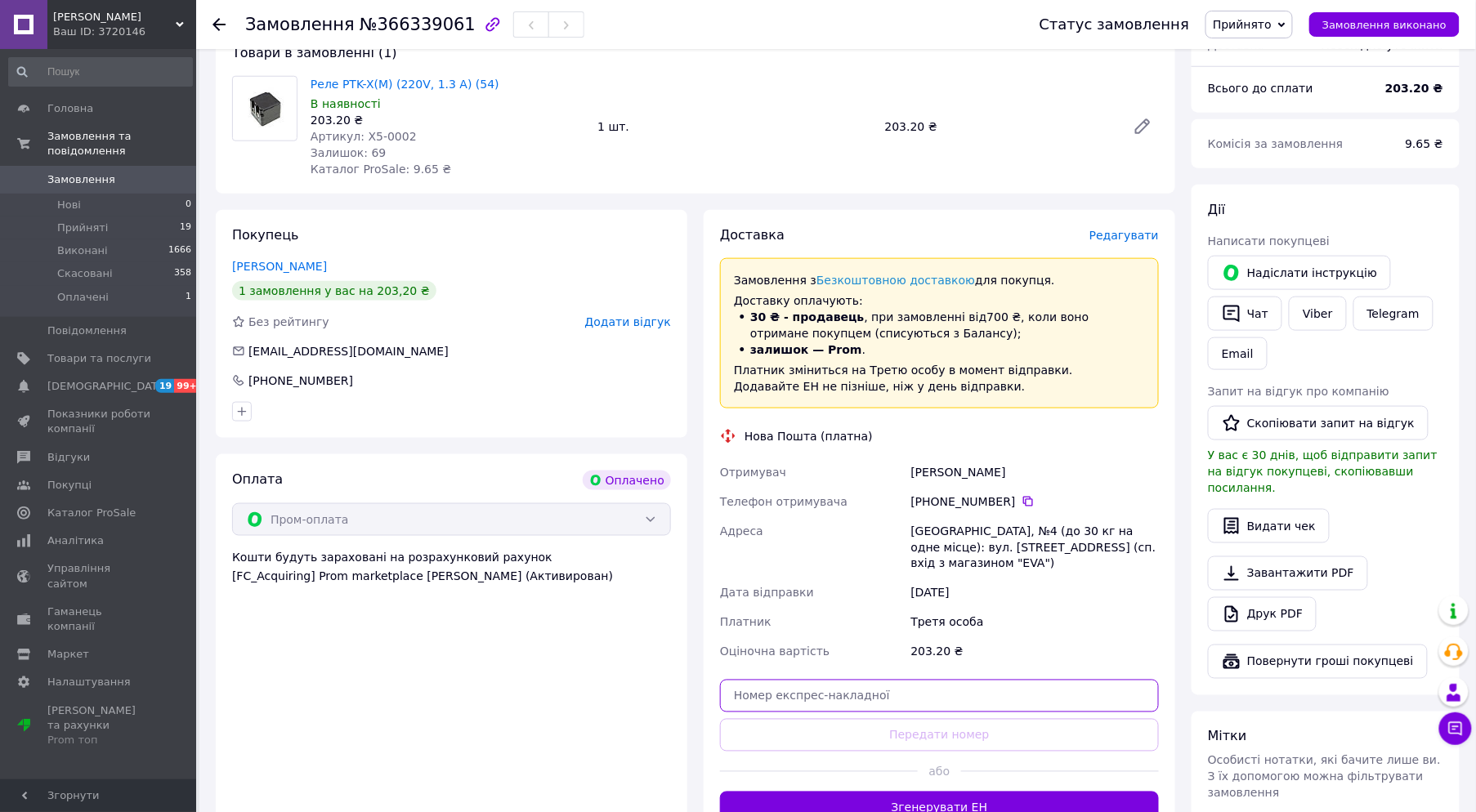
paste input "20451269211097"
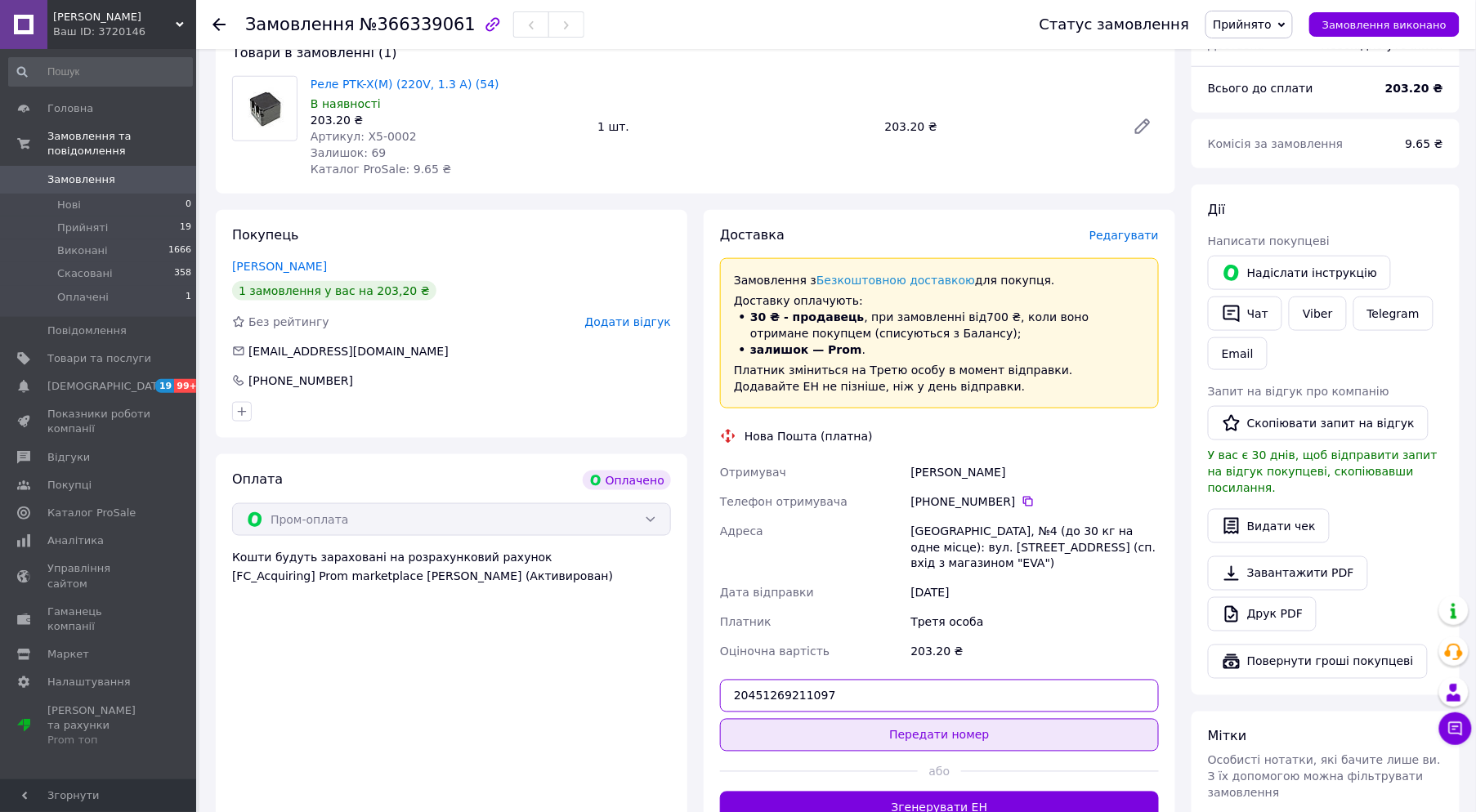
type input "20451269211097"
click at [921, 719] on button "Передати номер" at bounding box center [939, 735] width 439 height 33
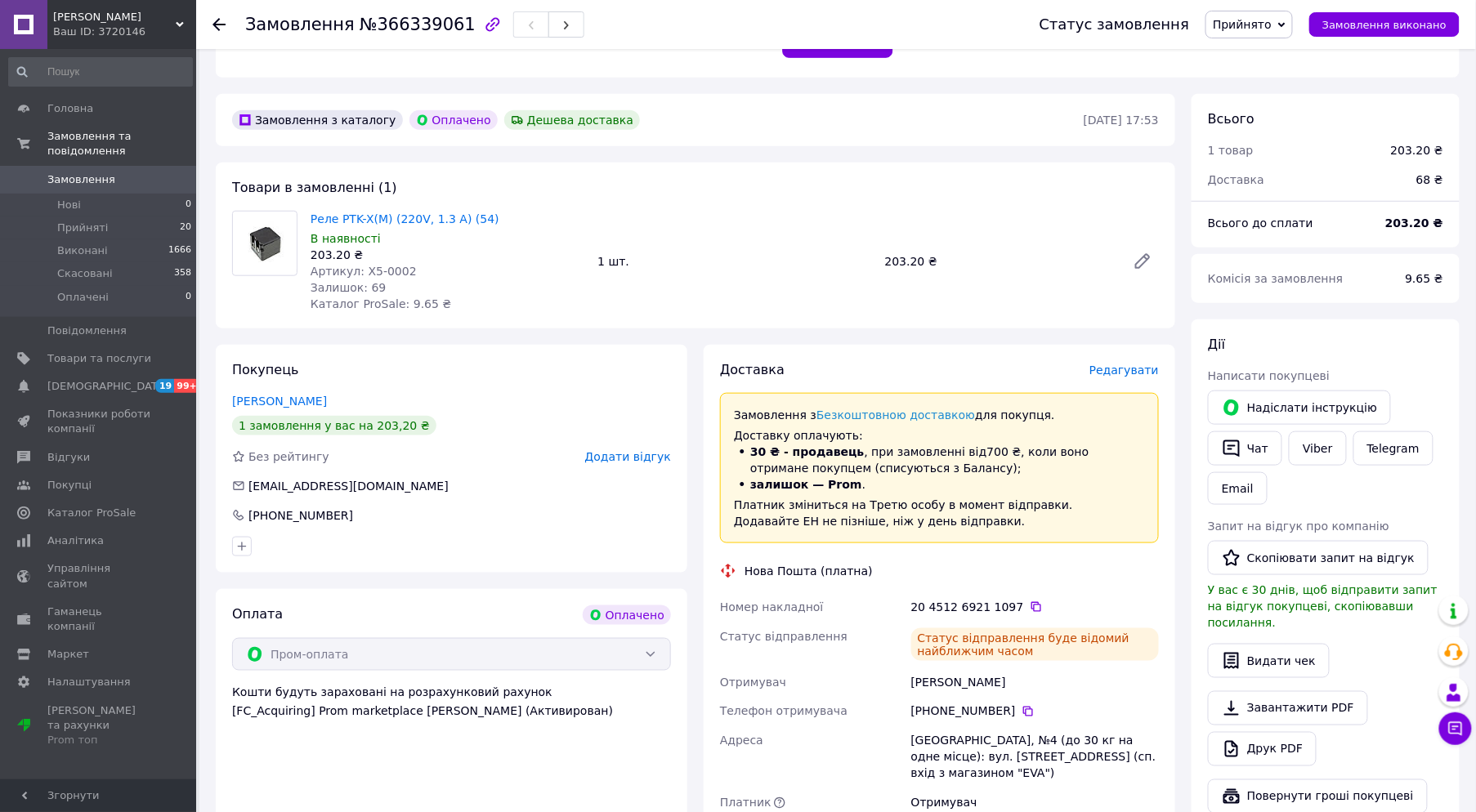
scroll to position [469, 0]
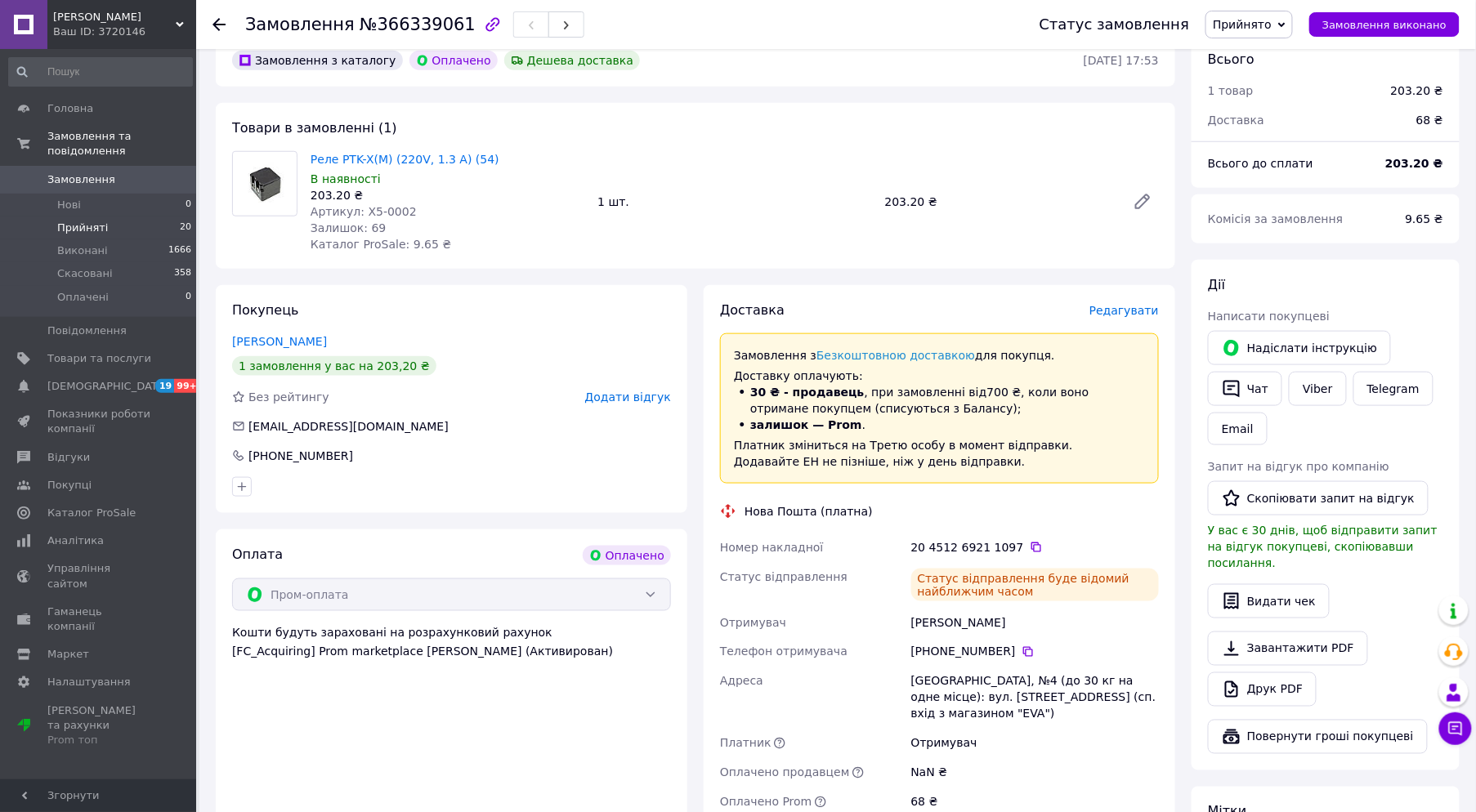
click at [118, 217] on li "Прийняті 20" at bounding box center [101, 228] width 201 height 23
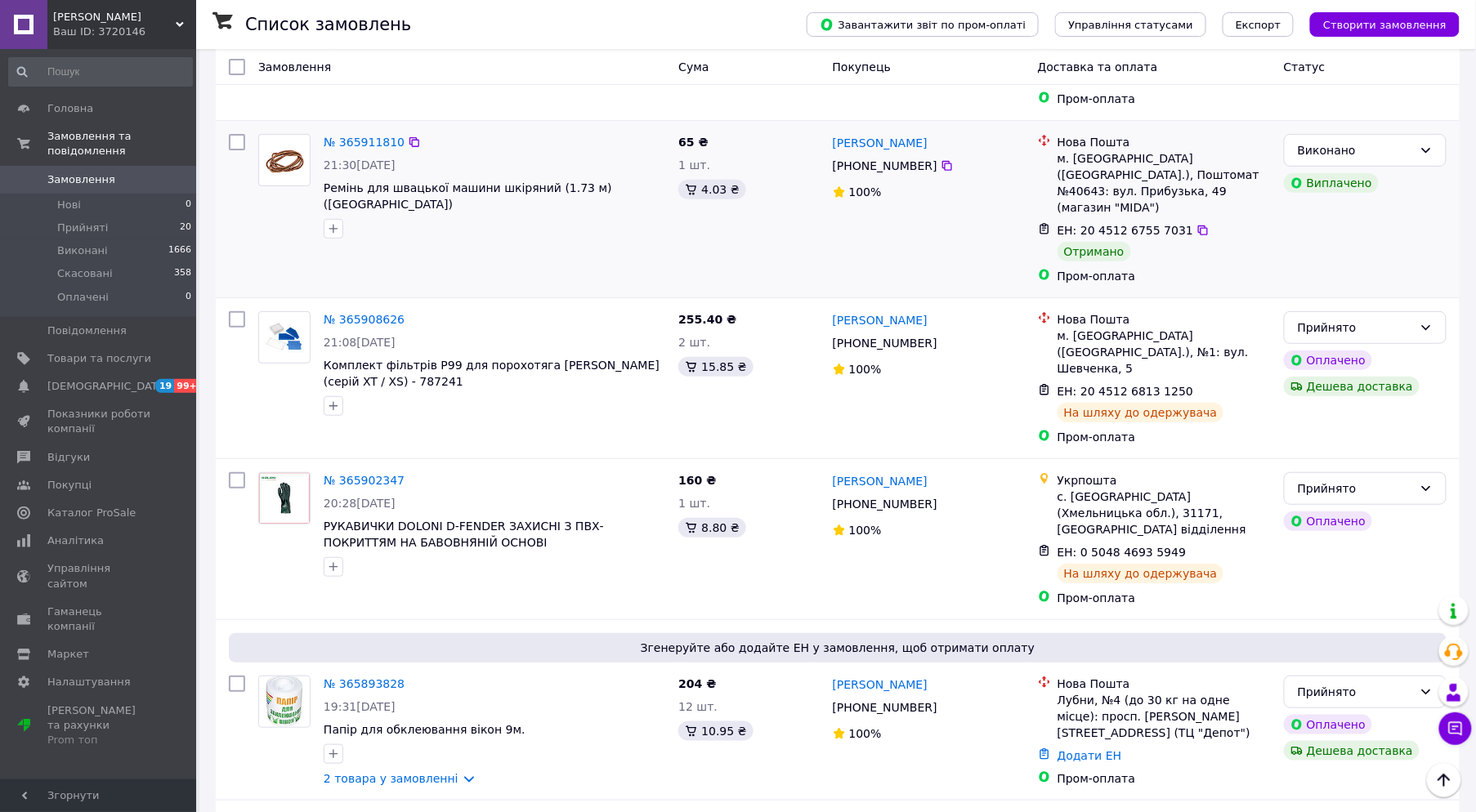
scroll to position [2359, 0]
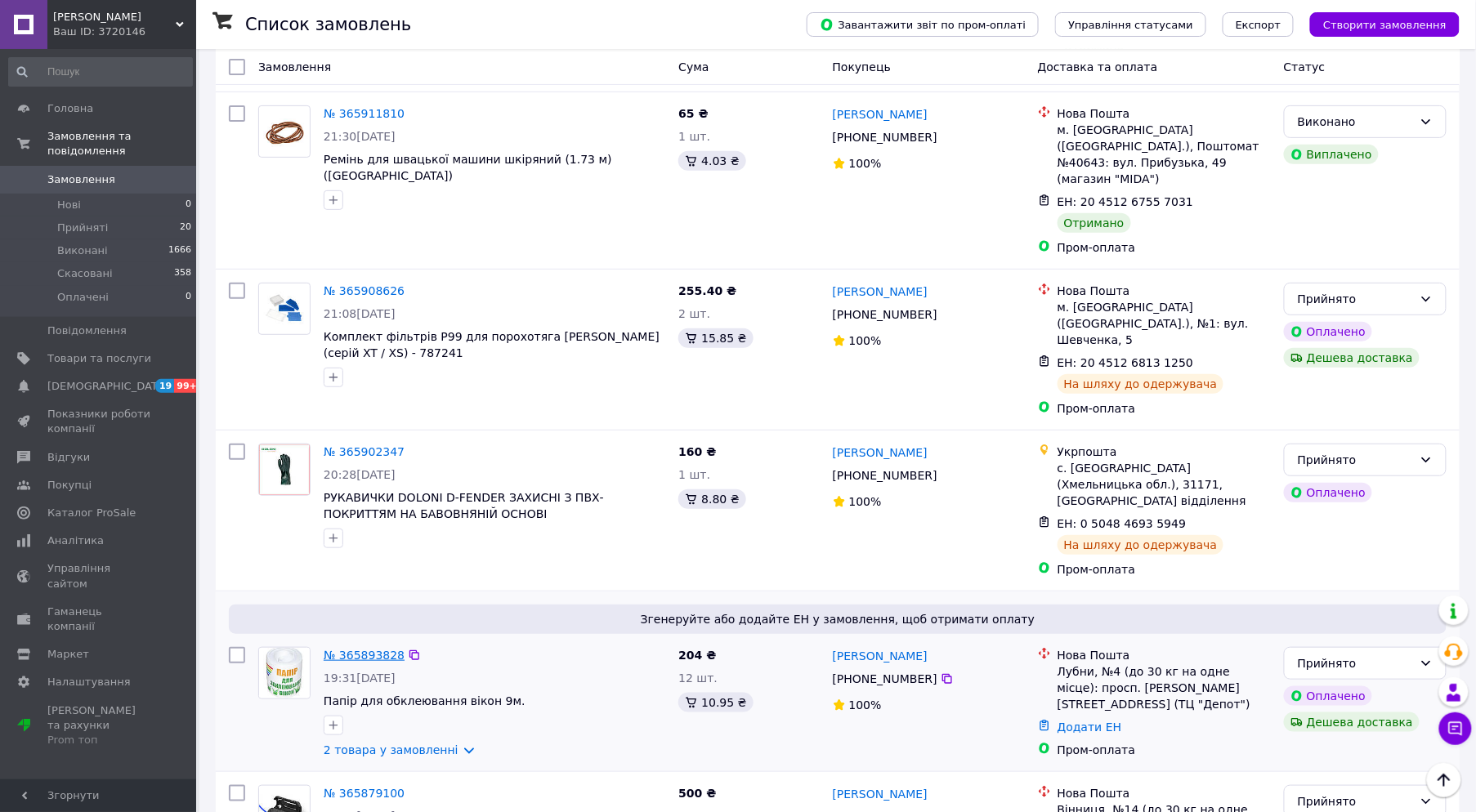
click at [339, 649] on link "№ 365893828" at bounding box center [364, 655] width 81 height 13
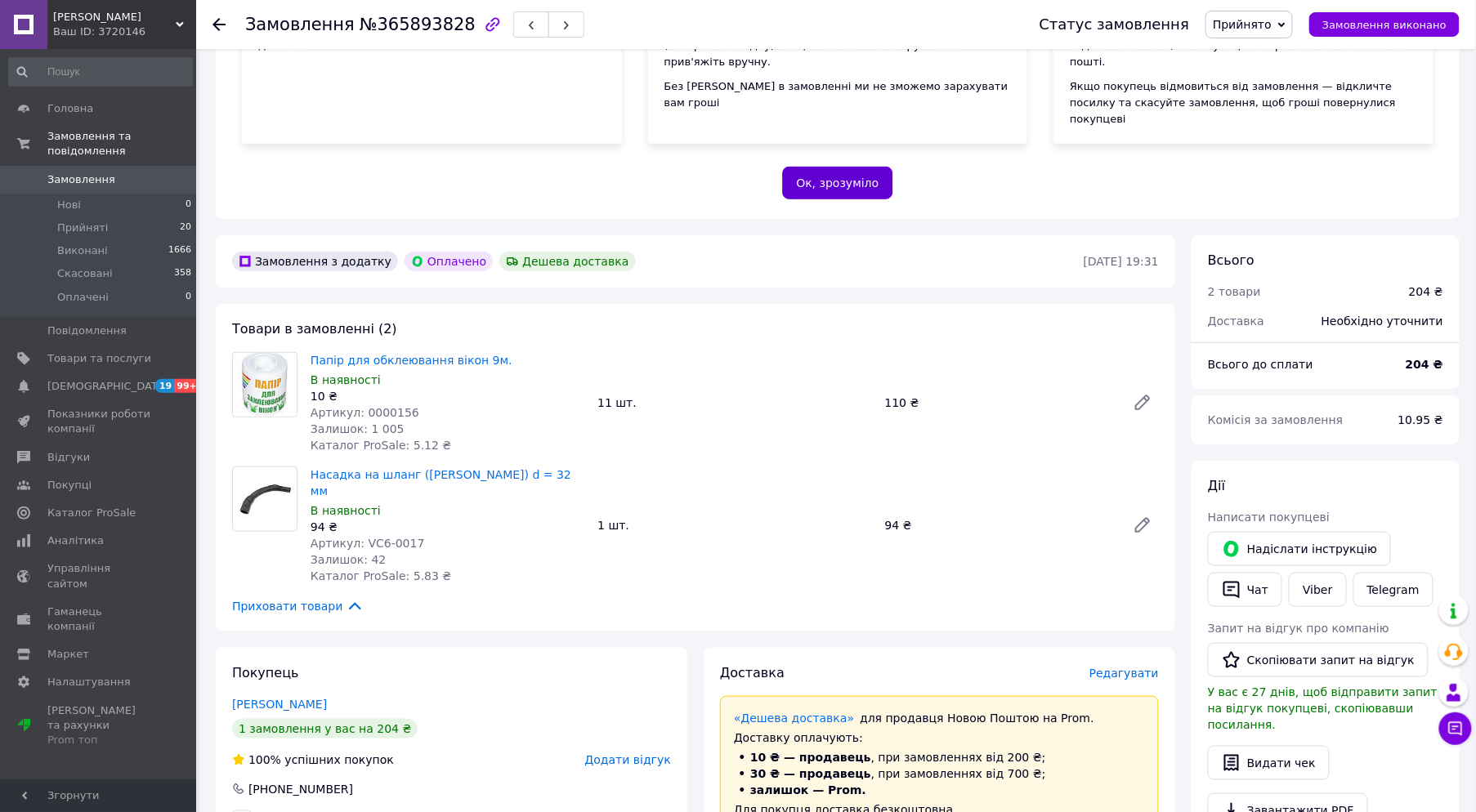
scroll to position [272, 0]
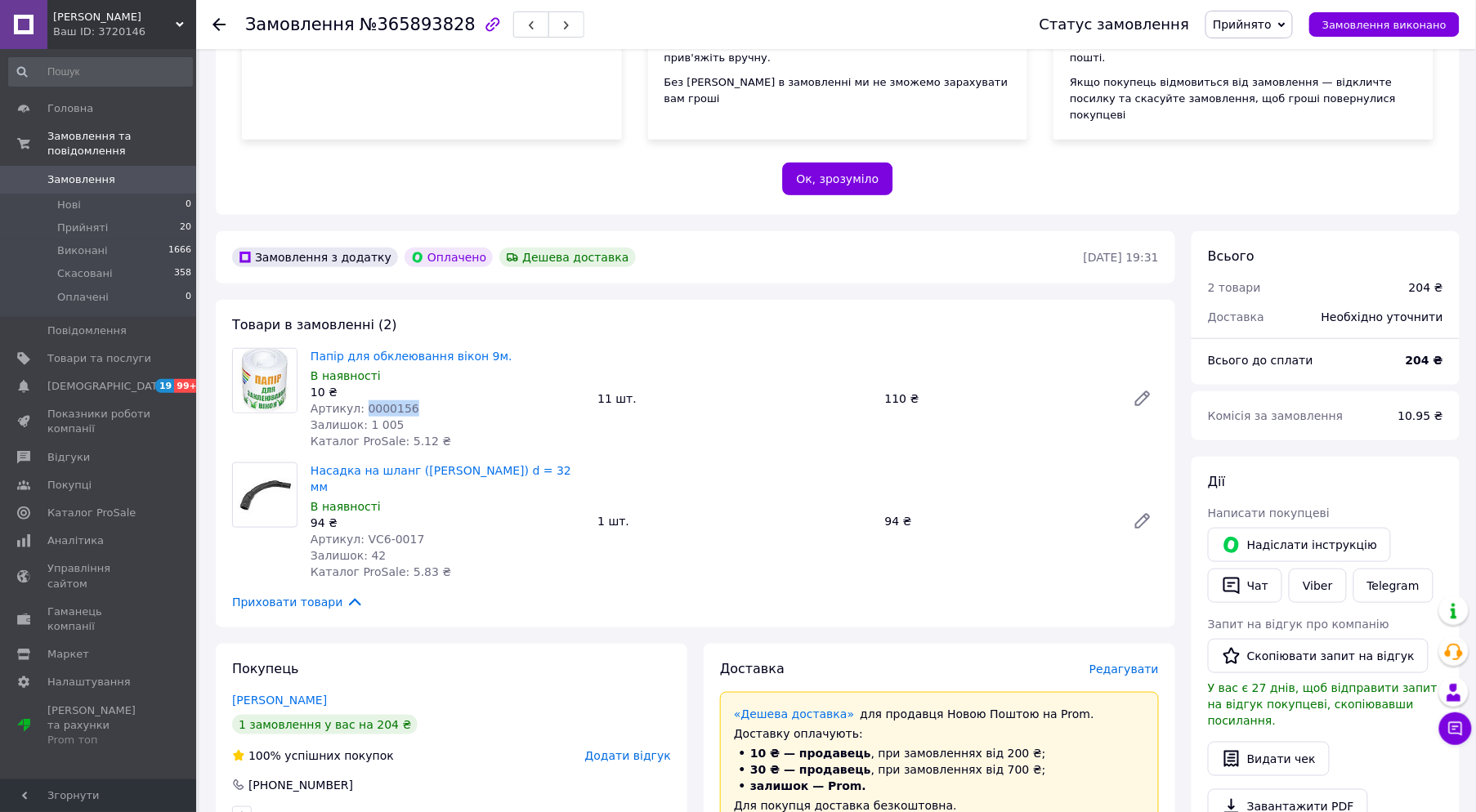
drag, startPoint x: 420, startPoint y: 380, endPoint x: 359, endPoint y: 378, distance: 61.0
click at [359, 400] on div "Артикул: 0000156" at bounding box center [447, 408] width 274 height 16
copy span "0000156"
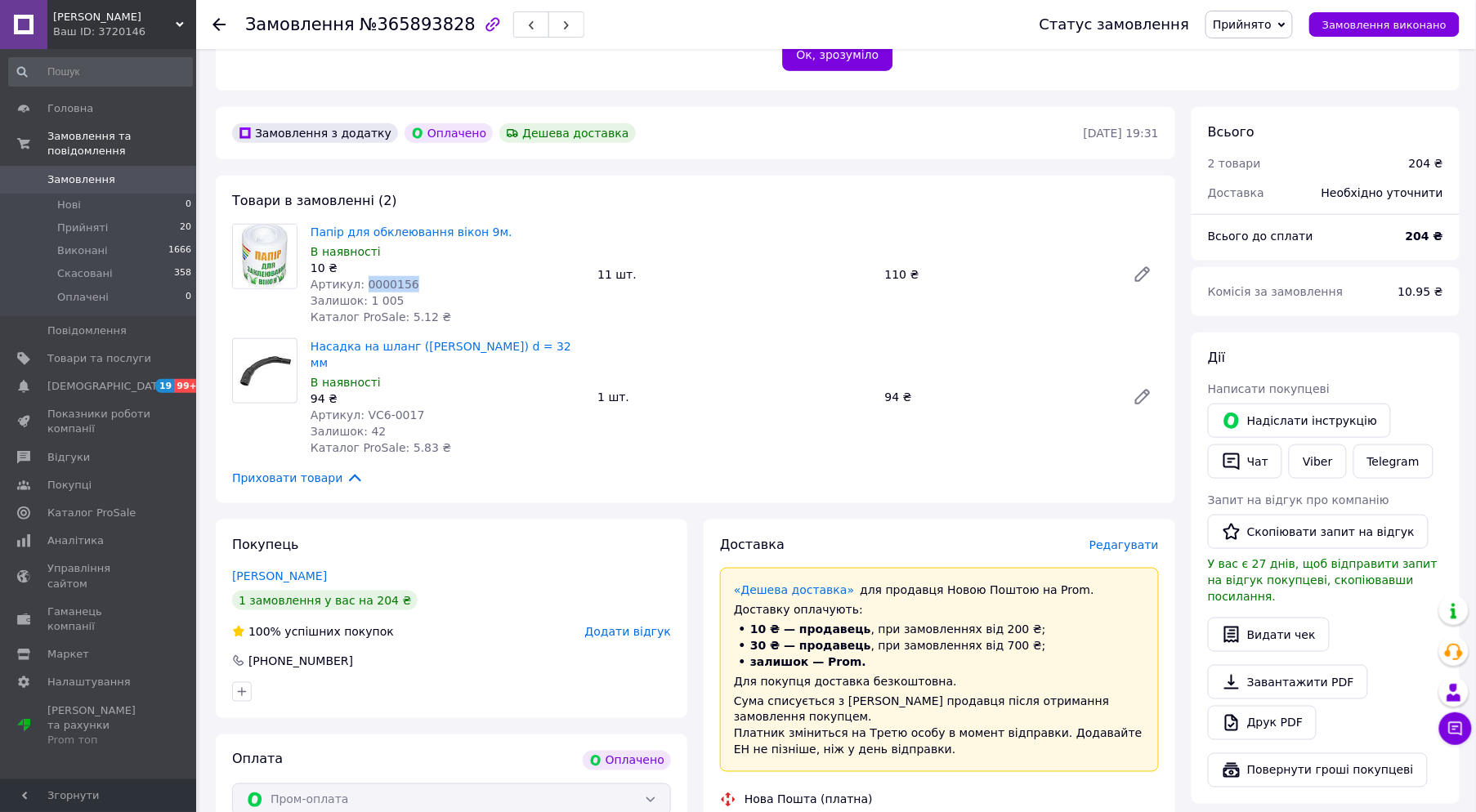
scroll to position [635, 0]
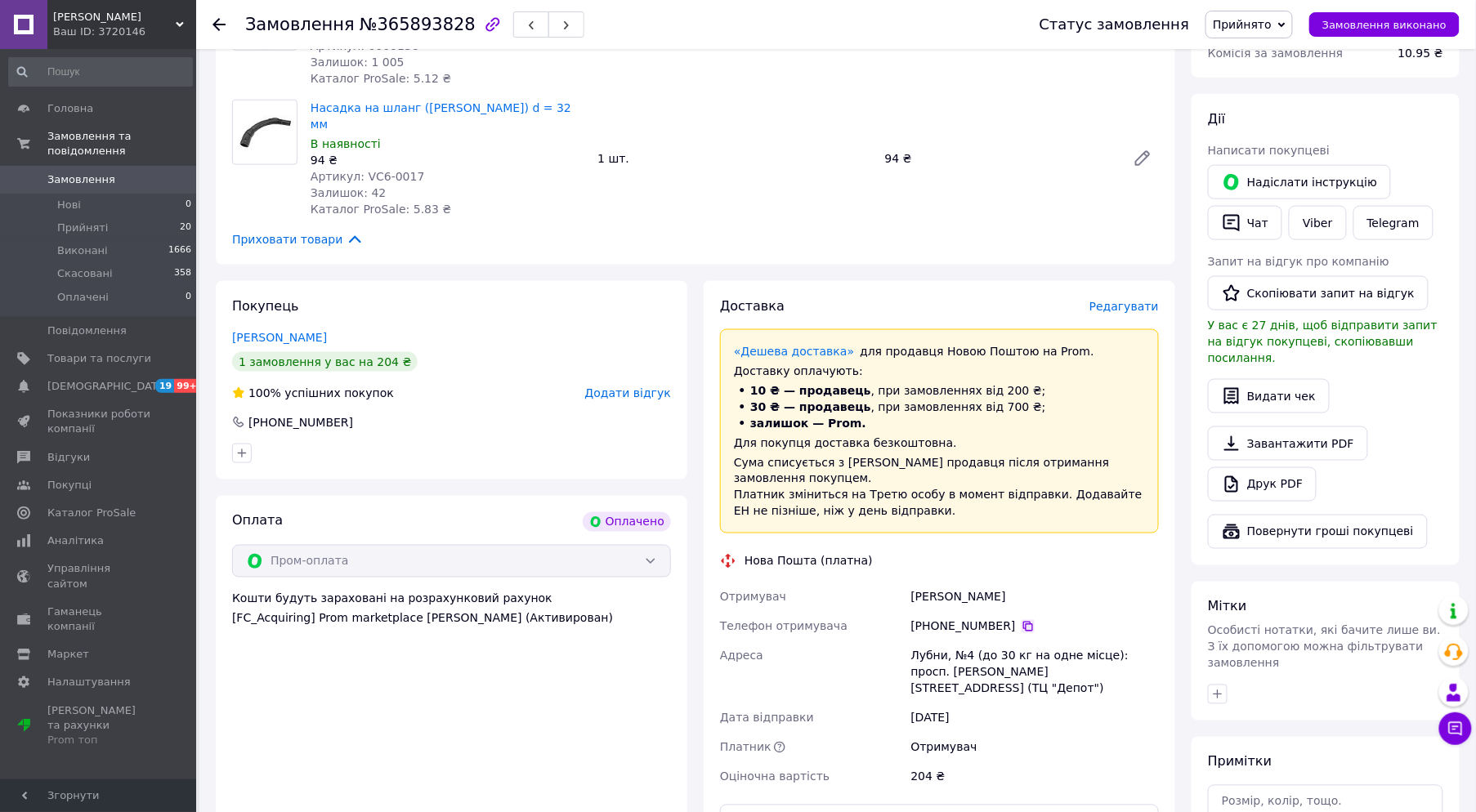
click at [1021, 620] on icon at bounding box center [1028, 627] width 13 height 13
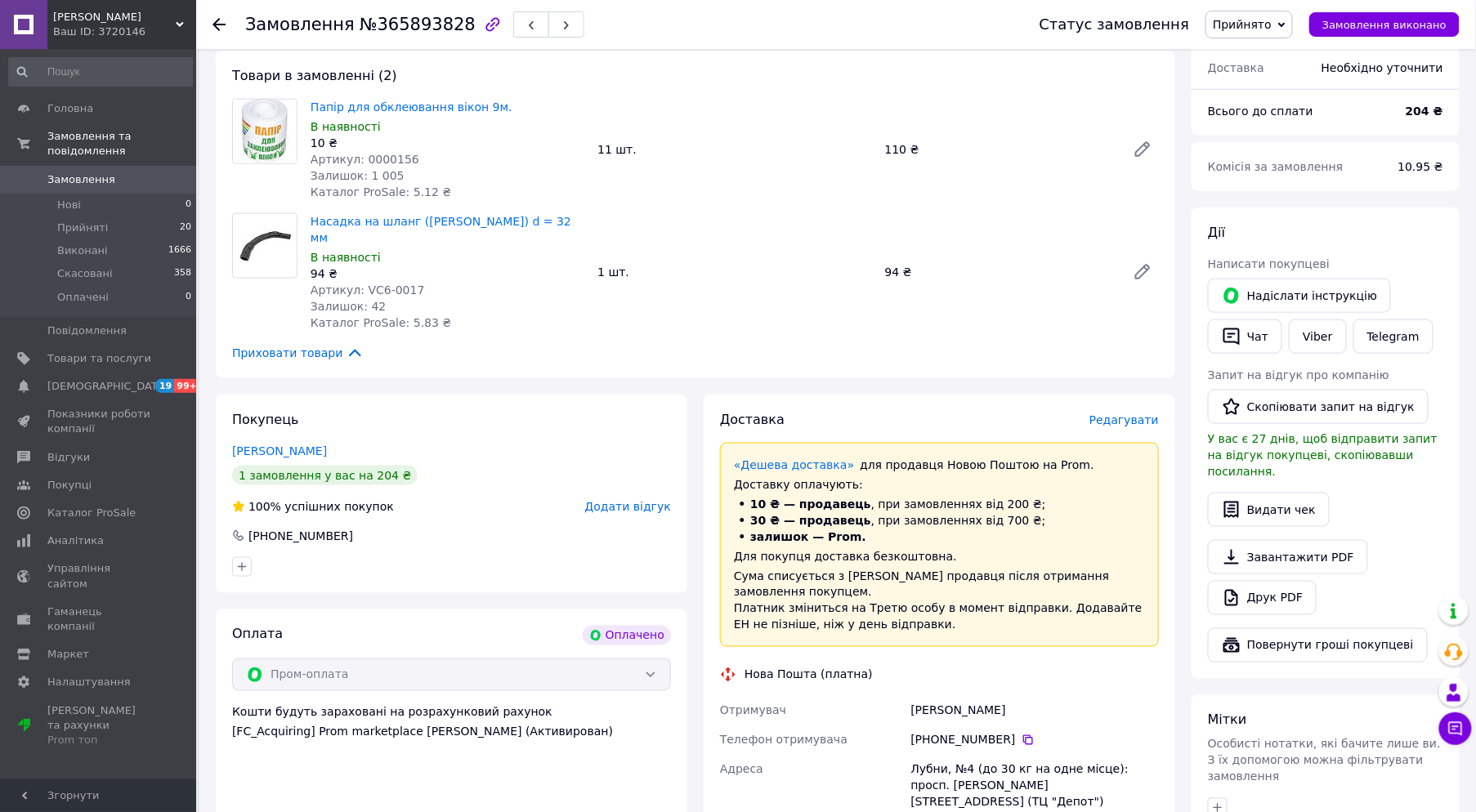
scroll to position [545, 0]
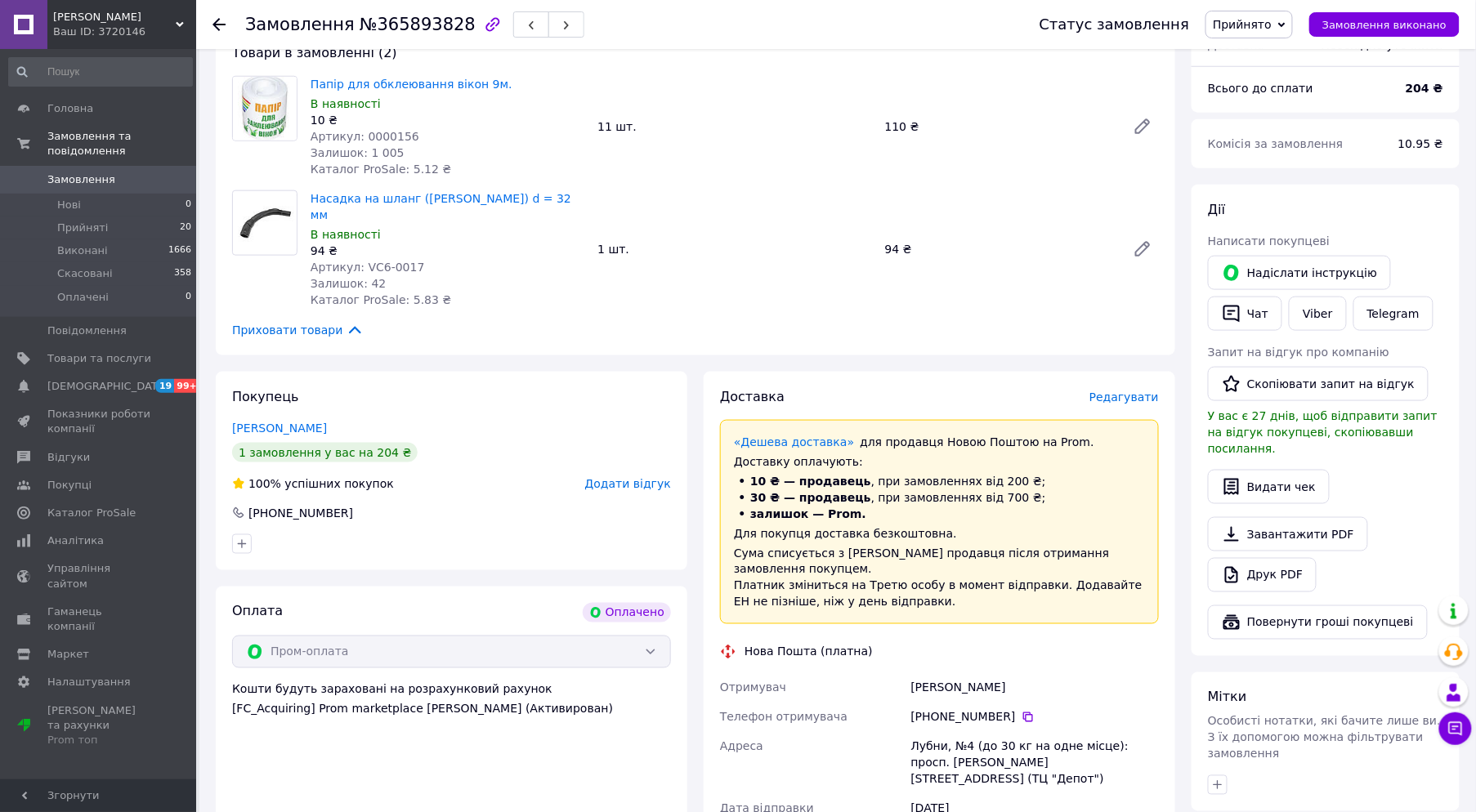
drag, startPoint x: 1010, startPoint y: 622, endPoint x: 907, endPoint y: 625, distance: 103.0
click at [907, 673] on div "[PERSON_NAME]" at bounding box center [1034, 687] width 254 height 29
copy div "Семенко Григорій"
drag, startPoint x: 942, startPoint y: 677, endPoint x: 899, endPoint y: 676, distance: 43.0
click at [899, 676] on div "Отримувач Семенко Григорій Телефон отримувача +380 68 215 57 99   Адреса Лубни,…" at bounding box center [939, 777] width 446 height 209
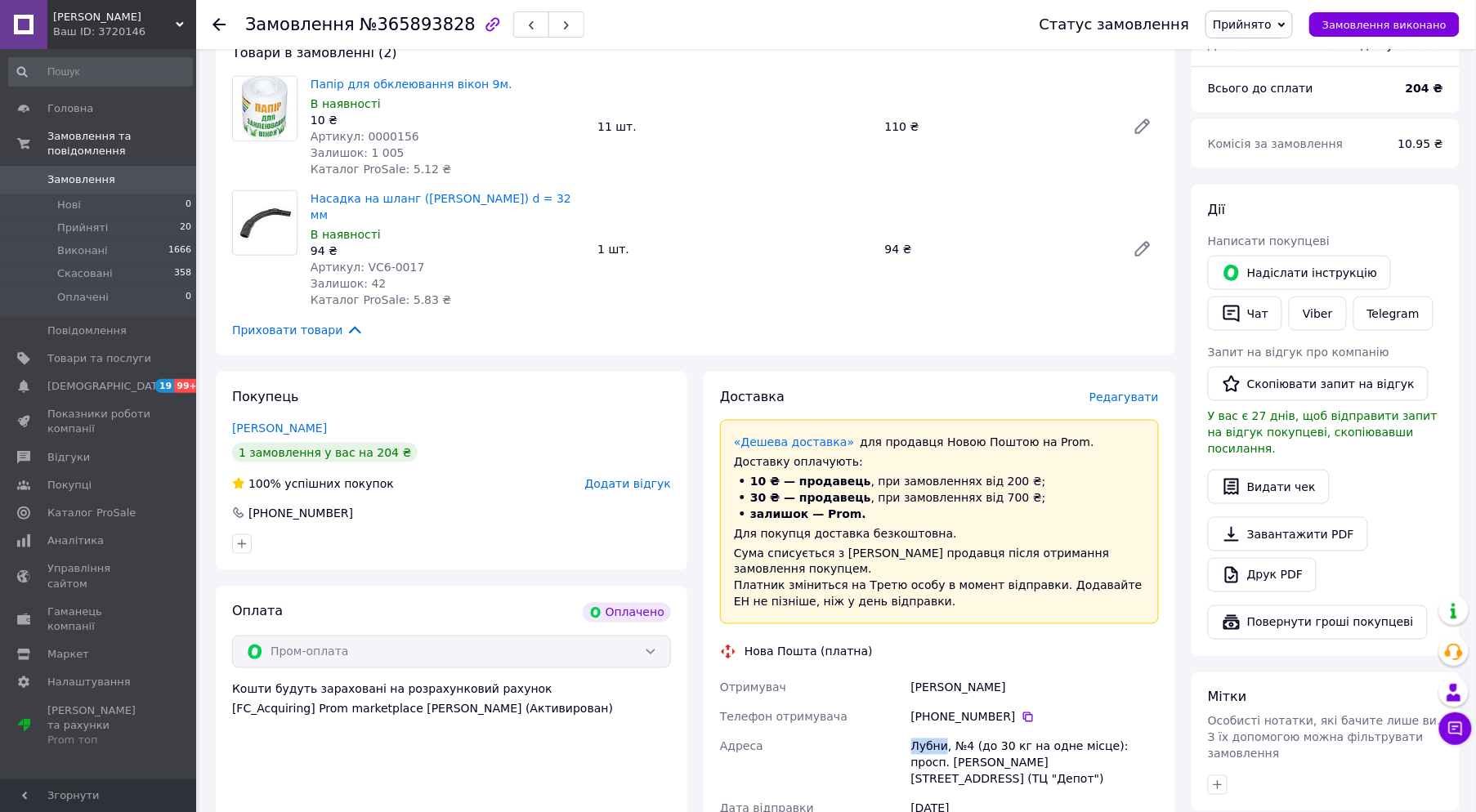
copy div "Адреса Лубни"
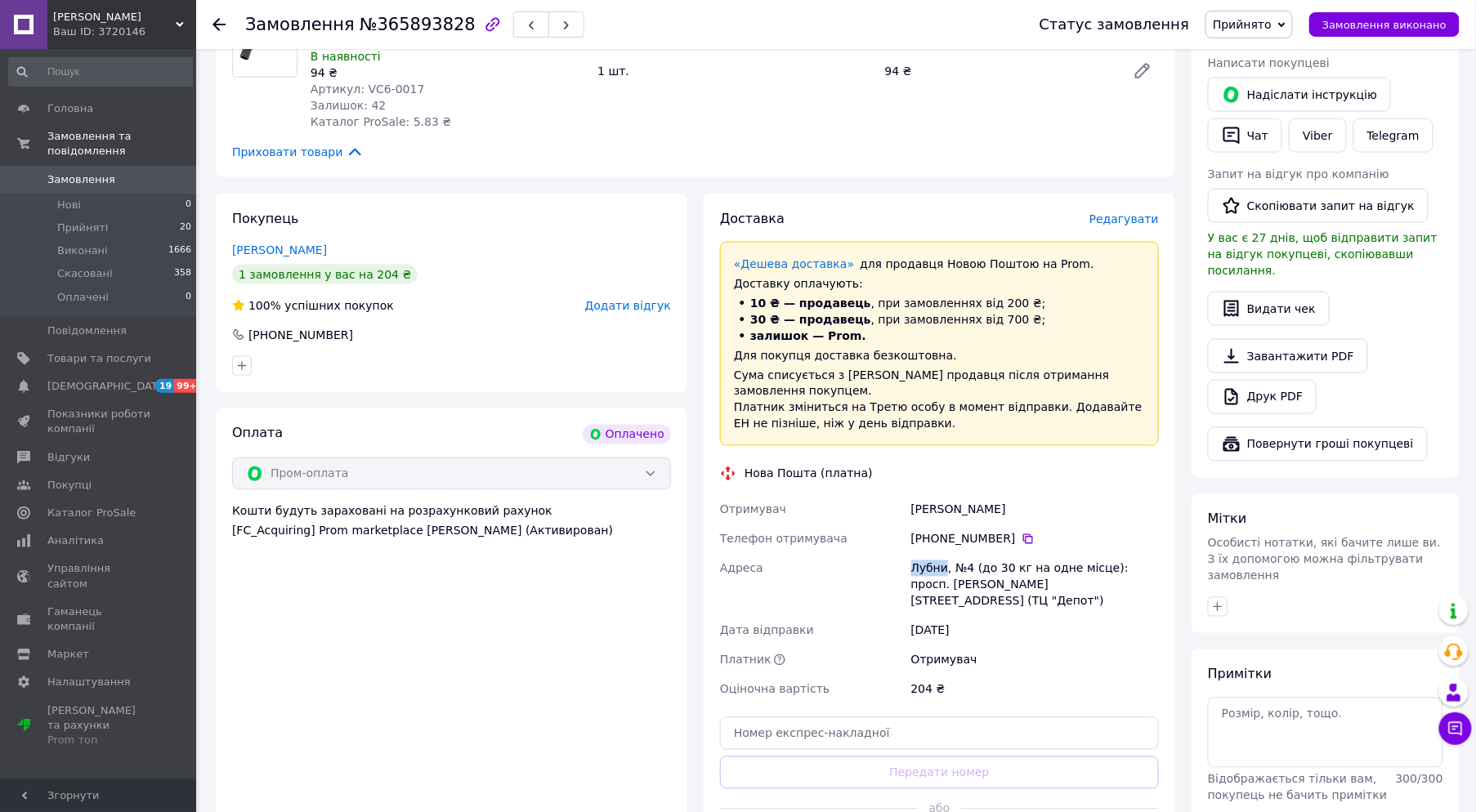
scroll to position [726, 0]
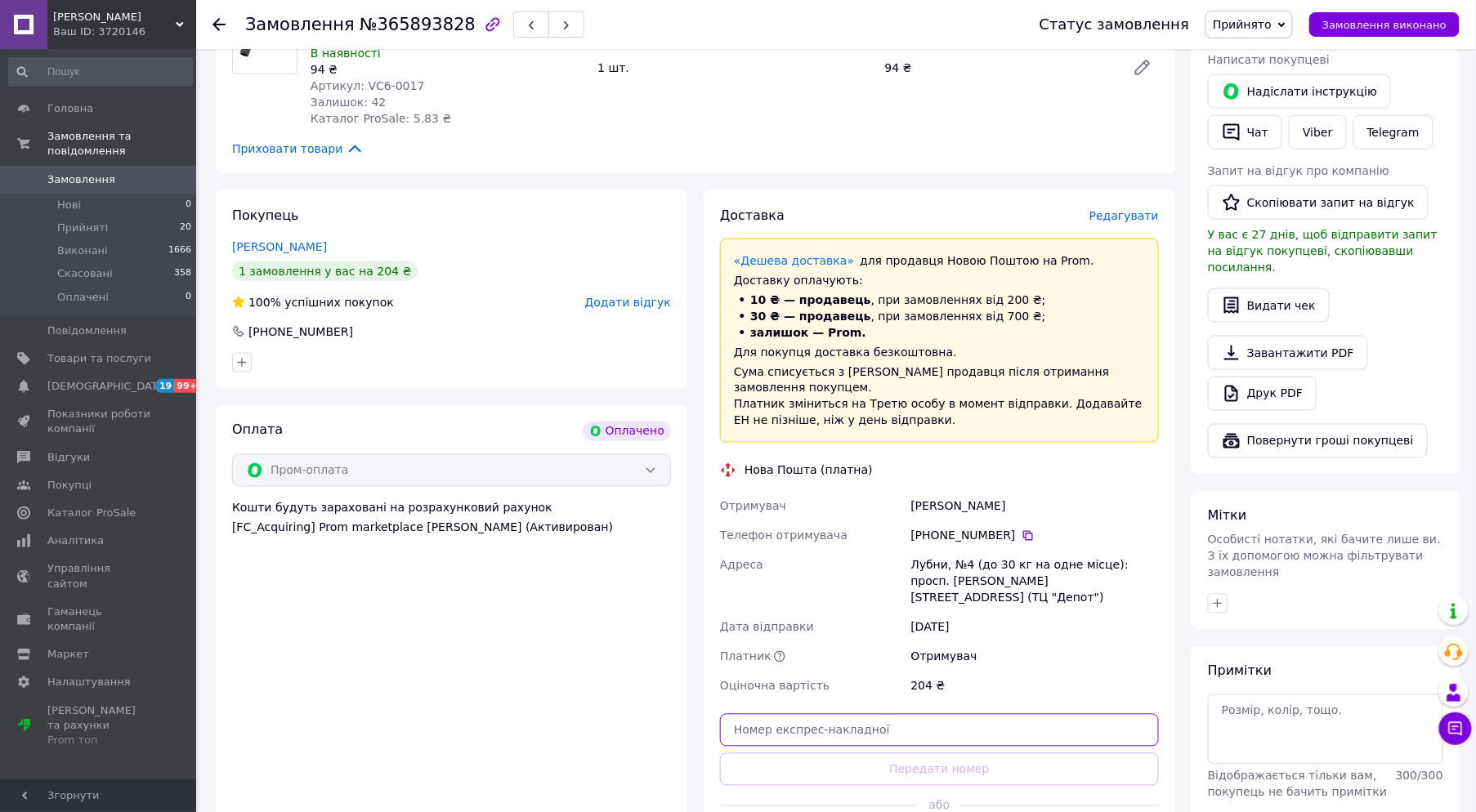
click at [948, 714] on input "text" at bounding box center [939, 730] width 439 height 33
paste input "20451269214875"
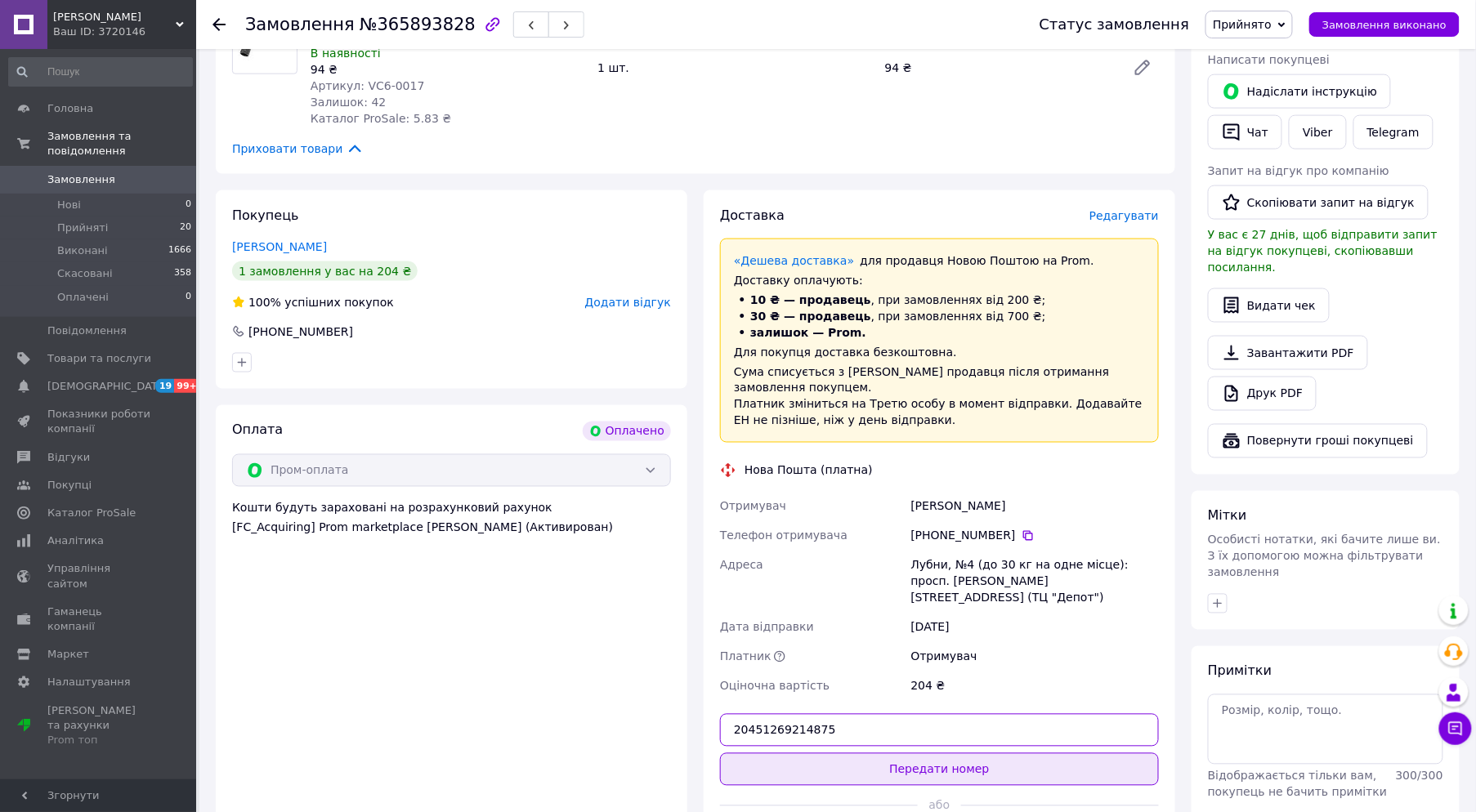
type input "20451269214875"
click at [962, 753] on button "Передати номер" at bounding box center [939, 769] width 439 height 33
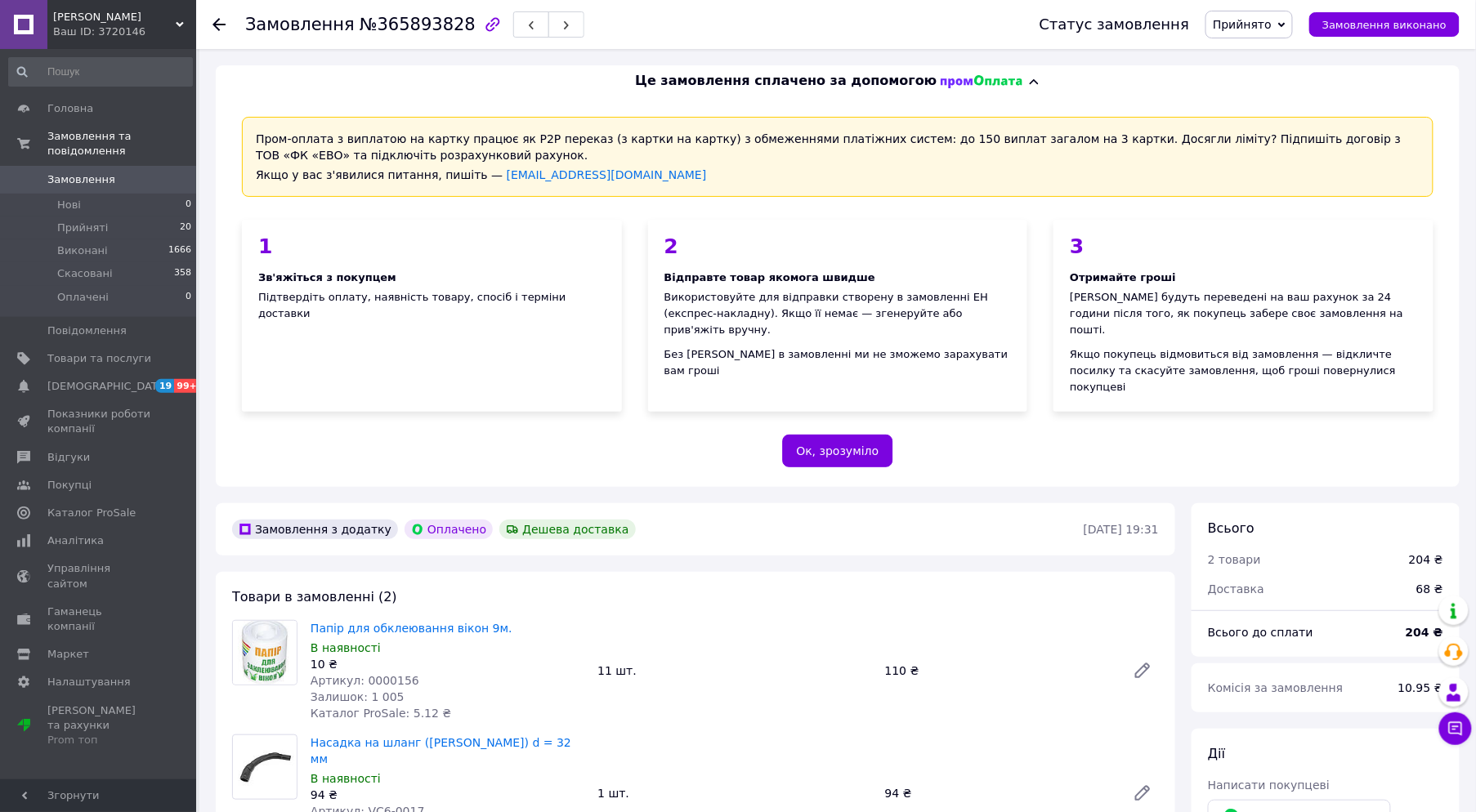
click at [120, 49] on div "Головна Замовлення та повідомлення Замовлення 0 Нові 0 Прийняті 20 Виконані 166…" at bounding box center [101, 416] width 201 height 735
click at [124, 26] on div "Ваш ID: 3720146" at bounding box center [125, 32] width 143 height 15
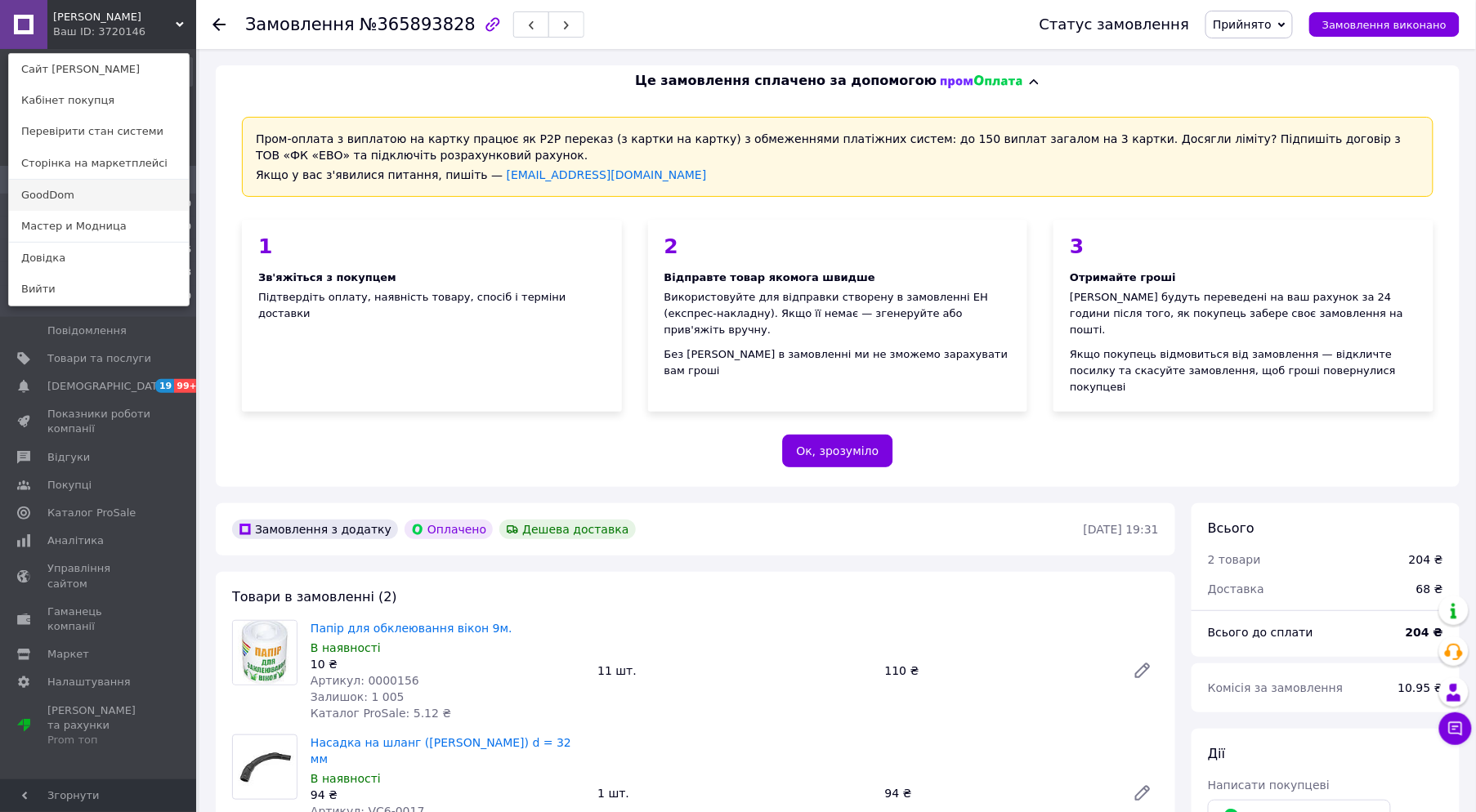
click at [74, 192] on link "GoodDom" at bounding box center [99, 195] width 180 height 31
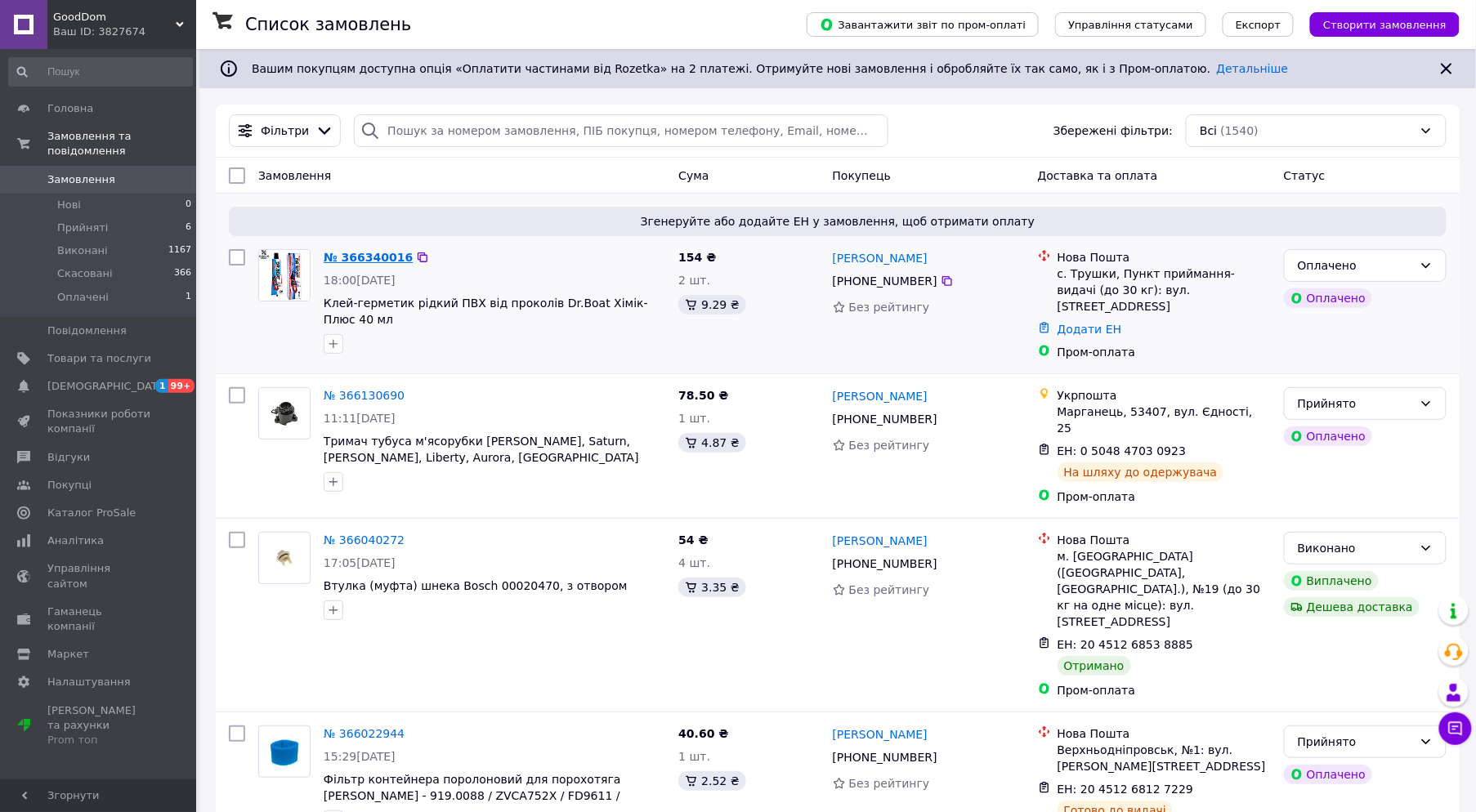
click at [340, 257] on link "№ 366340016" at bounding box center [368, 257] width 89 height 13
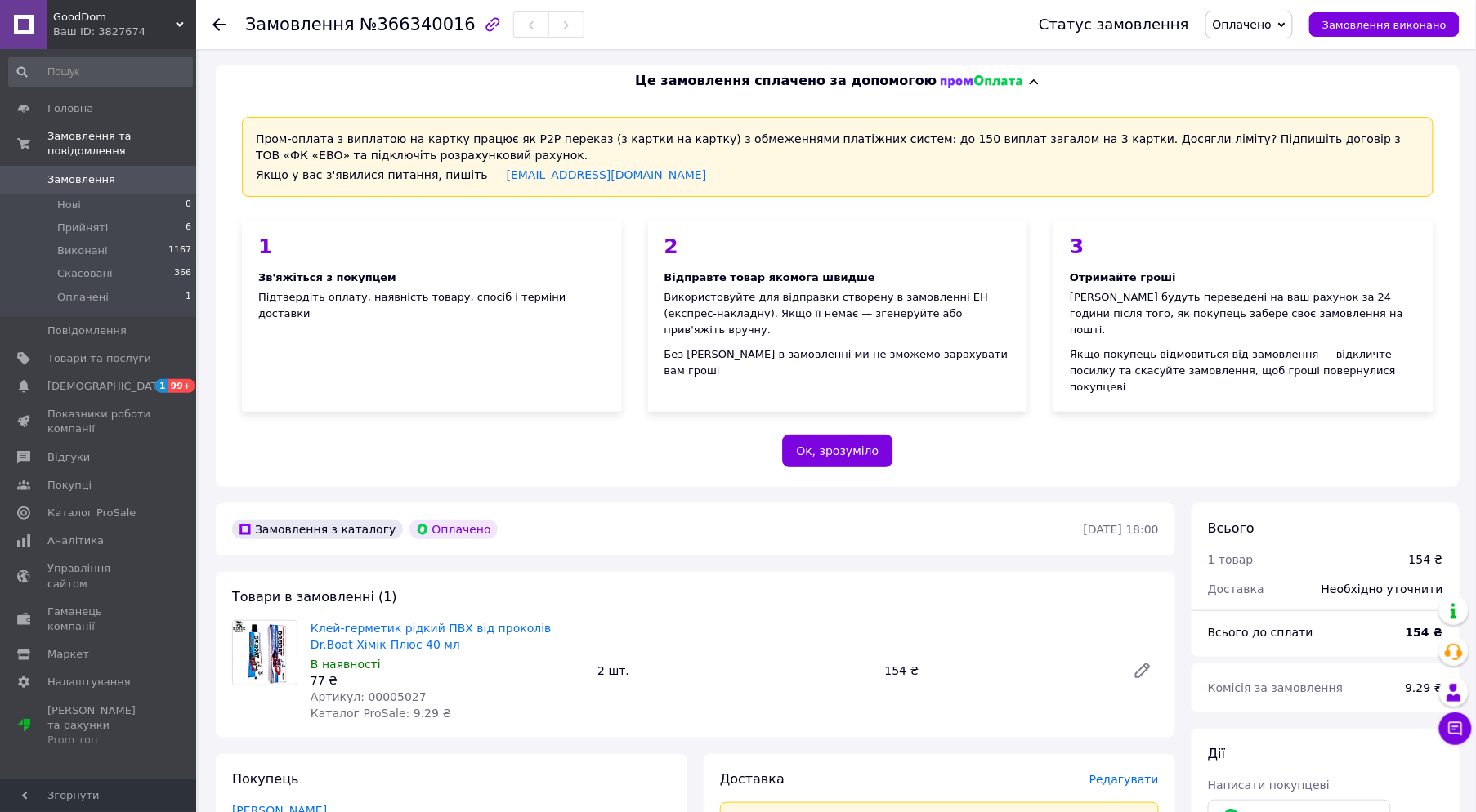
click at [1260, 26] on span "Оплачено" at bounding box center [1242, 24] width 59 height 13
click at [1259, 62] on li "Прийнято" at bounding box center [1249, 57] width 86 height 25
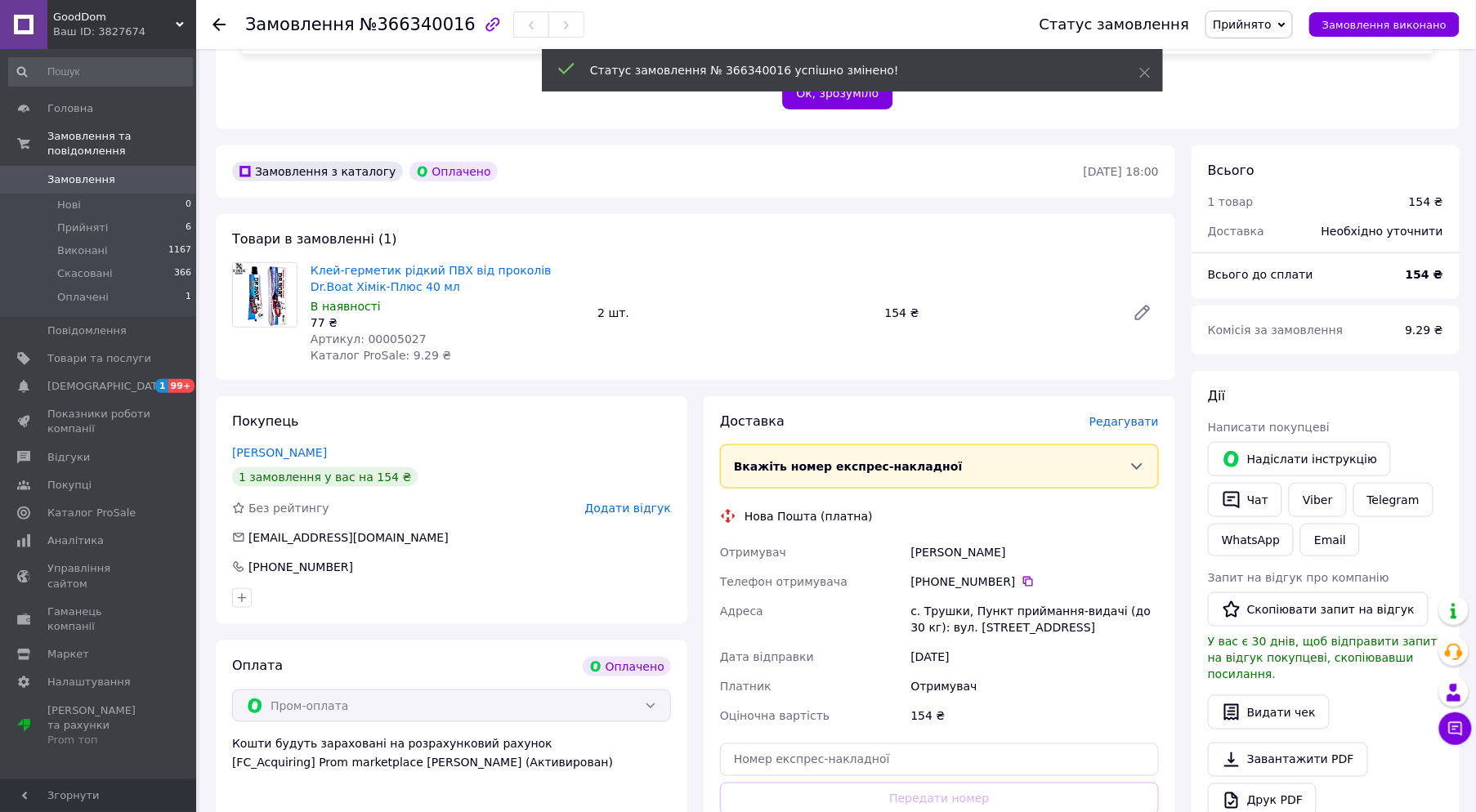
scroll to position [363, 0]
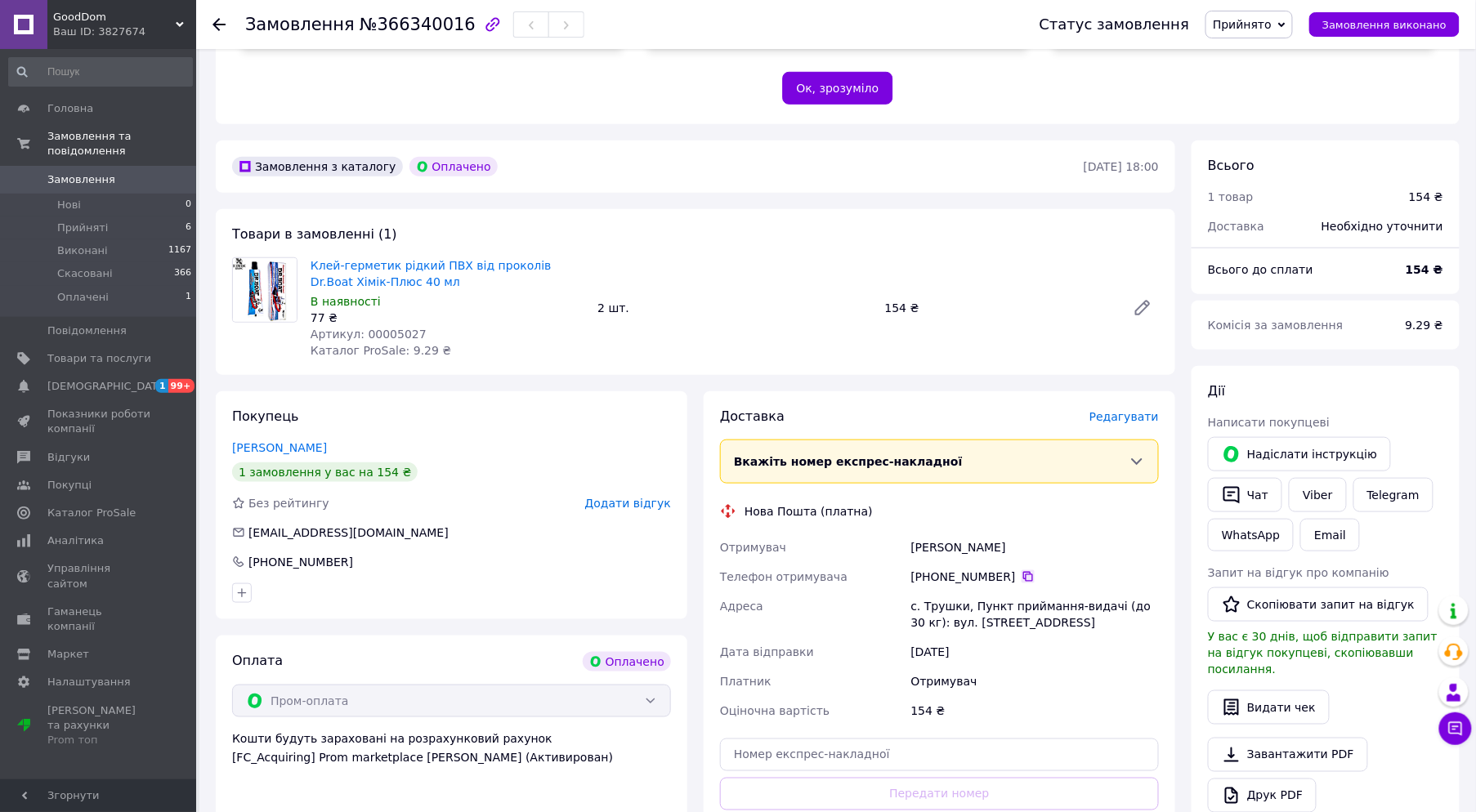
click at [1021, 570] on icon at bounding box center [1028, 577] width 13 height 13
drag, startPoint x: 983, startPoint y: 515, endPoint x: 838, endPoint y: 508, distance: 145.2
click at [838, 533] on div "Отримувач Іщенко Женя Телефон отримувача +380 93 086 91 88   Адреса с. Трушки, …" at bounding box center [939, 629] width 446 height 193
copy div "Отримувач Іщенко Женя"
drag, startPoint x: 960, startPoint y: 570, endPoint x: 924, endPoint y: 569, distance: 36.0
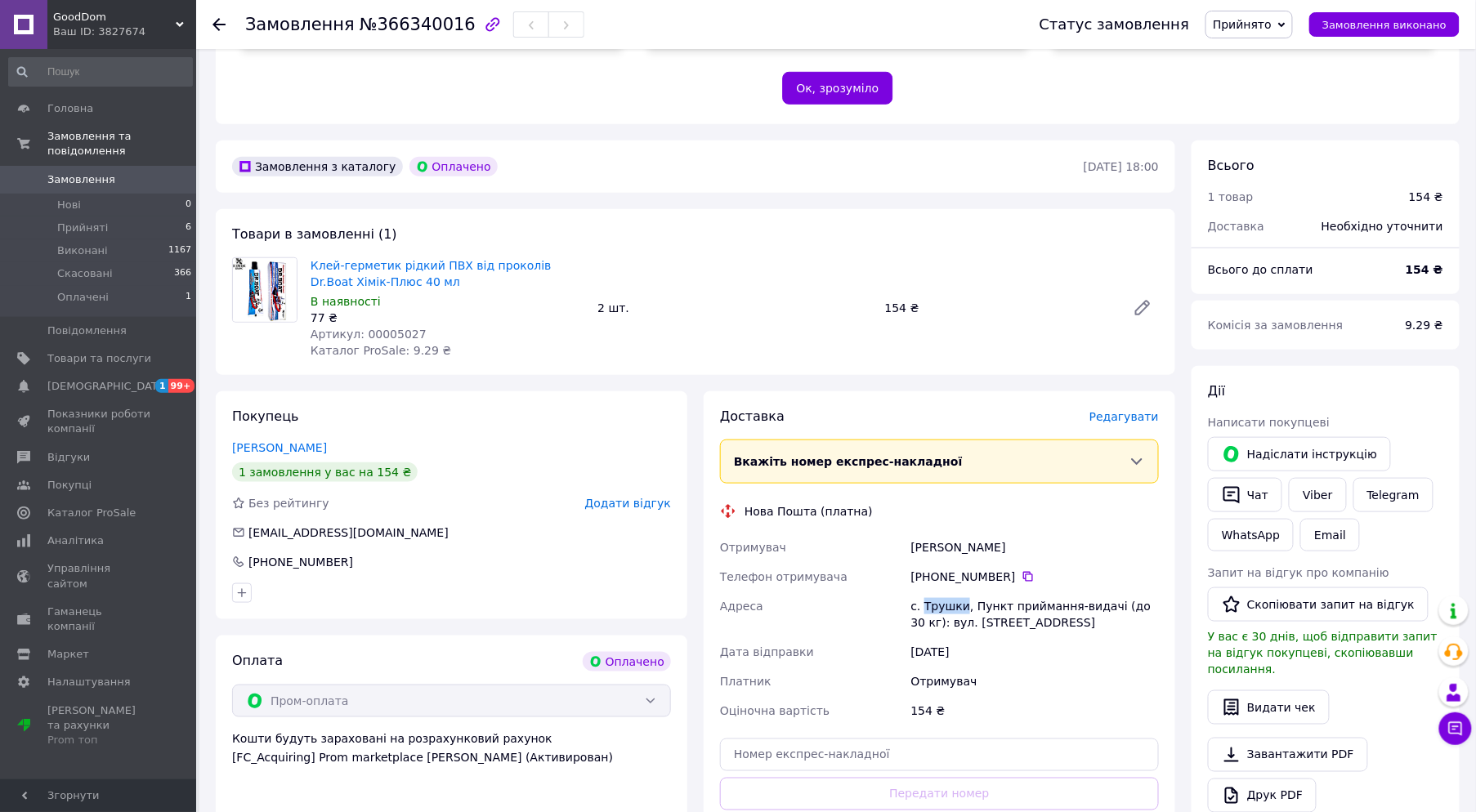
click at [924, 592] on div "с. Трушки, Пункт приймання-видачі (до 30 кг): вул. Центральна, 2В" at bounding box center [1034, 614] width 254 height 45
copy div "Трушки"
click at [858, 739] on input "text" at bounding box center [939, 755] width 439 height 33
paste input "20451269217664"
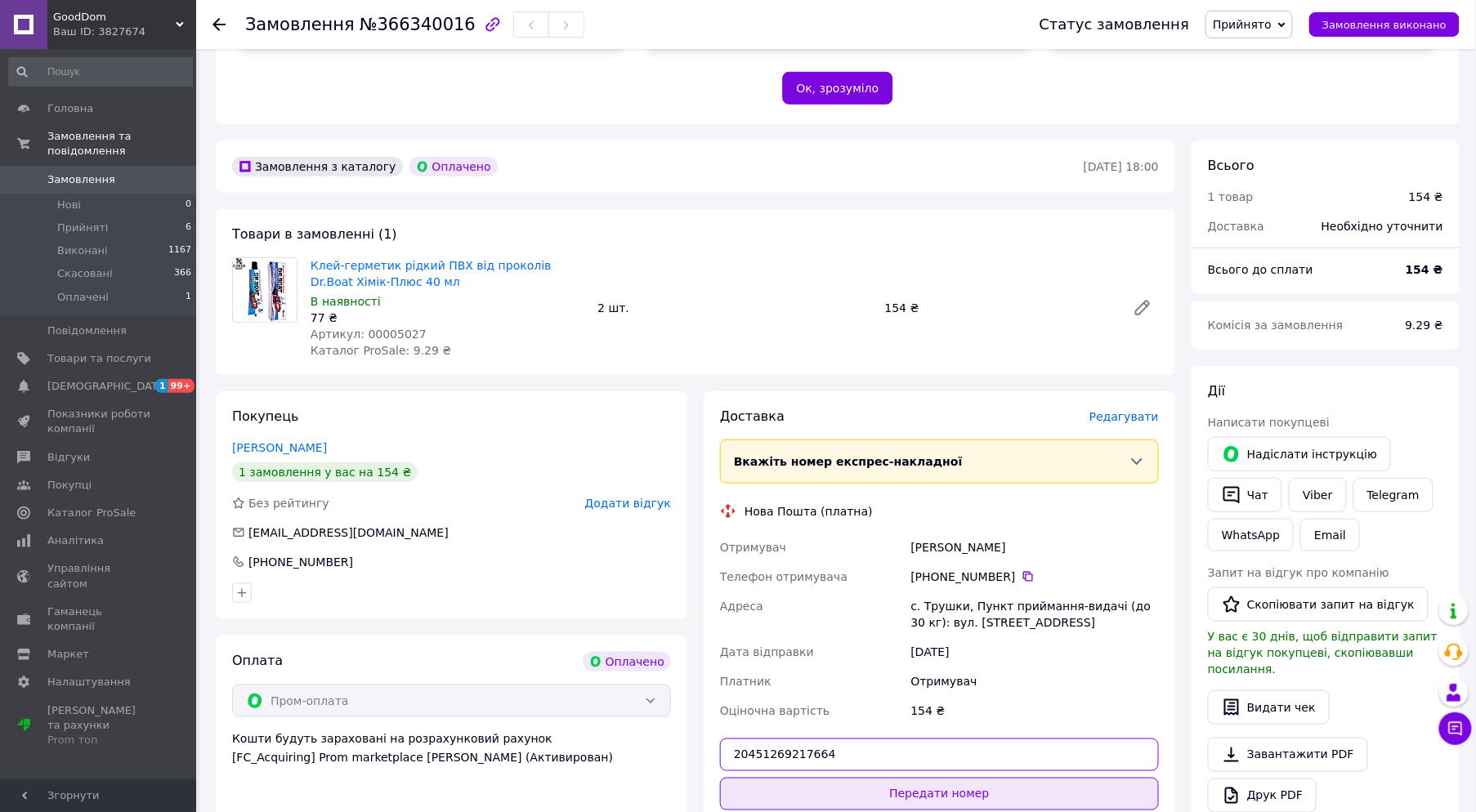
type input "20451269217664"
click at [927, 778] on button "Передати номер" at bounding box center [939, 794] width 439 height 33
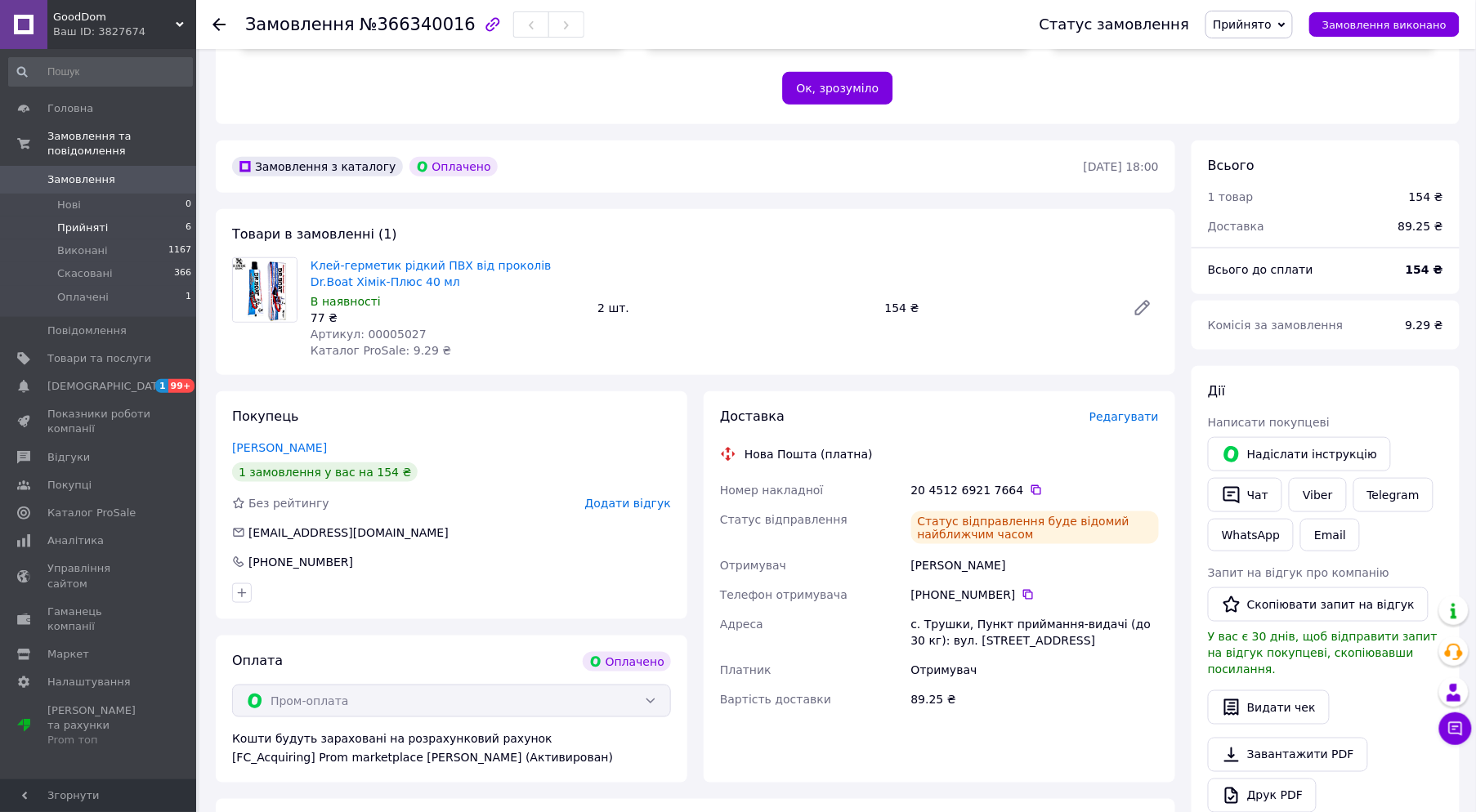
click at [148, 217] on li "Прийняті 6" at bounding box center [101, 228] width 201 height 23
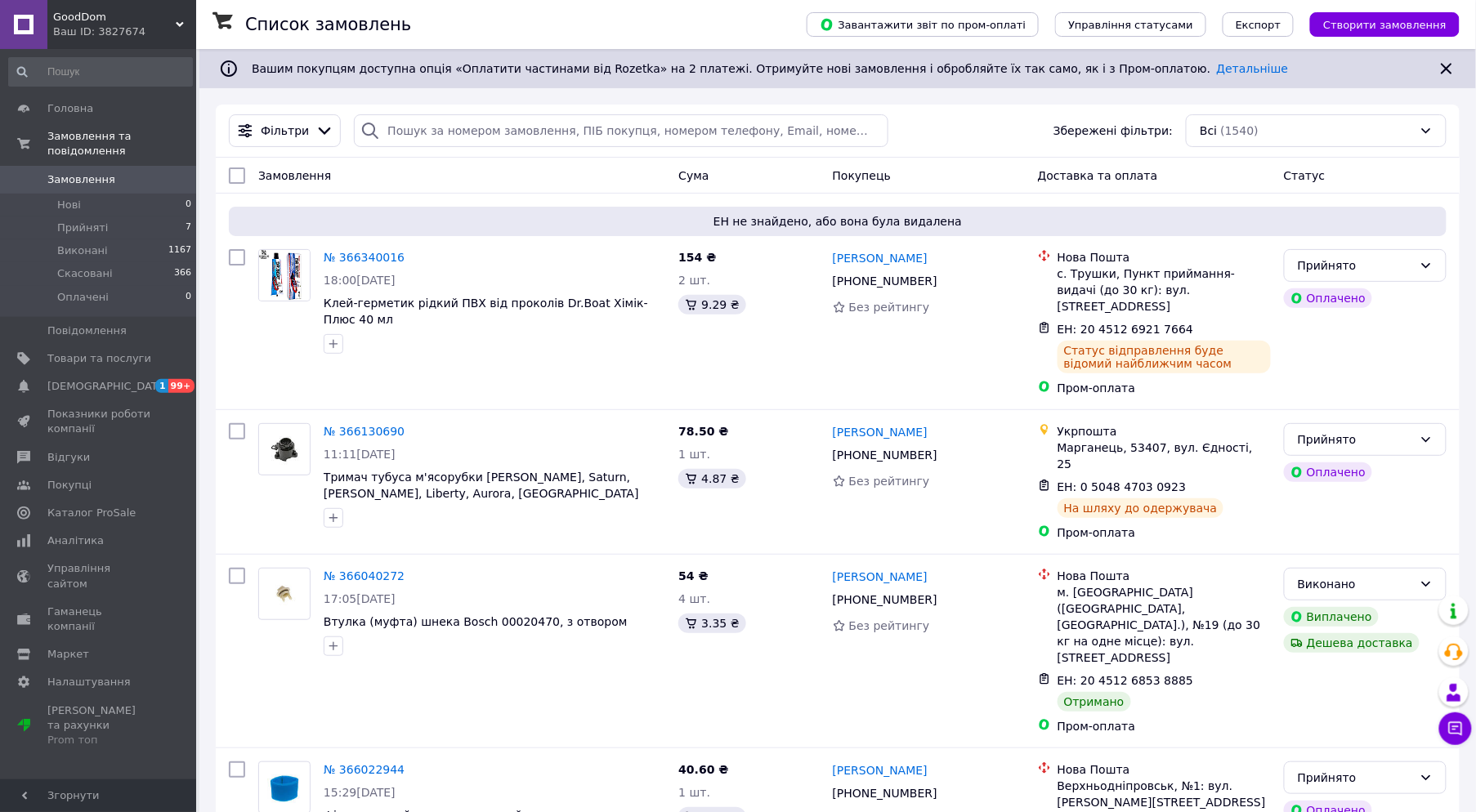
click at [133, 35] on div "Ваш ID: 3827674" at bounding box center [125, 32] width 143 height 15
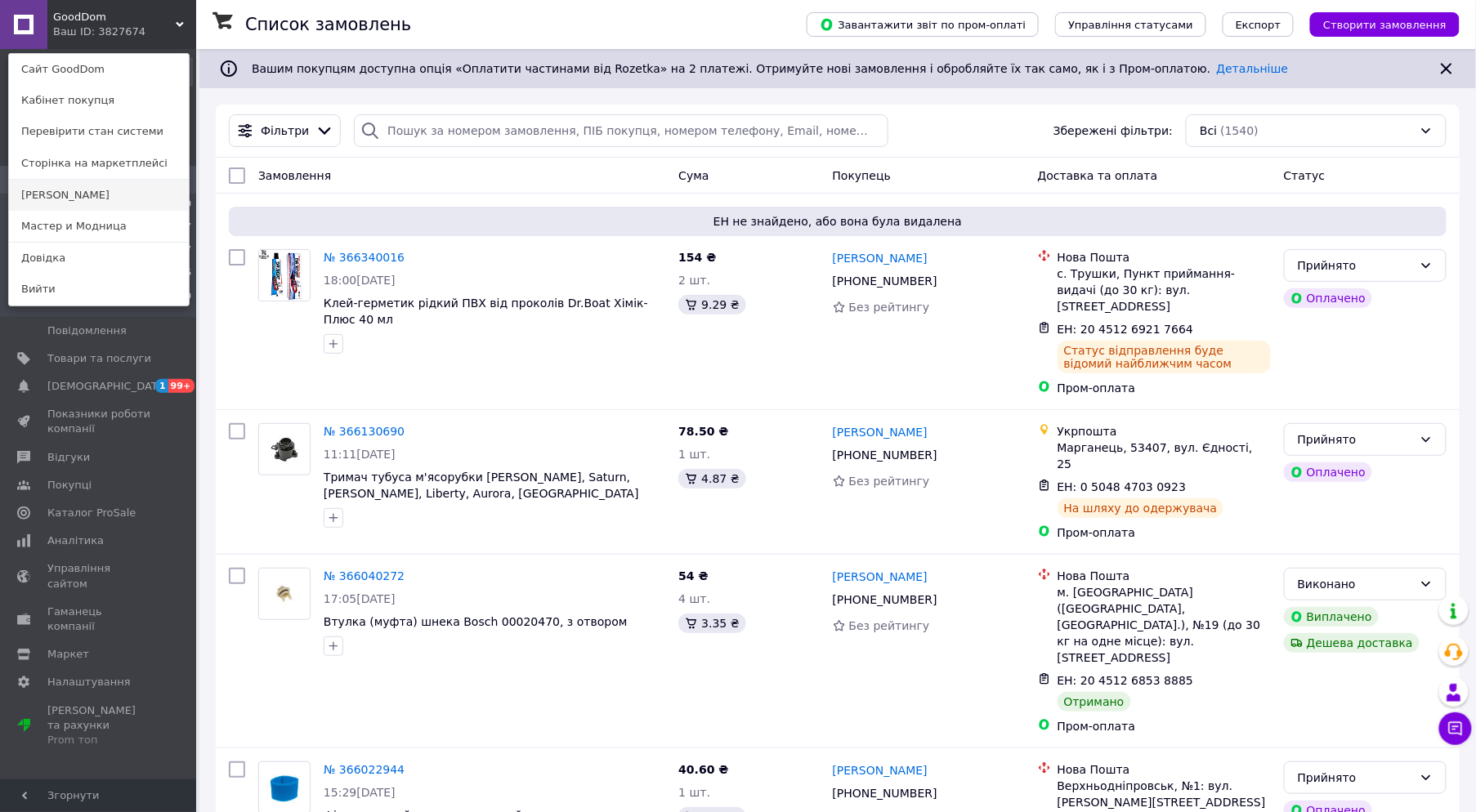
click at [68, 193] on link "[PERSON_NAME]" at bounding box center [99, 195] width 180 height 31
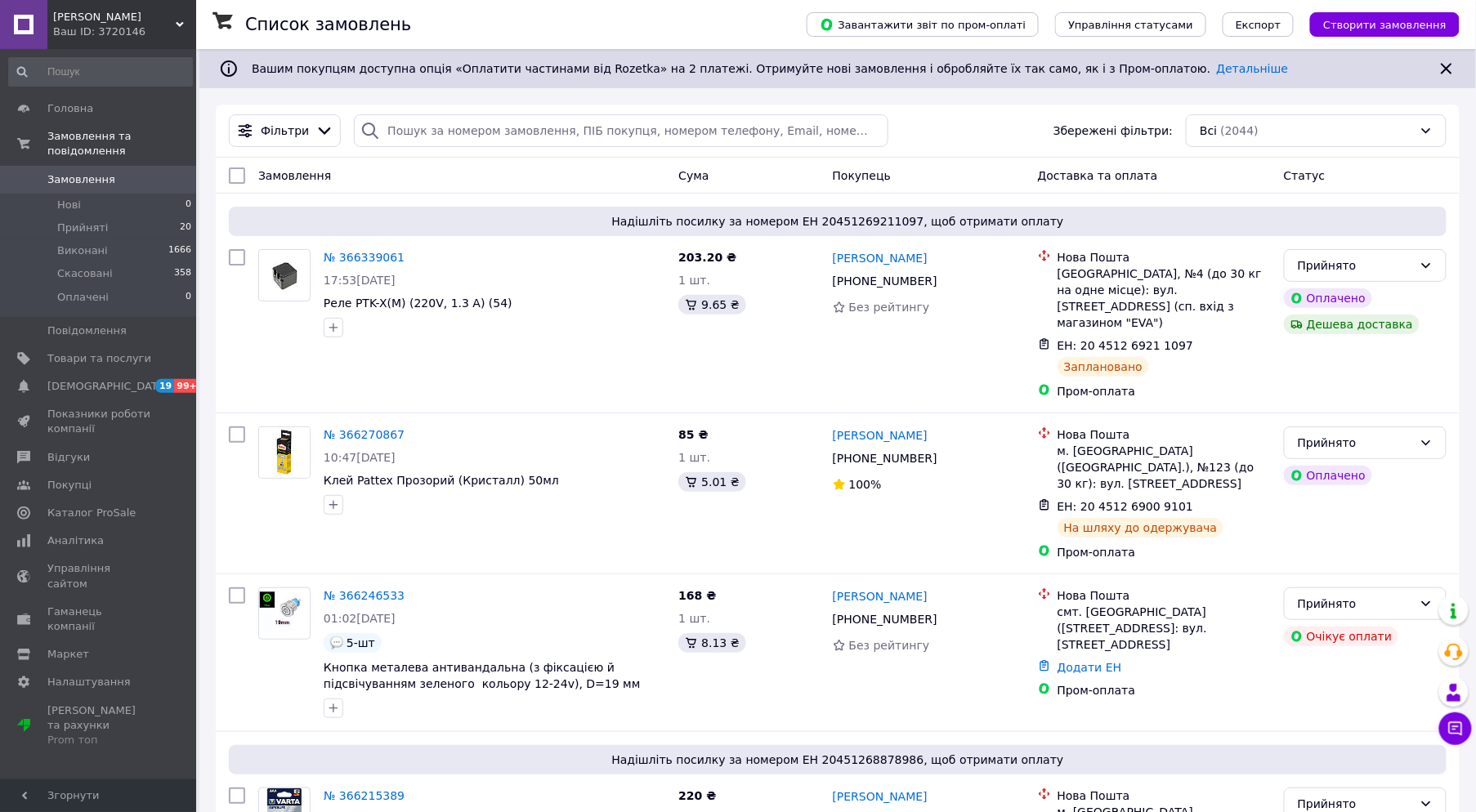
click at [121, 14] on span "[PERSON_NAME]" at bounding box center [115, 17] width 123 height 15
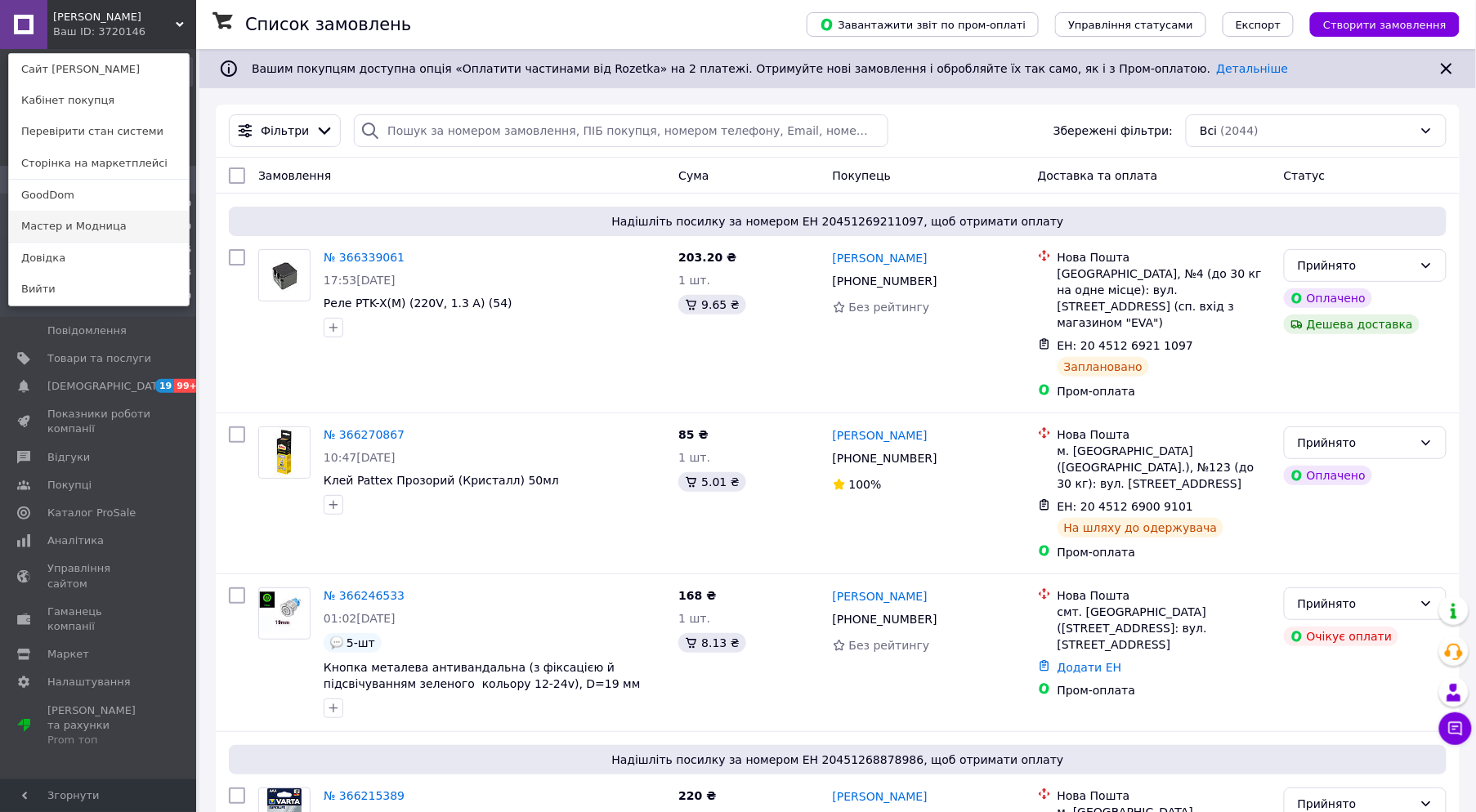
click at [59, 219] on link "Мастер и Модница" at bounding box center [99, 226] width 180 height 31
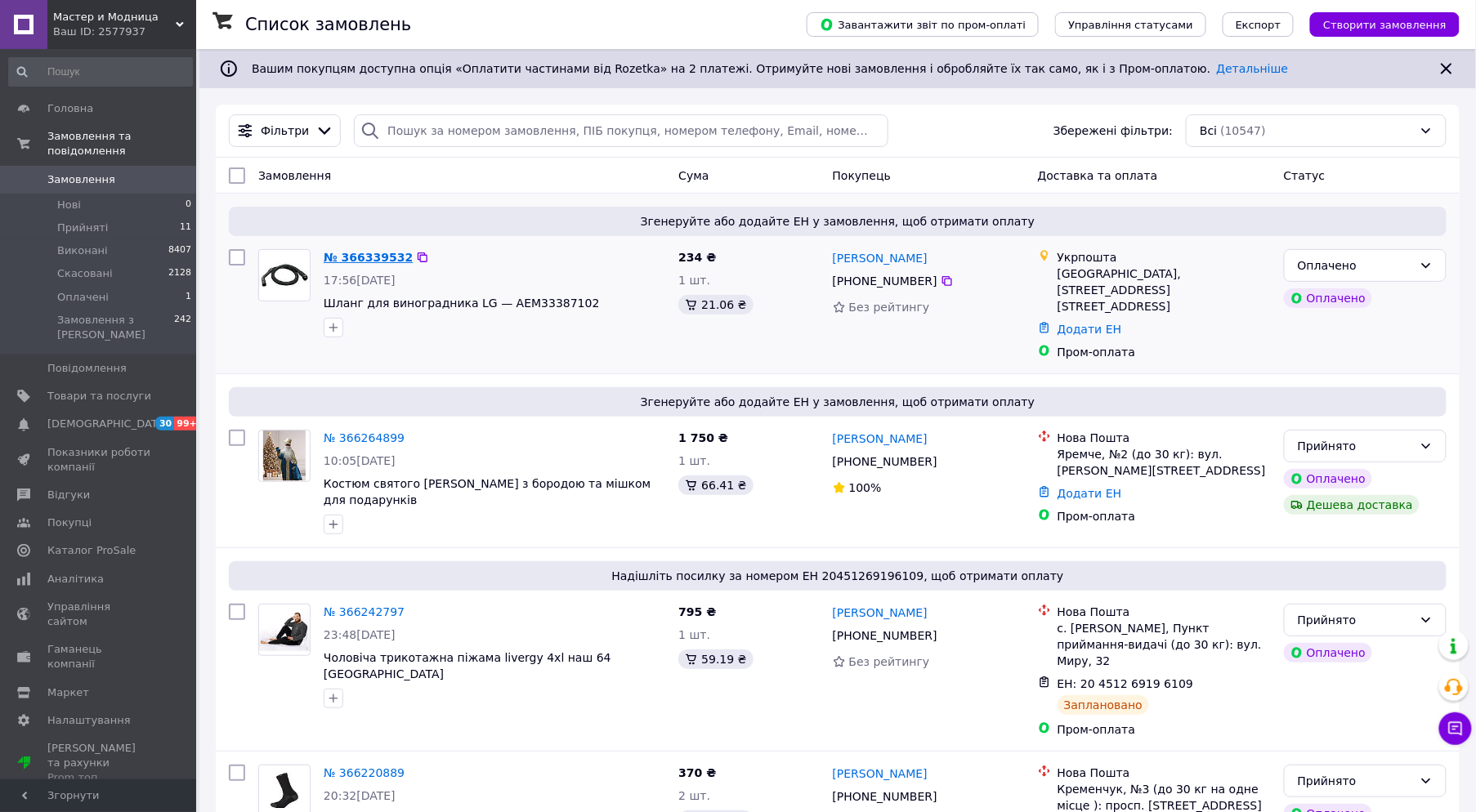
click at [359, 253] on link "№ 366339532" at bounding box center [368, 257] width 89 height 13
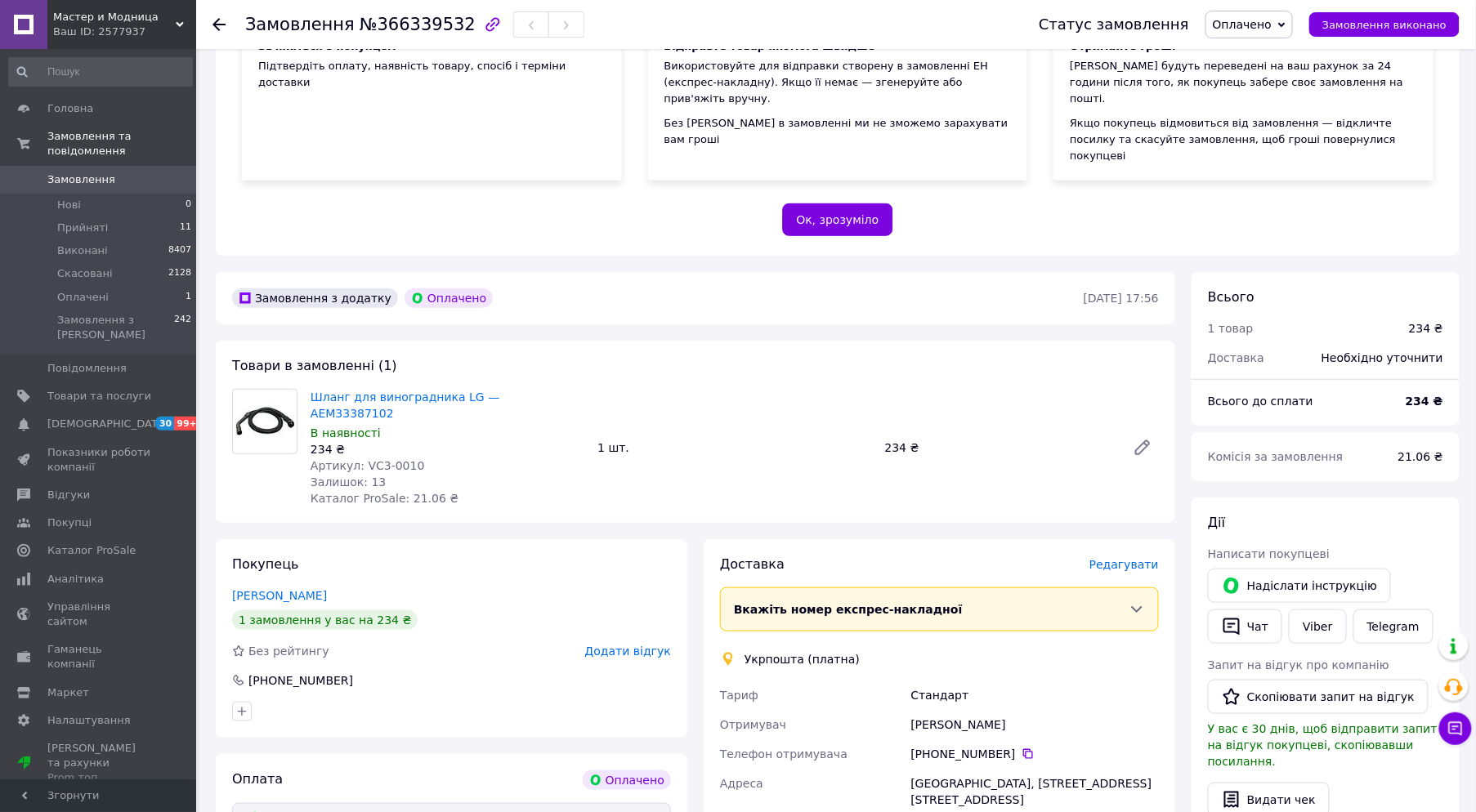
scroll to position [272, 0]
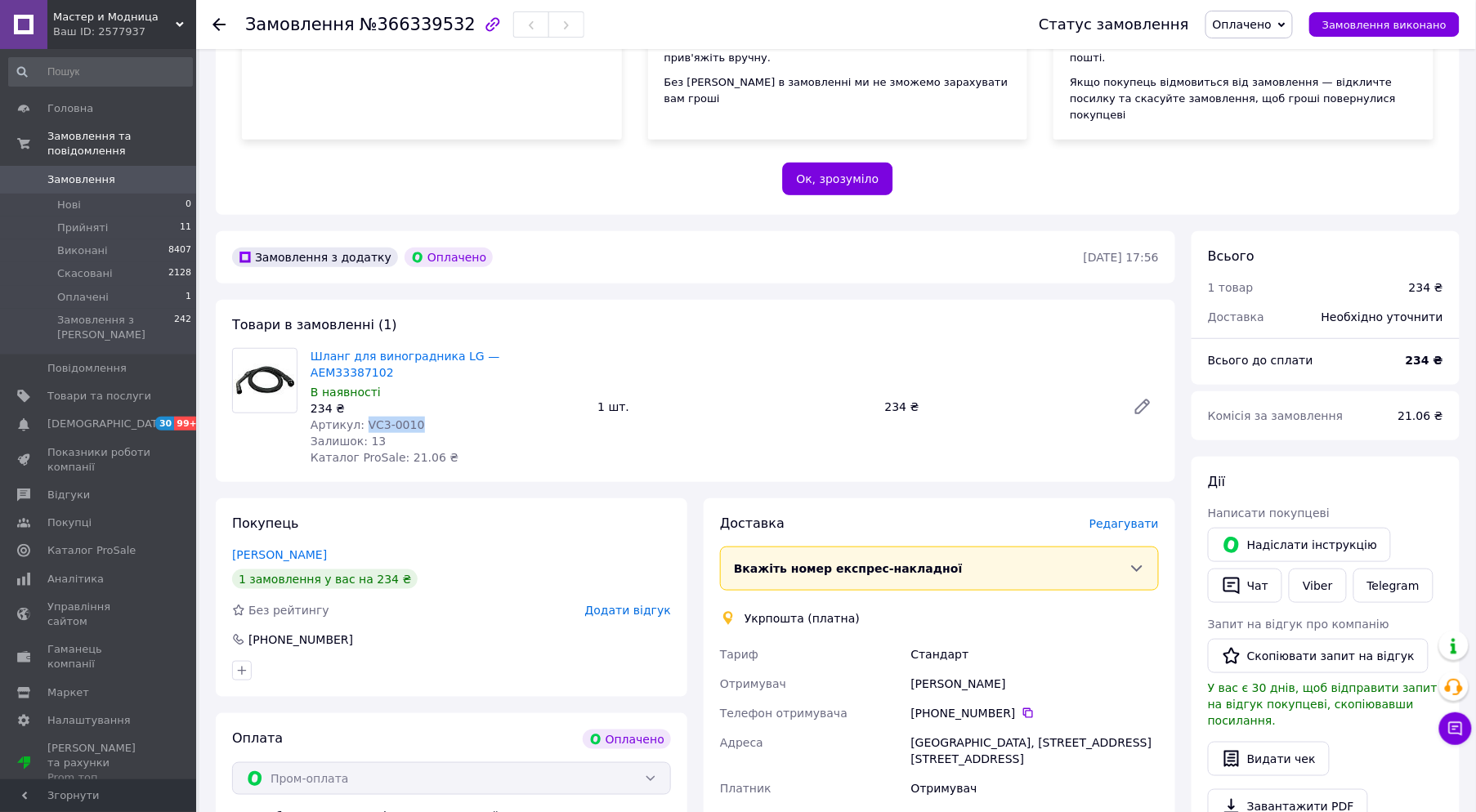
drag, startPoint x: 427, startPoint y: 369, endPoint x: 357, endPoint y: 369, distance: 70.0
click at [357, 417] on div "Артикул: VC3-0010" at bounding box center [447, 425] width 274 height 16
copy span "VC3-0010"
click at [1270, 28] on span "Оплачено" at bounding box center [1242, 24] width 59 height 13
click at [1267, 53] on li "Прийнято" at bounding box center [1249, 57] width 86 height 25
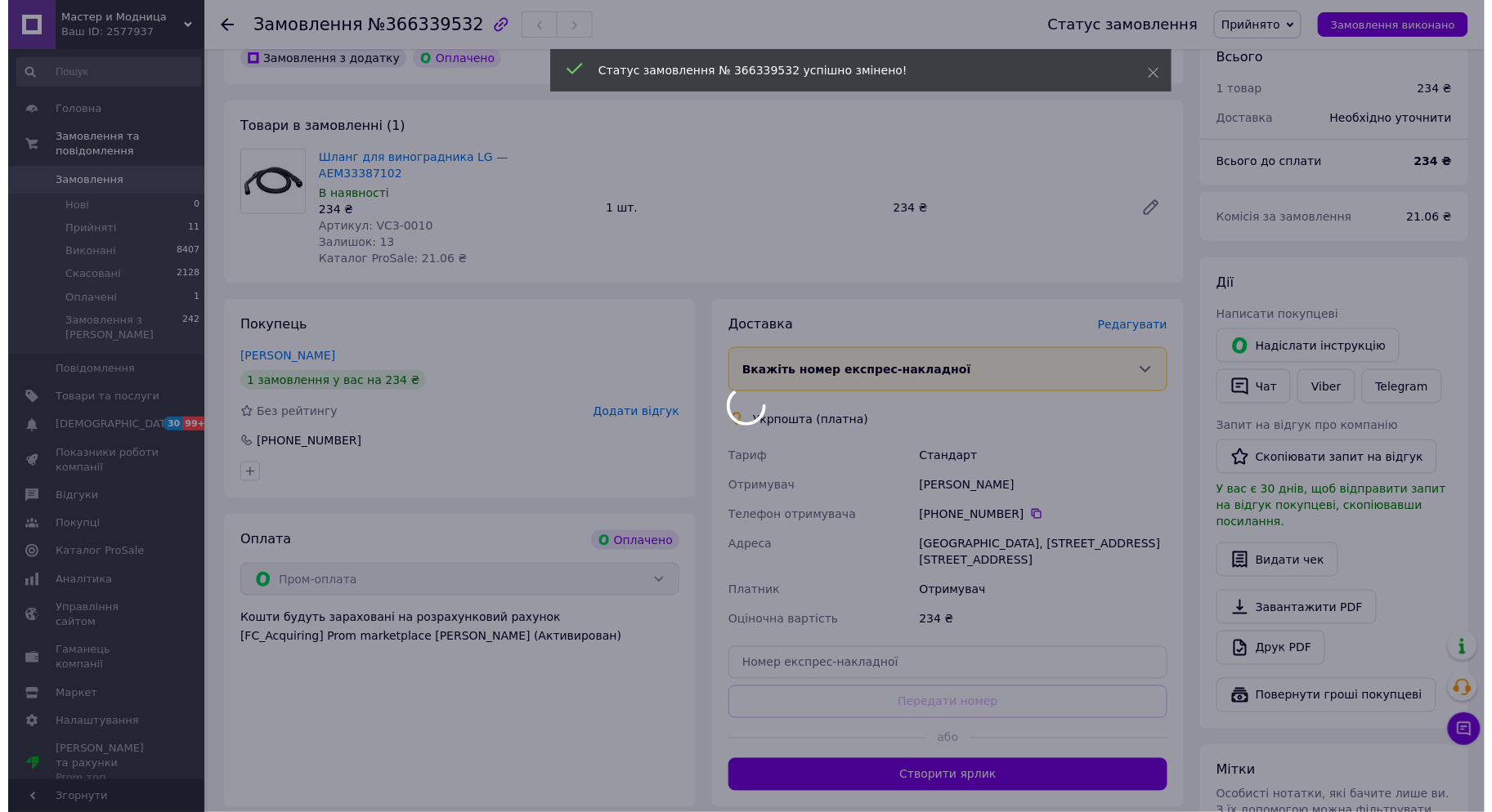
scroll to position [545, 0]
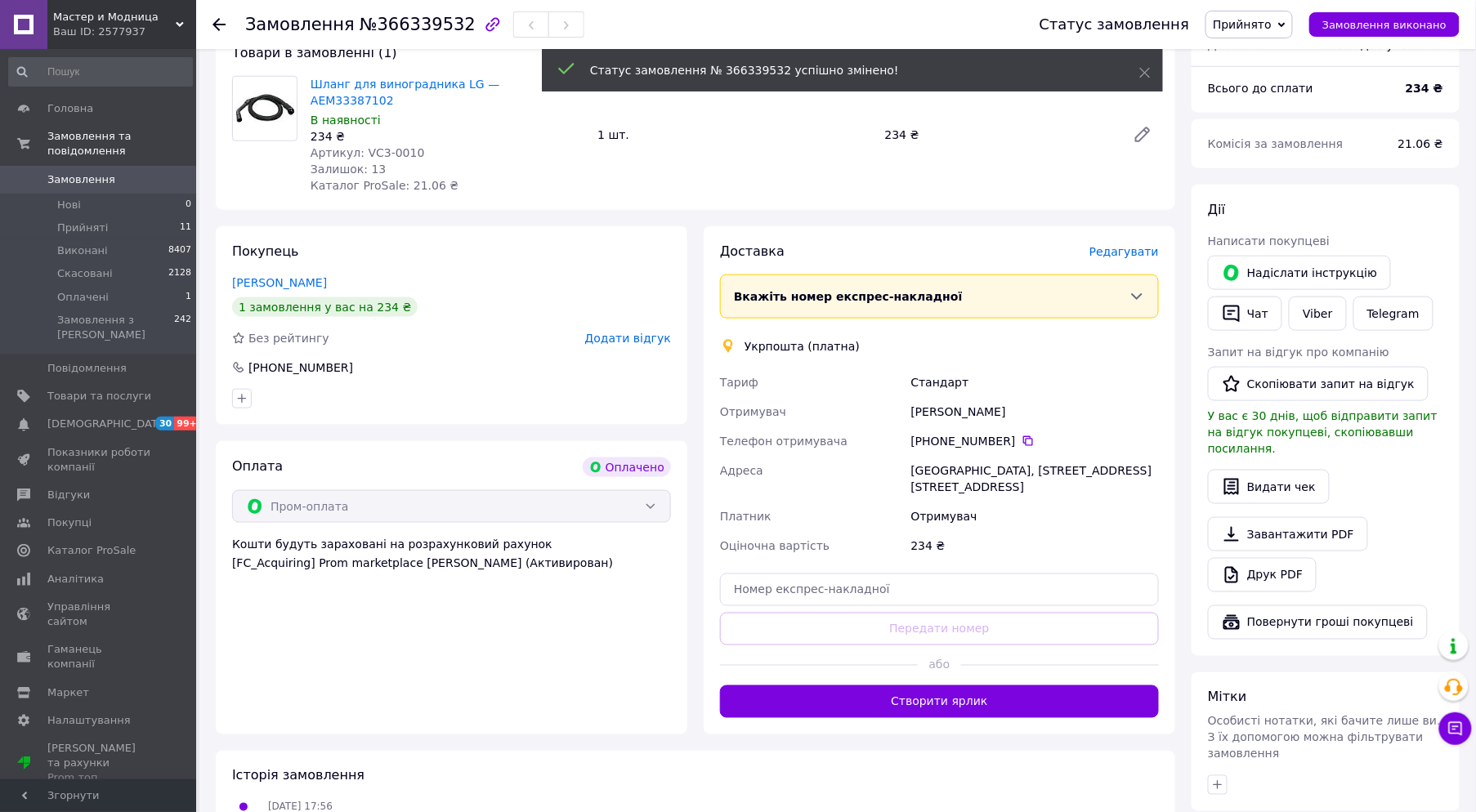
click at [1140, 245] on span "Редагувати" at bounding box center [1124, 251] width 70 height 13
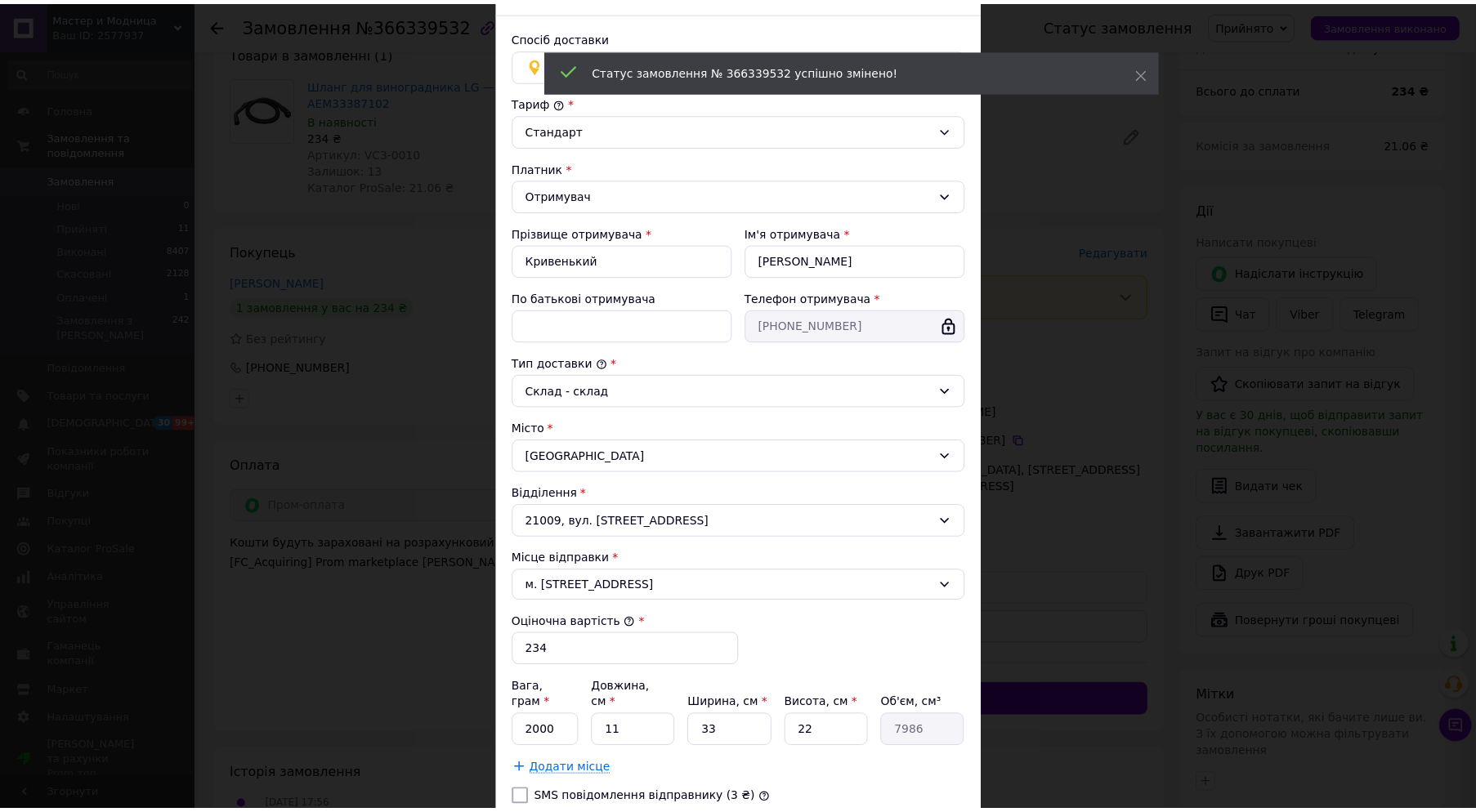
scroll to position [211, 0]
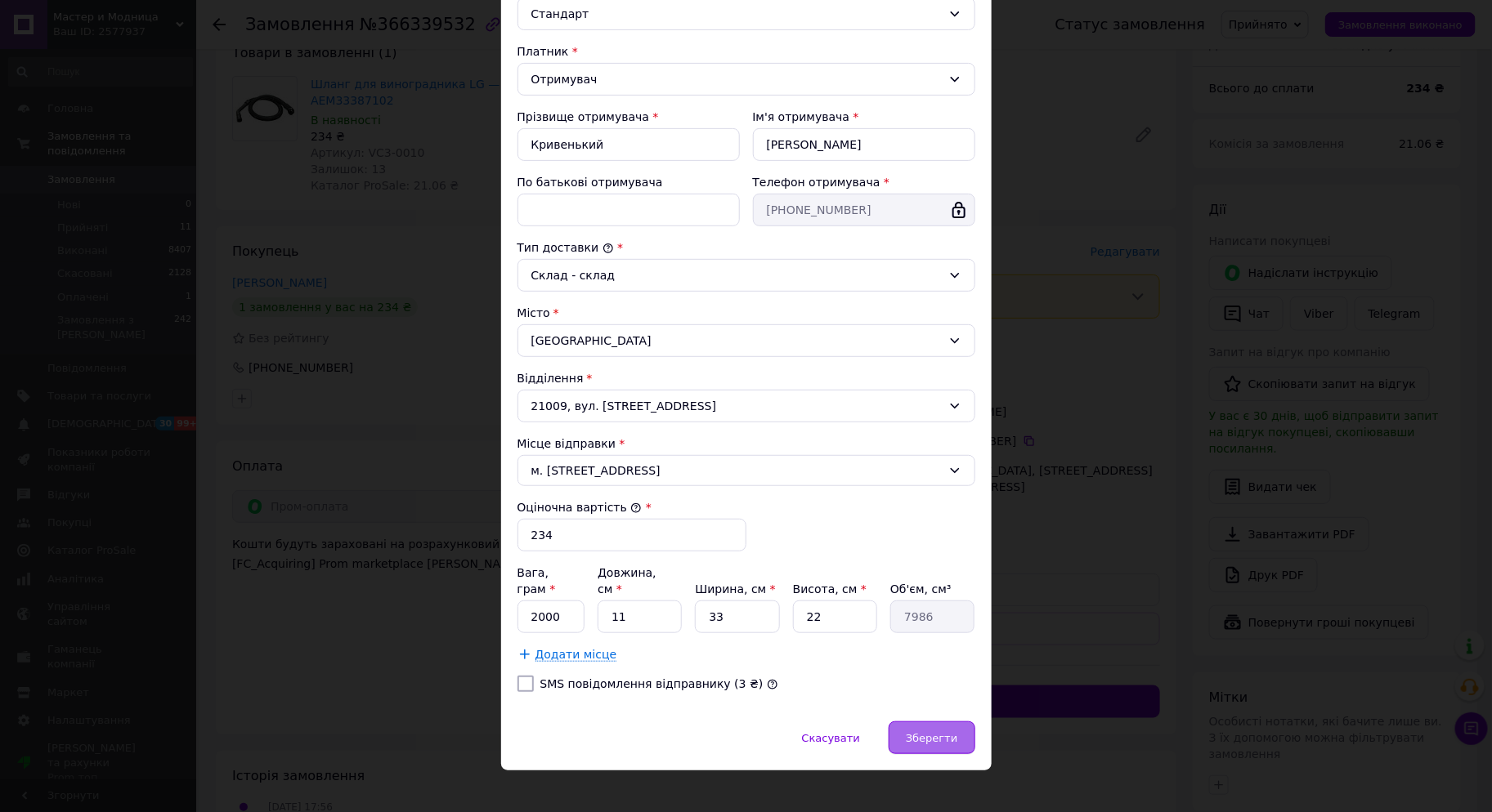
click at [925, 732] on span "Зберегти" at bounding box center [932, 738] width 52 height 12
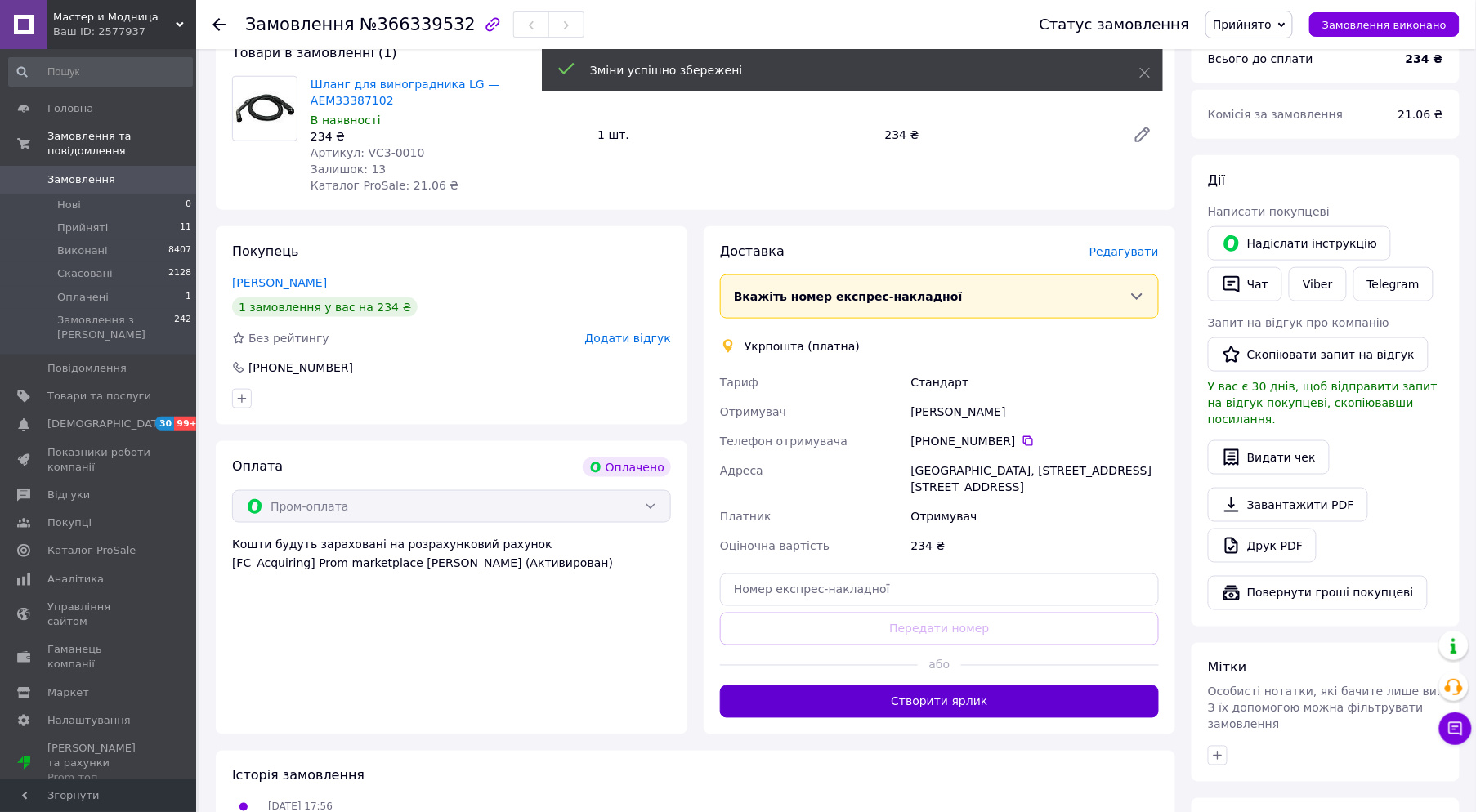
click at [891, 685] on button "Створити ярлик" at bounding box center [939, 701] width 439 height 33
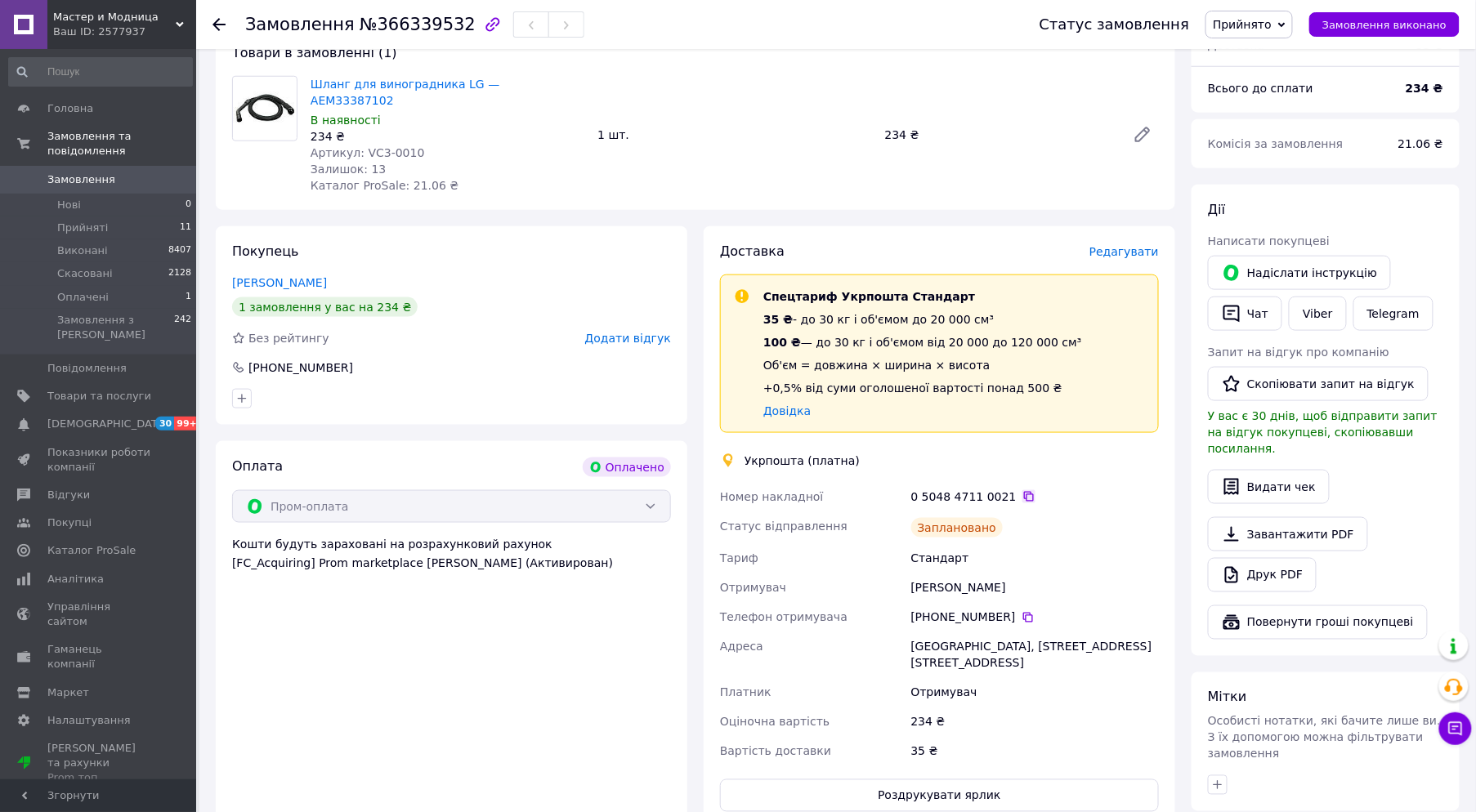
click at [1022, 490] on icon at bounding box center [1029, 496] width 13 height 13
